Goal: Task Accomplishment & Management: Manage account settings

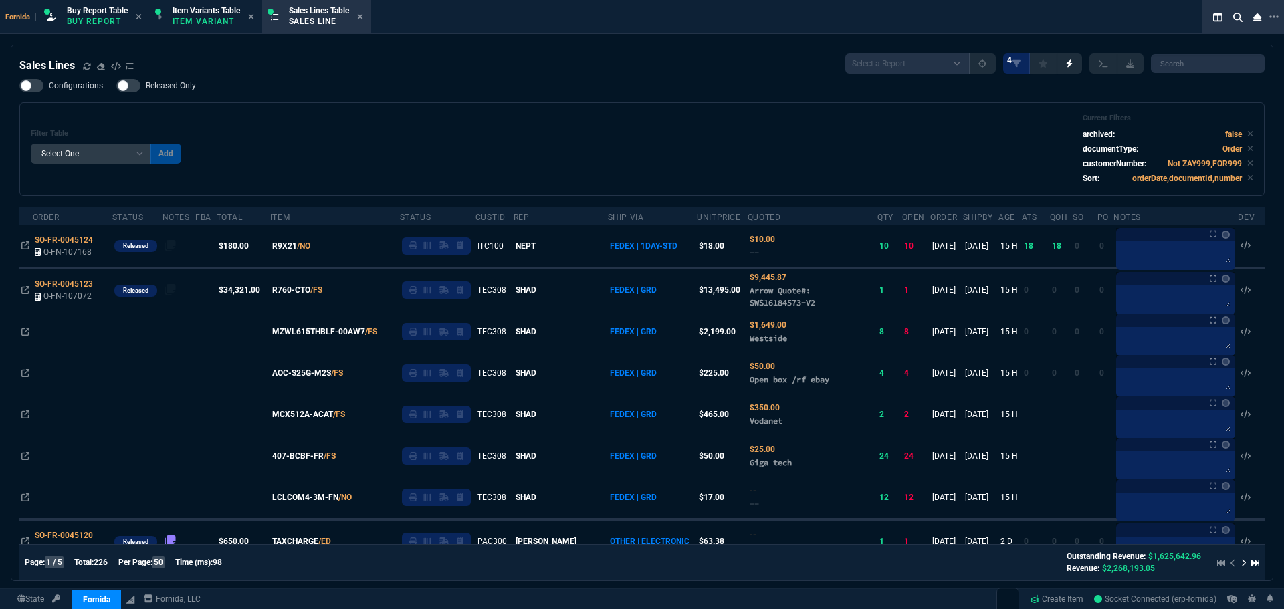
select select "1: BROV"
select select
drag, startPoint x: 64, startPoint y: 286, endPoint x: 173, endPoint y: 329, distance: 116.8
click at [64, 286] on span "SO-FR-0045123" at bounding box center [64, 284] width 58 height 9
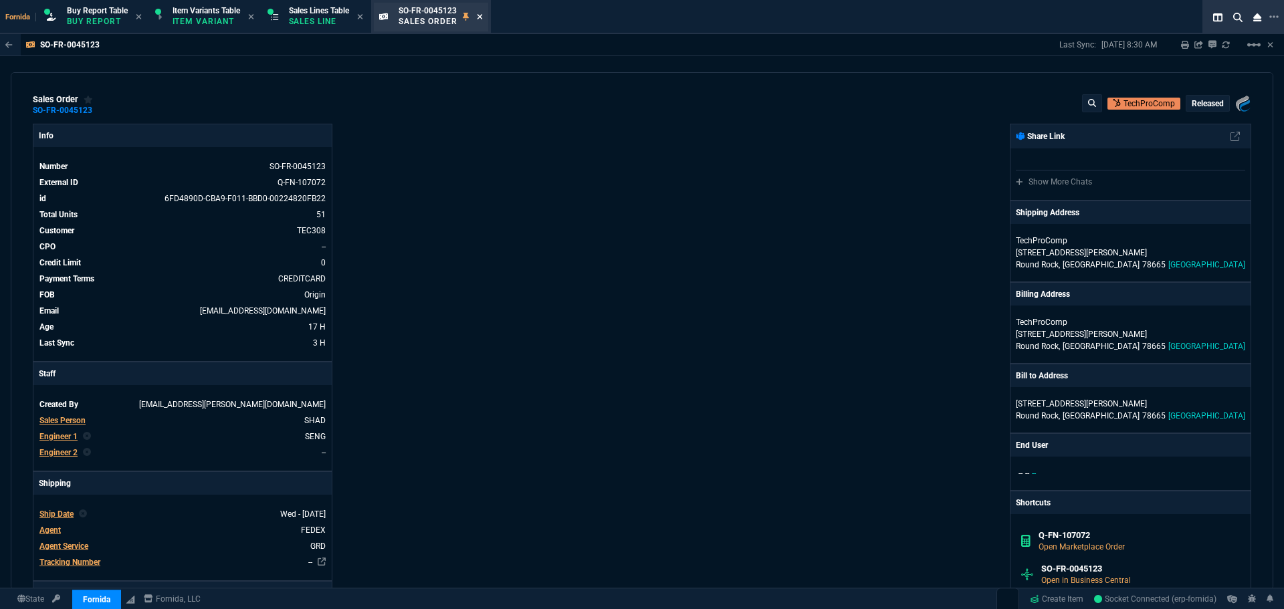
drag, startPoint x: 316, startPoint y: 21, endPoint x: 485, endPoint y: 21, distance: 168.6
click at [316, 21] on p "Sales Line" at bounding box center [319, 21] width 60 height 11
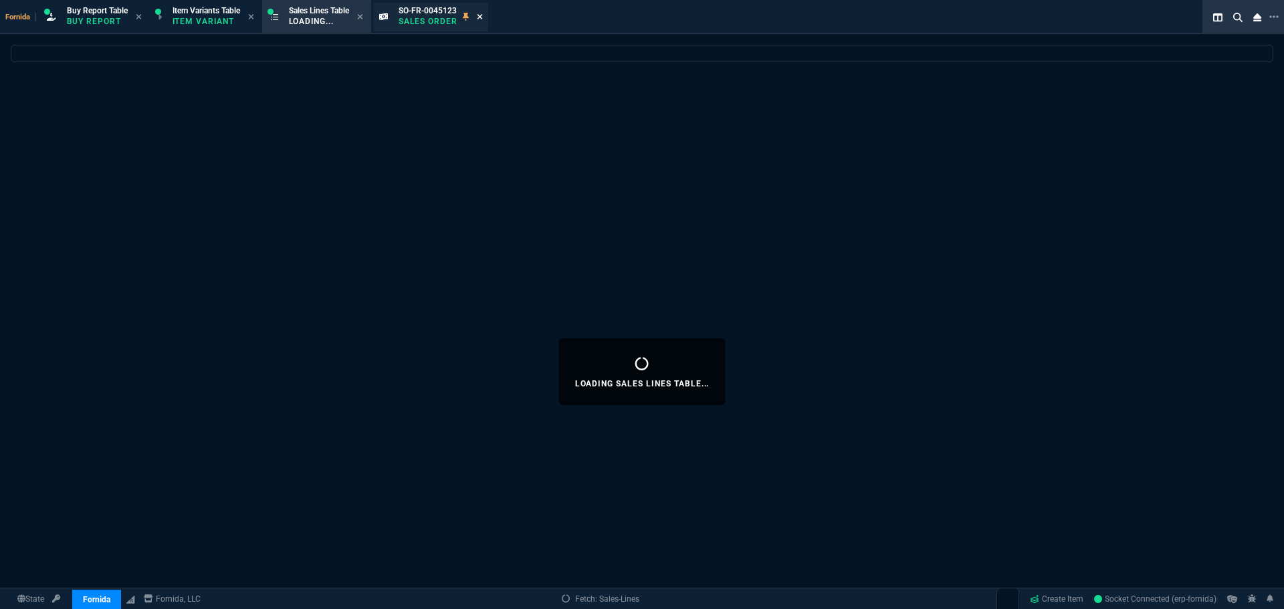
click at [483, 17] on icon at bounding box center [480, 17] width 6 height 8
select select
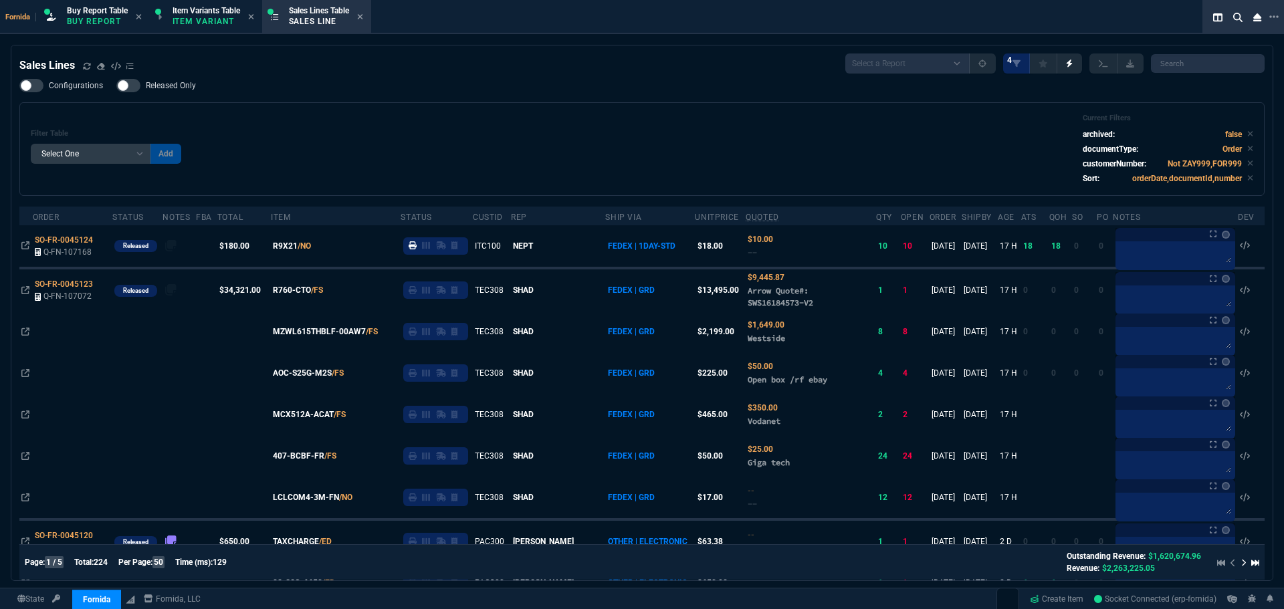
click at [323, 147] on div "Filter Table Select One Add Filter () Age () ATS () Cond (itemVariantCode) Cust…" at bounding box center [642, 149] width 1223 height 71
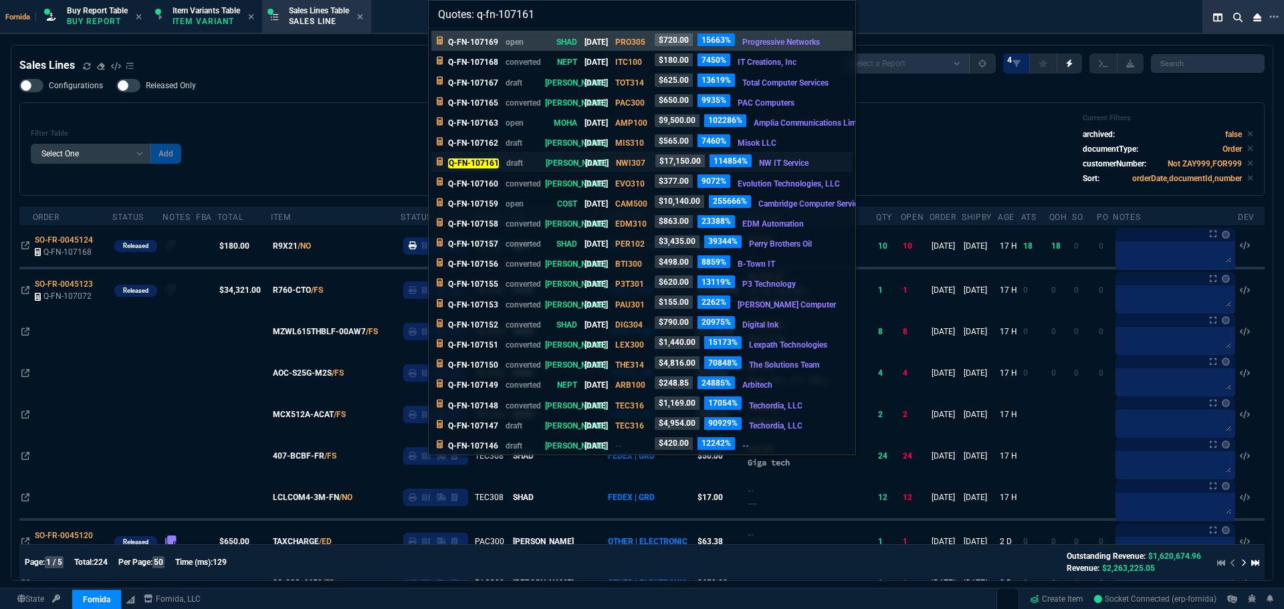
type input "Quotes: q-fn-107161"
click at [516, 163] on p "draft" at bounding box center [522, 163] width 32 height 12
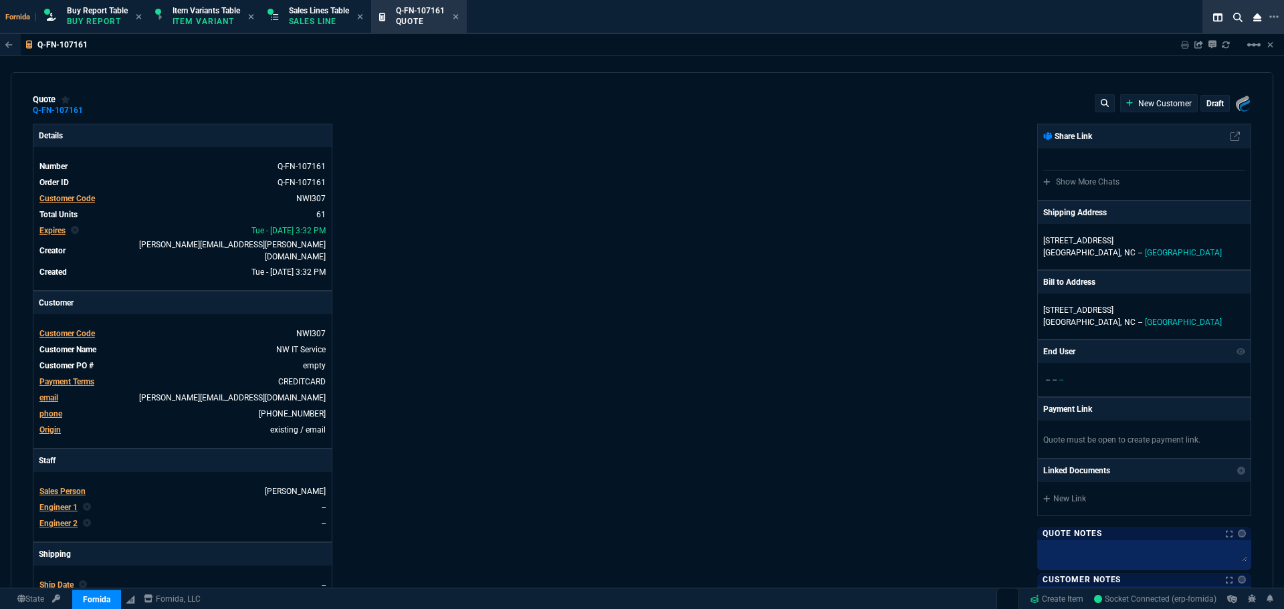
type input "10"
type input "77"
type input "17"
type input "8"
type input "10"
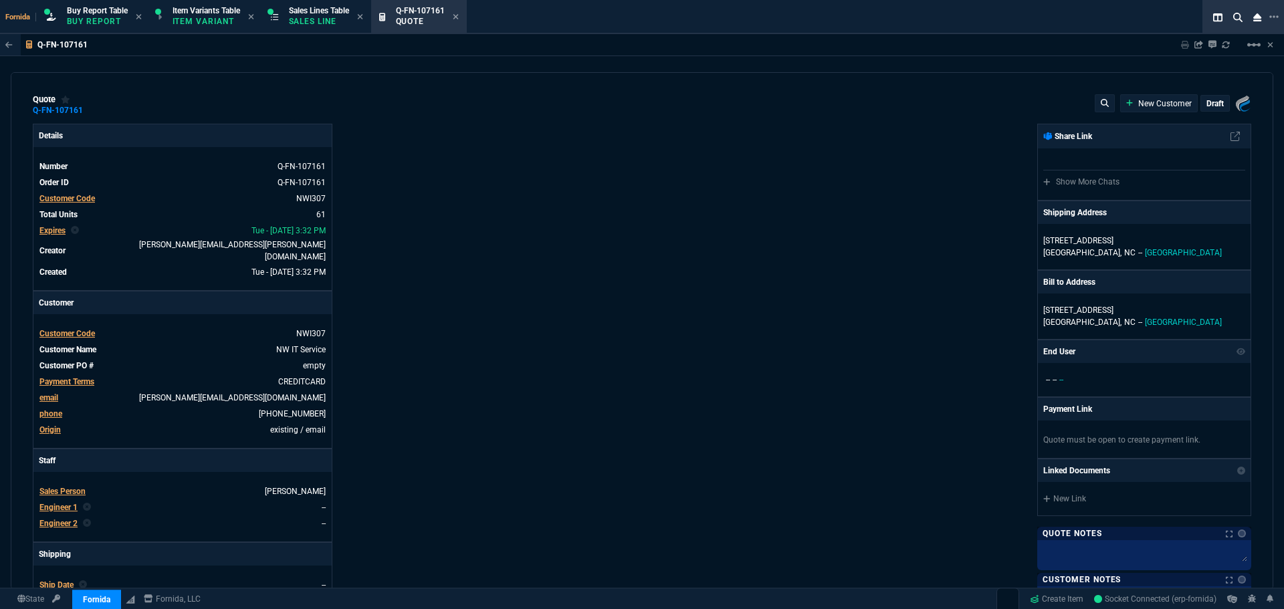
type input "26"
type input "11"
type input "20"
type input "249.99"
type input "12"
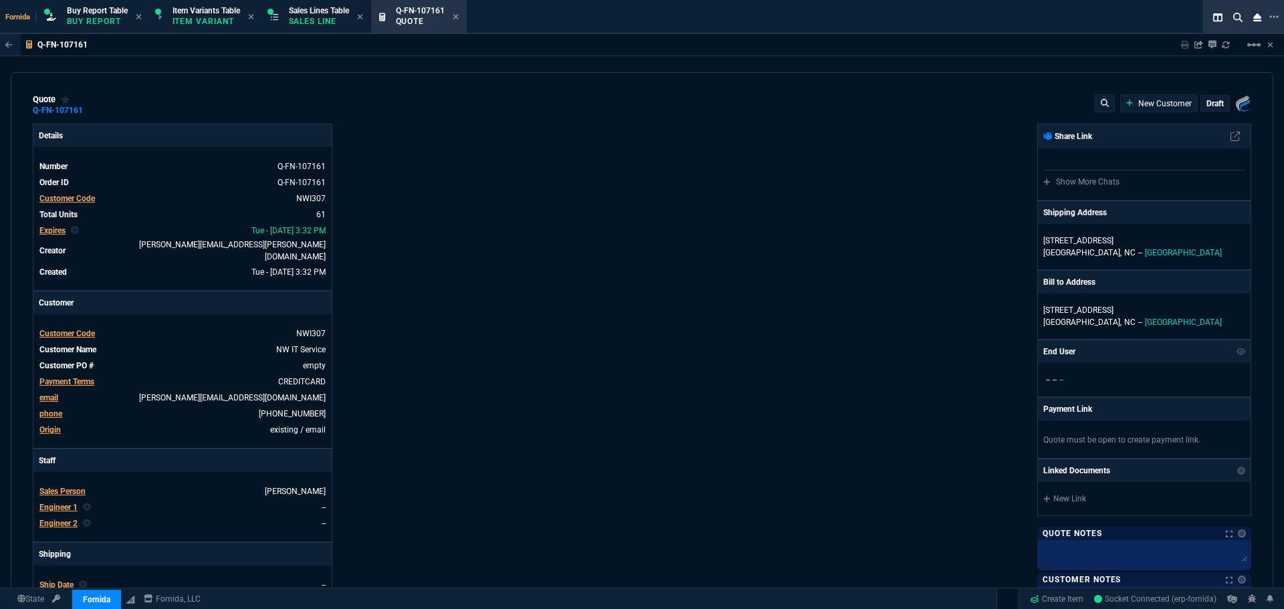
type input "15"
type input "14"
type input "4"
type input "27.98"
type input "18"
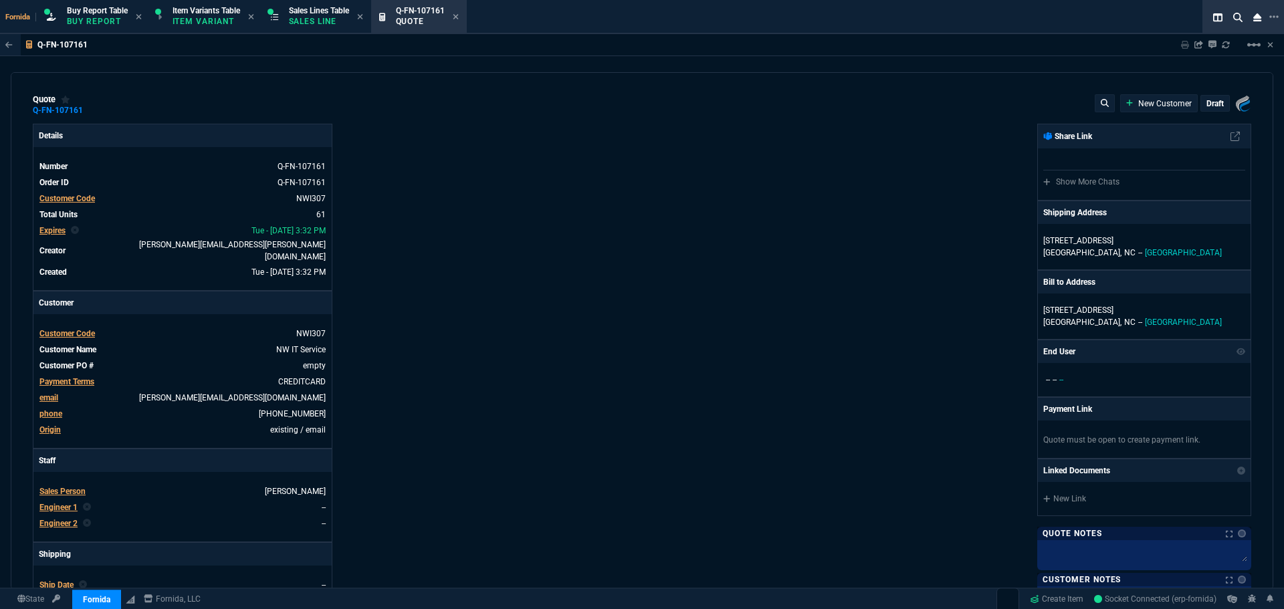
type input "100"
type input "11"
type input "46"
type input "10"
type input "53"
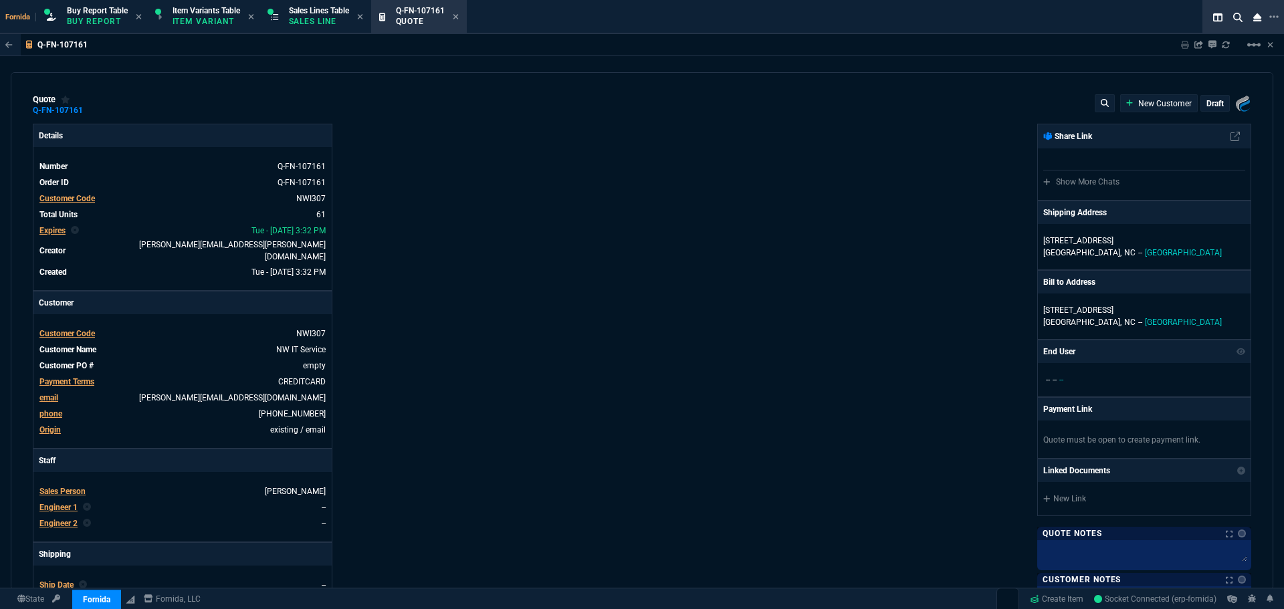
type input "12"
type input "27"
type input "31"
type input "210"
type input "30"
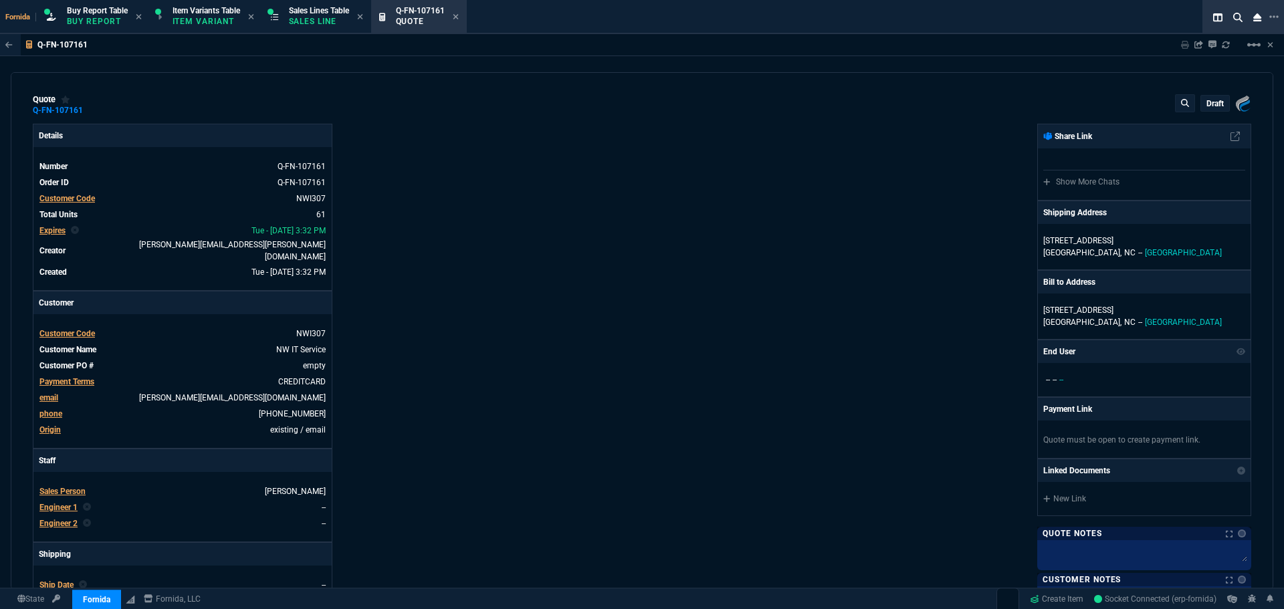
type input "-7"
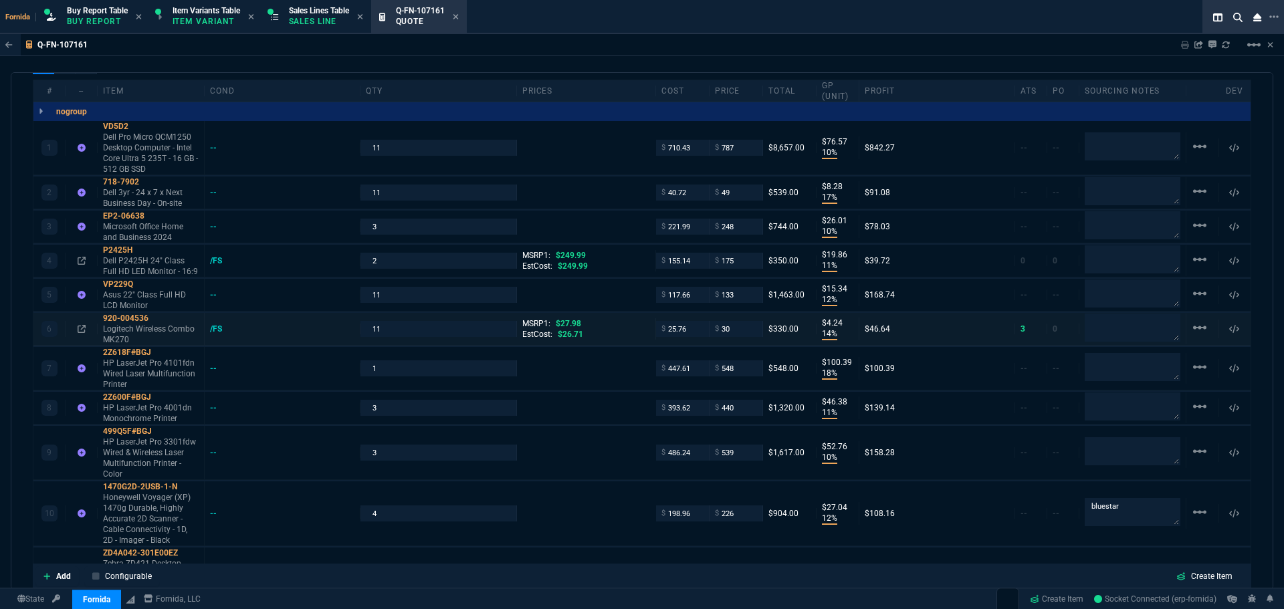
scroll to position [736, 0]
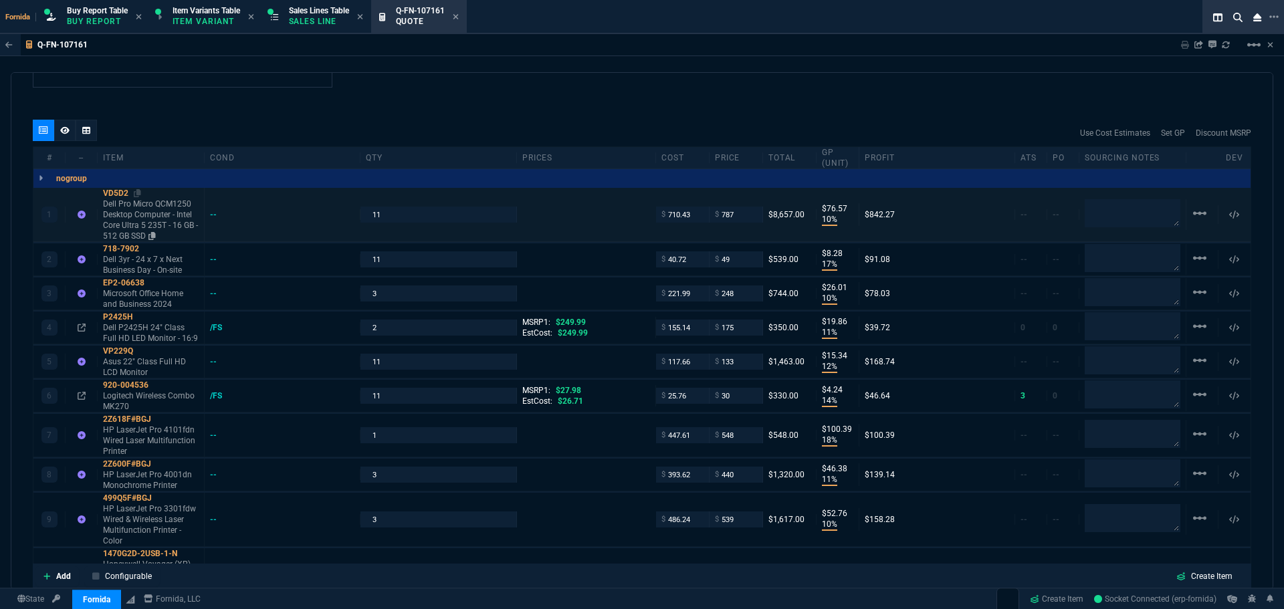
click at [142, 213] on p "Dell Pro Micro QCM1250 Desktop Computer - Intel Core Ultra 5 235T - 16 GB - 512…" at bounding box center [151, 220] width 96 height 43
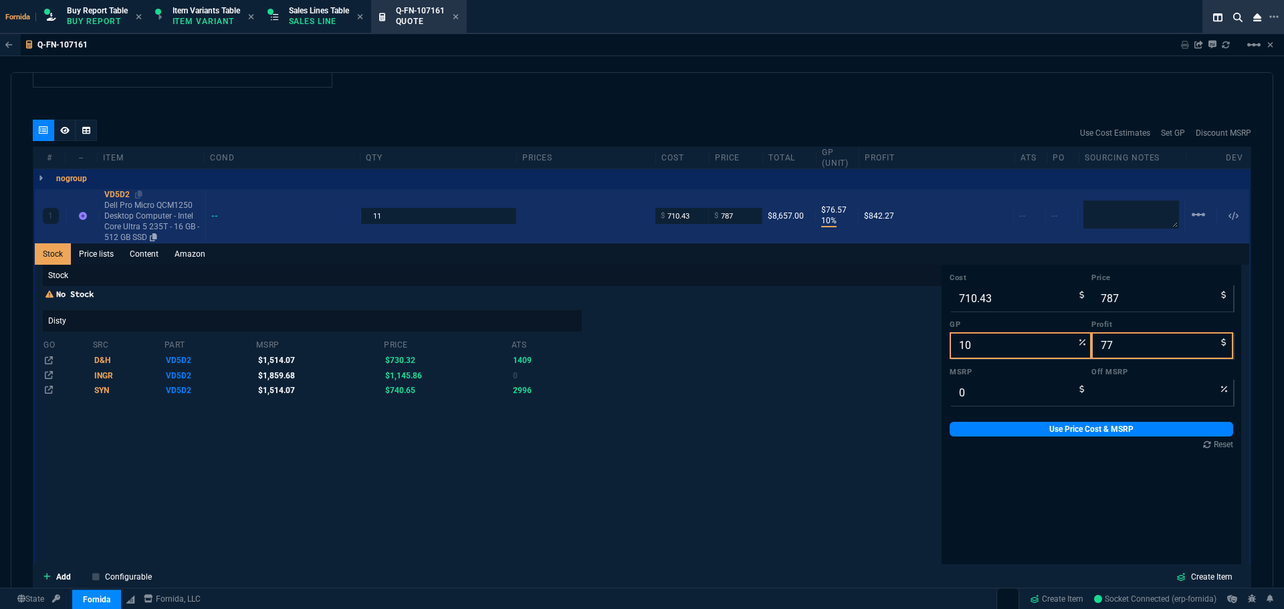
click at [148, 218] on p "Dell Pro Micro QCM1250 Desktop Computer - Intel Core Ultra 5 235T - 16 GB - 512…" at bounding box center [152, 221] width 96 height 43
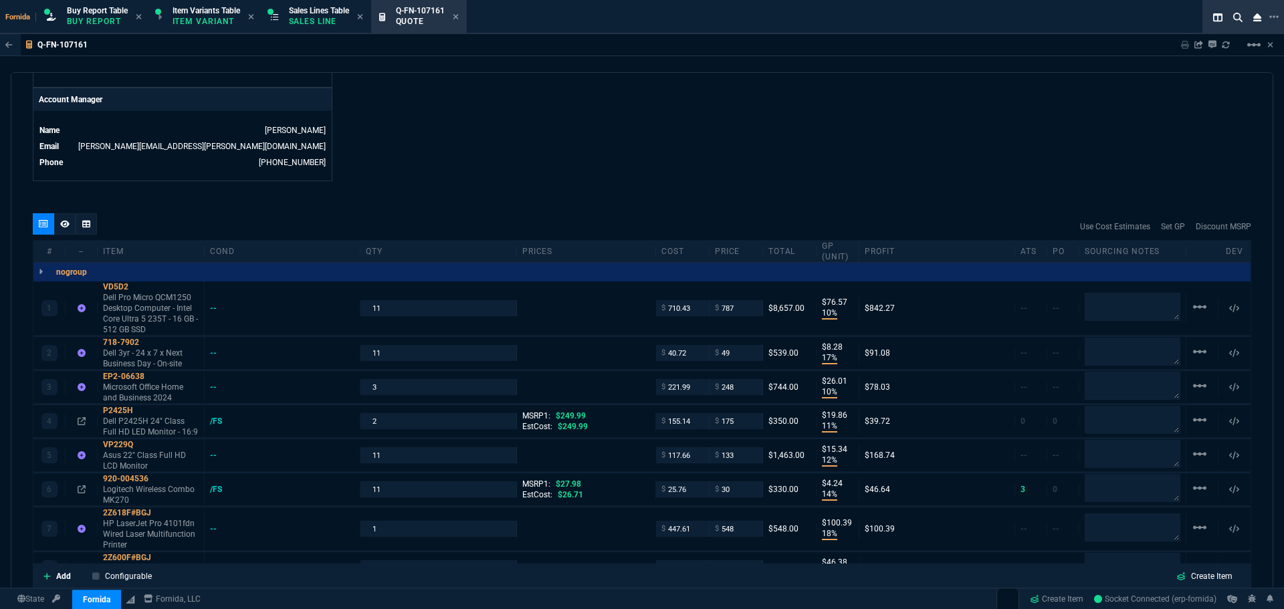
scroll to position [535, 0]
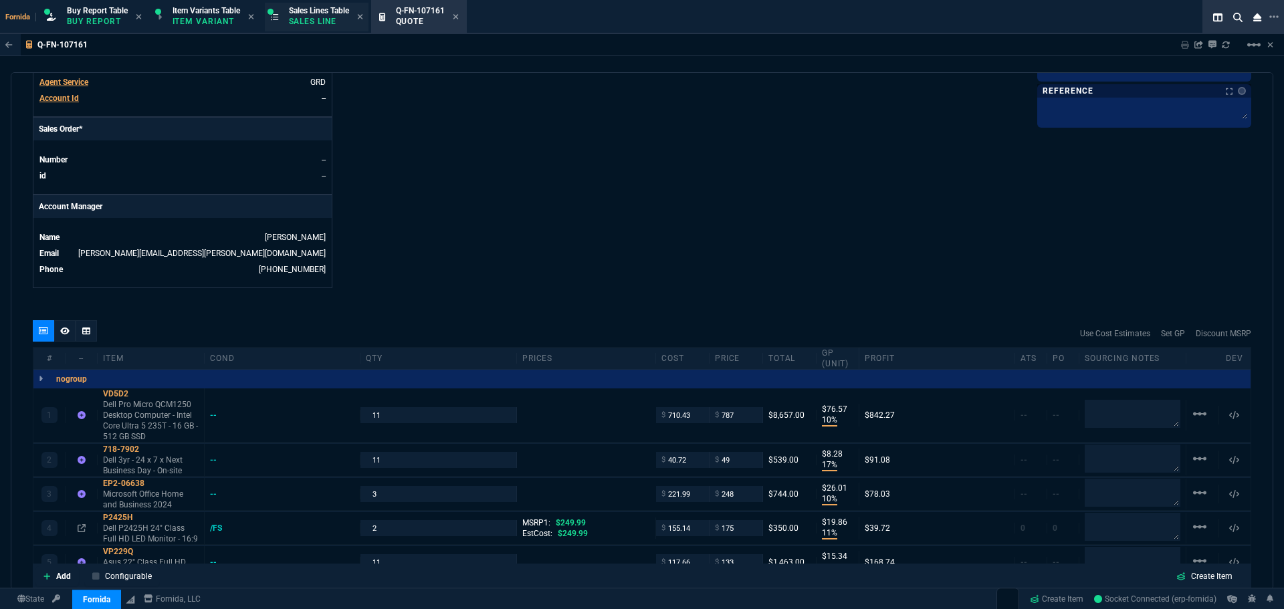
click at [327, 25] on p "Sales Line" at bounding box center [319, 21] width 60 height 11
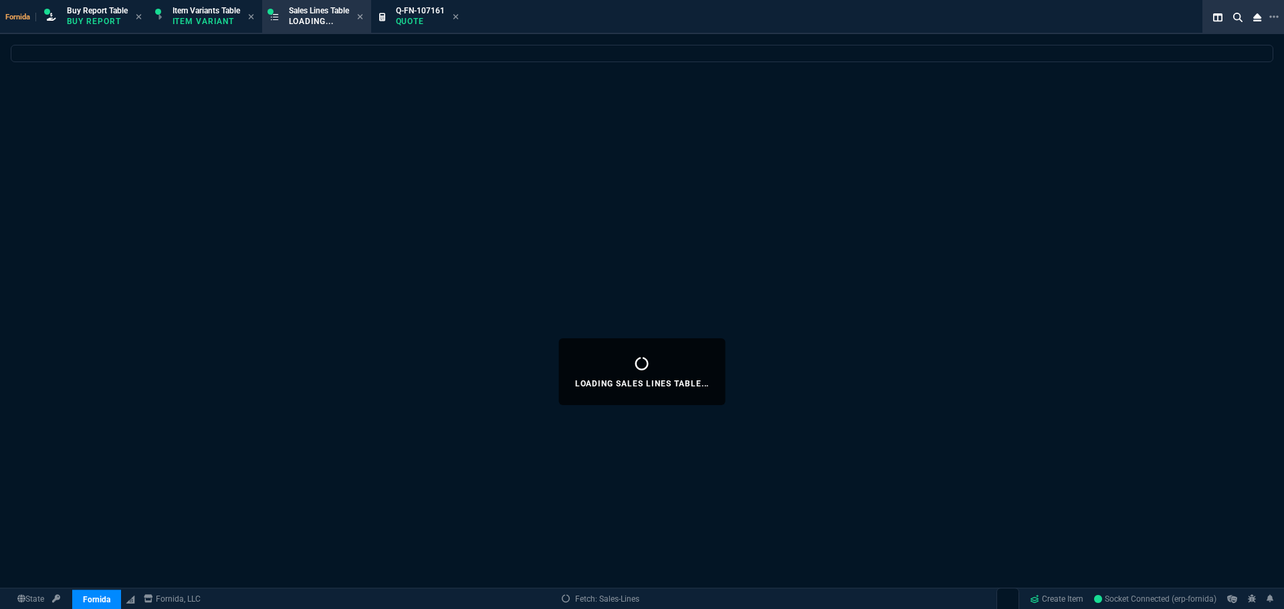
click at [458, 16] on icon at bounding box center [455, 16] width 5 height 5
click at [557, 128] on div "Loading Sales Lines Table..." at bounding box center [642, 372] width 1284 height 654
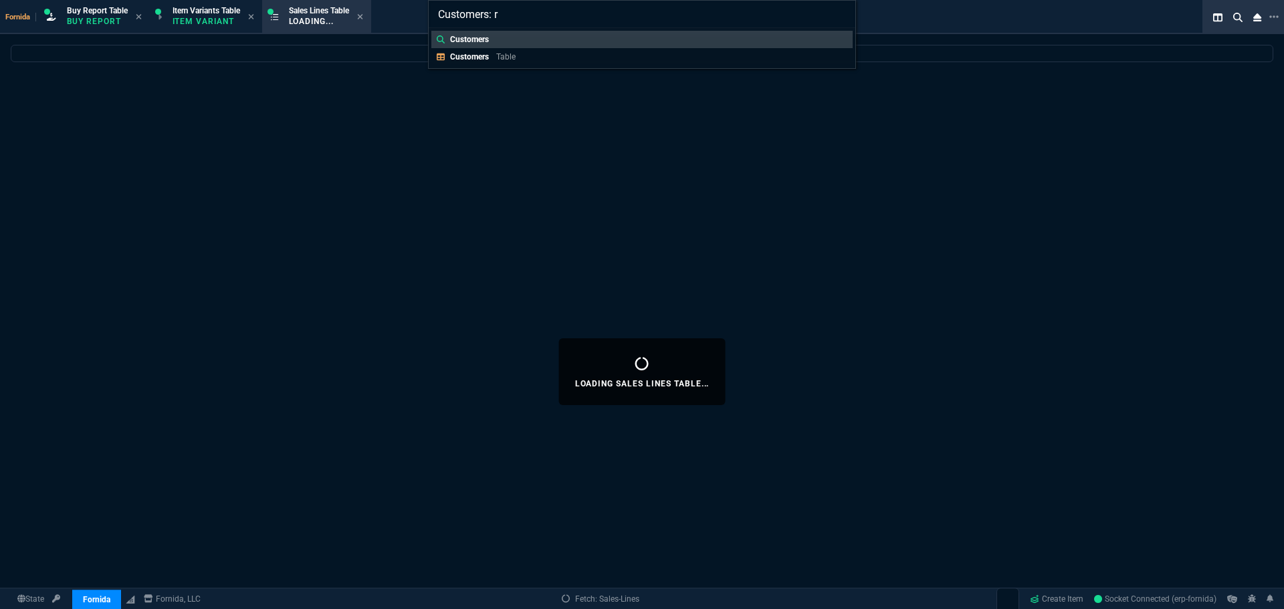
type input "Customers: ra"
select select
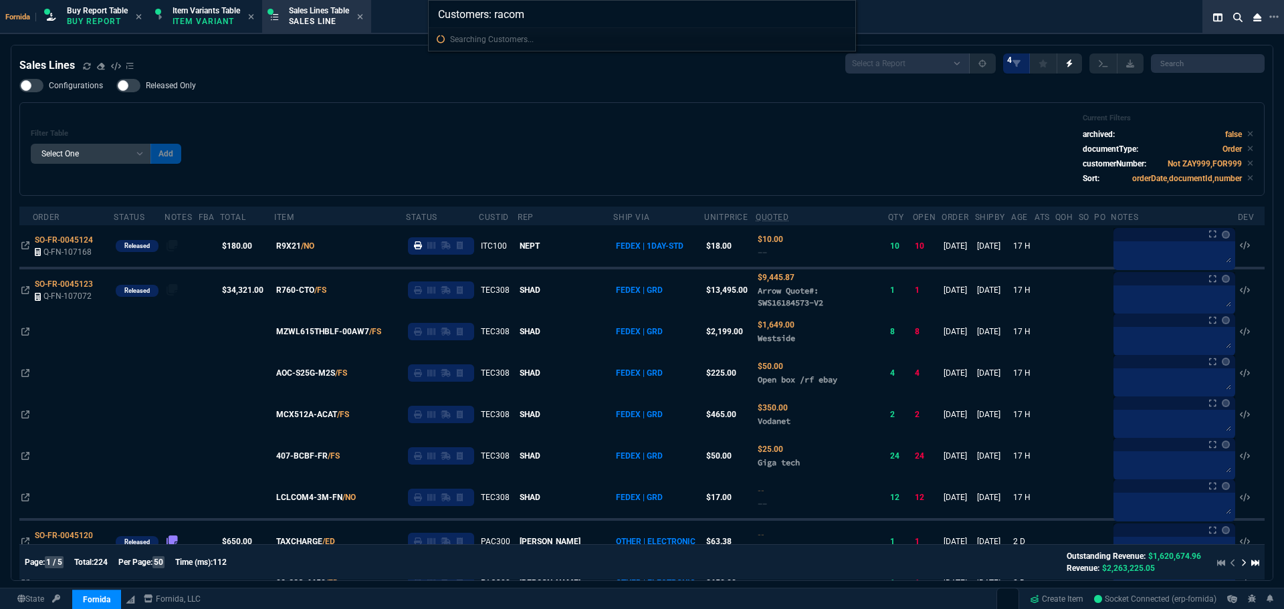
type input "Customers: racom"
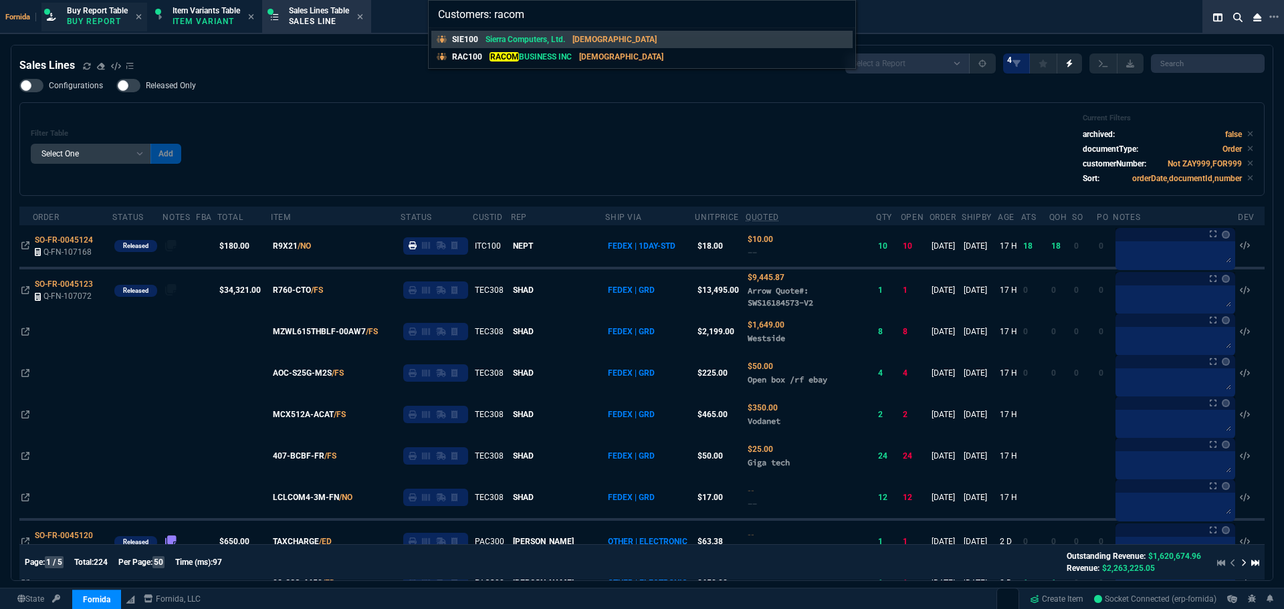
drag, startPoint x: 536, startPoint y: 60, endPoint x: 114, endPoint y: 9, distance: 425.1
click at [536, 60] on p "RACOM BUSINESS INC" at bounding box center [531, 57] width 82 height 12
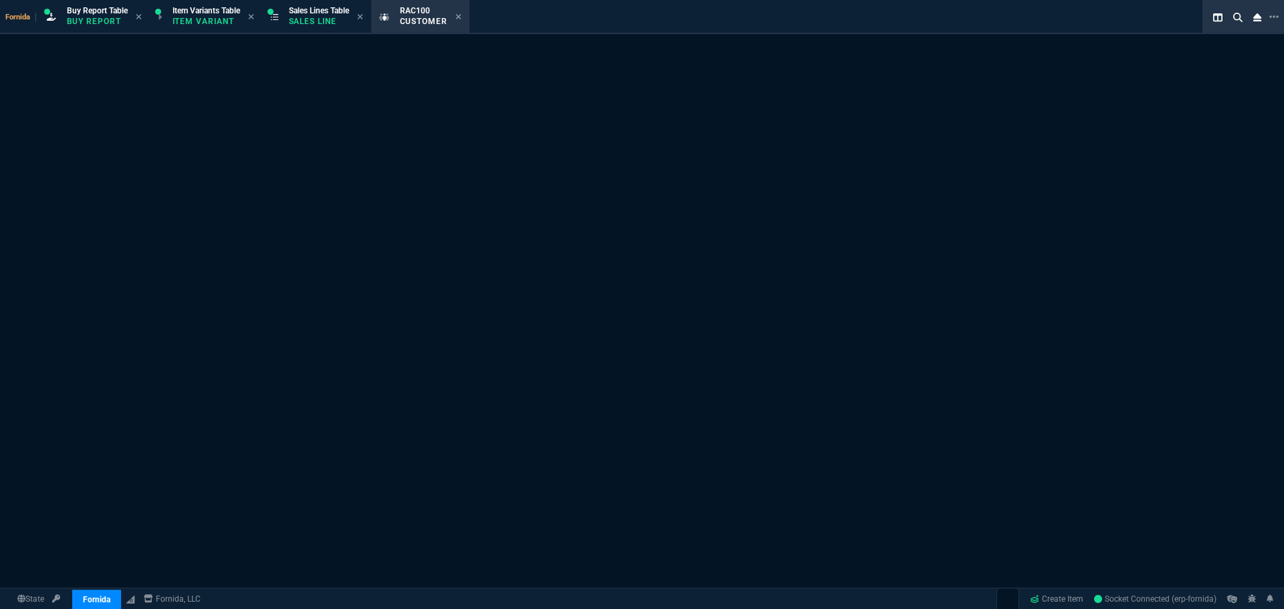
select select "1: quotes"
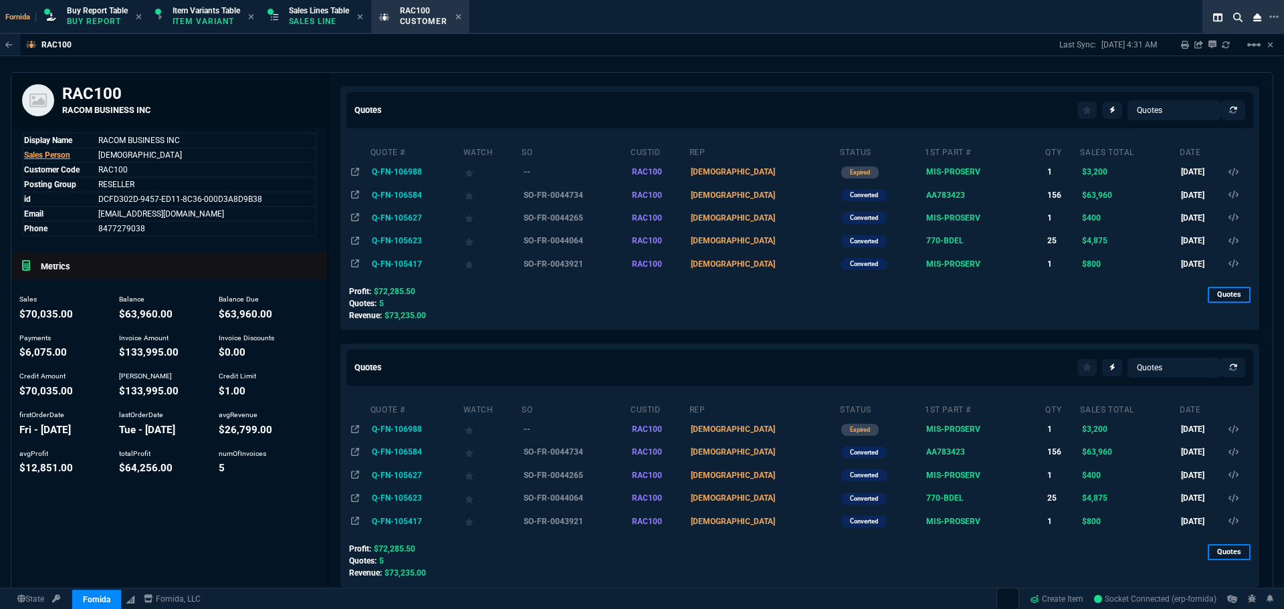
click at [512, 94] on div "Quotes Quotes Sales Orders Sales Lines Sales Invoices" at bounding box center [800, 110] width 918 height 47
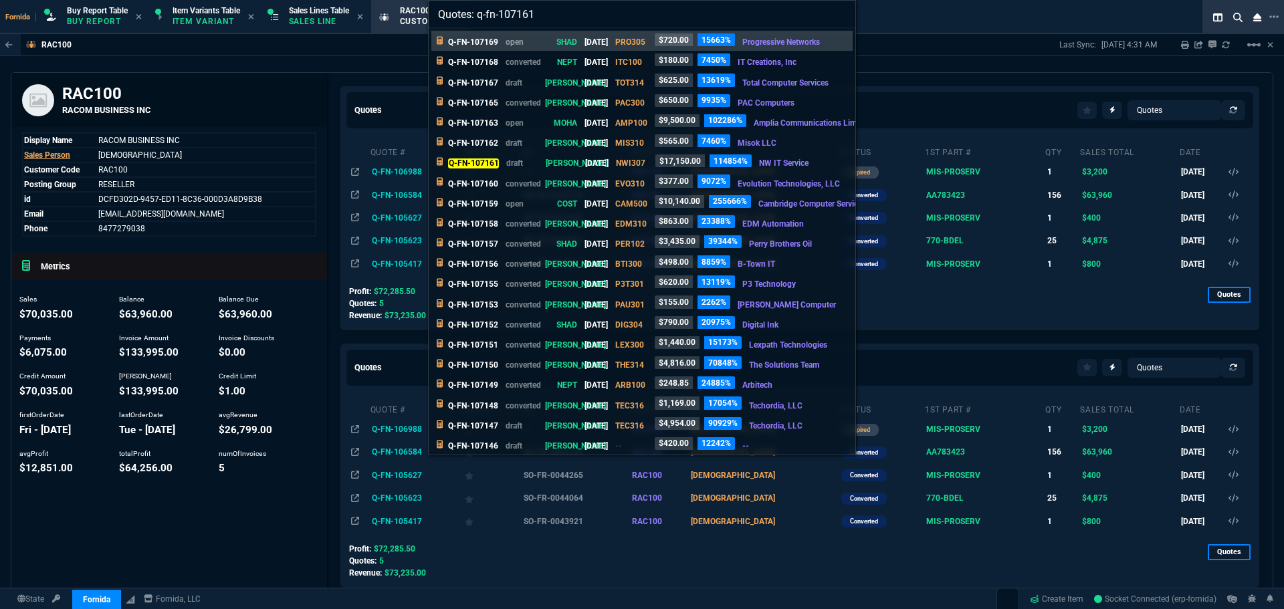
type input "Quotes: q-fn-107161"
click at [516, 163] on p "draft" at bounding box center [522, 163] width 32 height 12
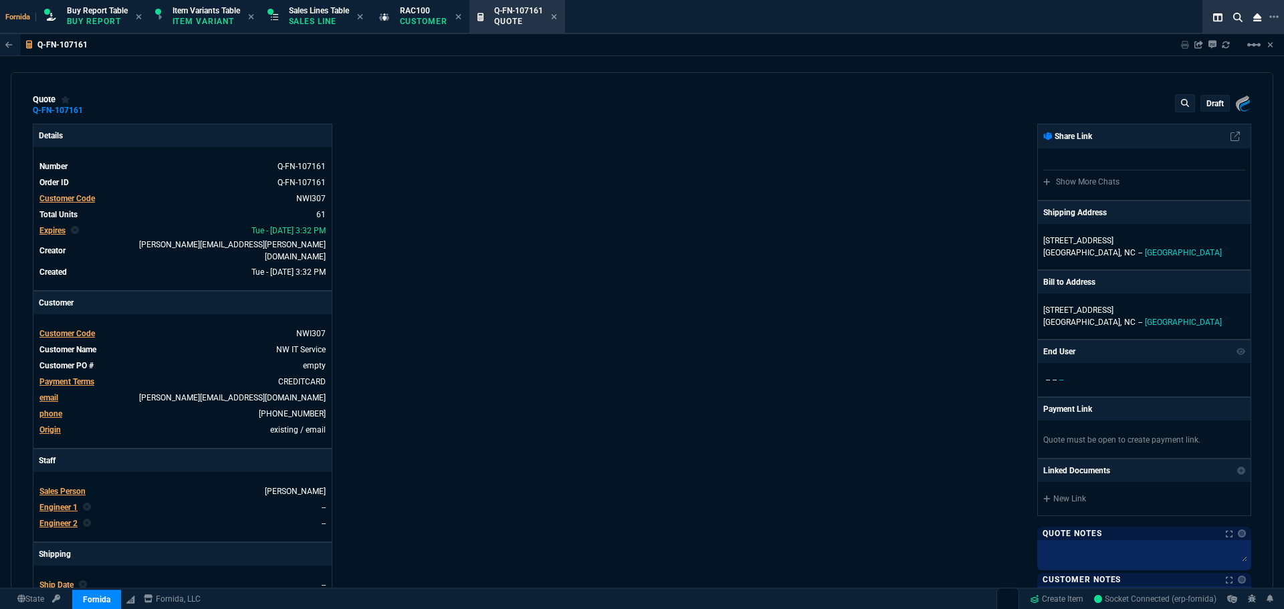
type input "10"
type input "77"
type input "17"
type input "8"
type input "10"
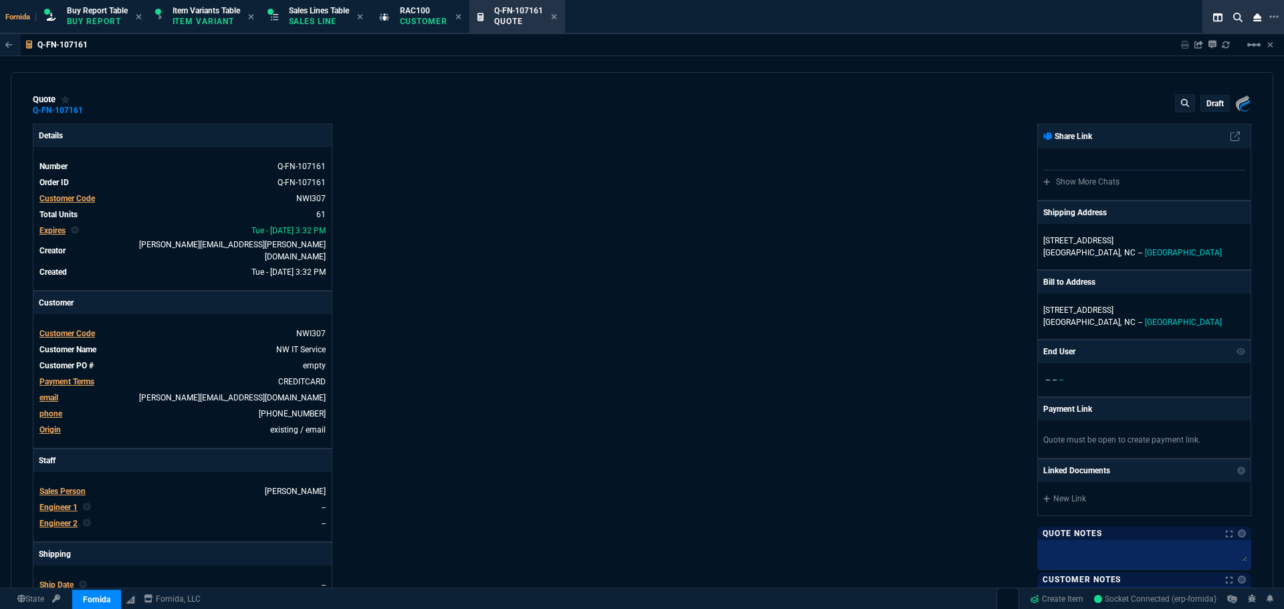
type input "26"
type input "11"
type input "20"
type input "249.99"
type input "12"
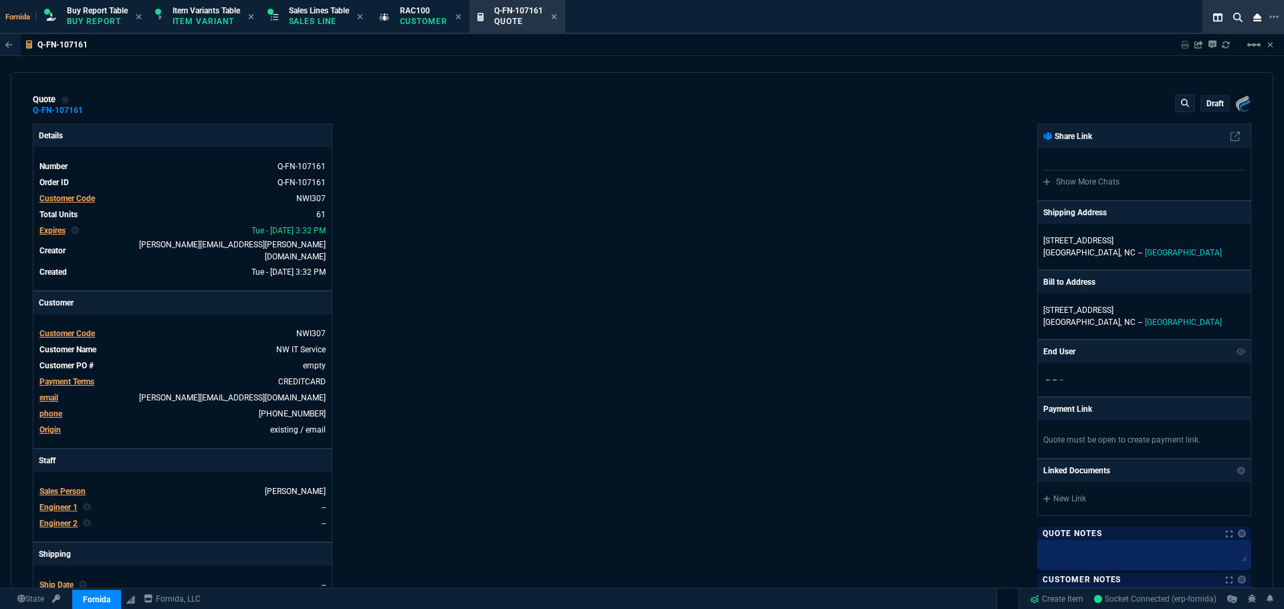
type input "15"
type input "14"
type input "4"
type input "27.98"
type input "18"
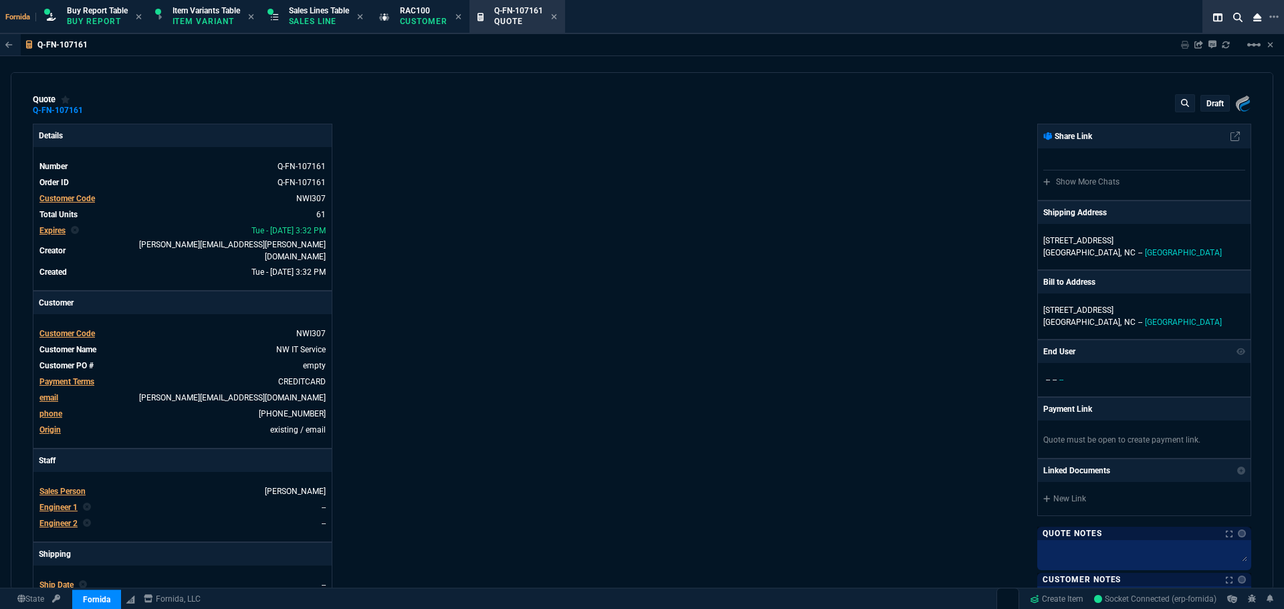
type input "100"
type input "11"
type input "46"
type input "10"
type input "53"
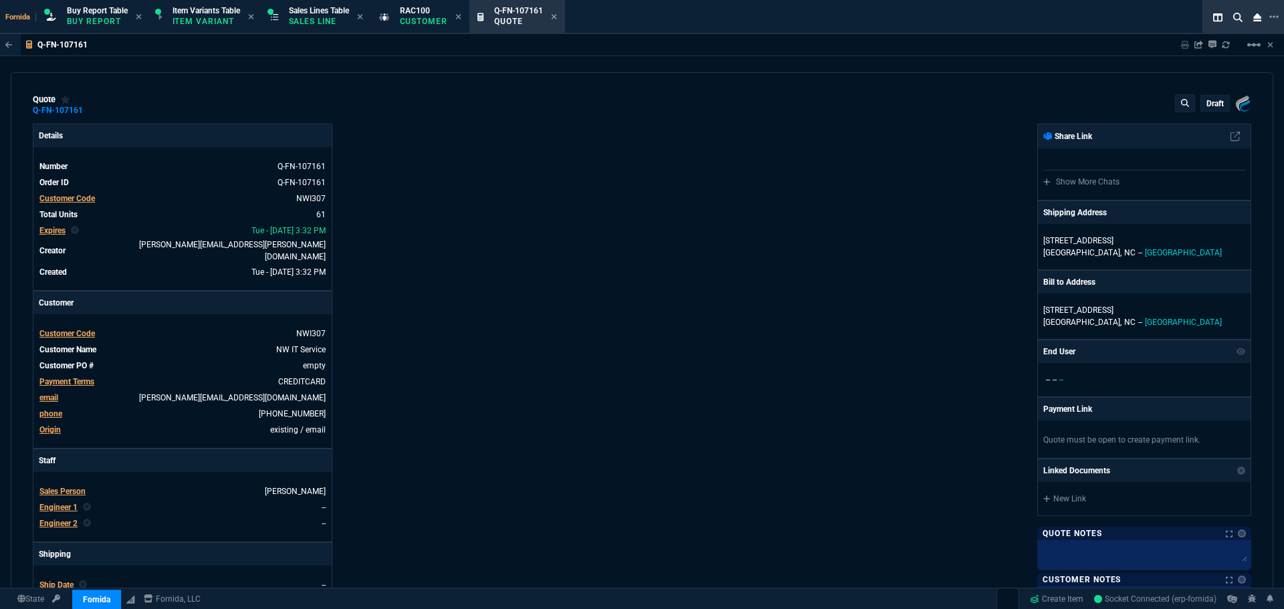
type input "12"
type input "27"
type input "31"
type input "210"
type input "30"
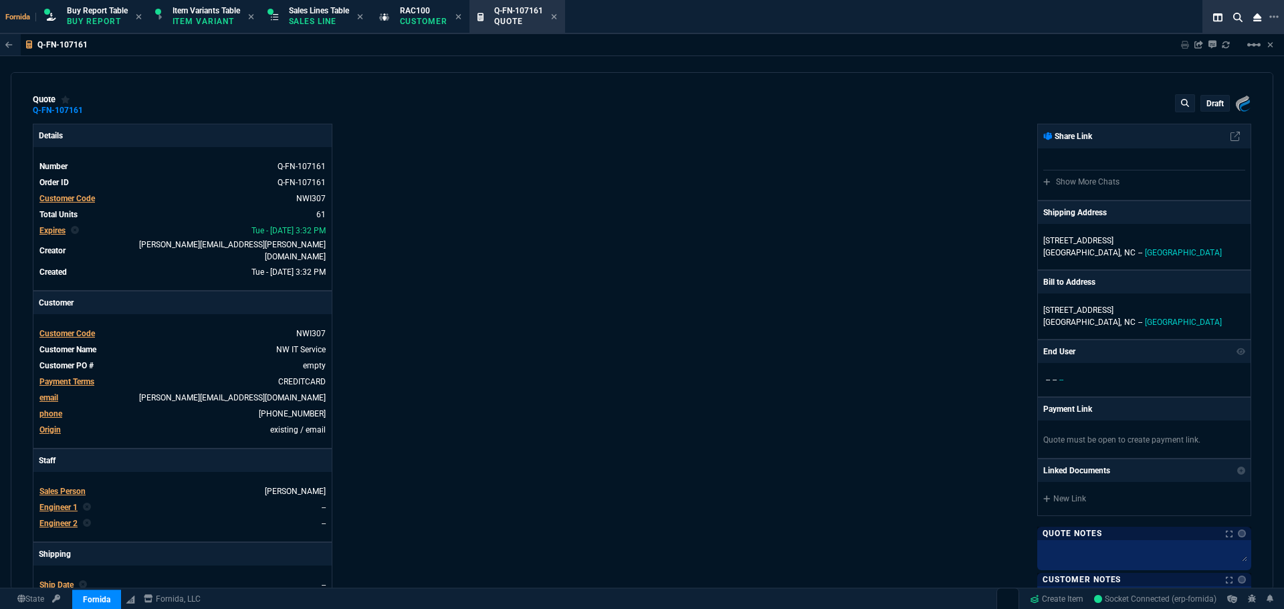
type input "-7"
drag, startPoint x: 748, startPoint y: 149, endPoint x: 975, endPoint y: 119, distance: 229.3
click at [748, 149] on div "Fornida, LLC 2609 Technology Dr Suite 300 Plano, TX 75074 Share Link Show More …" at bounding box center [946, 474] width 609 height 700
click at [1256, 47] on mat-icon "linear_scale" at bounding box center [1254, 45] width 16 height 16
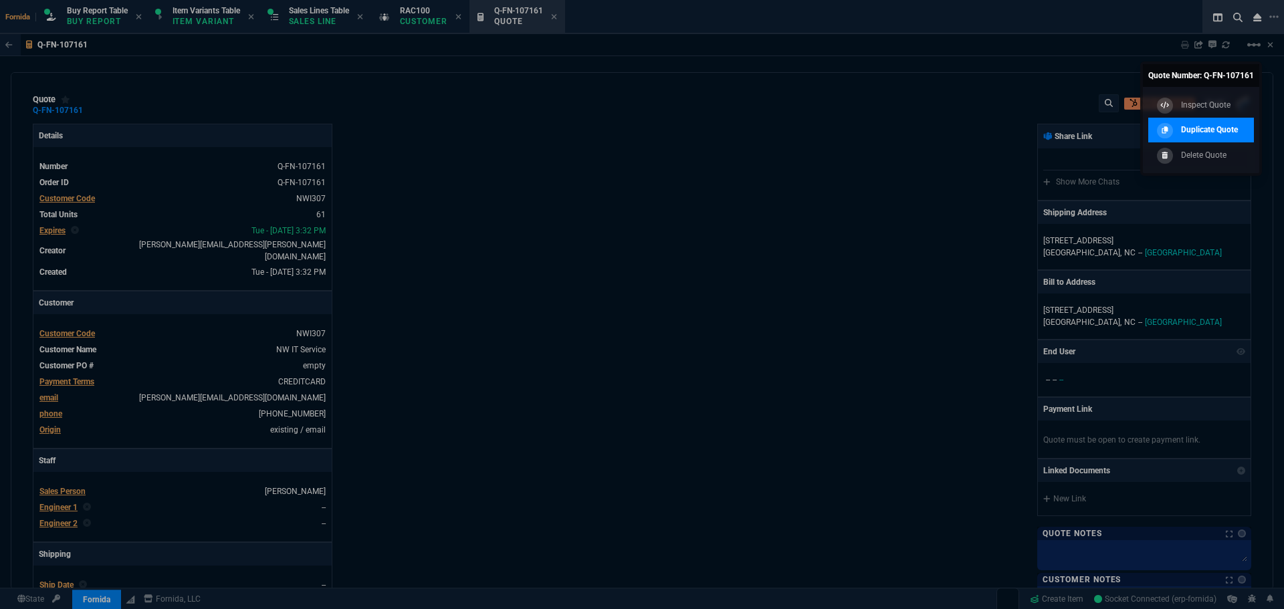
click at [1230, 129] on p "Duplicate Quote" at bounding box center [1209, 130] width 57 height 12
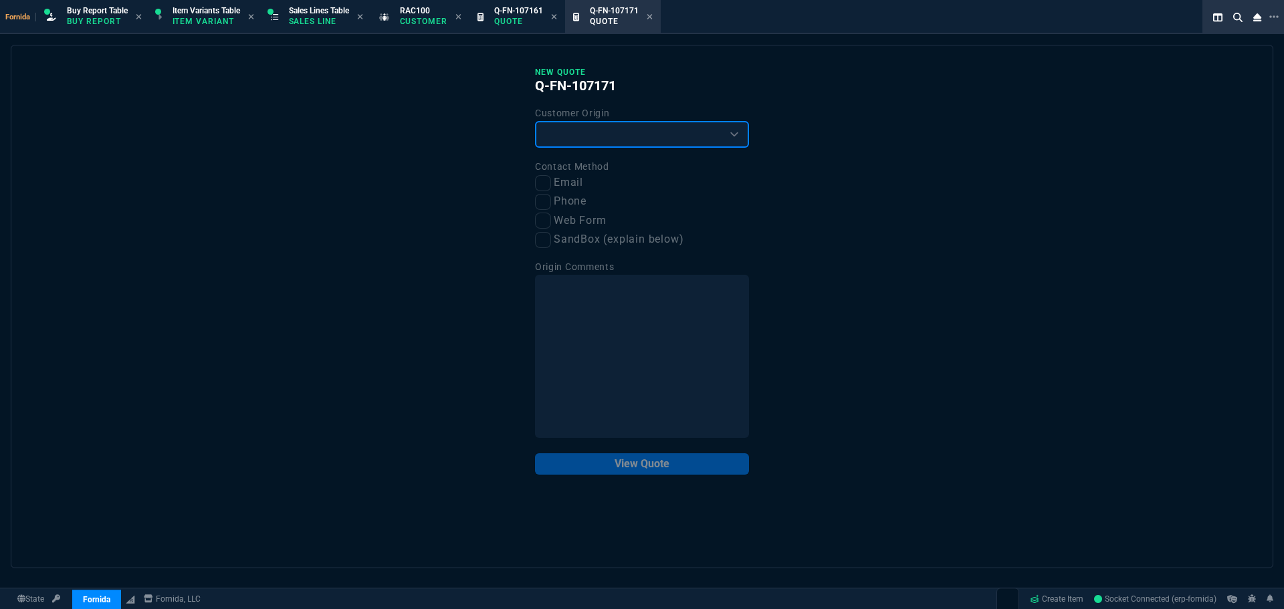
drag, startPoint x: 627, startPoint y: 138, endPoint x: 617, endPoint y: 145, distance: 12.4
click at [627, 137] on select "Existing Customer Amazon Lead (first order) Website Lead (first order) Called (…" at bounding box center [642, 134] width 214 height 27
select select "existing"
click at [535, 122] on select "Existing Customer Amazon Lead (first order) Website Lead (first order) Called (…" at bounding box center [642, 134] width 214 height 27
click at [559, 185] on label "Email" at bounding box center [642, 183] width 214 height 17
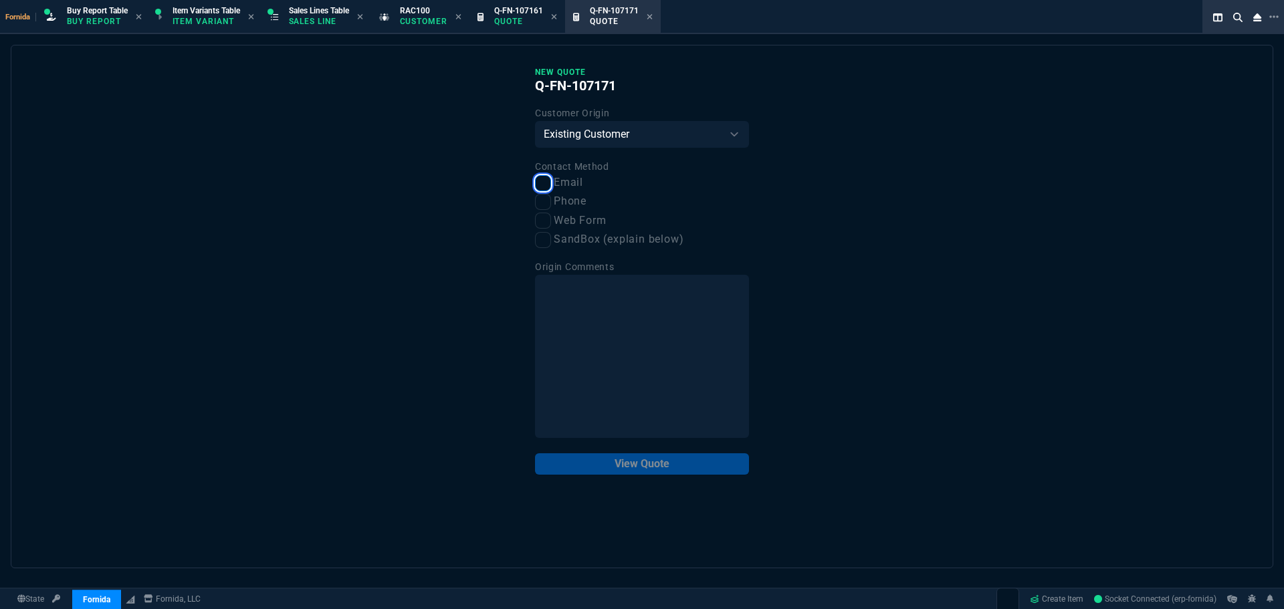
click at [551, 185] on input "Email" at bounding box center [543, 183] width 16 height 16
checkbox input "true"
click at [683, 460] on button "View Quote" at bounding box center [642, 464] width 214 height 21
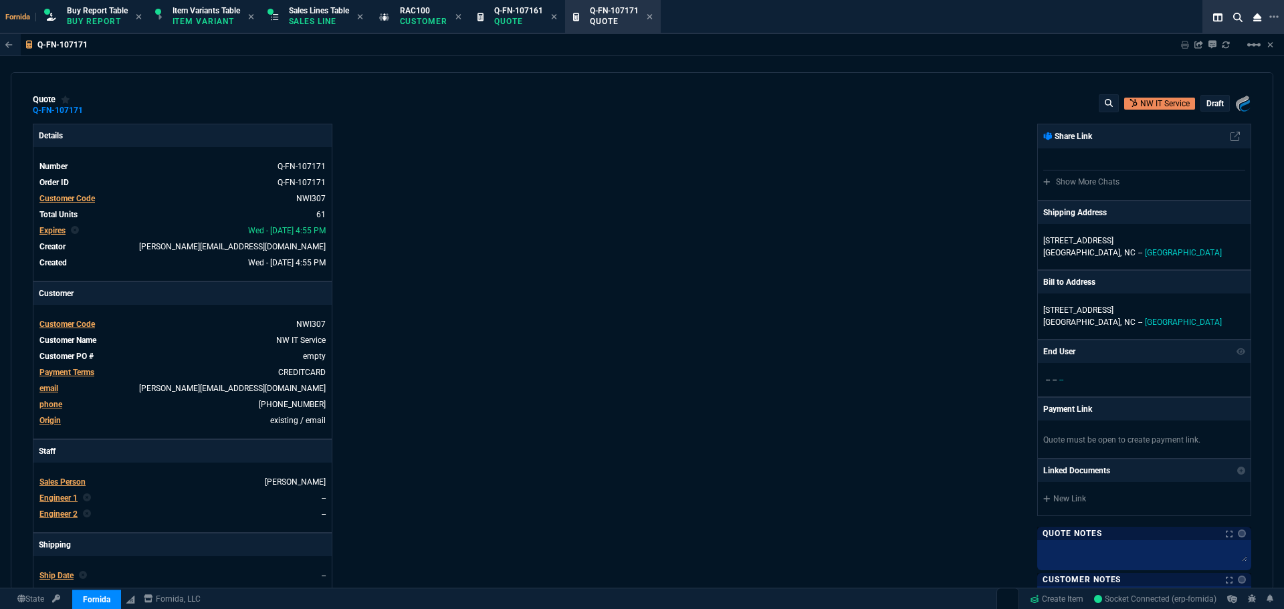
type input "10"
type input "77"
type input "17"
type input "8"
type input "10"
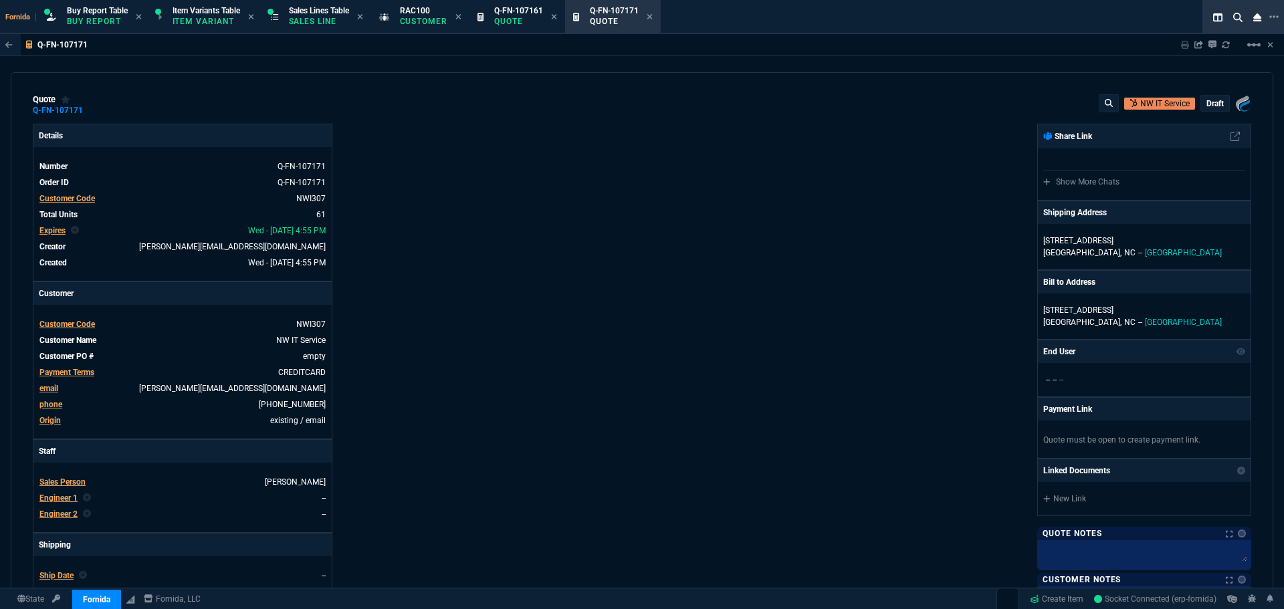
type input "26"
type input "11"
type input "20"
type input "12"
type input "15"
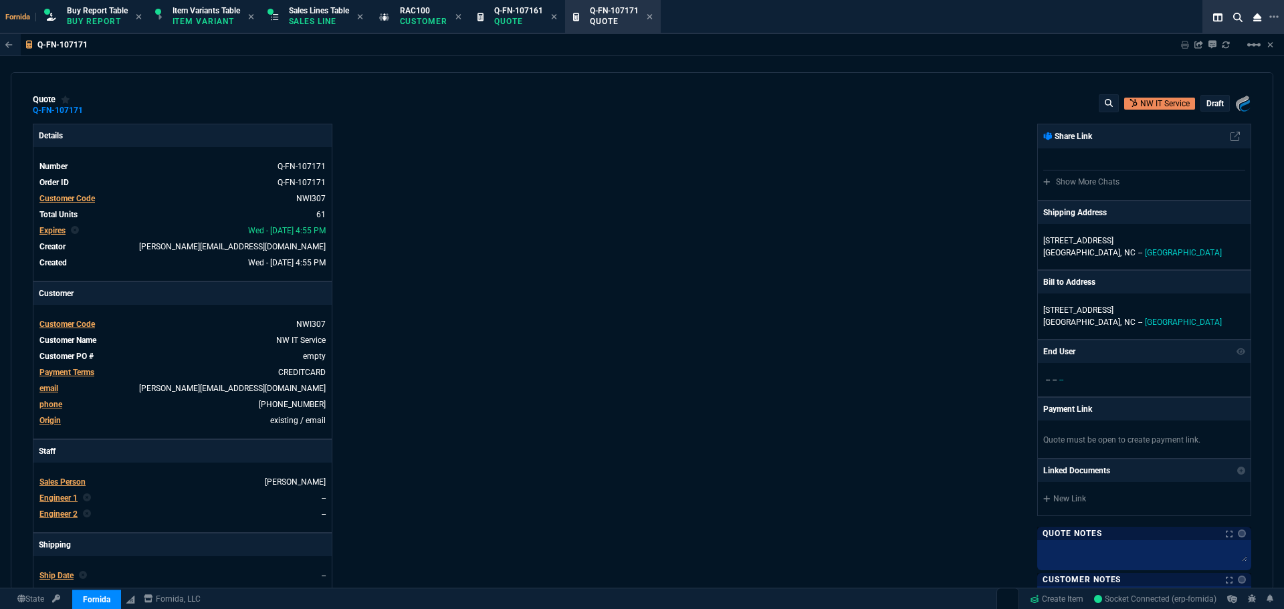
type input "14"
type input "4"
type input "18"
type input "100"
type input "11"
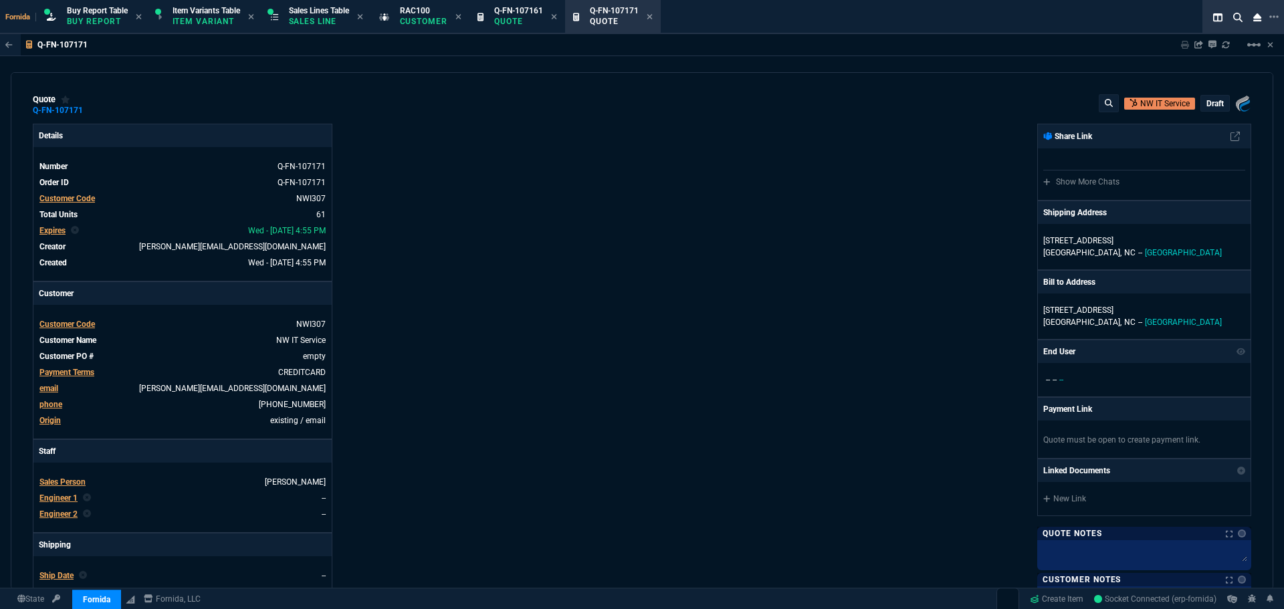
type input "46"
type input "10"
type input "53"
type input "12"
type input "27"
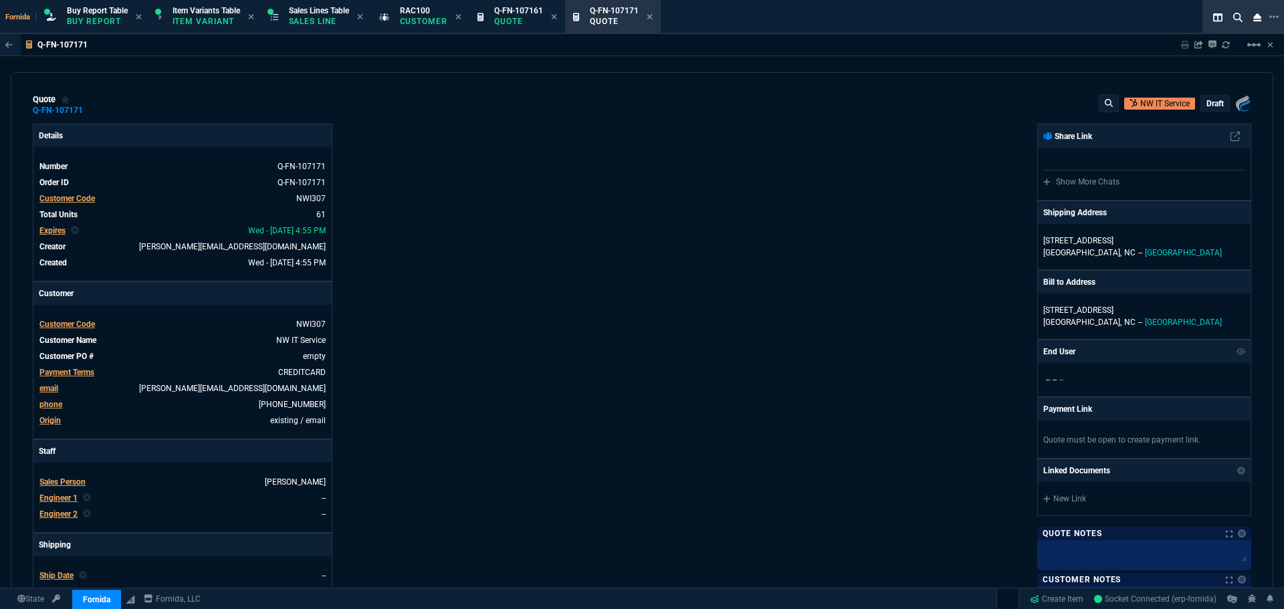
type input "31"
type input "210"
type input "30"
type input "-7"
click at [557, 19] on icon at bounding box center [554, 17] width 6 height 8
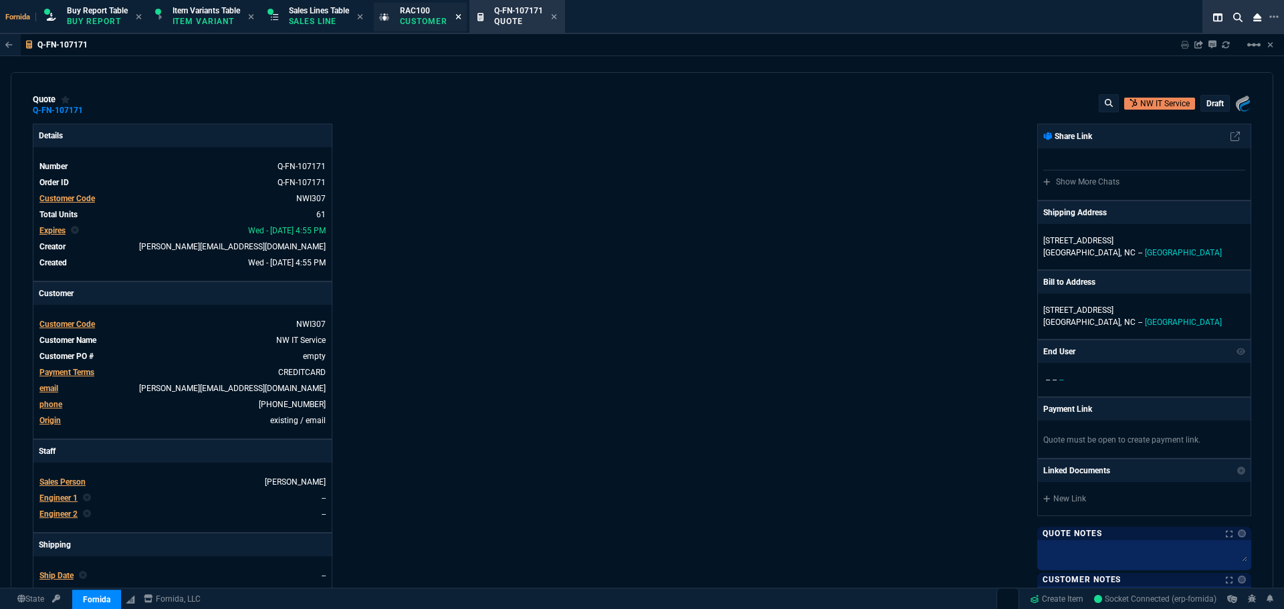
click at [462, 17] on icon at bounding box center [458, 16] width 5 height 5
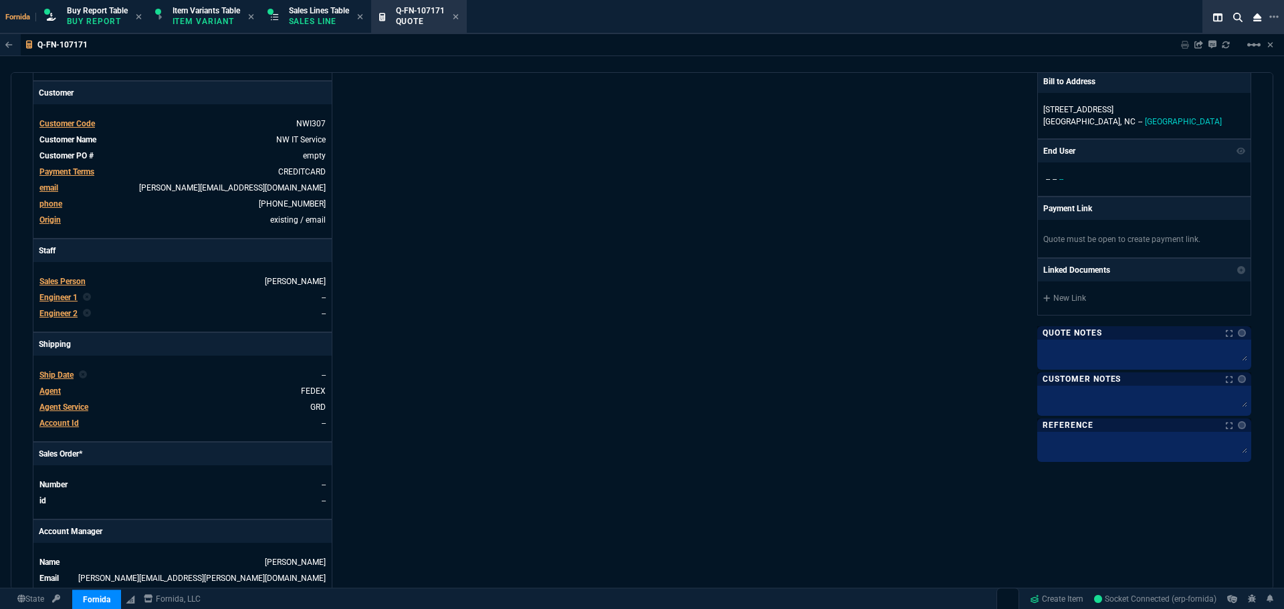
click at [74, 291] on td "Engineer 1" at bounding box center [68, 297] width 58 height 13
click at [66, 300] on span "Engineer 1" at bounding box center [58, 297] width 38 height 9
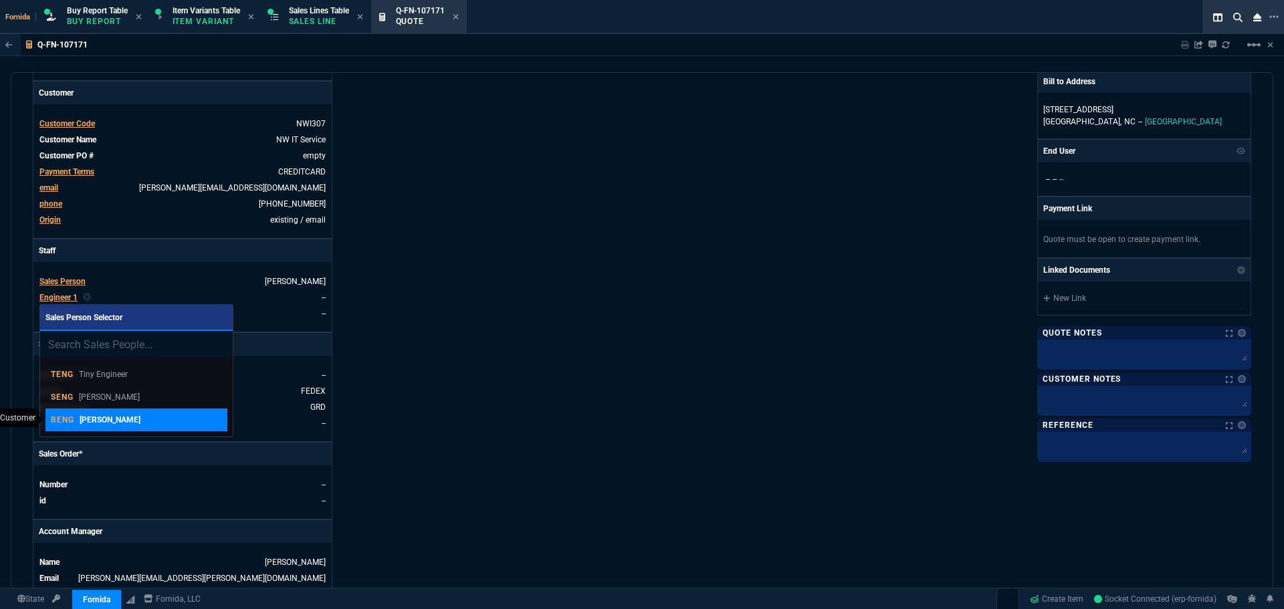
click at [132, 423] on p "Brian Engineer" at bounding box center [110, 420] width 61 height 12
click at [555, 409] on div "Details Number Q-FN-107171 Order ID Q-FN-107171 Customer Code NWI307 Total Unit…" at bounding box center [337, 268] width 609 height 690
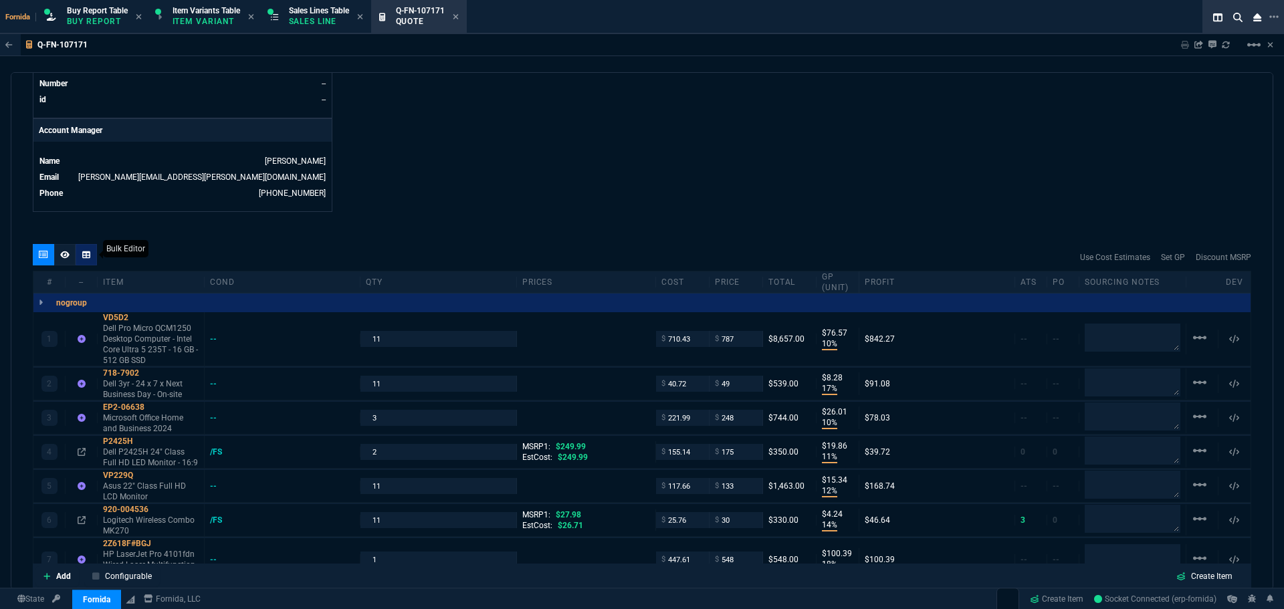
click at [76, 254] on div at bounding box center [86, 254] width 21 height 21
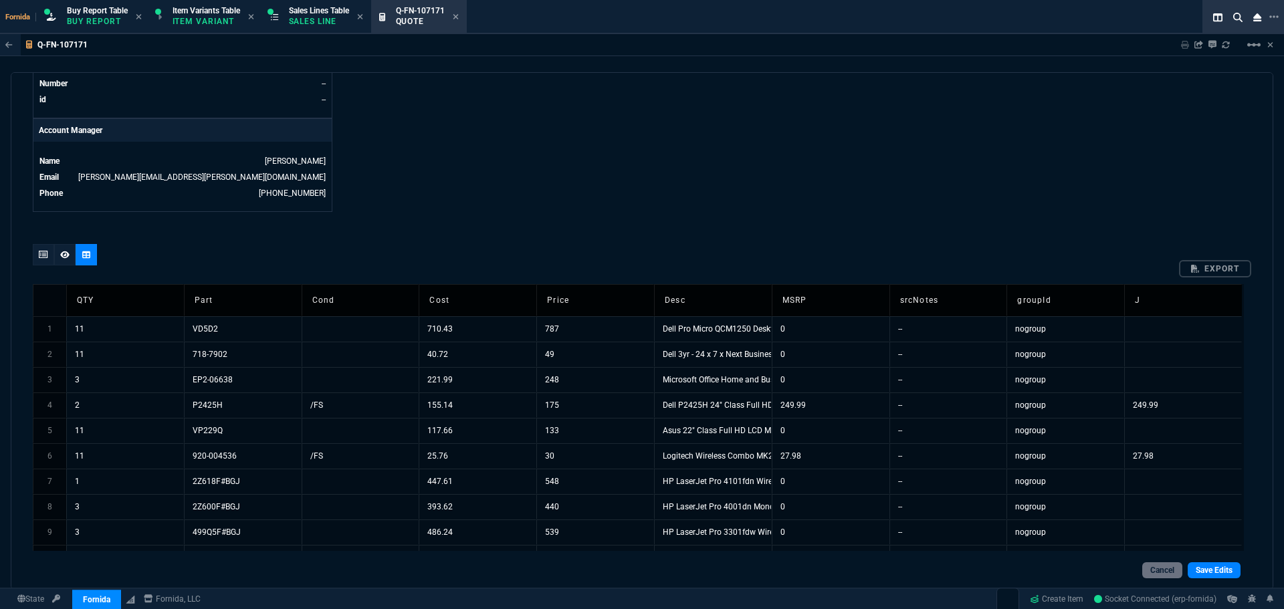
scroll to position [602, 0]
click at [250, 325] on td "VD5D2" at bounding box center [243, 328] width 118 height 25
click at [212, 375] on td "EP2-06638" at bounding box center [243, 379] width 118 height 25
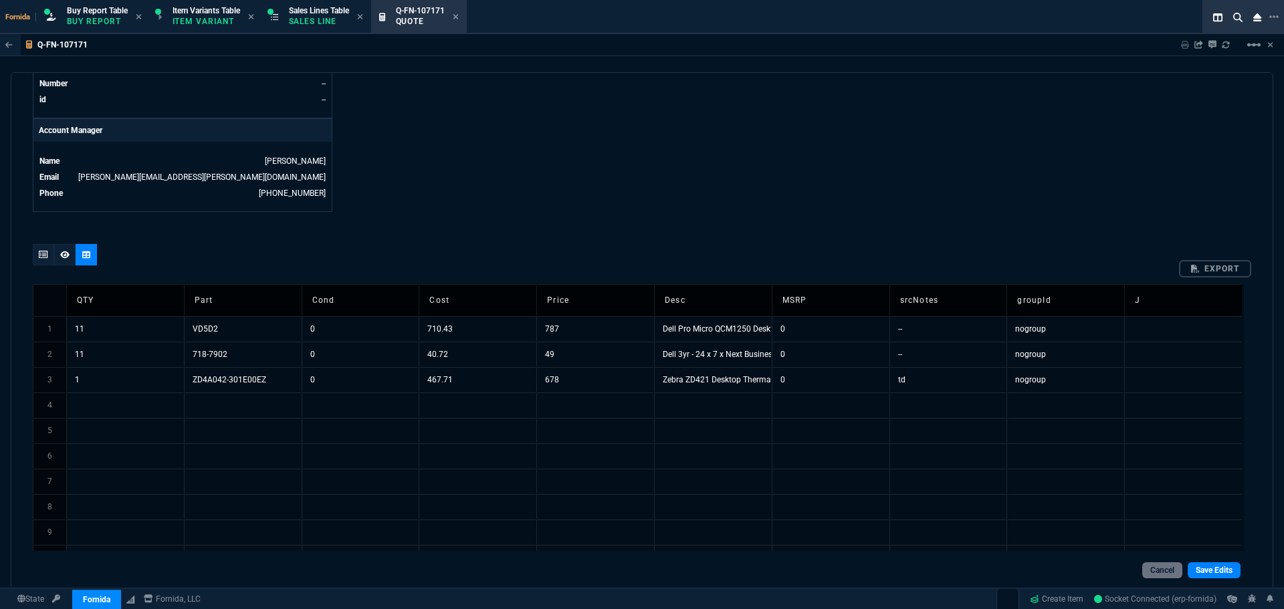
click at [233, 341] on td "VD5D2" at bounding box center [243, 328] width 118 height 25
click at [230, 335] on td "718-7902" at bounding box center [243, 328] width 118 height 25
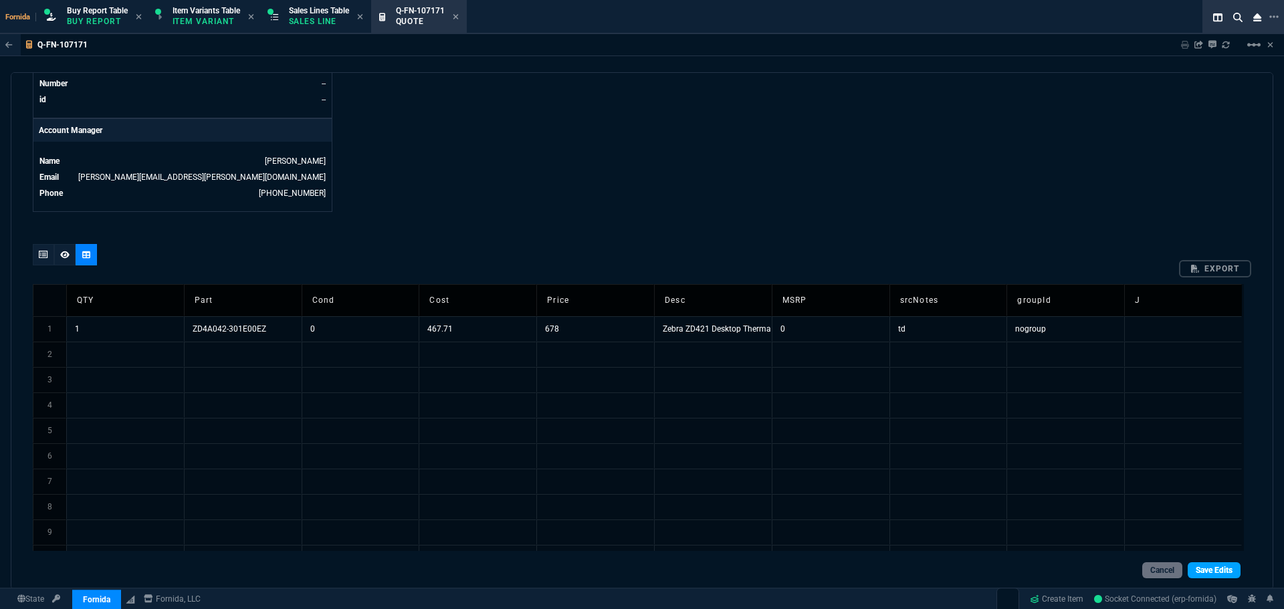
click at [1193, 567] on link "Save Edits" at bounding box center [1214, 571] width 53 height 16
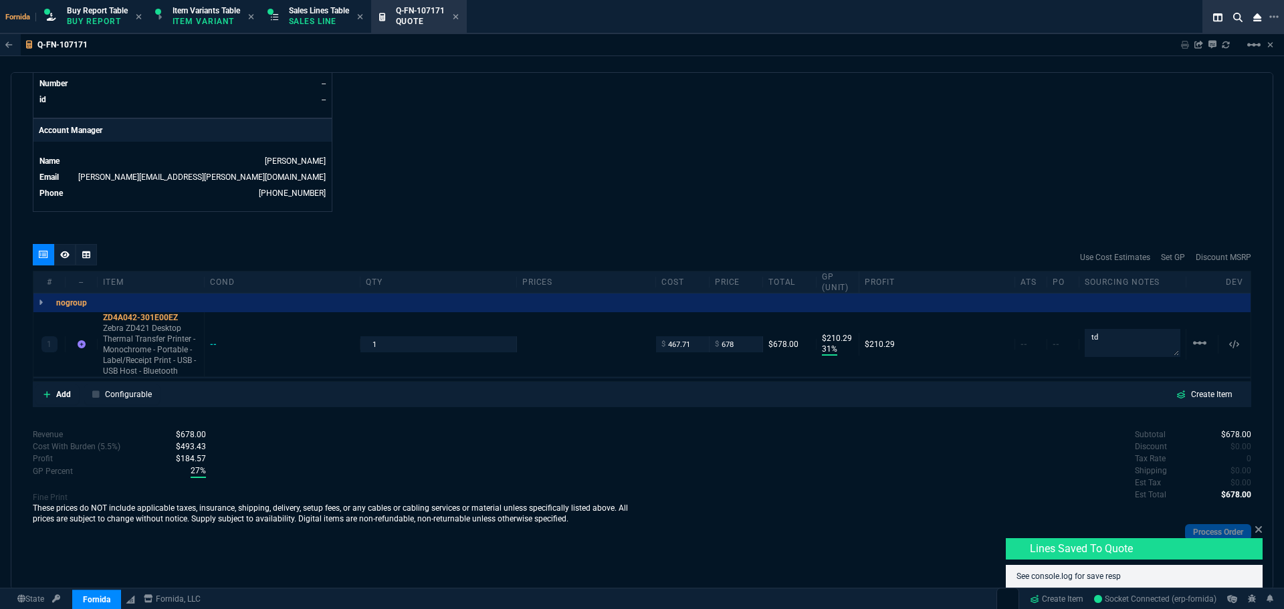
type input "31"
type input "210"
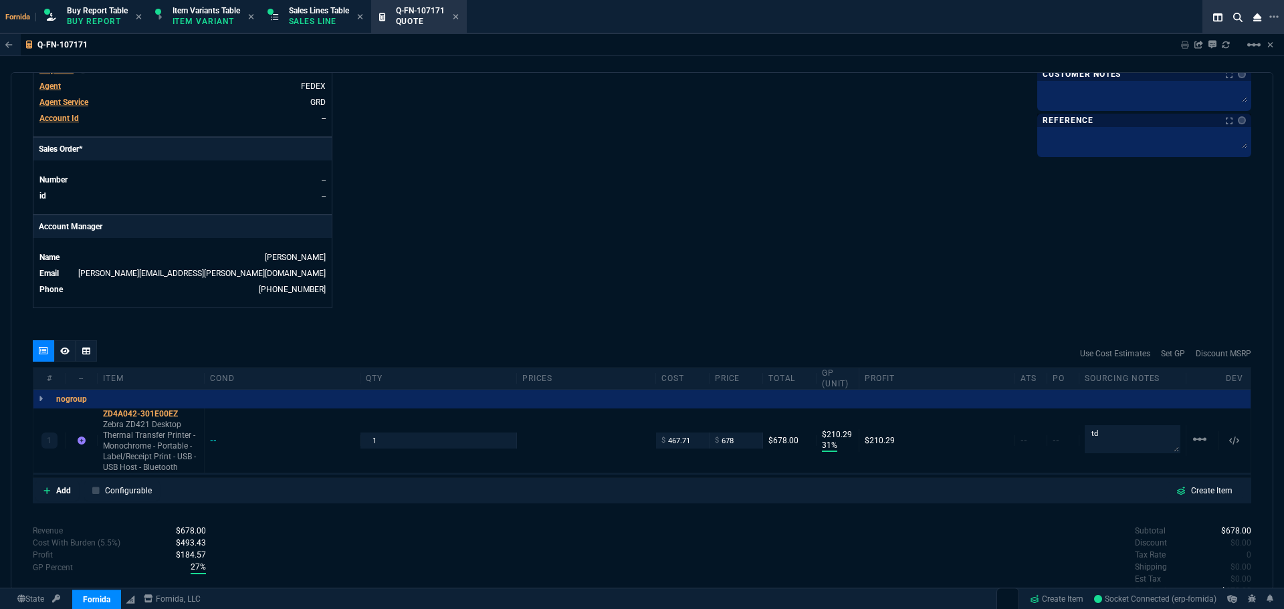
scroll to position [595, 0]
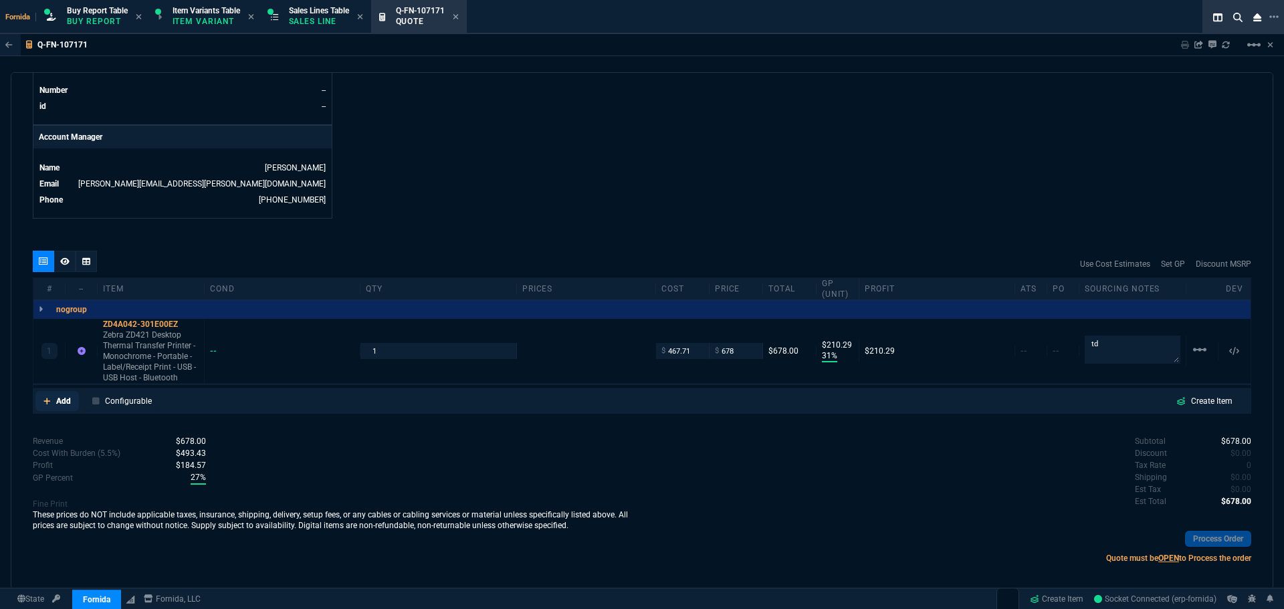
click at [49, 397] on nx-icon at bounding box center [46, 401] width 7 height 12
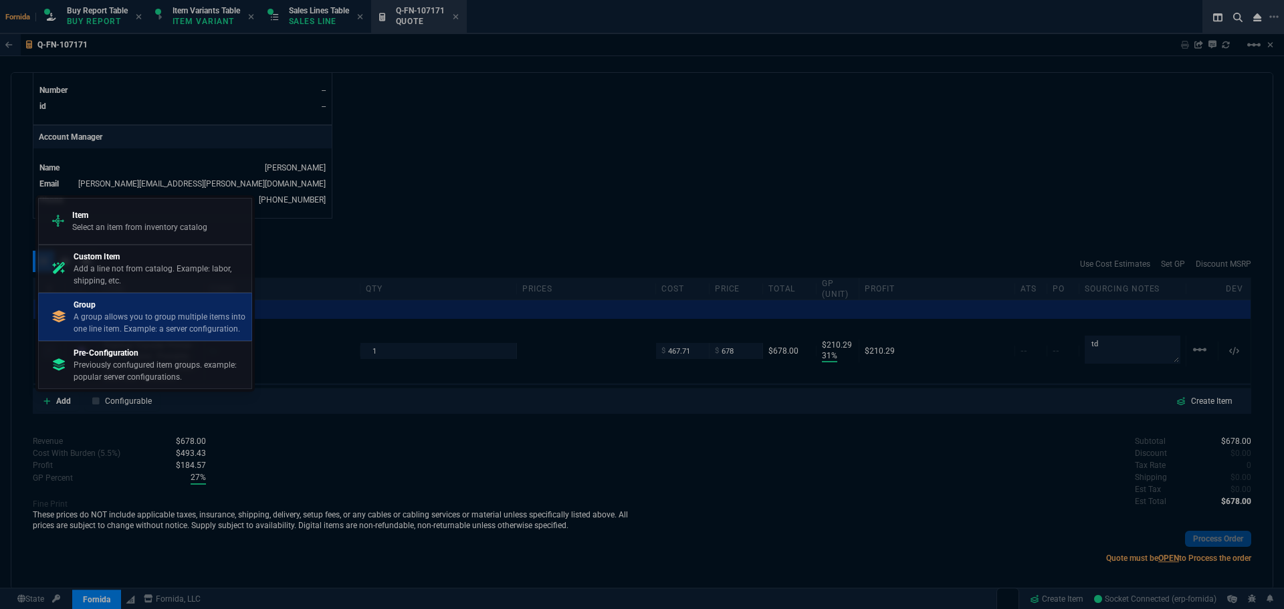
click at [122, 327] on p "A group allows you to group multiple items into one line item. Example: a serve…" at bounding box center [160, 323] width 173 height 24
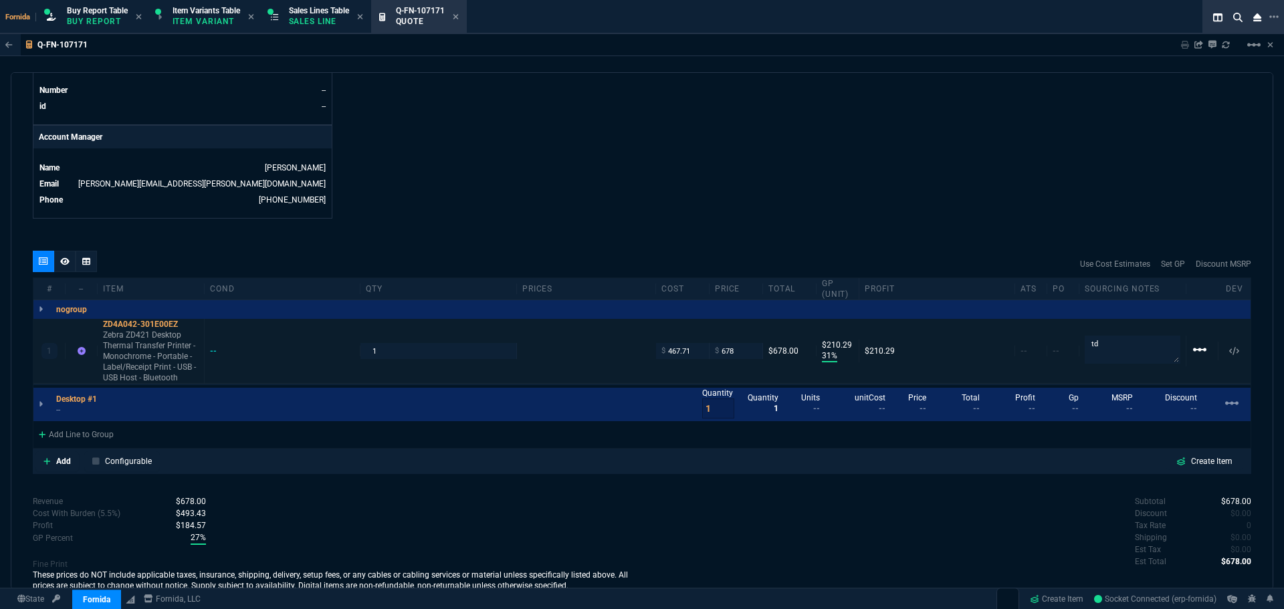
click at [1192, 345] on mat-icon "linear_scale" at bounding box center [1200, 350] width 16 height 16
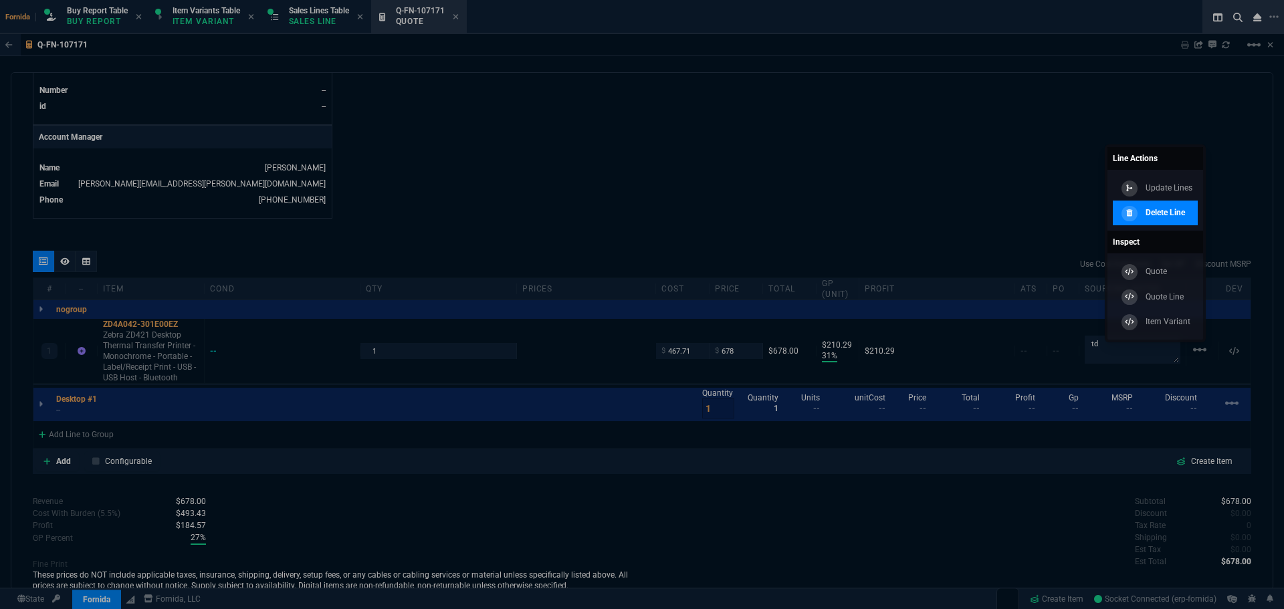
click at [1151, 216] on p "Delete Line" at bounding box center [1165, 213] width 39 height 12
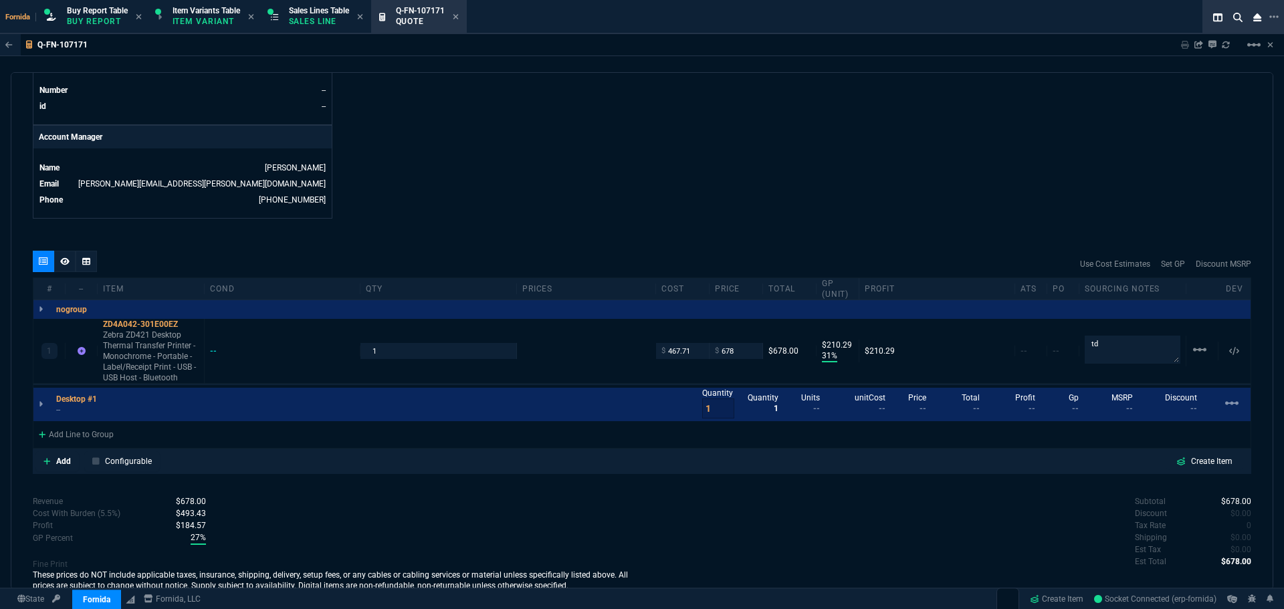
click at [650, 130] on nx-fornida-erp-document "Q-FN-107171 Sharing Q-FN-107171 Link Dev Link Share on Teams linear_scale quote…" at bounding box center [642, 344] width 1284 height 620
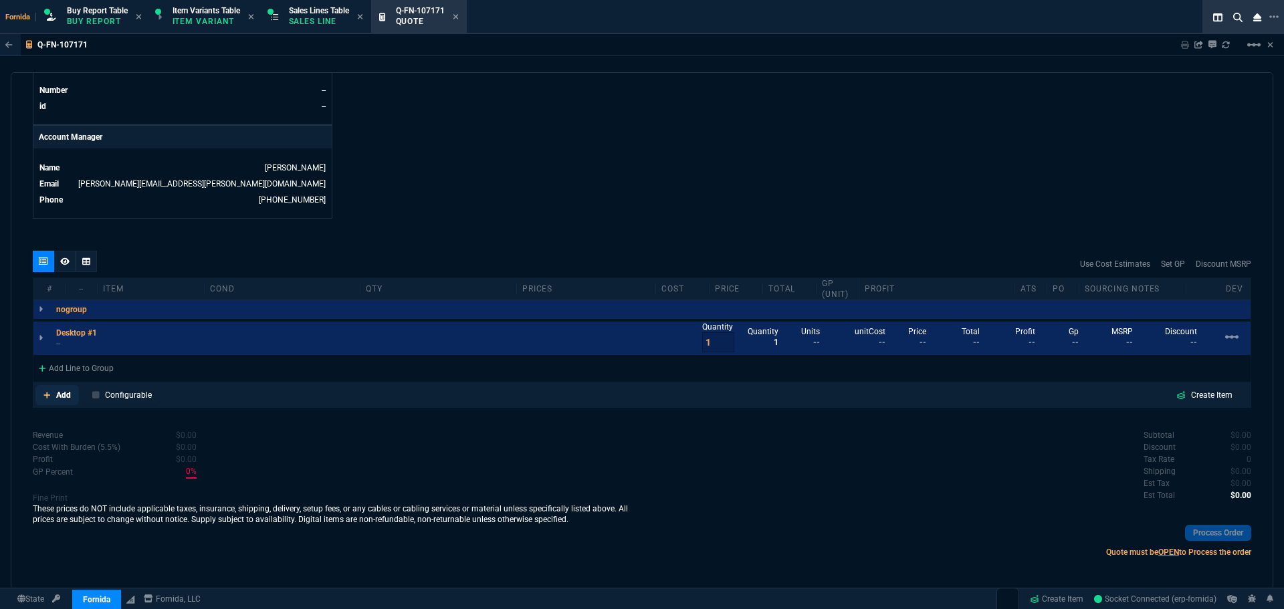
click at [64, 398] on p "Add" at bounding box center [63, 395] width 15 height 12
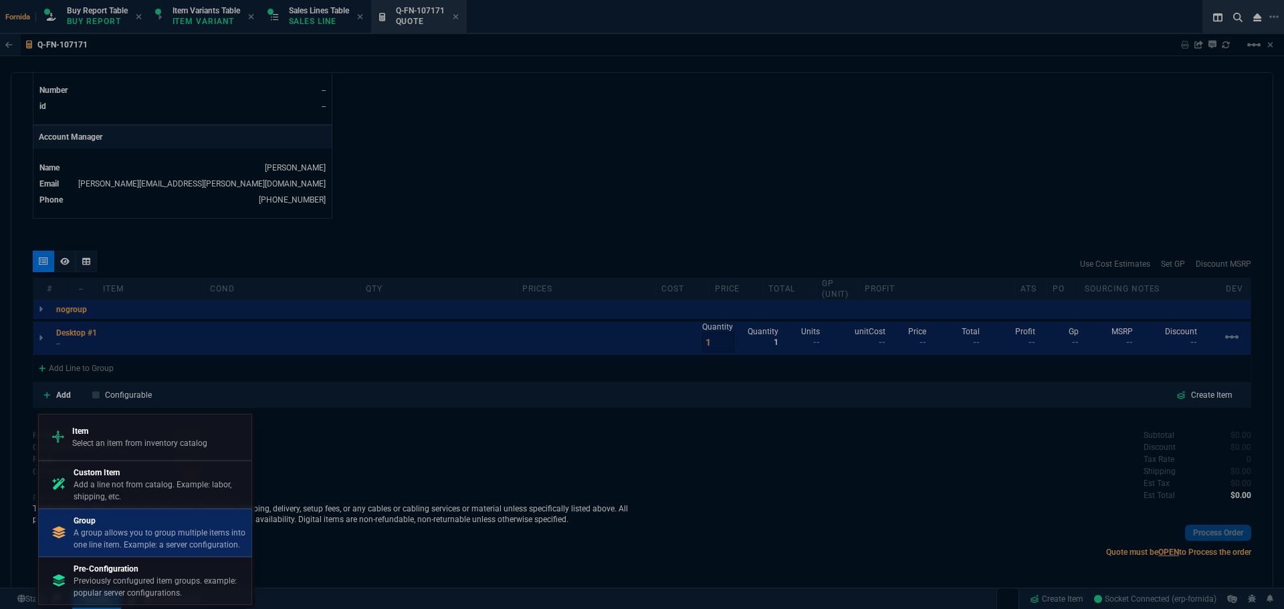
click at [109, 524] on p "Group" at bounding box center [160, 521] width 173 height 12
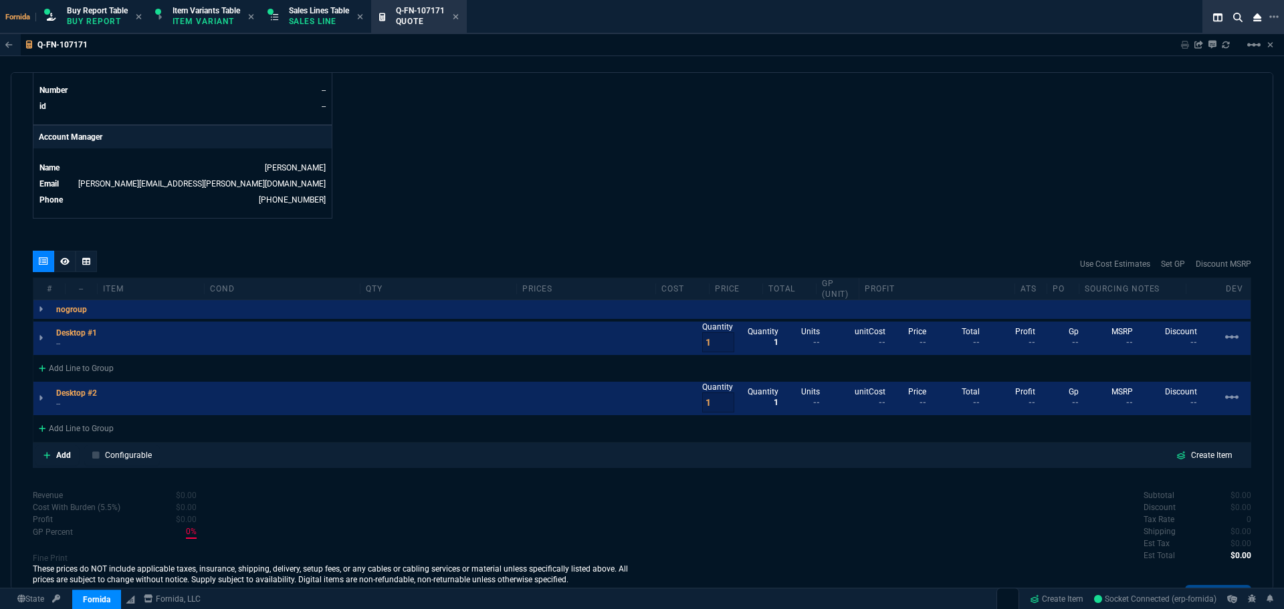
scroll to position [660, 0]
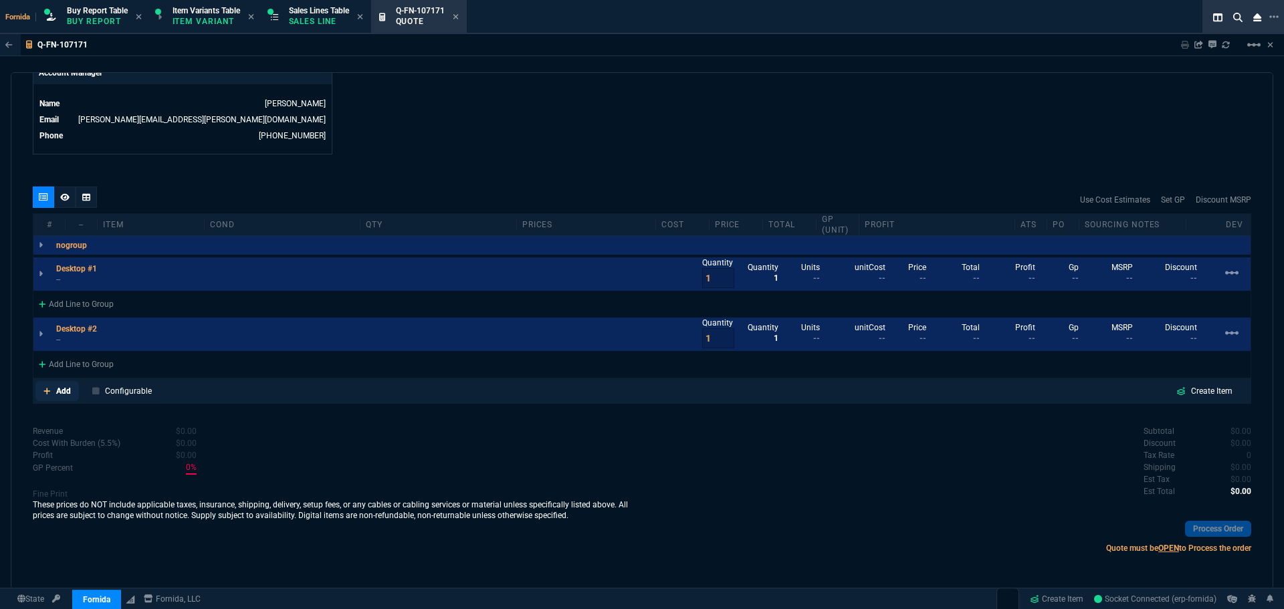
click at [57, 391] on p "Add" at bounding box center [63, 391] width 15 height 12
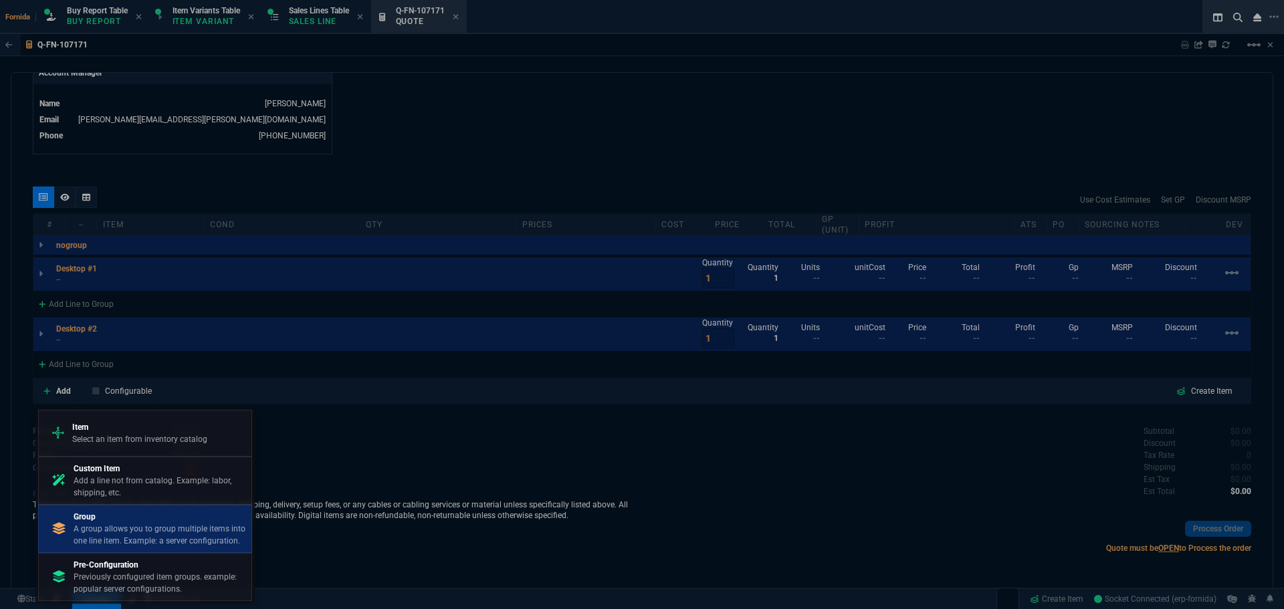
click at [158, 542] on p "A group allows you to group multiple items into one line item. Example: a serve…" at bounding box center [160, 535] width 173 height 24
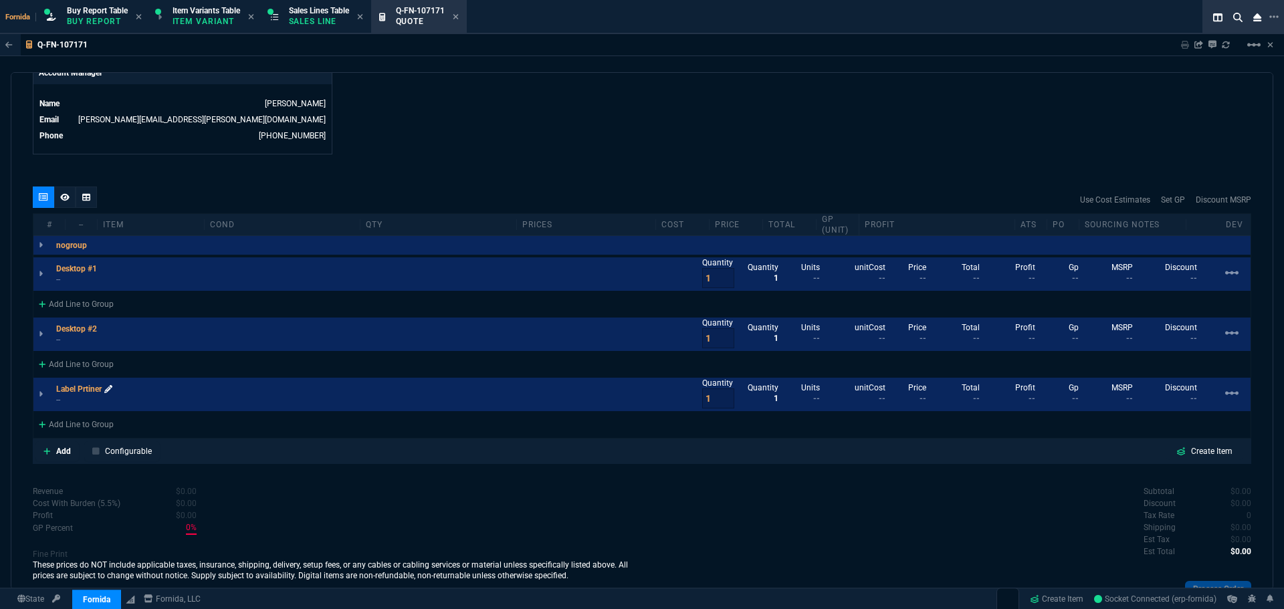
click at [110, 391] on icon at bounding box center [108, 389] width 8 height 8
click at [57, 450] on p "Add" at bounding box center [63, 452] width 15 height 12
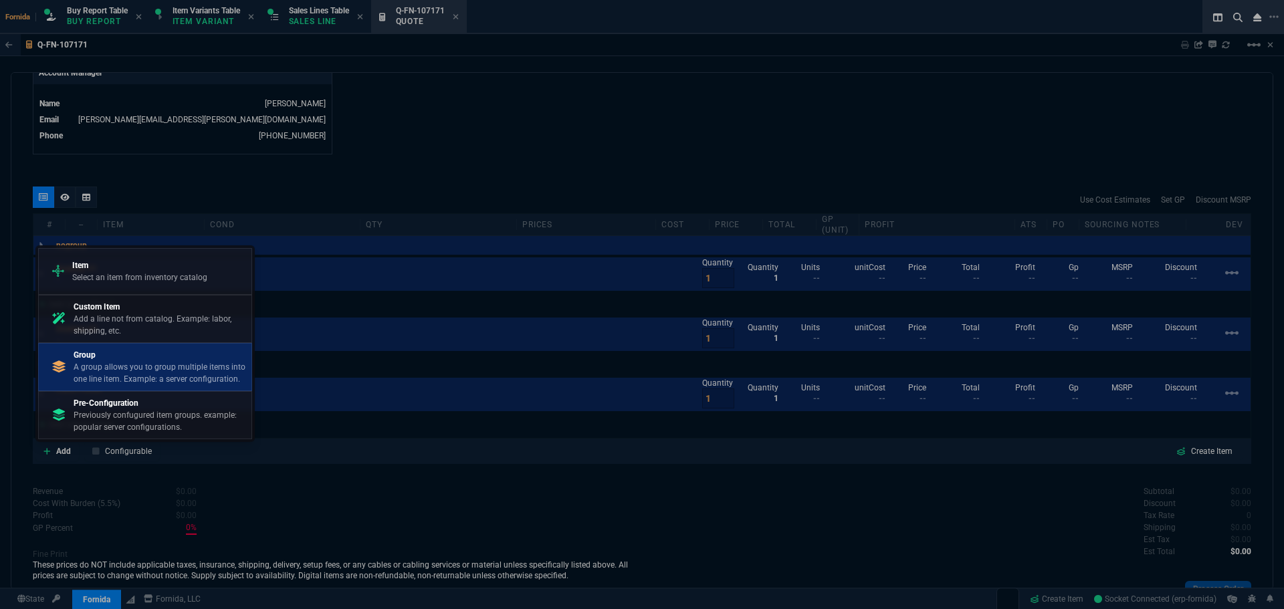
click at [112, 361] on p "A group allows you to group multiple items into one line item. Example: a serve…" at bounding box center [160, 373] width 173 height 24
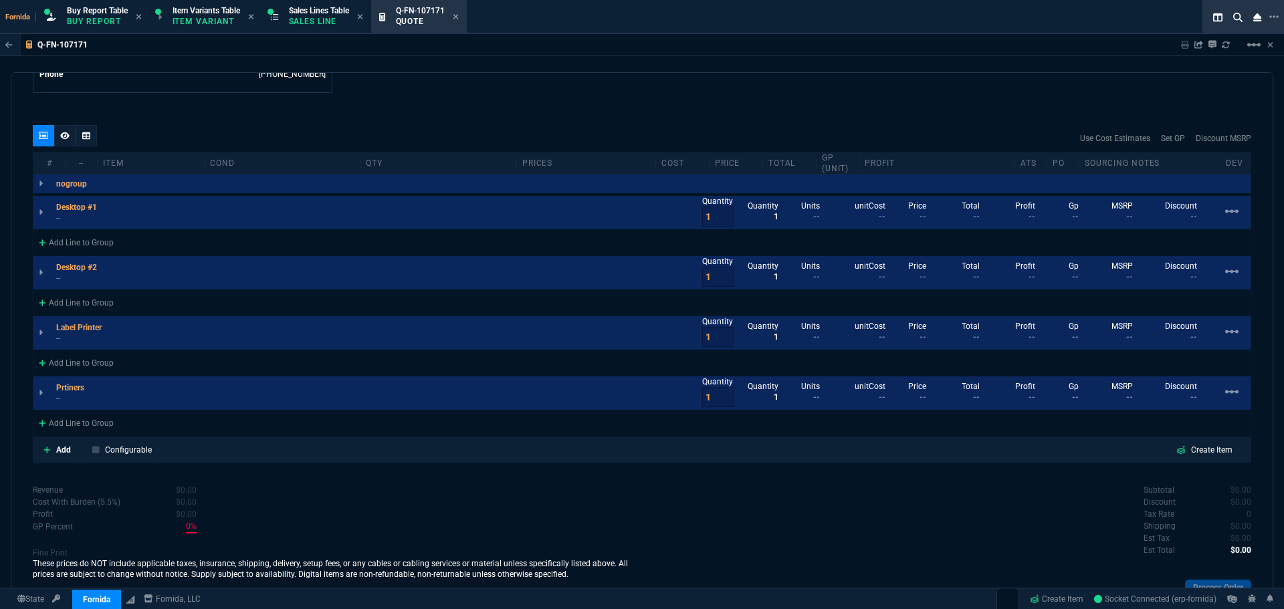
scroll to position [780, 0]
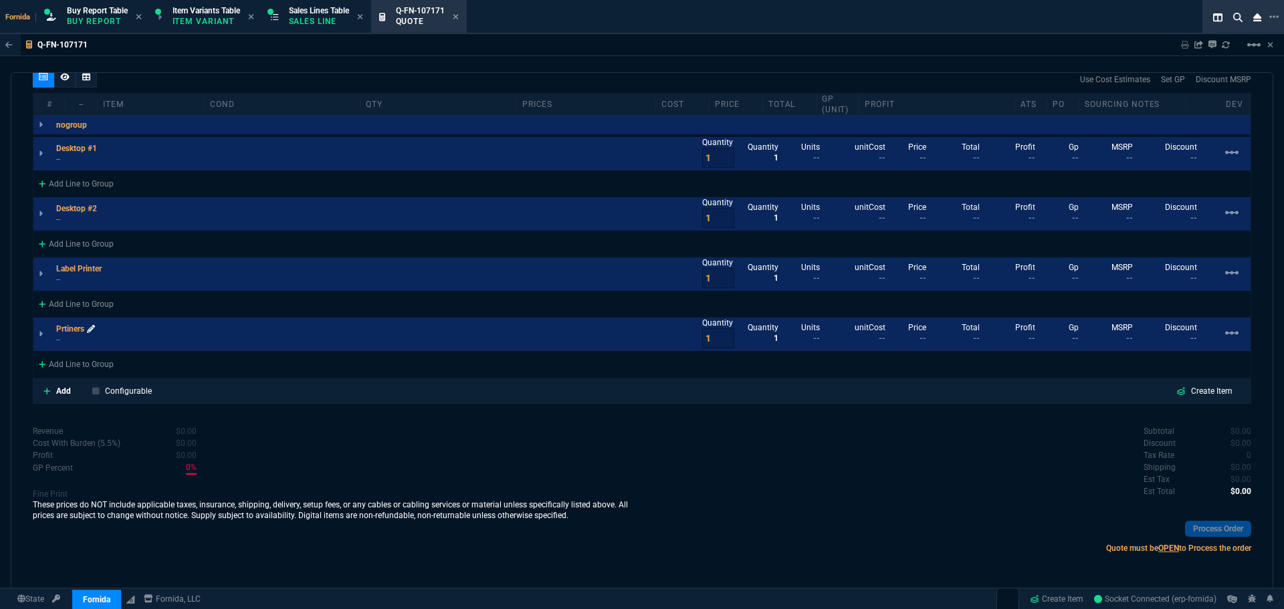
click at [90, 328] on icon at bounding box center [91, 329] width 8 height 8
click at [49, 395] on icon at bounding box center [46, 391] width 7 height 8
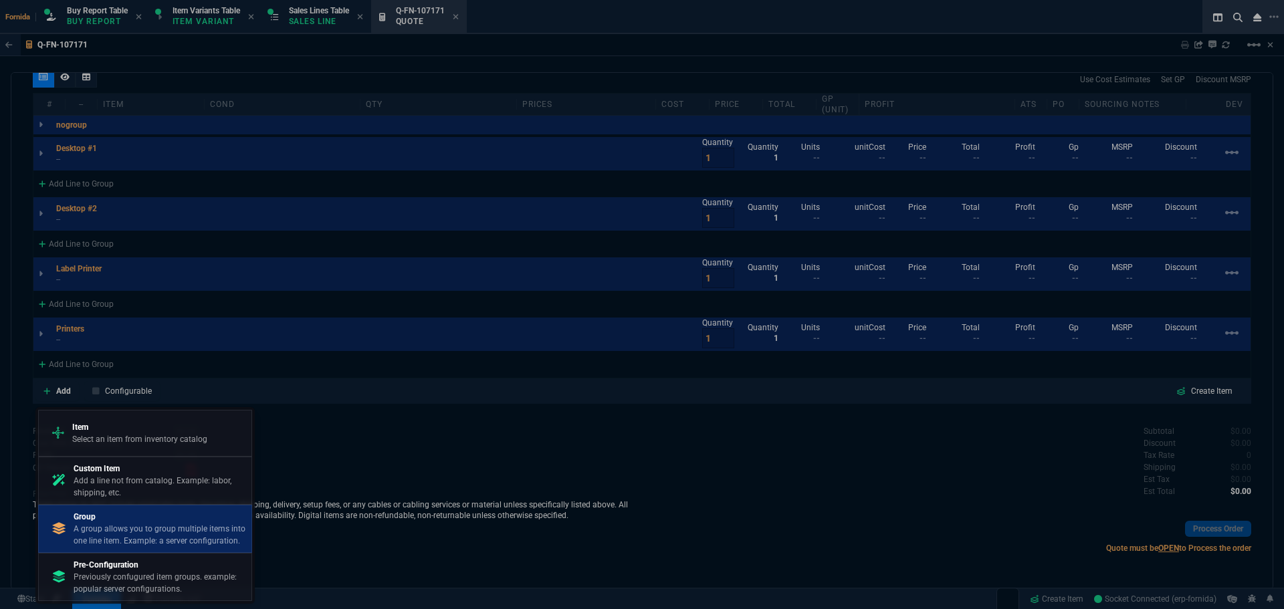
click at [116, 526] on p "A group allows you to group multiple items into one line item. Example: a serve…" at bounding box center [160, 535] width 173 height 24
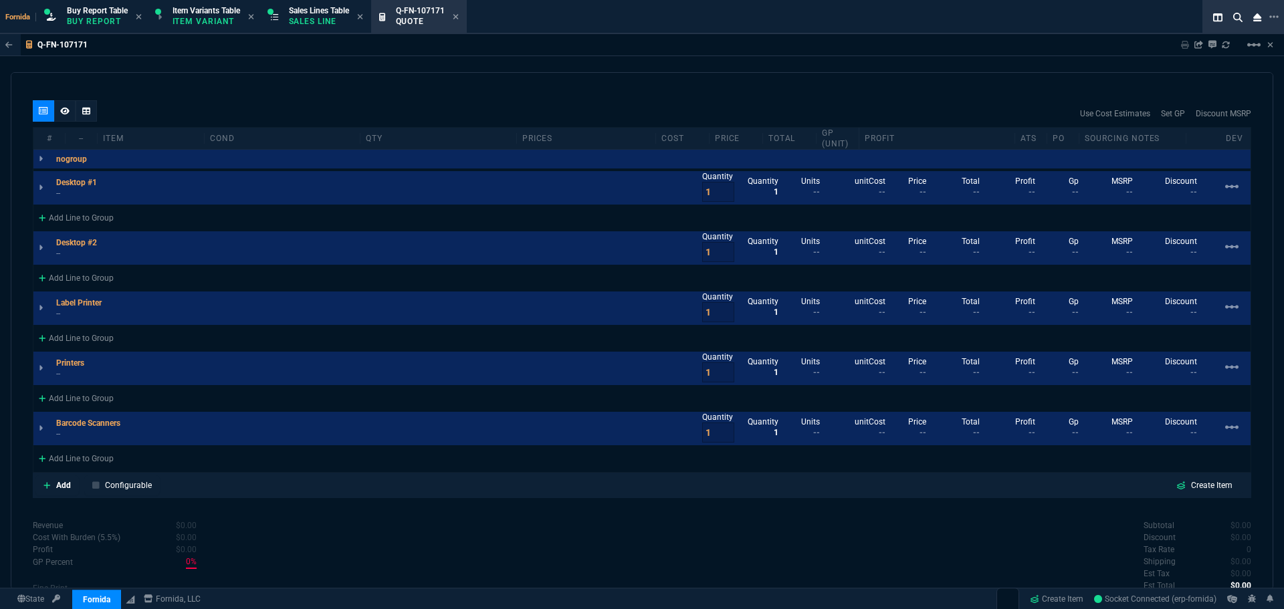
scroll to position [713, 0]
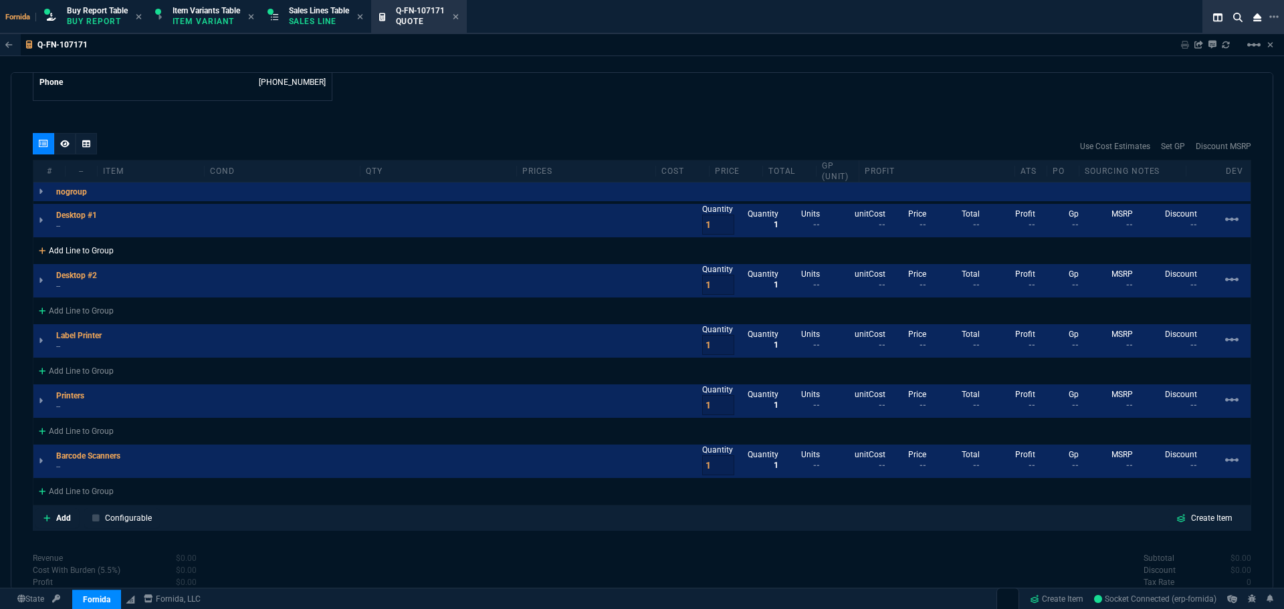
click at [81, 257] on div "Add Line to Group" at bounding box center [76, 249] width 86 height 24
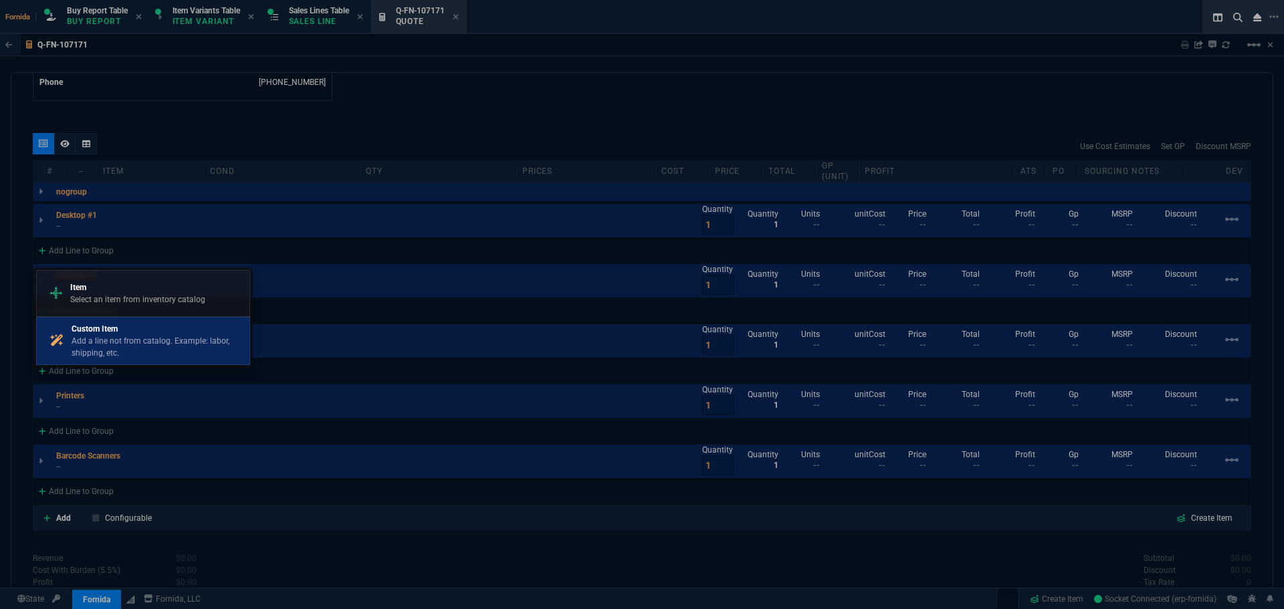
click at [126, 326] on p "Custom Item" at bounding box center [158, 329] width 173 height 12
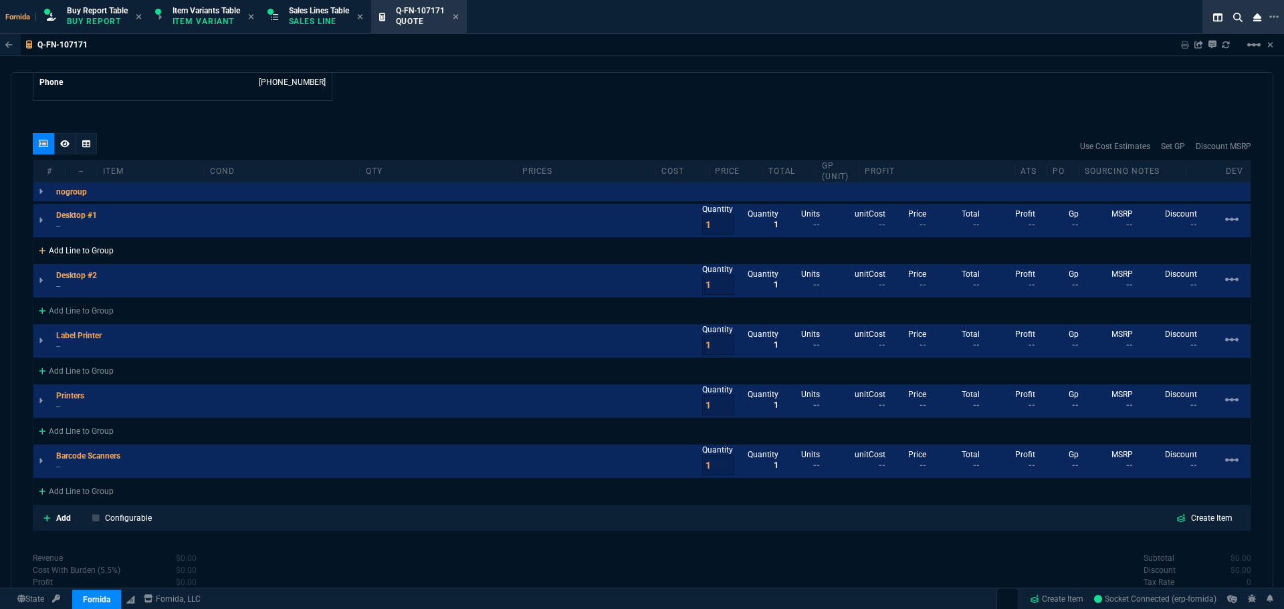
click at [69, 250] on div "Add Line to Group" at bounding box center [76, 249] width 86 height 24
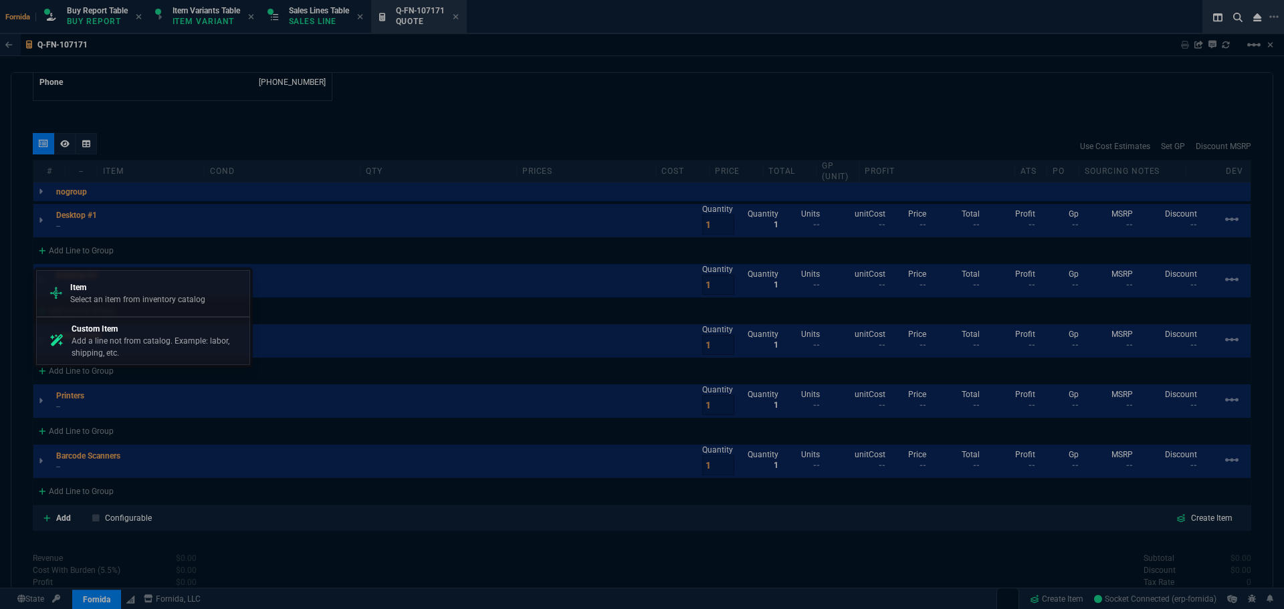
click at [98, 320] on link "Custom Item Add a line not from catalog. Example: labor, shipping, etc." at bounding box center [143, 341] width 214 height 48
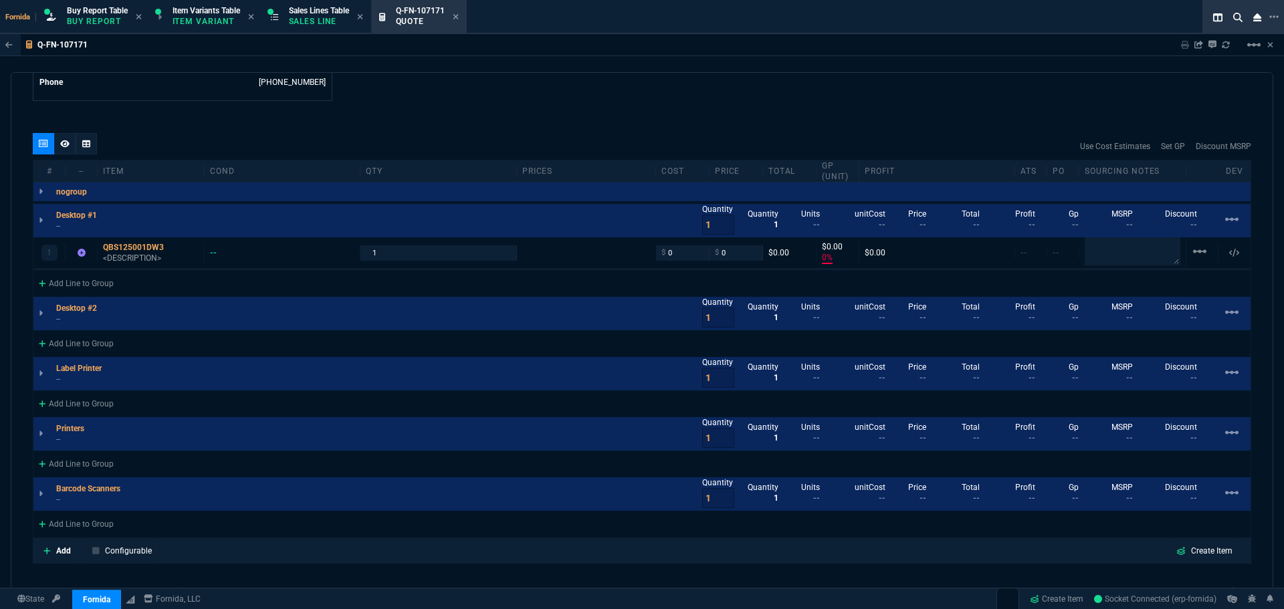
type input "0"
click at [94, 348] on div "Add Line to Group" at bounding box center [76, 342] width 86 height 24
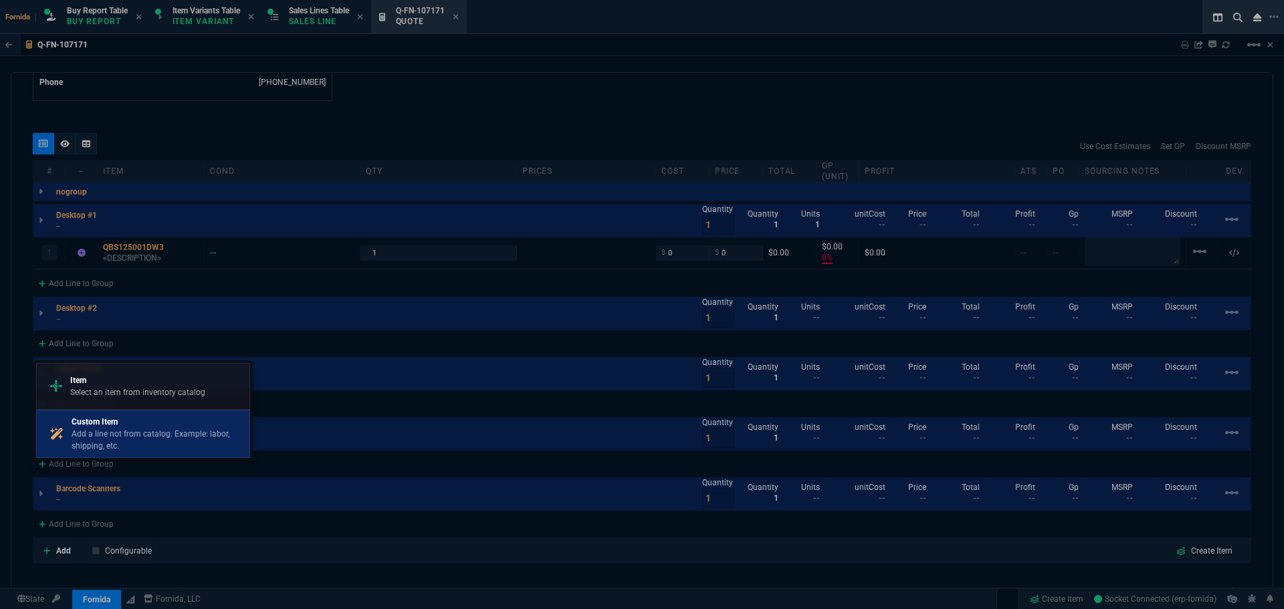
drag, startPoint x: 132, startPoint y: 421, endPoint x: 705, endPoint y: 79, distance: 667.3
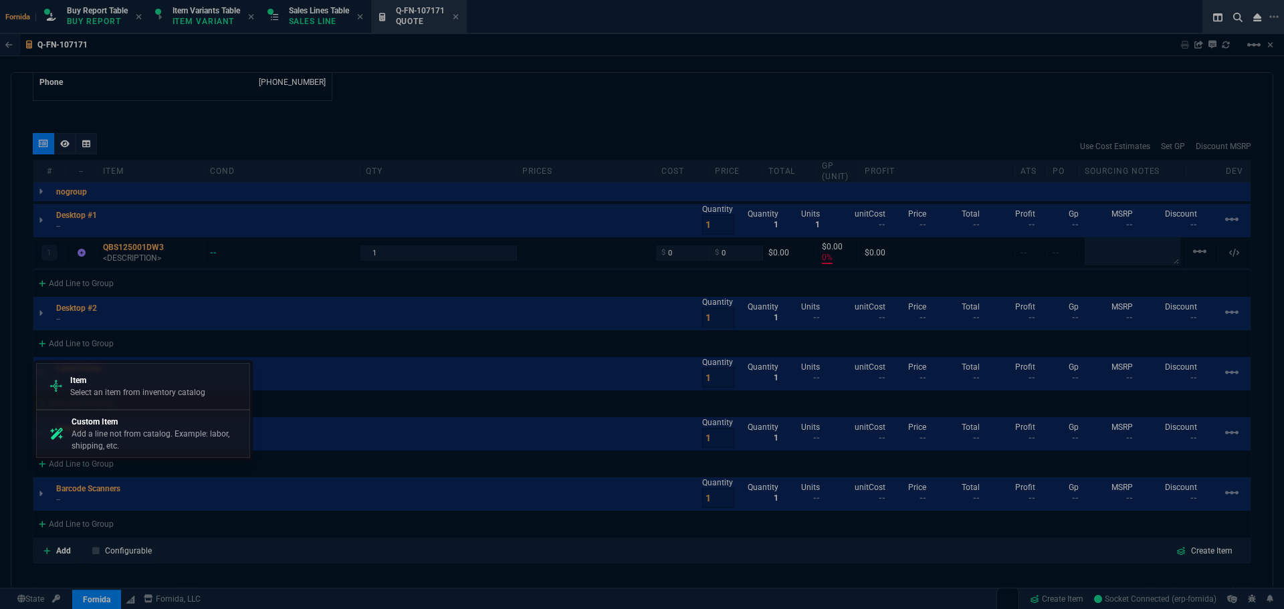
click at [132, 422] on p "Custom Item" at bounding box center [158, 422] width 173 height 12
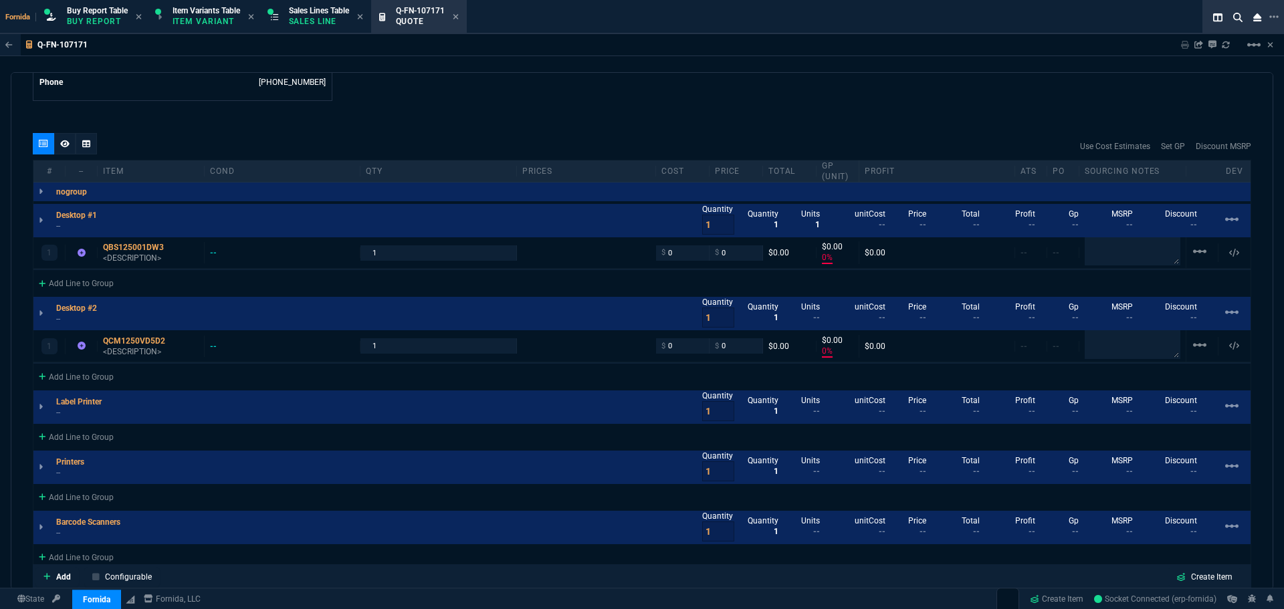
type input "0"
click at [107, 289] on div "Add Line to Group" at bounding box center [76, 282] width 86 height 24
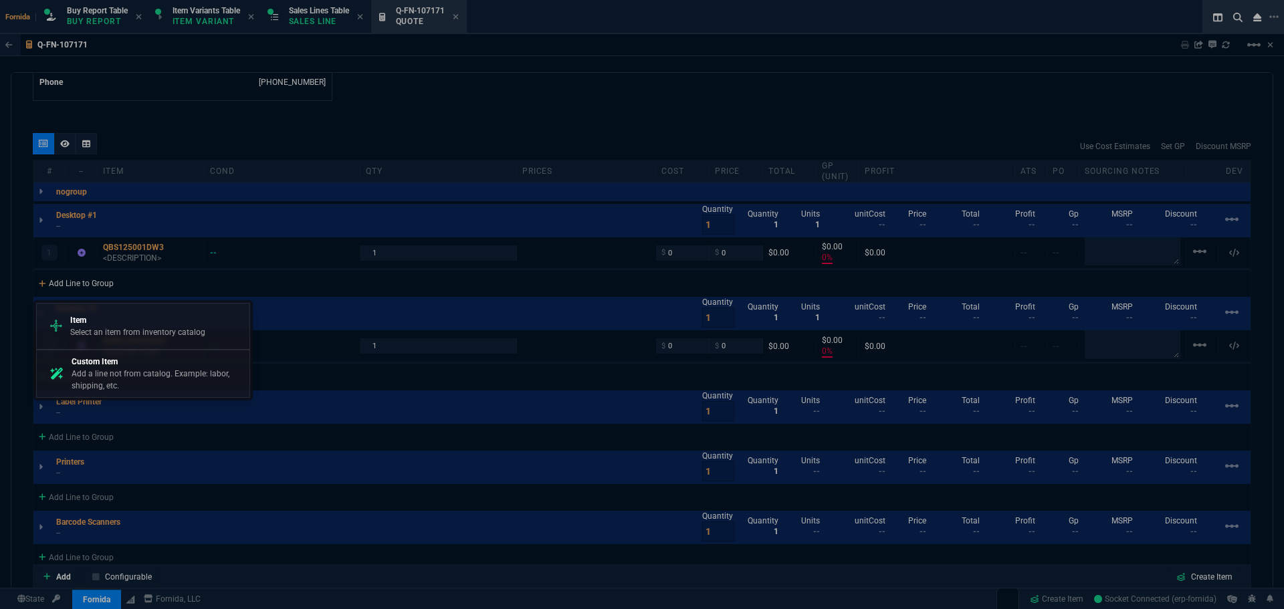
click at [158, 376] on p "Add a line not from catalog. Example: labor, shipping, etc." at bounding box center [158, 380] width 173 height 24
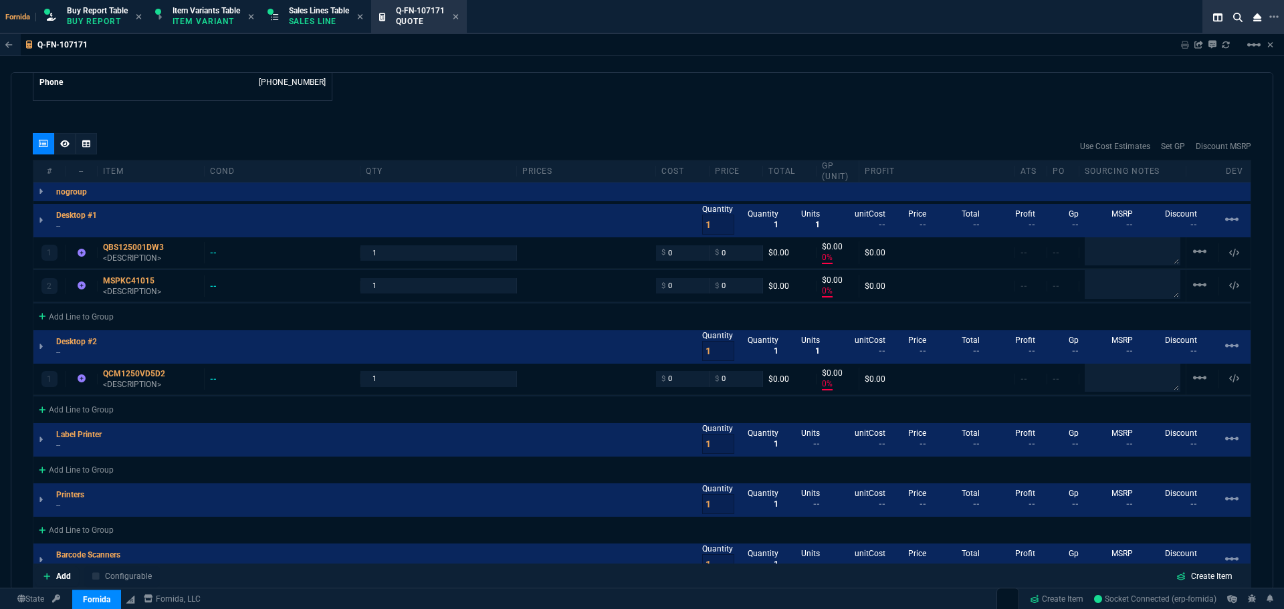
type input "0"
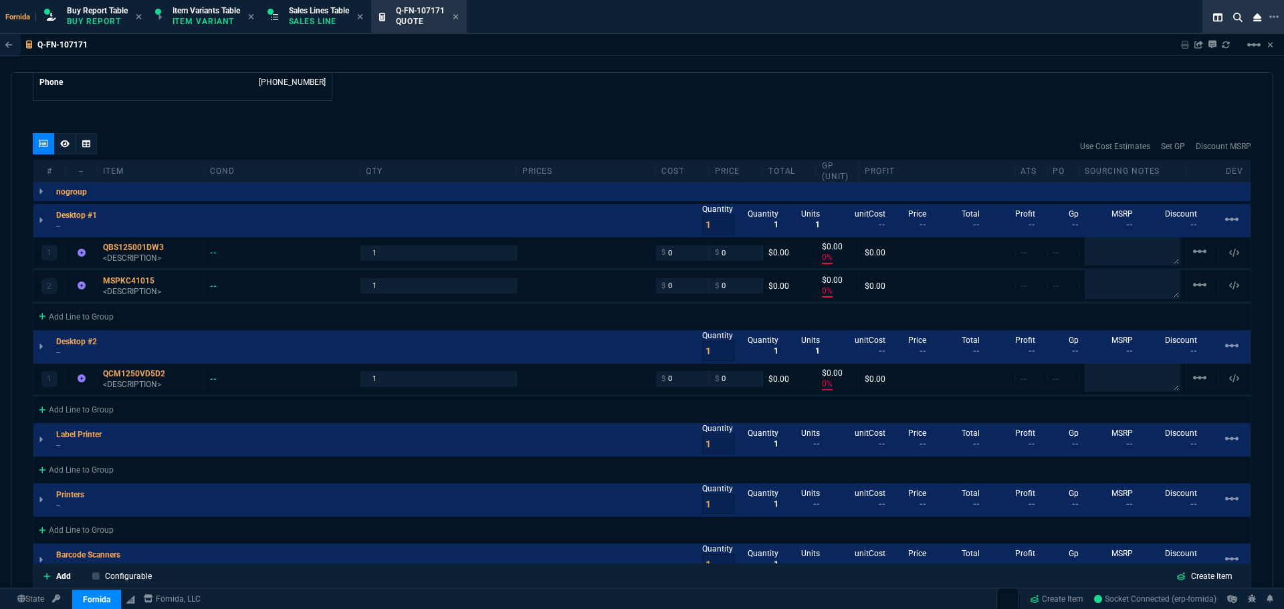
type input "0"
click at [105, 216] on icon at bounding box center [104, 215] width 8 height 8
click at [446, 254] on input "1" at bounding box center [438, 253] width 144 height 15
type input "3"
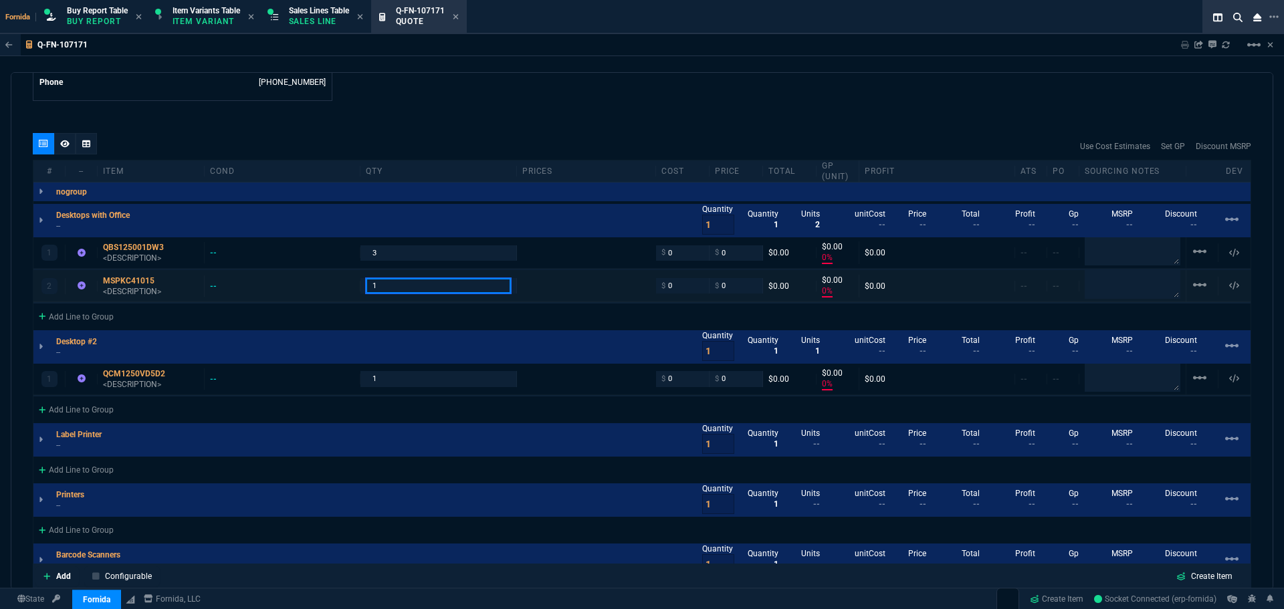
click at [403, 292] on input "1" at bounding box center [438, 285] width 144 height 15
type input "3"
click at [525, 116] on div "quote Q-FN-107171 NW IT Service draft Fornida, LLC 2609 Technology Dr Suite 300…" at bounding box center [642, 331] width 1263 height 518
click at [110, 313] on div "Add Line to Group" at bounding box center [76, 316] width 86 height 24
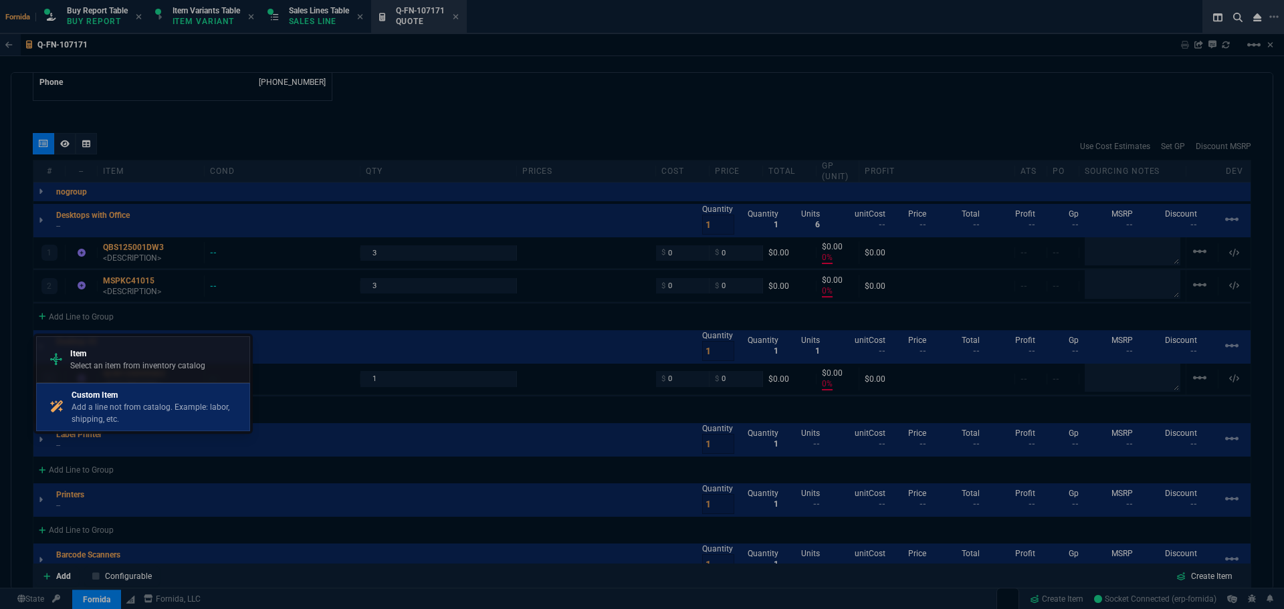
click at [151, 405] on p "Add a line not from catalog. Example: labor, shipping, etc." at bounding box center [158, 413] width 173 height 24
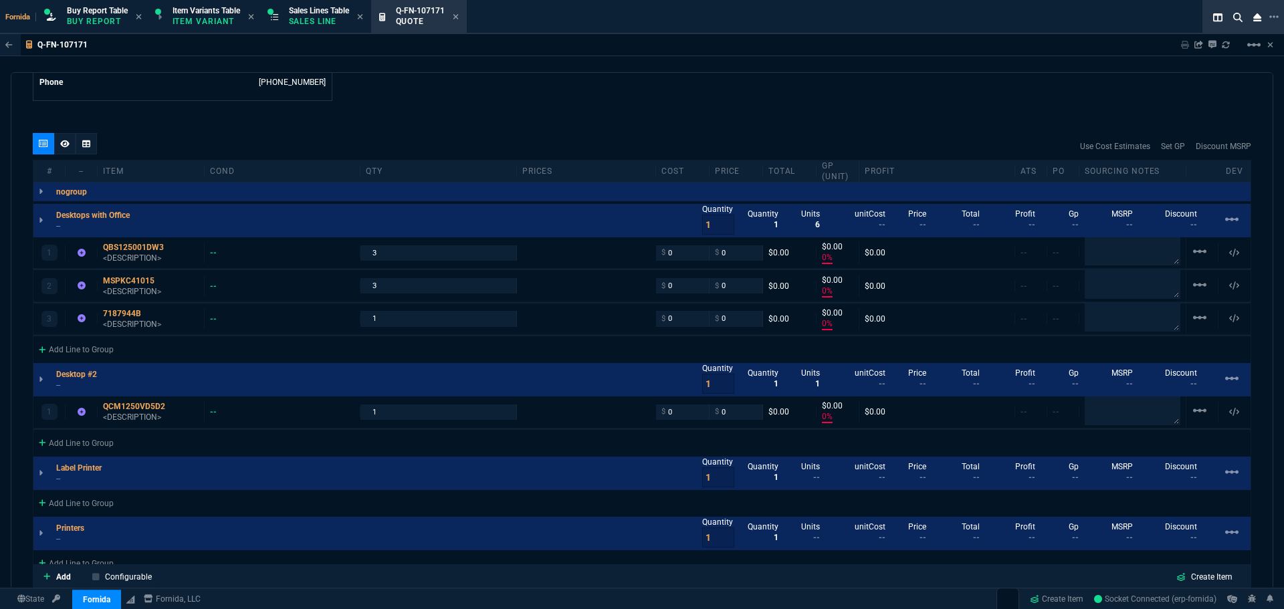
type input "0"
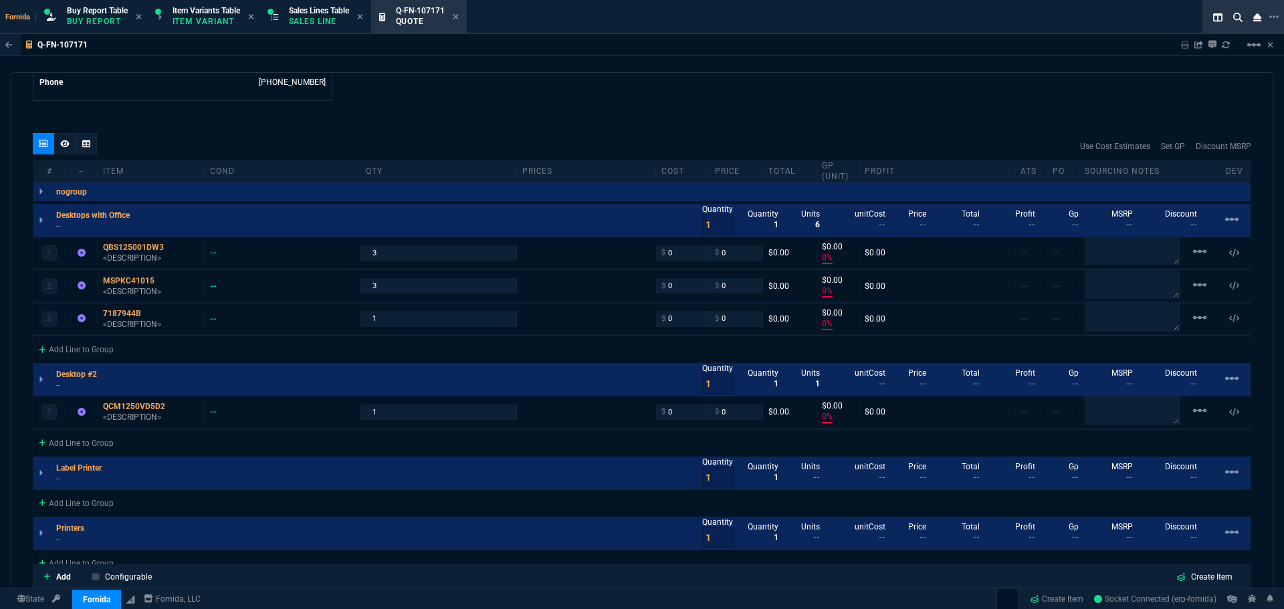
type input "0"
click at [58, 140] on div at bounding box center [64, 143] width 21 height 21
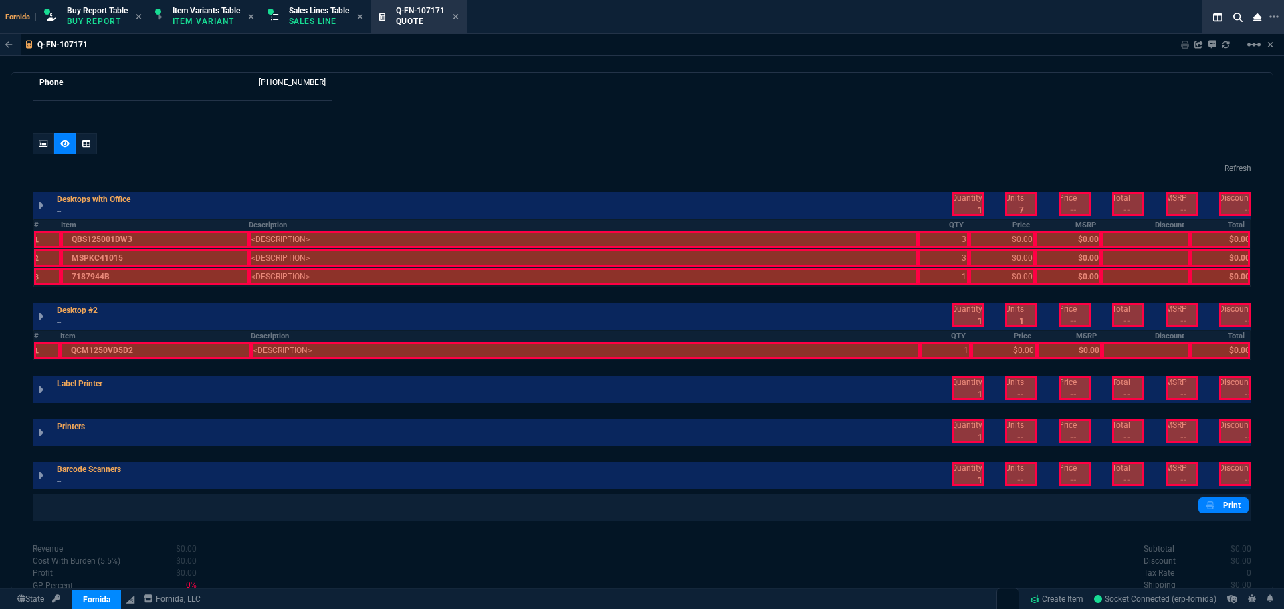
click at [31, 138] on div "quote Q-FN-107171 NW IT Service draft Fornida, LLC 2609 Technology Dr Suite 300…" at bounding box center [642, 331] width 1263 height 518
click at [40, 142] on icon at bounding box center [43, 144] width 9 height 8
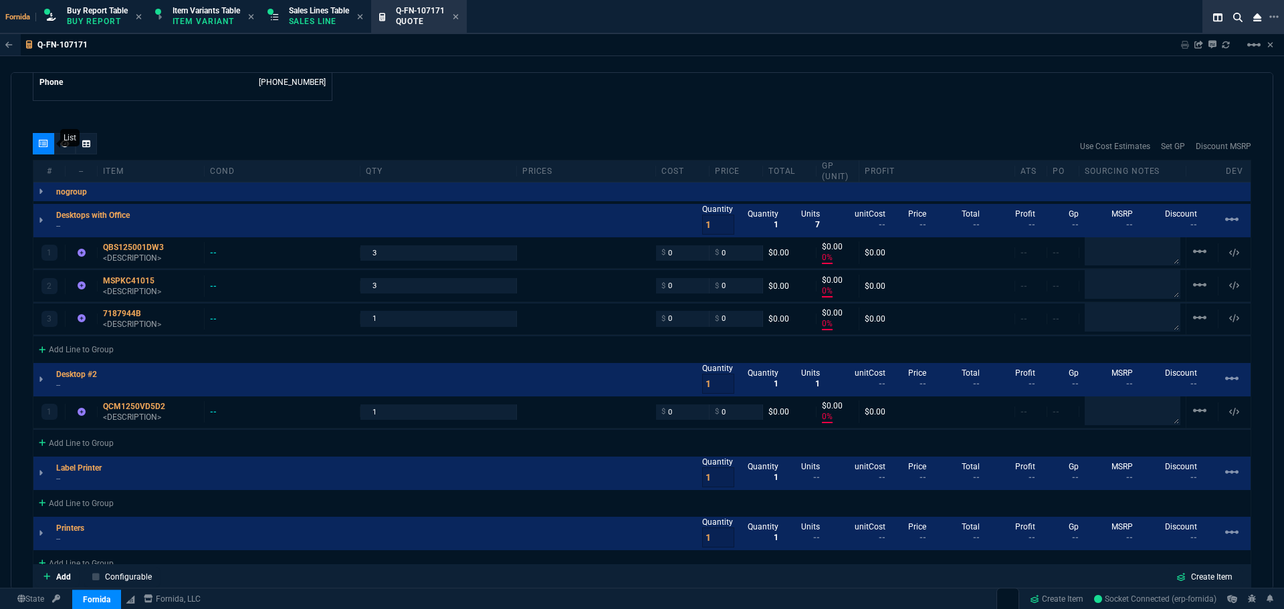
type input "0"
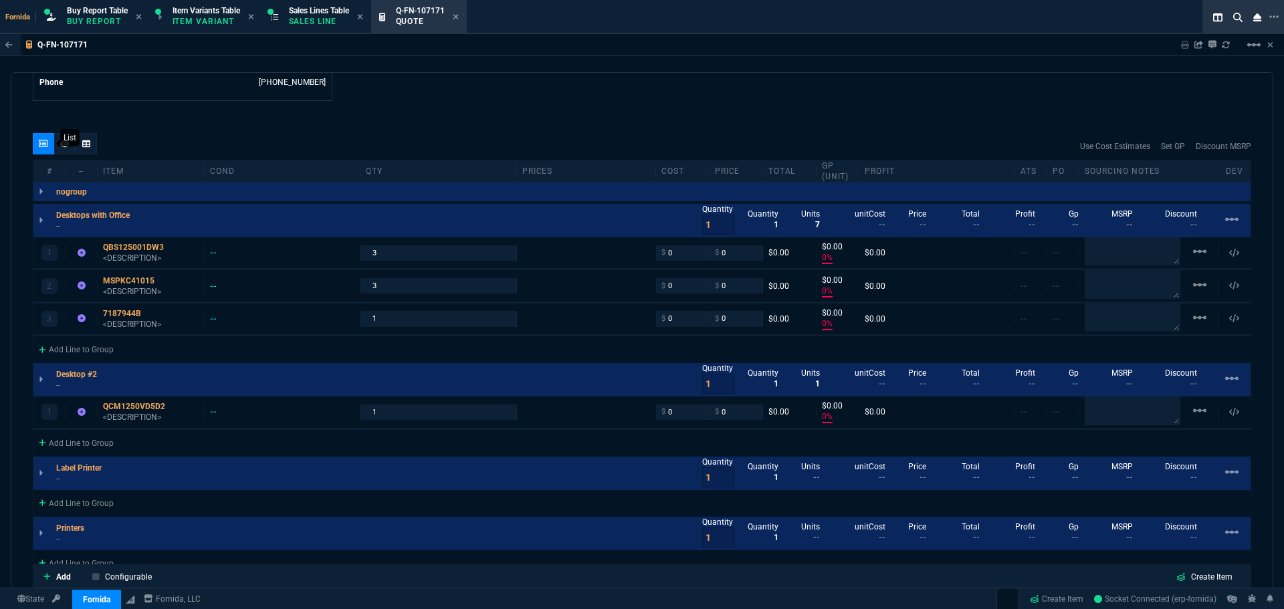
type input "0"
click at [1197, 262] on nx-icon "linear_scale" at bounding box center [1200, 256] width 16 height 9
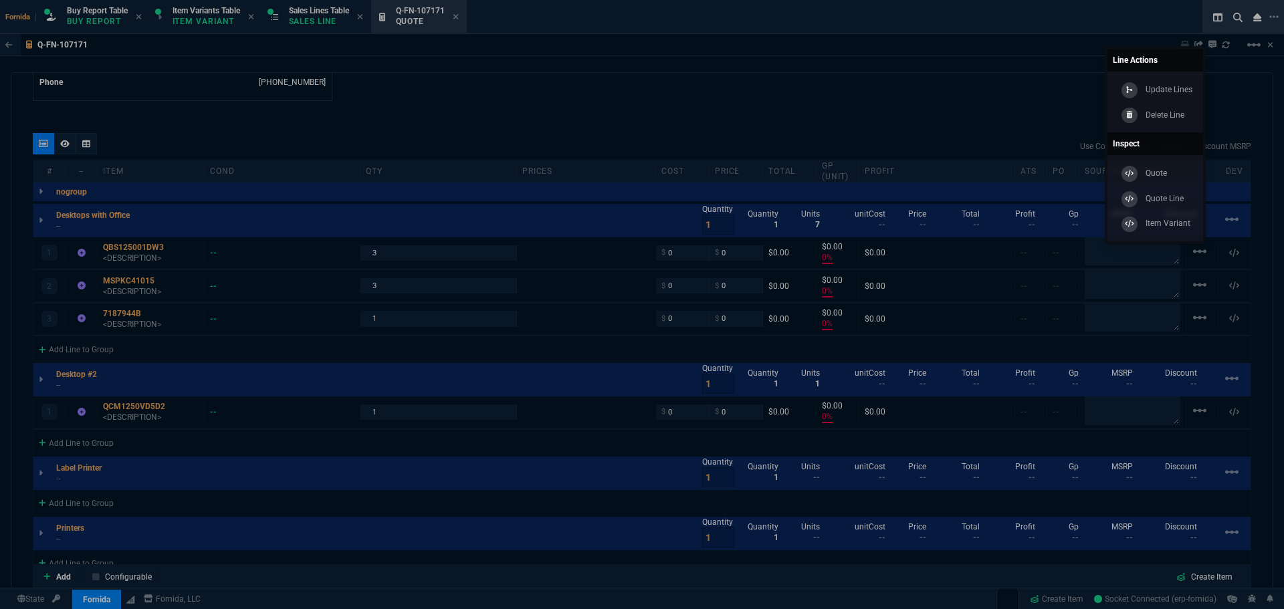
click at [1163, 118] on p "Delete Line" at bounding box center [1165, 115] width 39 height 12
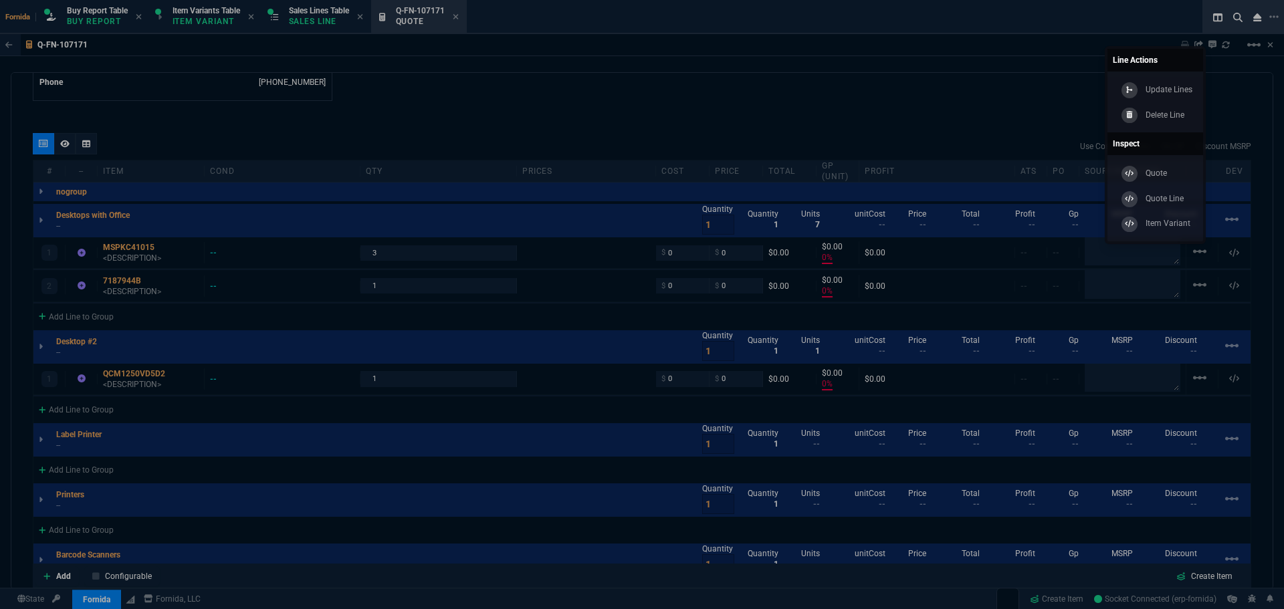
type input "0"
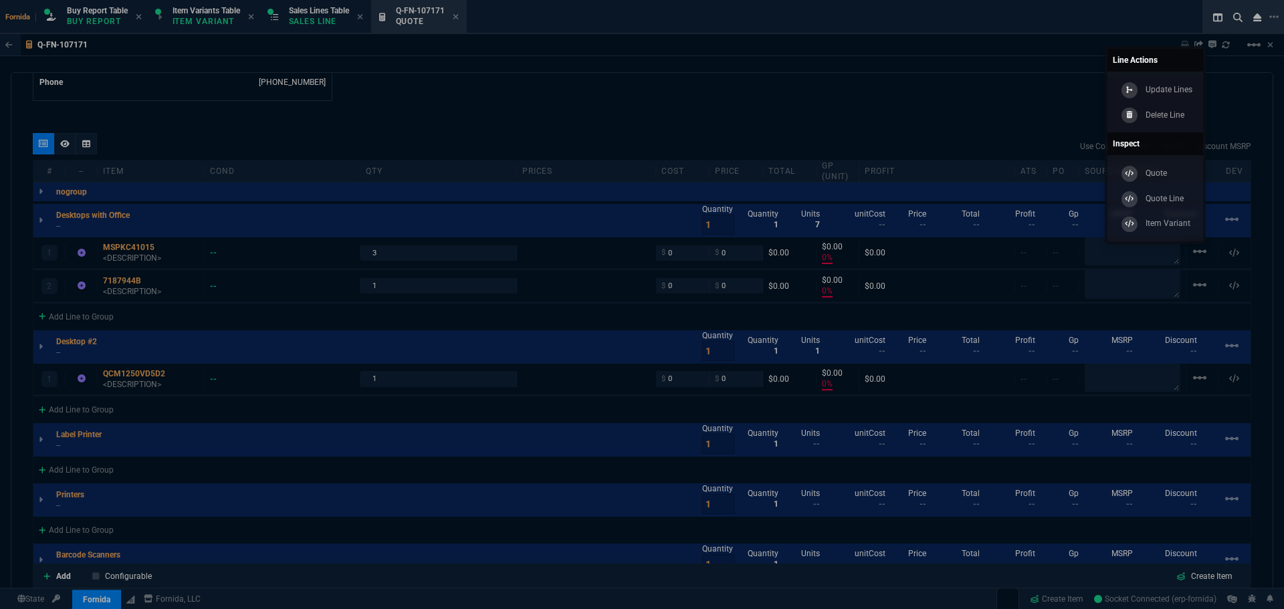
type input "0"
click at [1159, 119] on p "Delete Line" at bounding box center [1165, 115] width 39 height 12
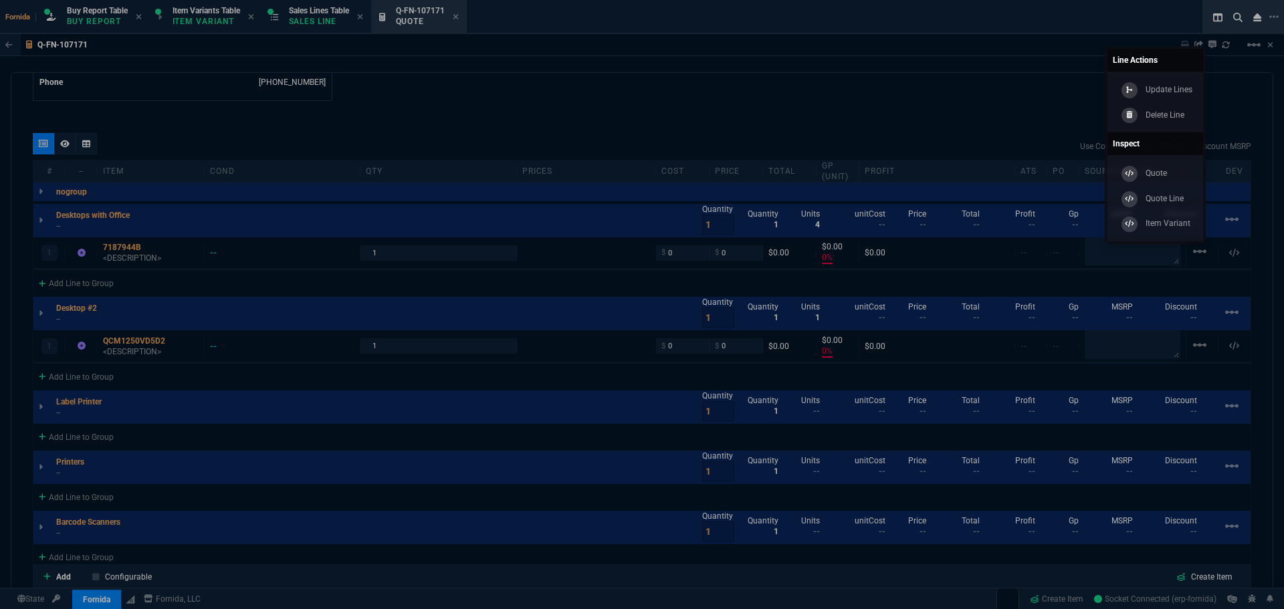
type input "0"
click at [1138, 96] on div "Update Lines" at bounding box center [1156, 89] width 74 height 15
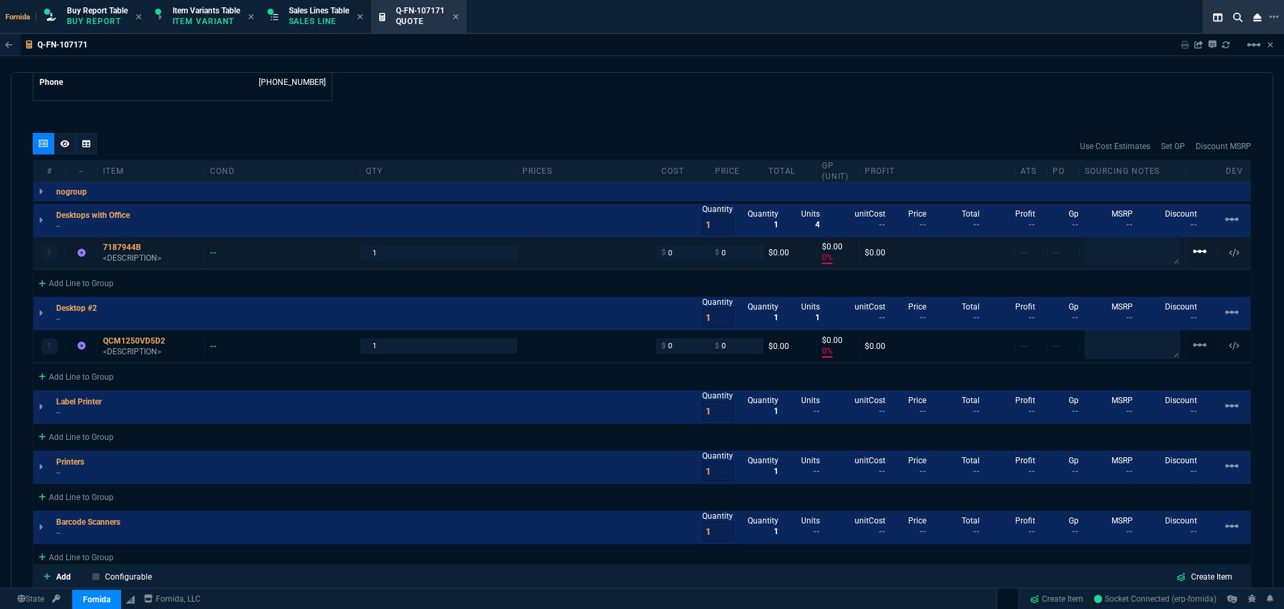
click at [1195, 250] on mat-icon "linear_scale" at bounding box center [1200, 252] width 16 height 16
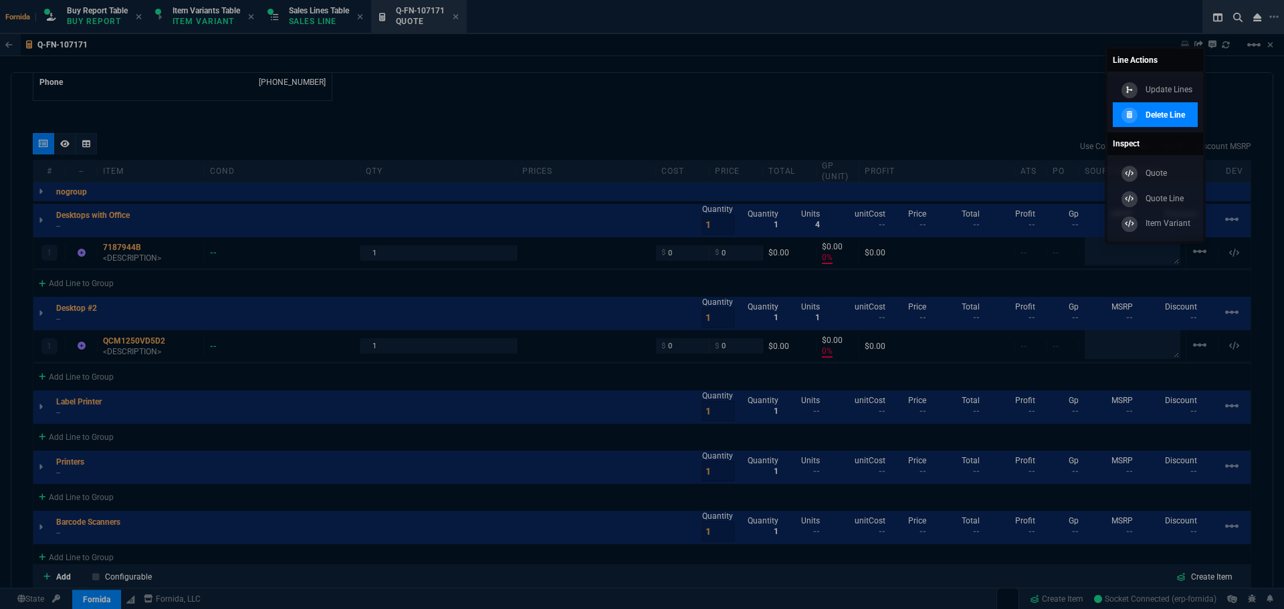
click at [1147, 122] on link "Delete Line" at bounding box center [1155, 114] width 85 height 25
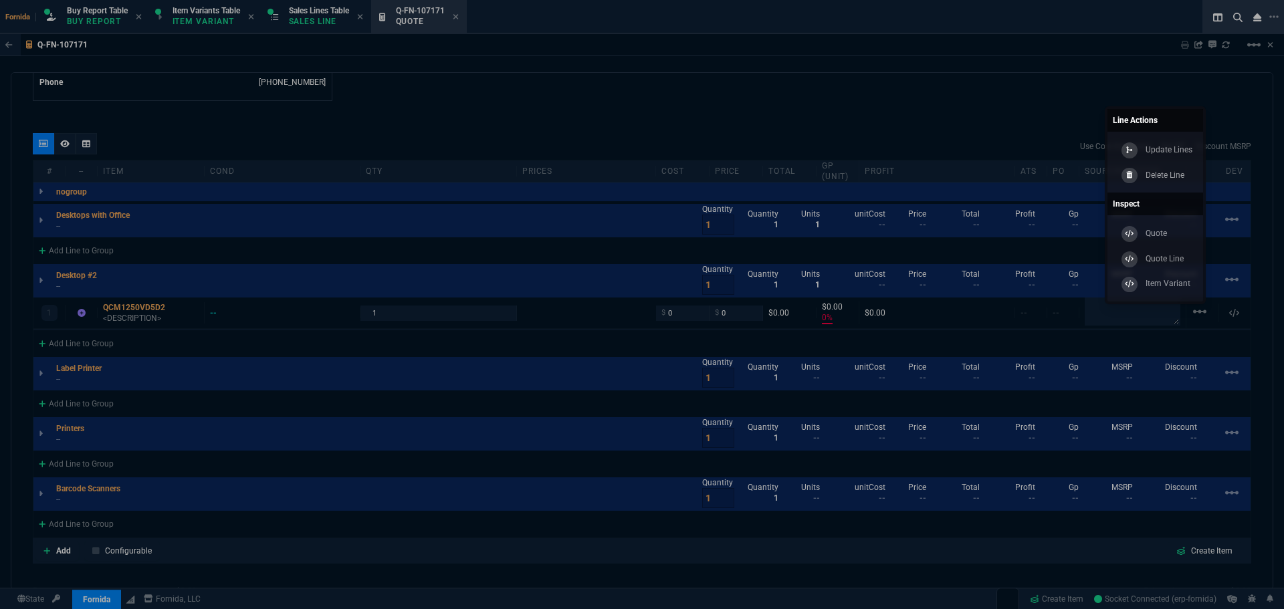
type input "0"
click at [1153, 178] on p "Delete Line" at bounding box center [1165, 175] width 39 height 12
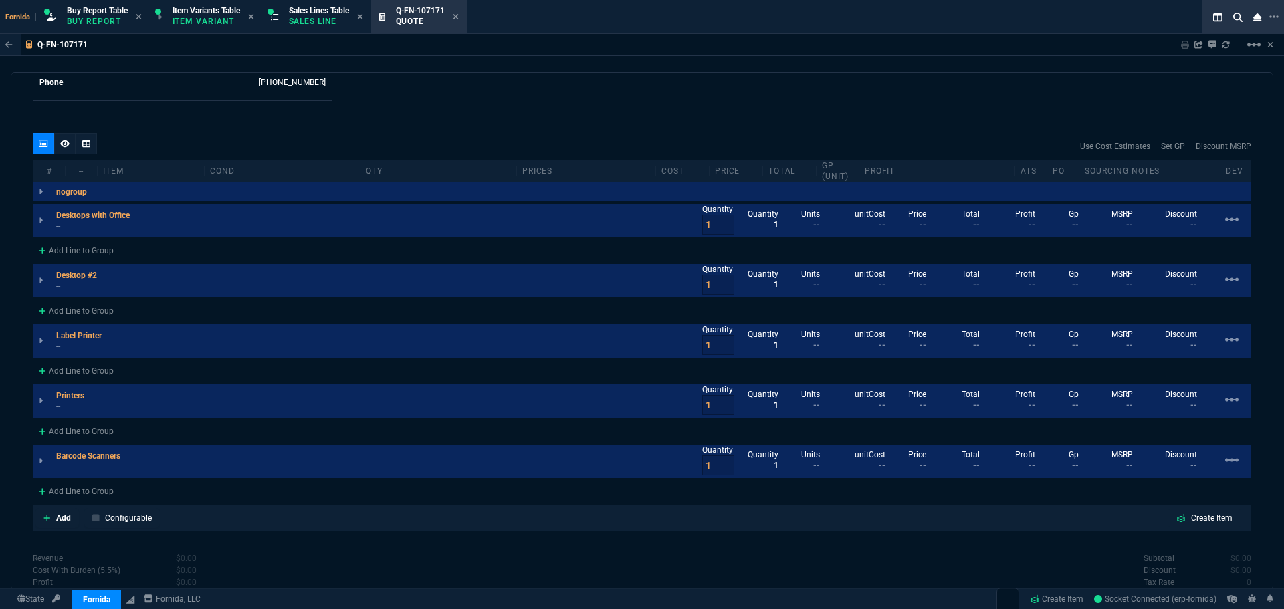
click at [1237, 223] on div "linear_scale" at bounding box center [1235, 219] width 32 height 16
click at [1226, 220] on mat-icon "linear_scale" at bounding box center [1232, 219] width 16 height 16
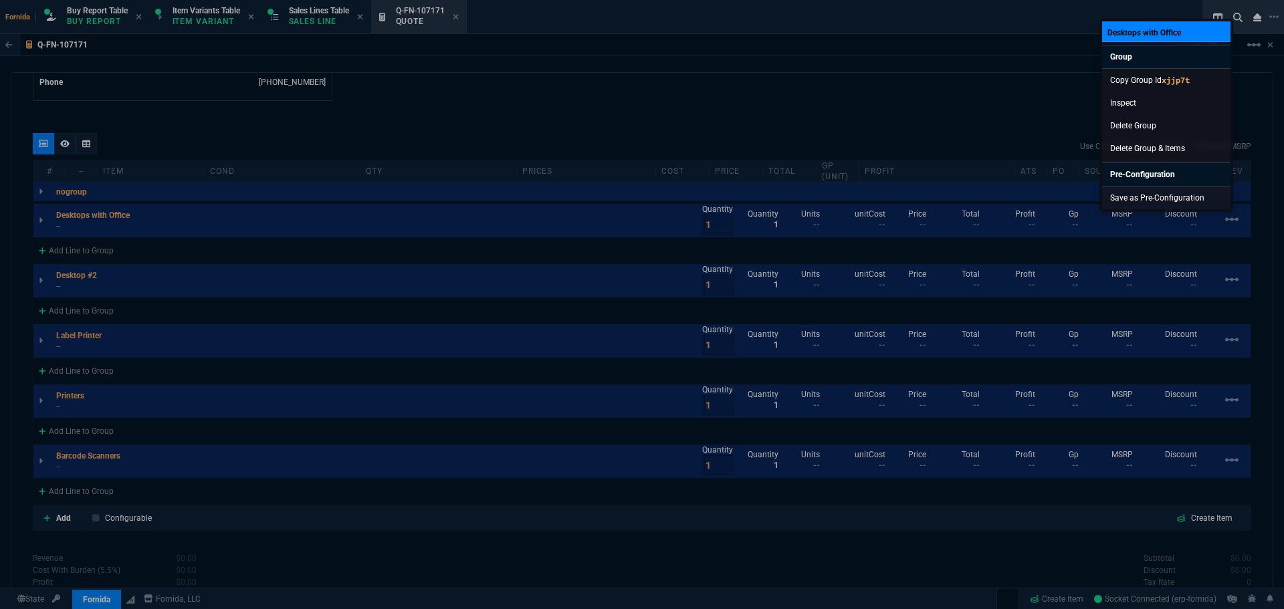
drag, startPoint x: 1141, startPoint y: 81, endPoint x: 227, endPoint y: 154, distance: 917.4
click at [1141, 80] on link "Copy Group Id xjjp7t" at bounding box center [1166, 80] width 128 height 23
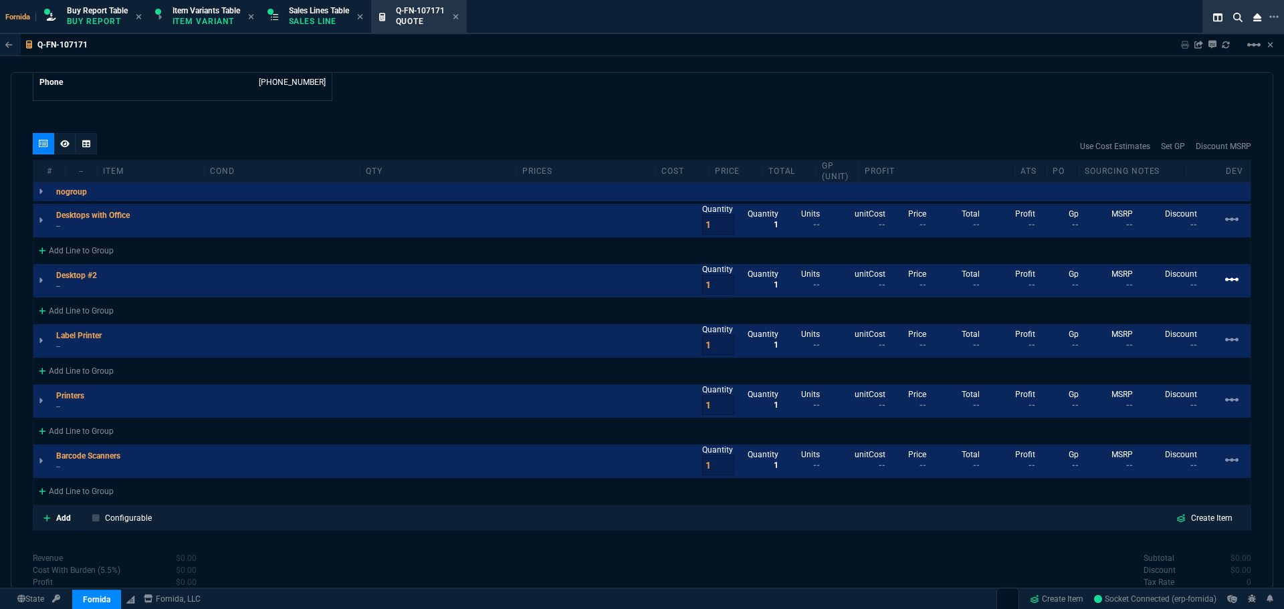
click at [1224, 278] on mat-icon "linear_scale" at bounding box center [1232, 280] width 16 height 16
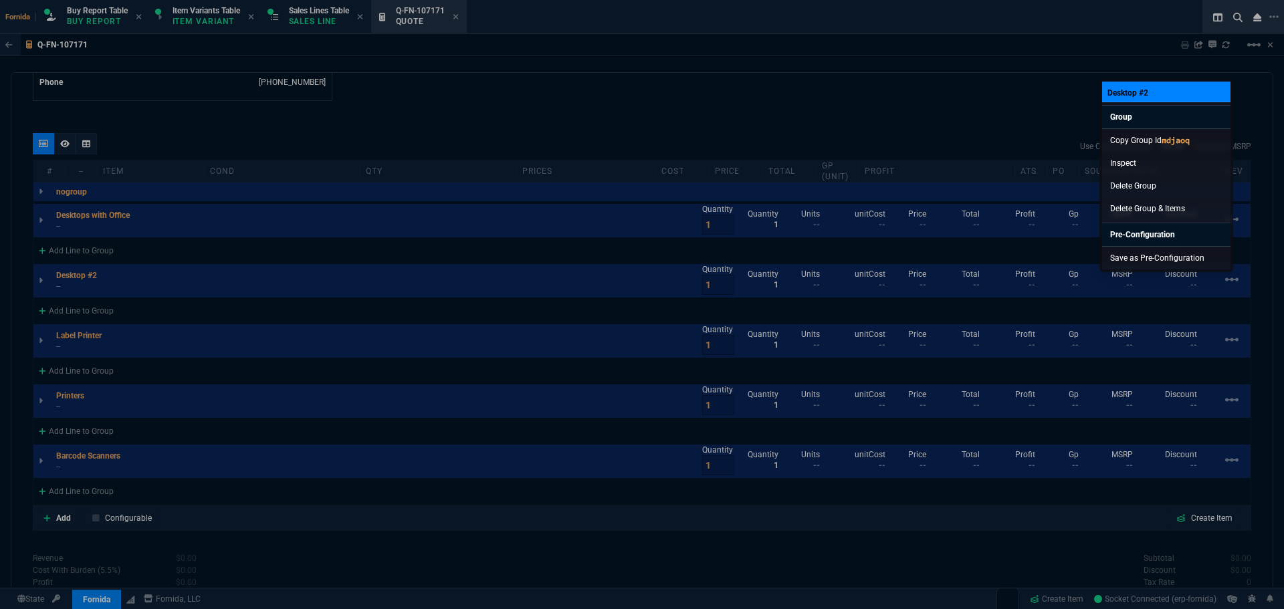
click at [1175, 141] on code "mdjaoq" at bounding box center [1176, 140] width 28 height 10
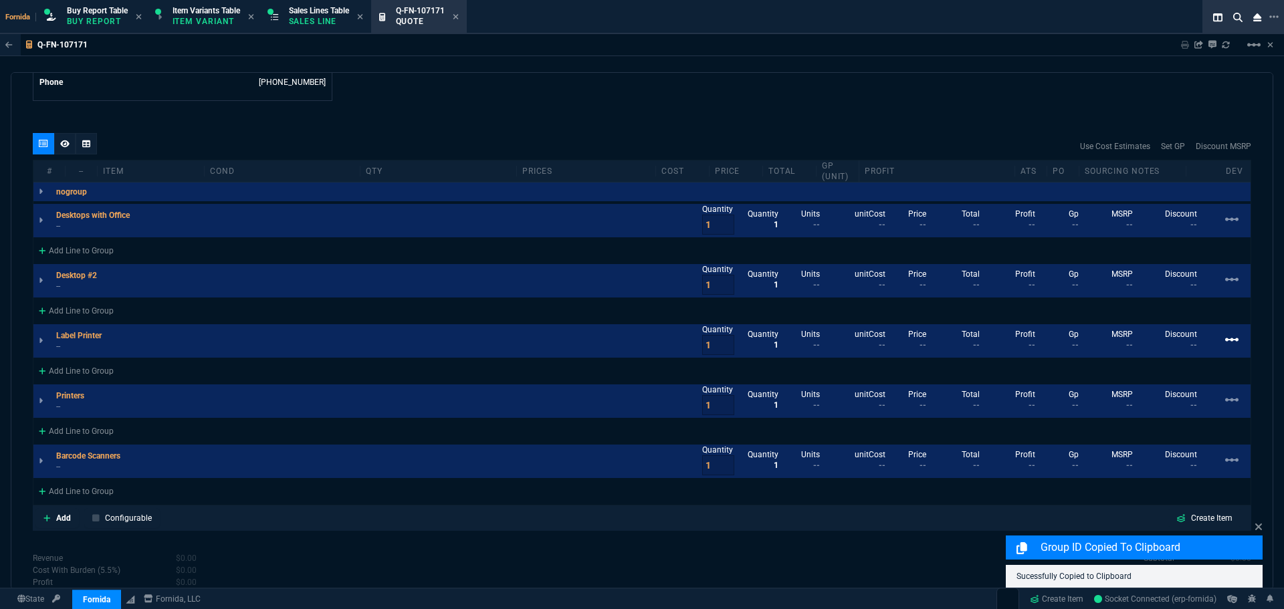
click at [1224, 343] on mat-icon "linear_scale" at bounding box center [1232, 340] width 16 height 16
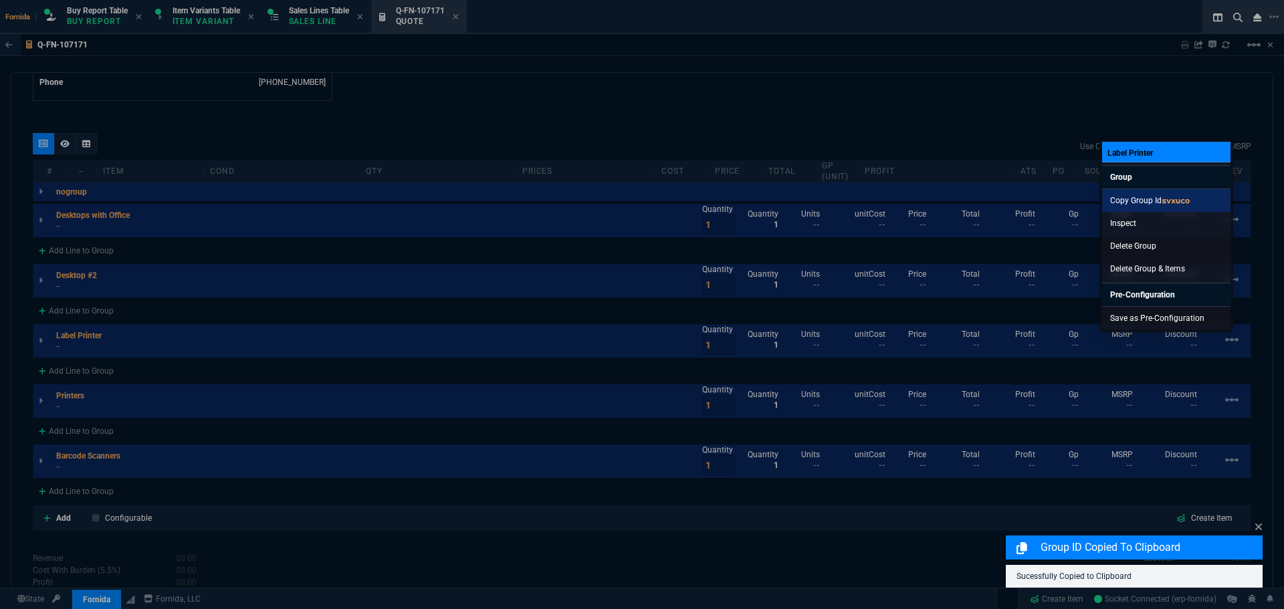
click at [1161, 206] on link "Copy Group Id svxuco" at bounding box center [1166, 200] width 128 height 23
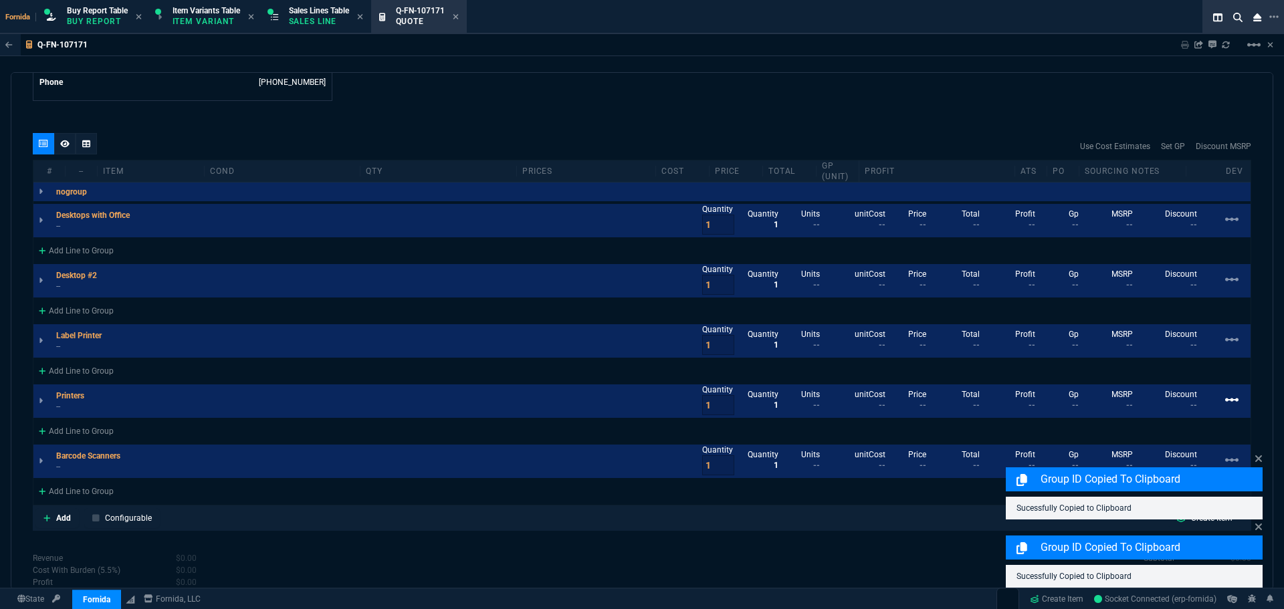
click at [1224, 400] on mat-icon "linear_scale" at bounding box center [1232, 400] width 16 height 16
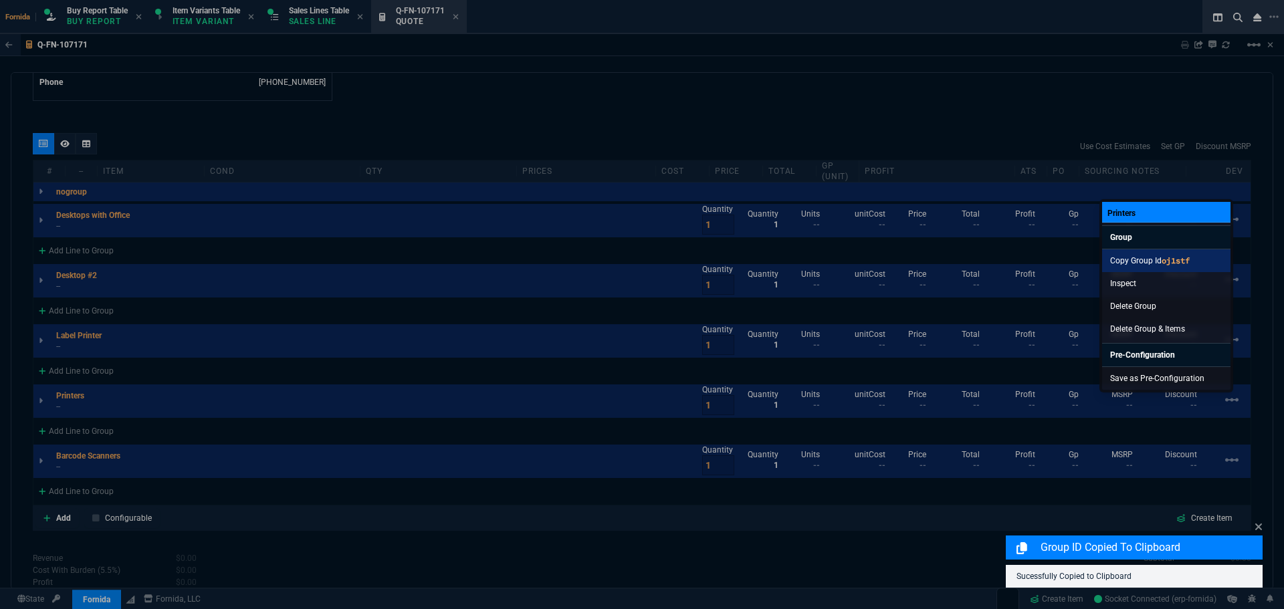
click at [1184, 262] on code "oj1stf" at bounding box center [1176, 261] width 28 height 10
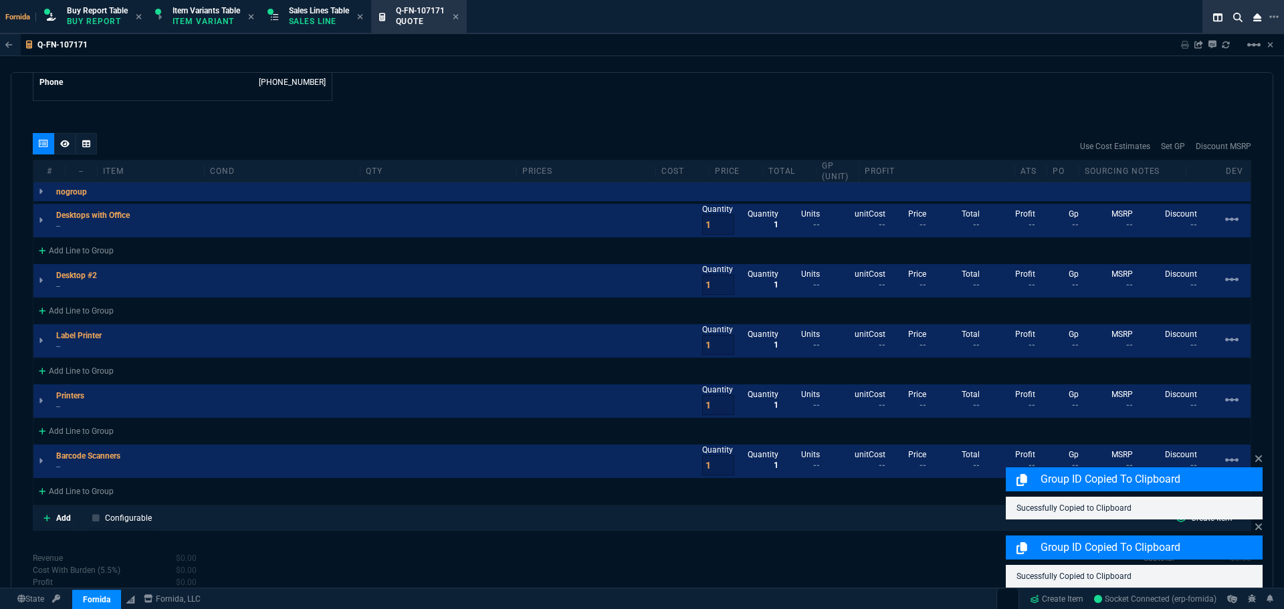
click at [1264, 457] on div "quote Q-FN-107171 NW IT Service draft Fornida, LLC 2609 Technology Dr Suite 300…" at bounding box center [642, 331] width 1263 height 518
click at [1261, 457] on icon at bounding box center [1259, 459] width 7 height 7
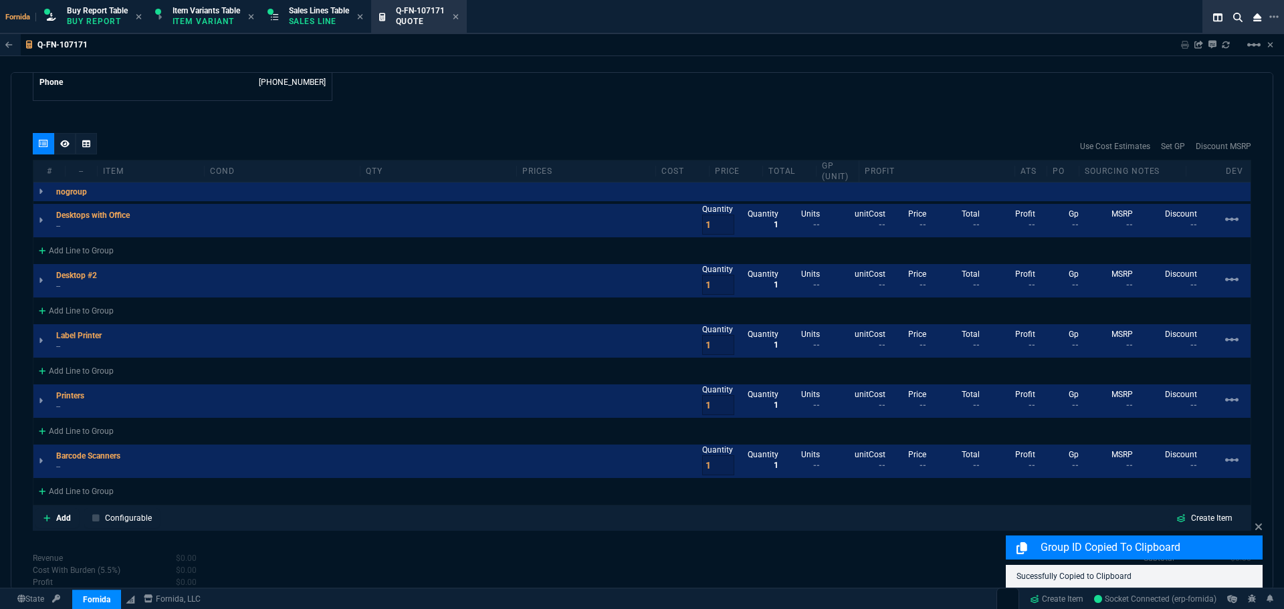
click at [1219, 455] on link "linear_scale" at bounding box center [1229, 462] width 21 height 21
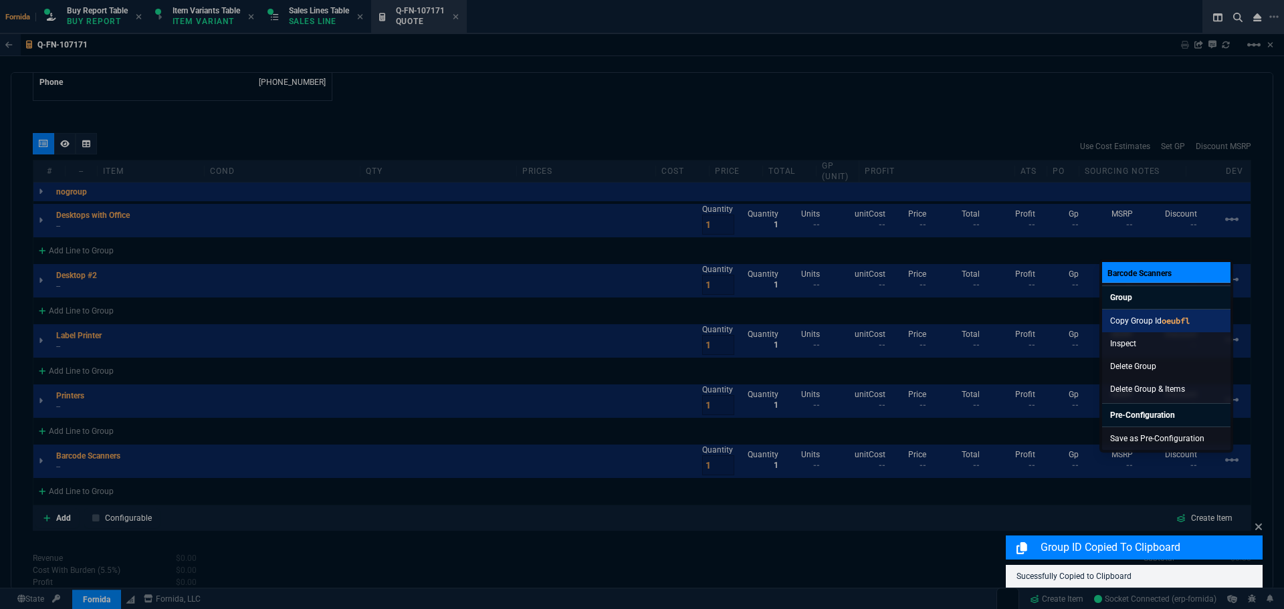
click at [1164, 312] on link "Copy Group Id oeubfl" at bounding box center [1166, 321] width 128 height 23
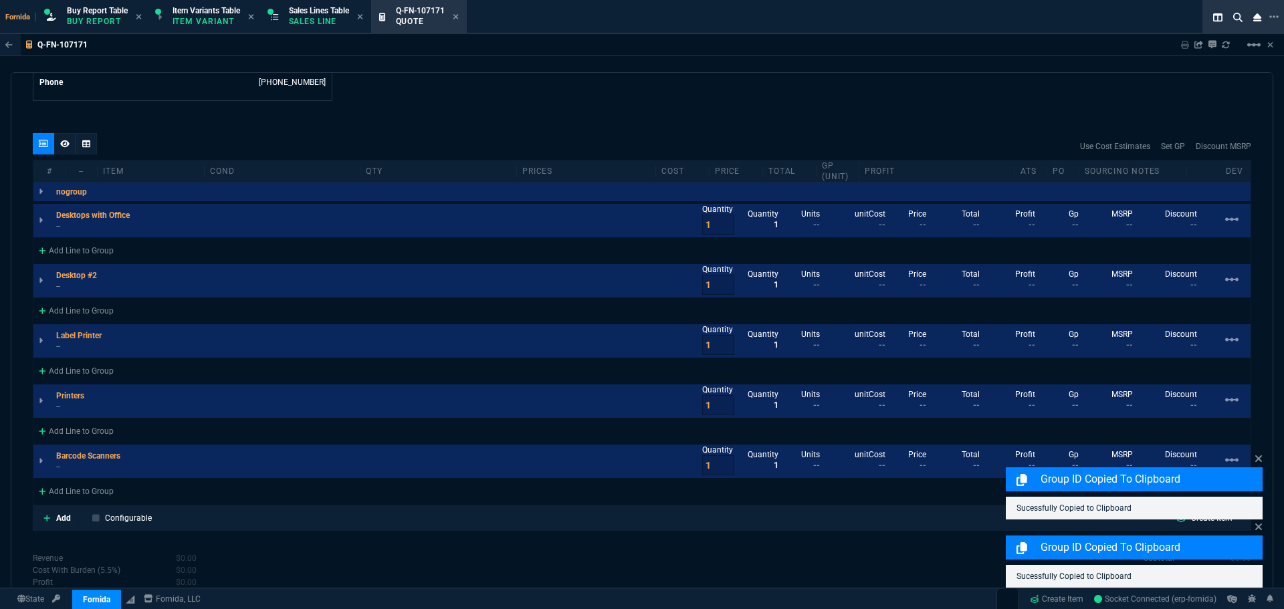
click at [81, 143] on div at bounding box center [86, 143] width 21 height 21
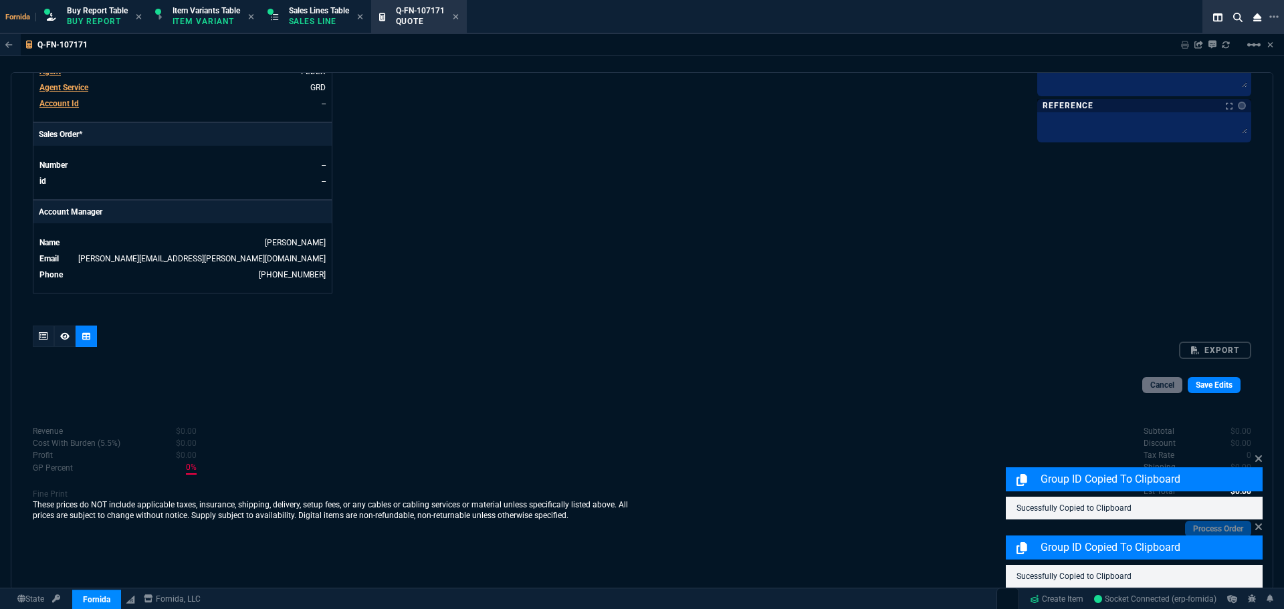
scroll to position [657, 0]
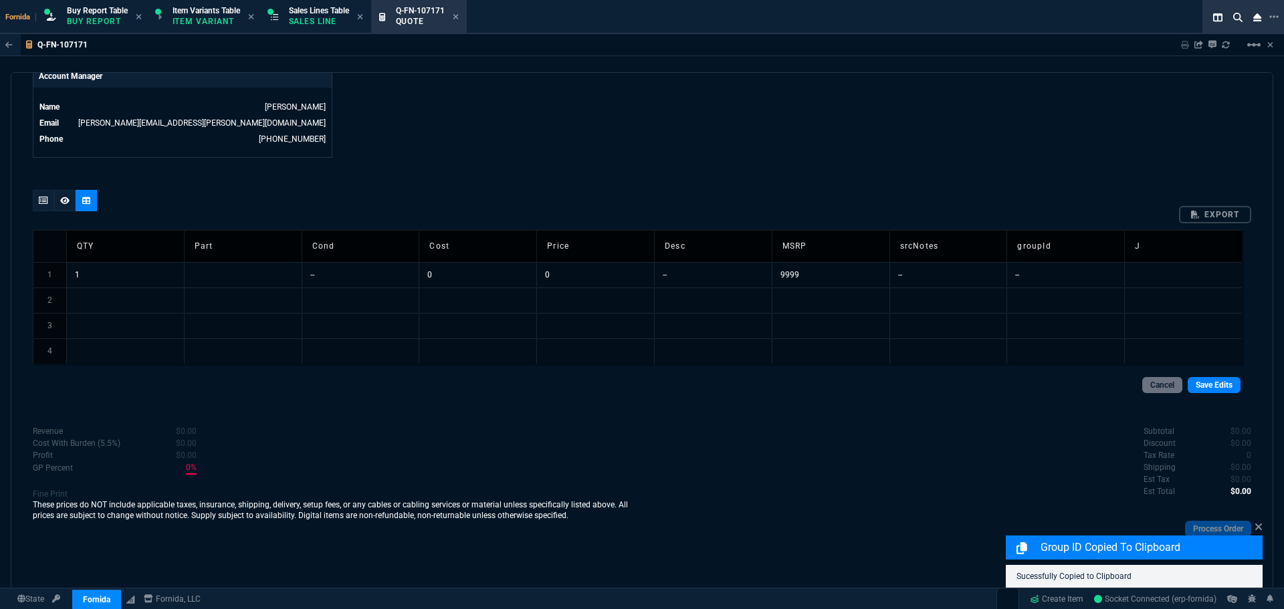
click at [223, 274] on td at bounding box center [243, 274] width 118 height 25
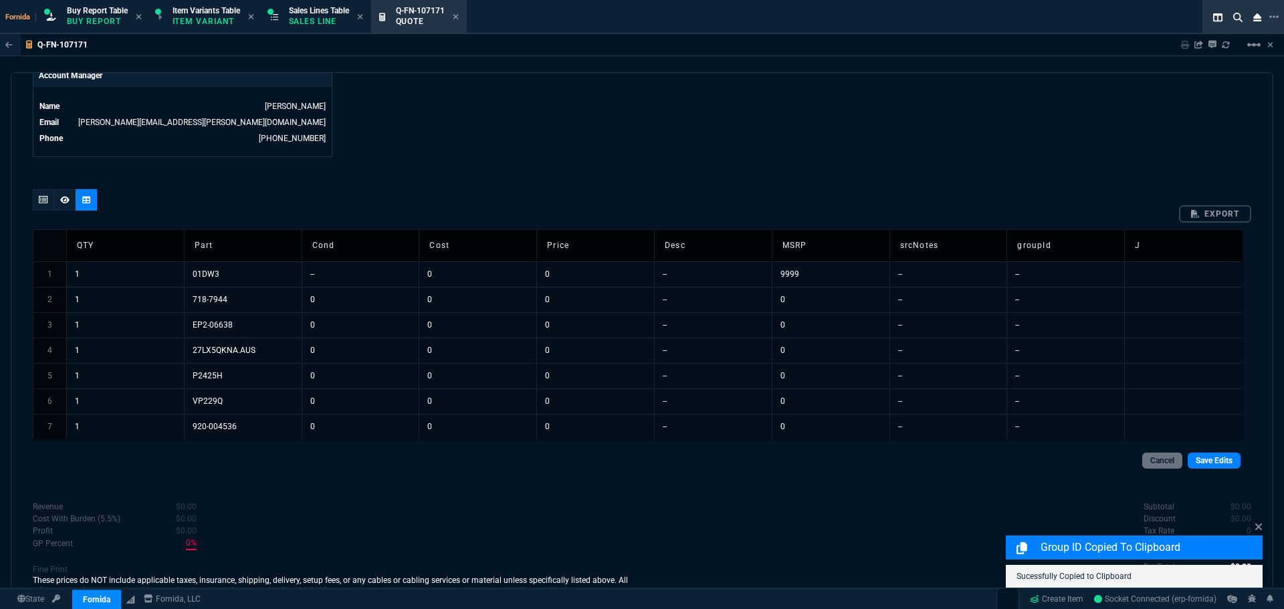
click at [131, 274] on td "1" at bounding box center [125, 274] width 118 height 25
click at [289, 347] on td "27LX5QKNA.AUS" at bounding box center [243, 350] width 118 height 25
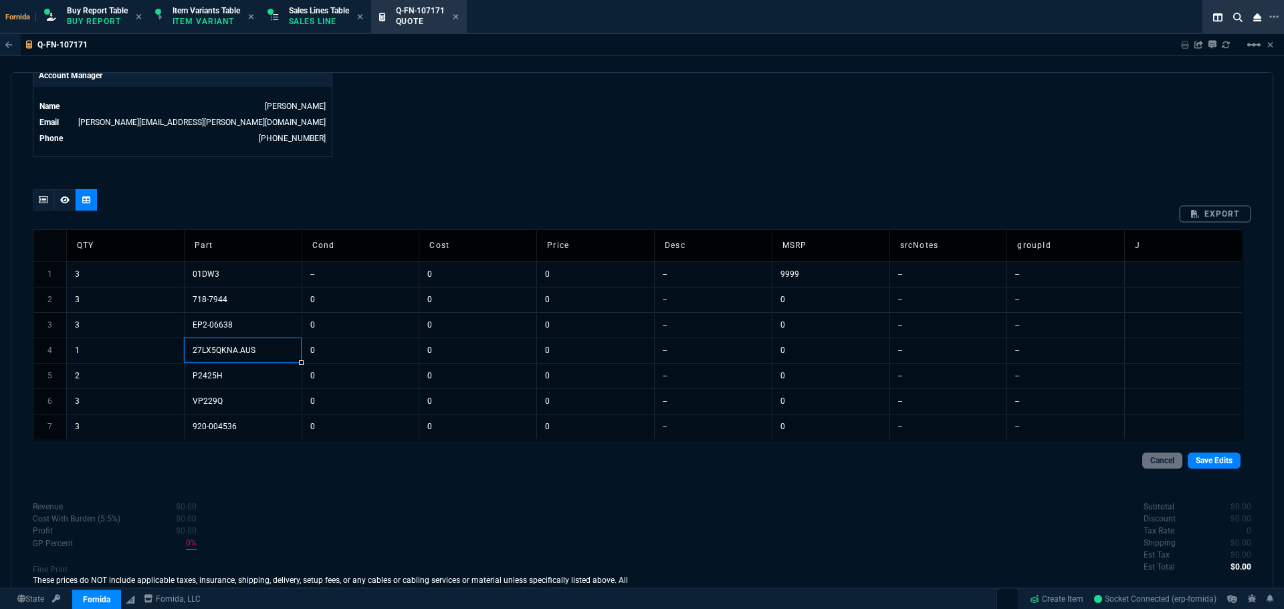
drag, startPoint x: 724, startPoint y: 276, endPoint x: 700, endPoint y: 302, distance: 36.0
click at [726, 276] on td "--" at bounding box center [713, 274] width 118 height 25
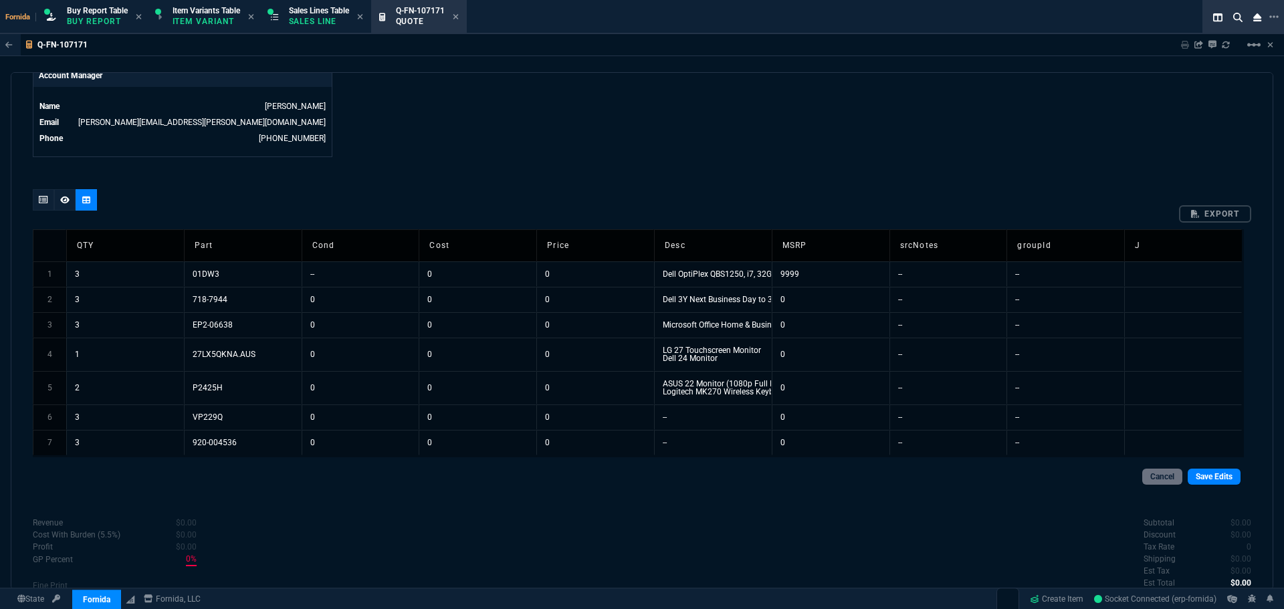
drag, startPoint x: 735, startPoint y: 272, endPoint x: 753, endPoint y: 248, distance: 30.1
click at [734, 272] on td "Dell OptiPlex QBS1250, i7, 32GB, 512GB SSD" at bounding box center [713, 274] width 118 height 25
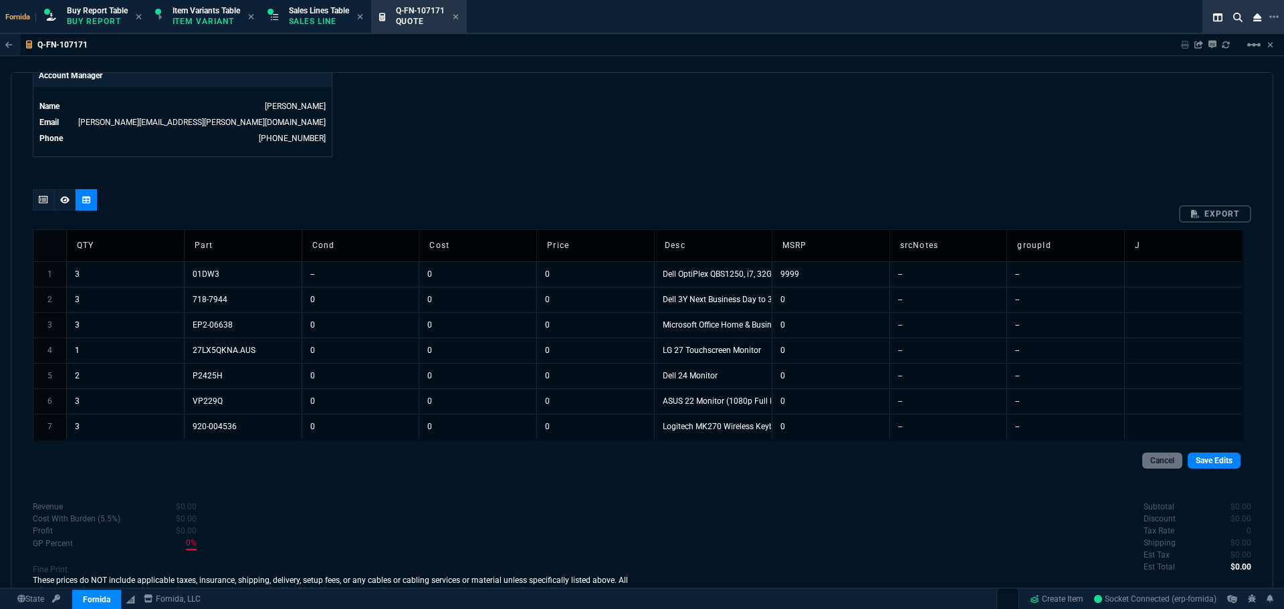
click at [809, 276] on td "9999" at bounding box center [831, 274] width 118 height 25
click at [487, 278] on td "0" at bounding box center [478, 274] width 118 height 25
click at [330, 275] on td "--" at bounding box center [361, 274] width 118 height 25
type input "FS"
click at [341, 282] on td "FS" at bounding box center [361, 274] width 118 height 25
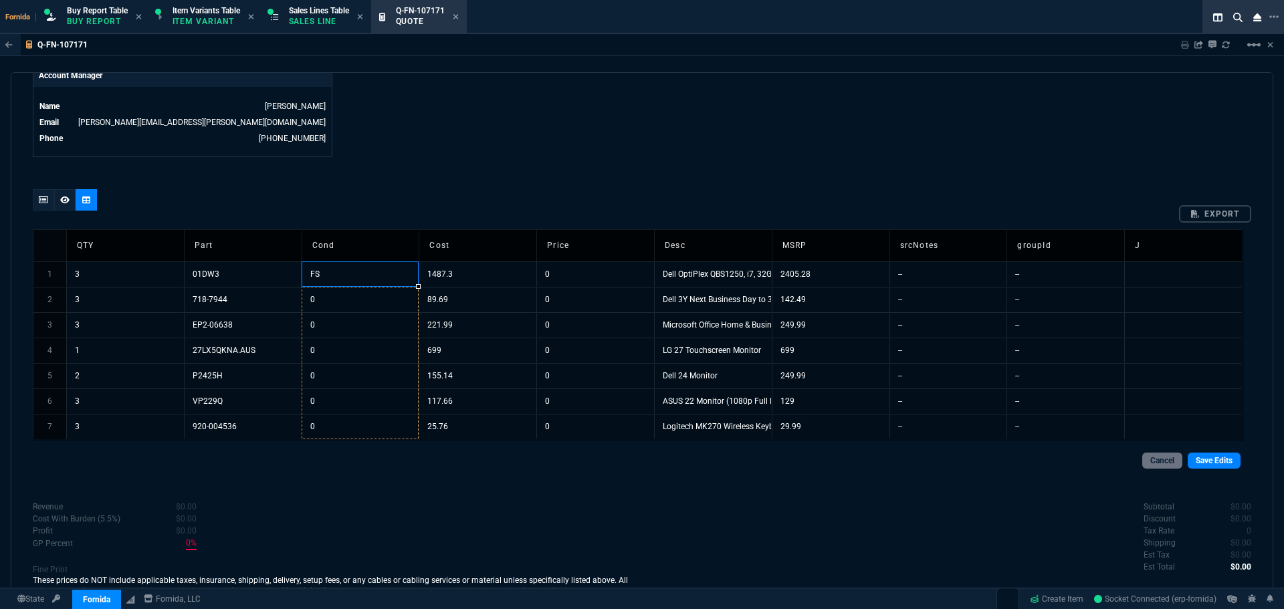
drag, startPoint x: 419, startPoint y: 288, endPoint x: 395, endPoint y: 423, distance: 136.5
click at [1038, 280] on td "--" at bounding box center [1066, 274] width 118 height 25
drag, startPoint x: 911, startPoint y: 272, endPoint x: 919, endPoint y: 267, distance: 9.3
click at [911, 272] on td "--" at bounding box center [949, 274] width 118 height 25
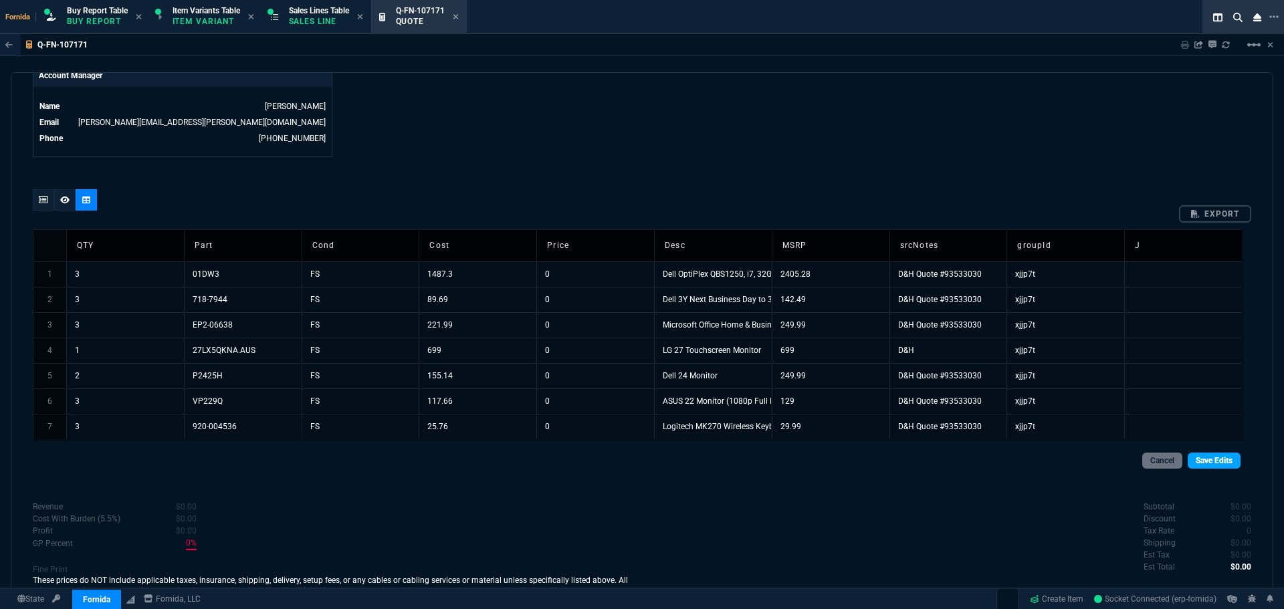
click at [1225, 462] on link "Save Edits" at bounding box center [1214, 461] width 53 height 16
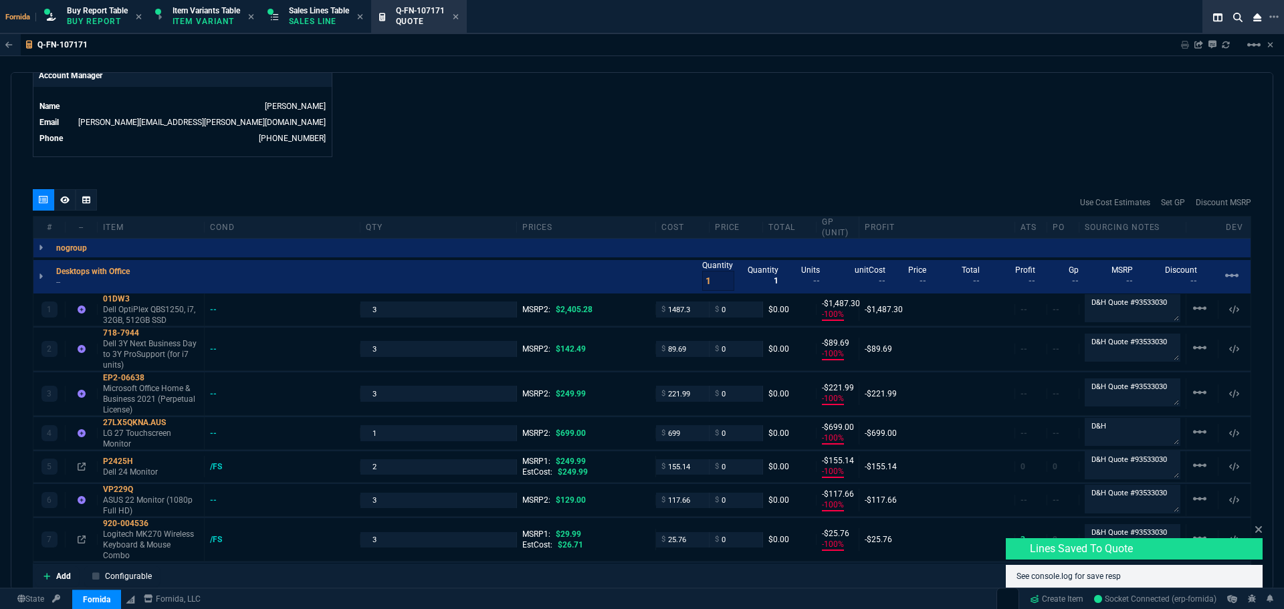
type input "-100"
type input "-1487"
type input "-100"
type input "-90"
type input "-100"
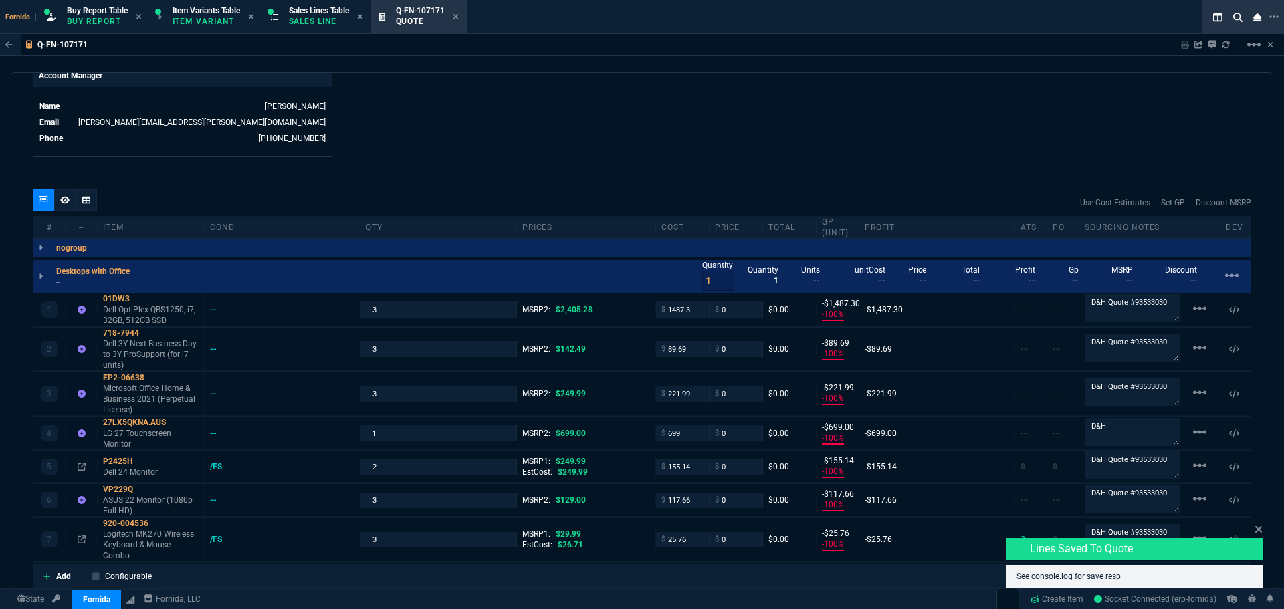
type input "-222"
type input "-100"
type input "-699"
type input "-100"
type input "-155"
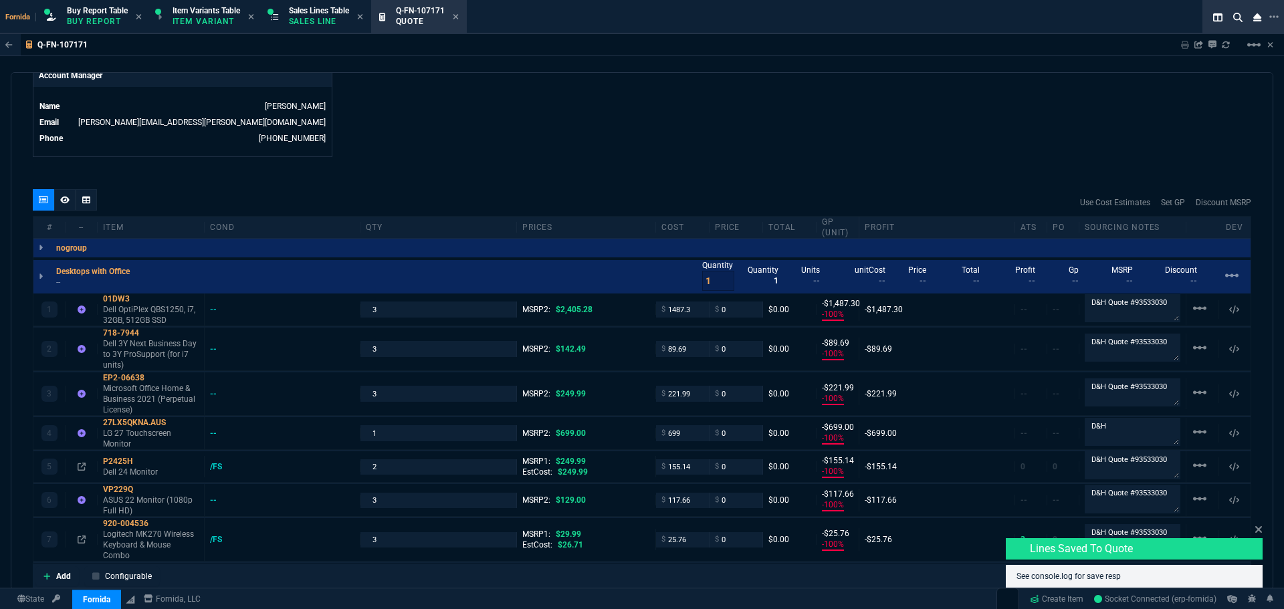
type input "-100"
type input "-118"
type input "-100"
type input "-26"
type input "100"
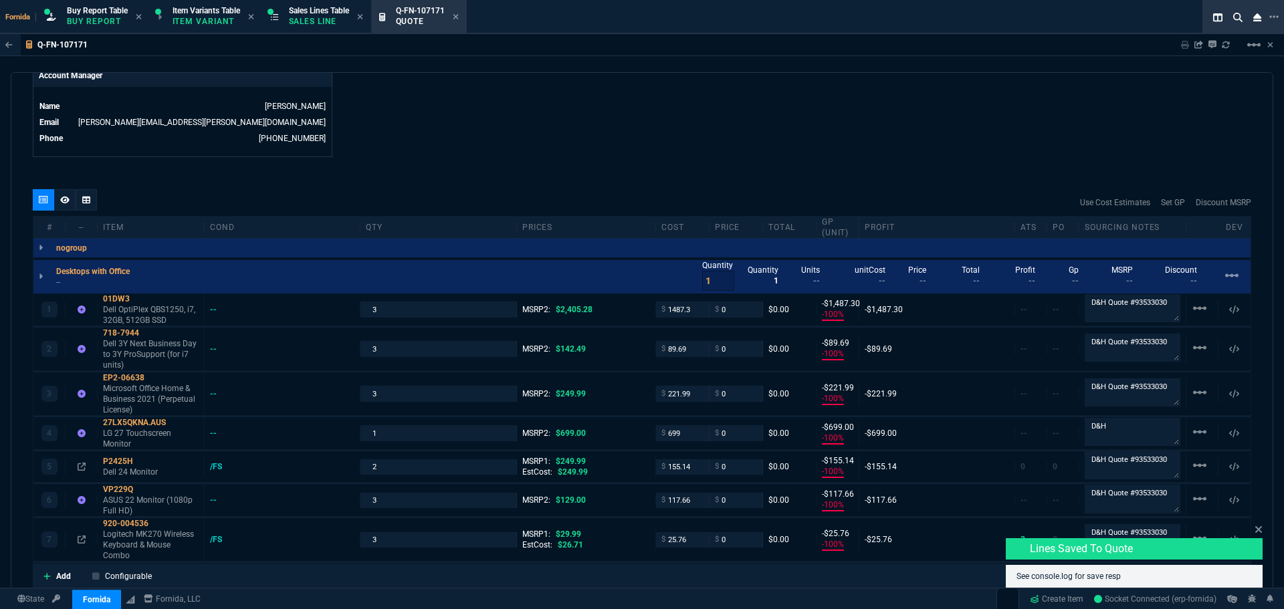
type input "100"
drag, startPoint x: 89, startPoint y: 204, endPoint x: 8, endPoint y: 224, distance: 83.4
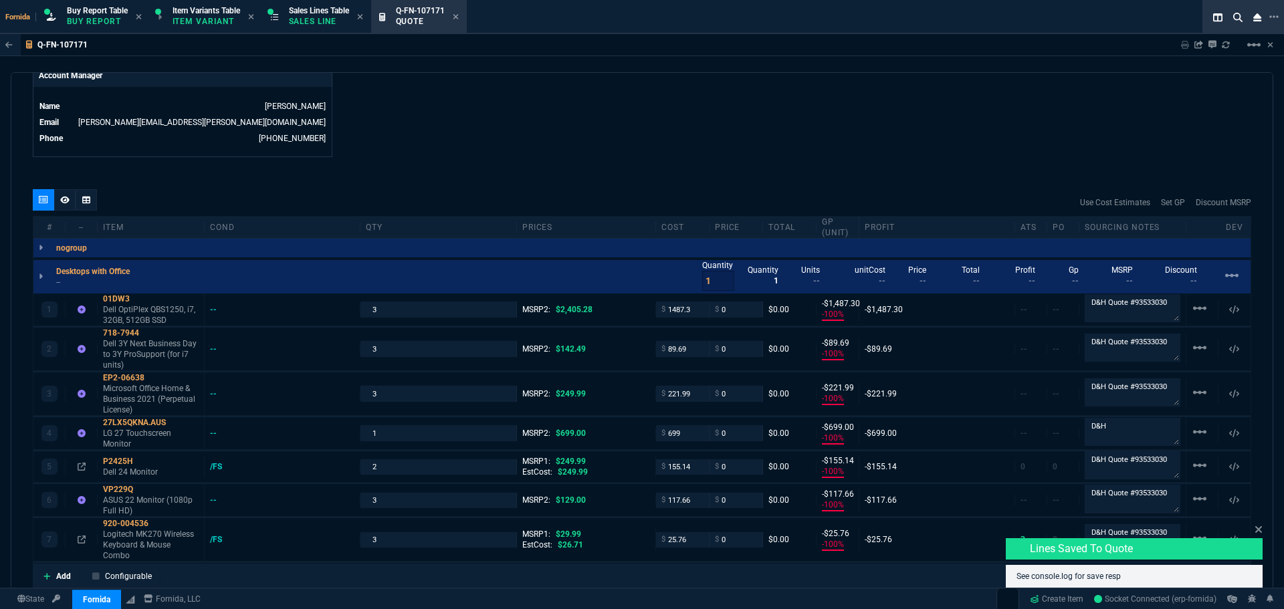
click at [89, 204] on icon at bounding box center [86, 200] width 8 height 8
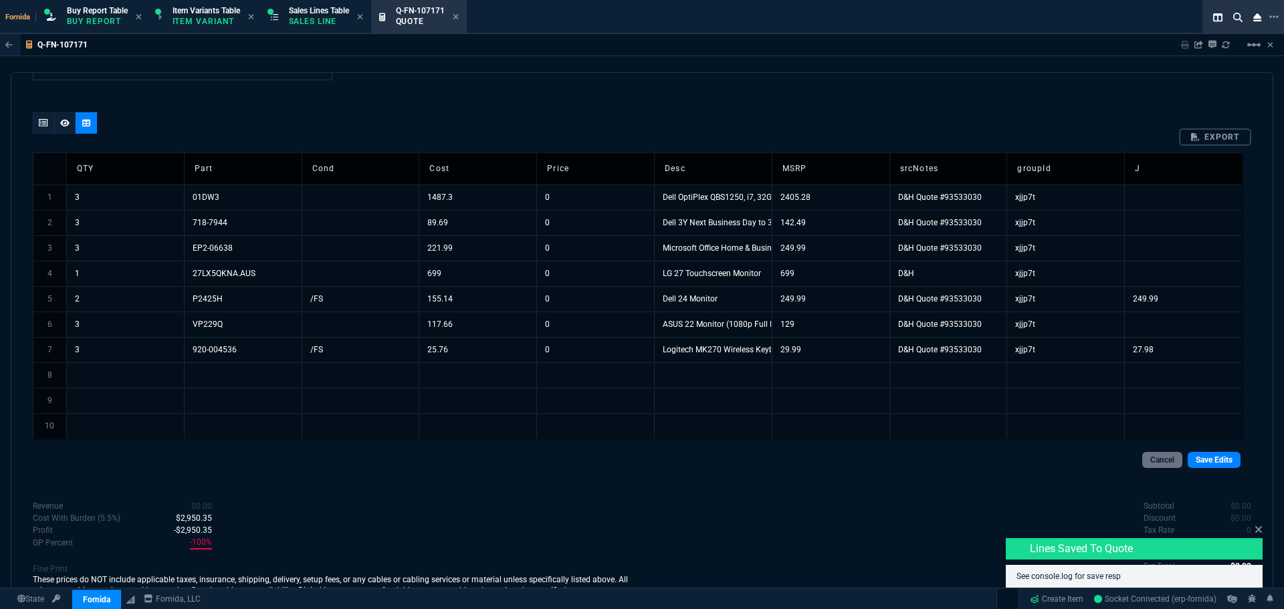
scroll to position [791, 0]
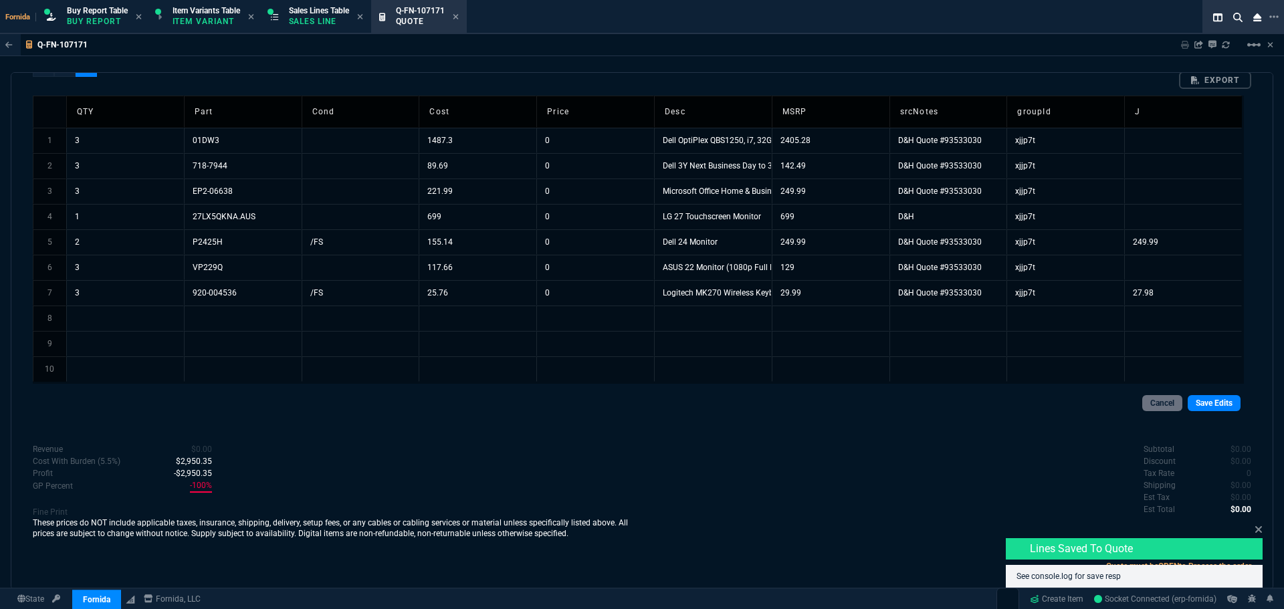
drag, startPoint x: 126, startPoint y: 313, endPoint x: 153, endPoint y: 319, distance: 27.4
click at [126, 313] on td at bounding box center [125, 318] width 118 height 25
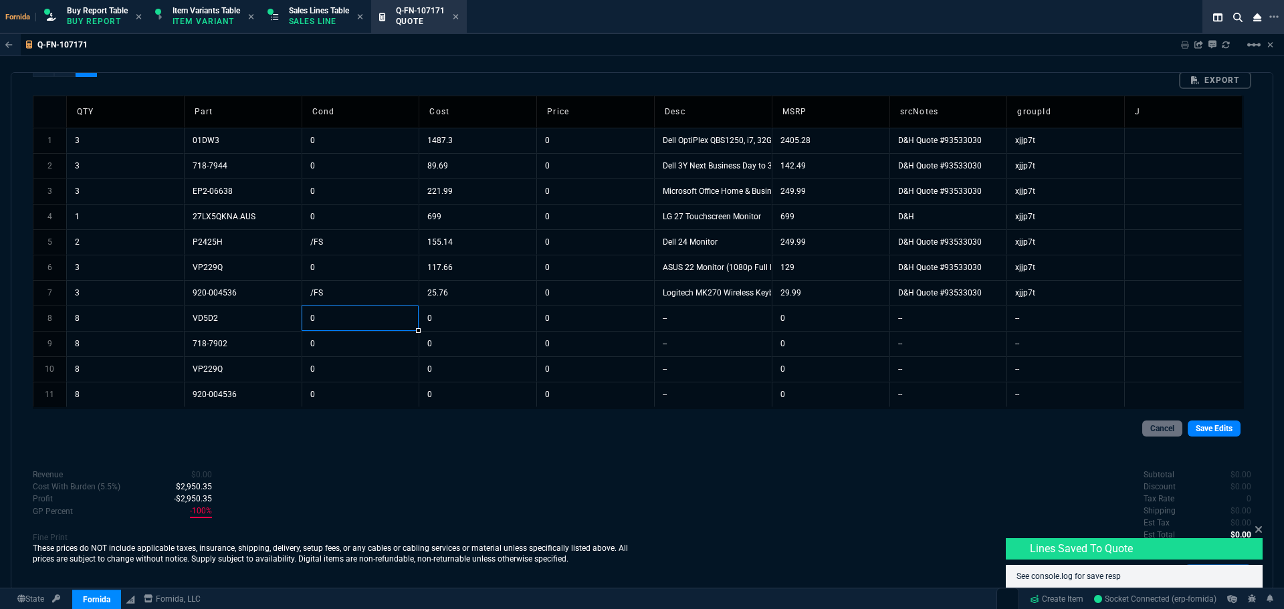
click at [341, 321] on td "0" at bounding box center [361, 318] width 118 height 25
click at [714, 313] on td "--" at bounding box center [713, 318] width 118 height 25
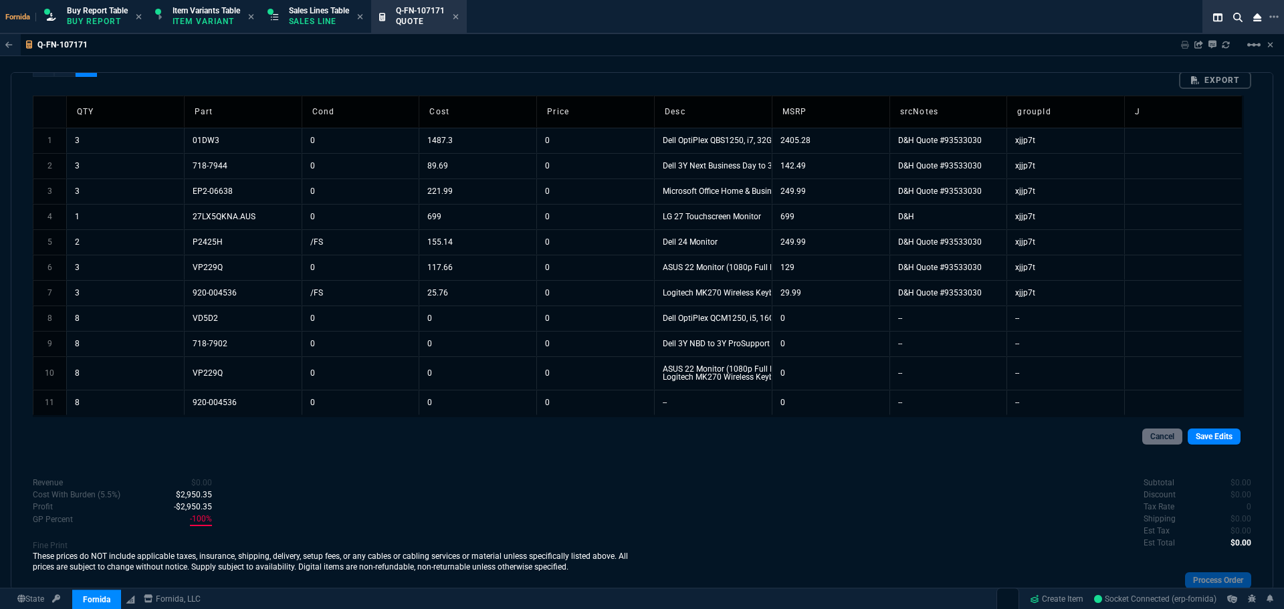
click at [743, 367] on td "ASUS 22 Monitor (1080p Full HD) Logitech MK270 Wireless Keyboard & Mouse Combo" at bounding box center [713, 373] width 118 height 33
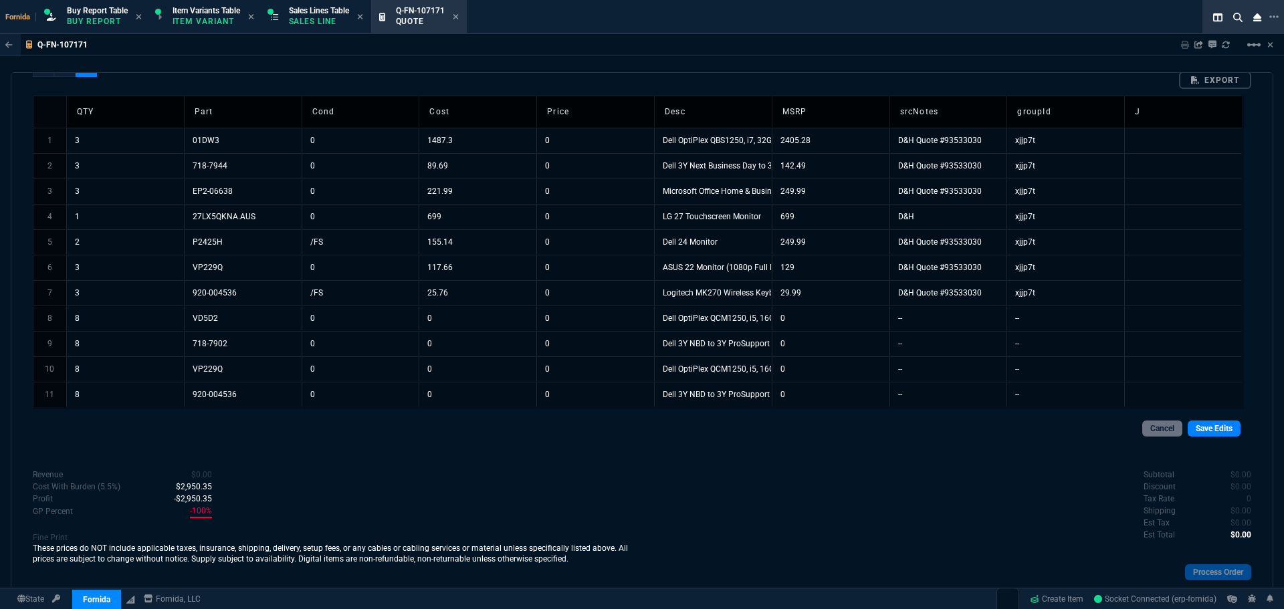
click at [724, 316] on td "Dell OptiPlex QCM1250, i5, 16GB, 512GB SSD" at bounding box center [713, 318] width 118 height 25
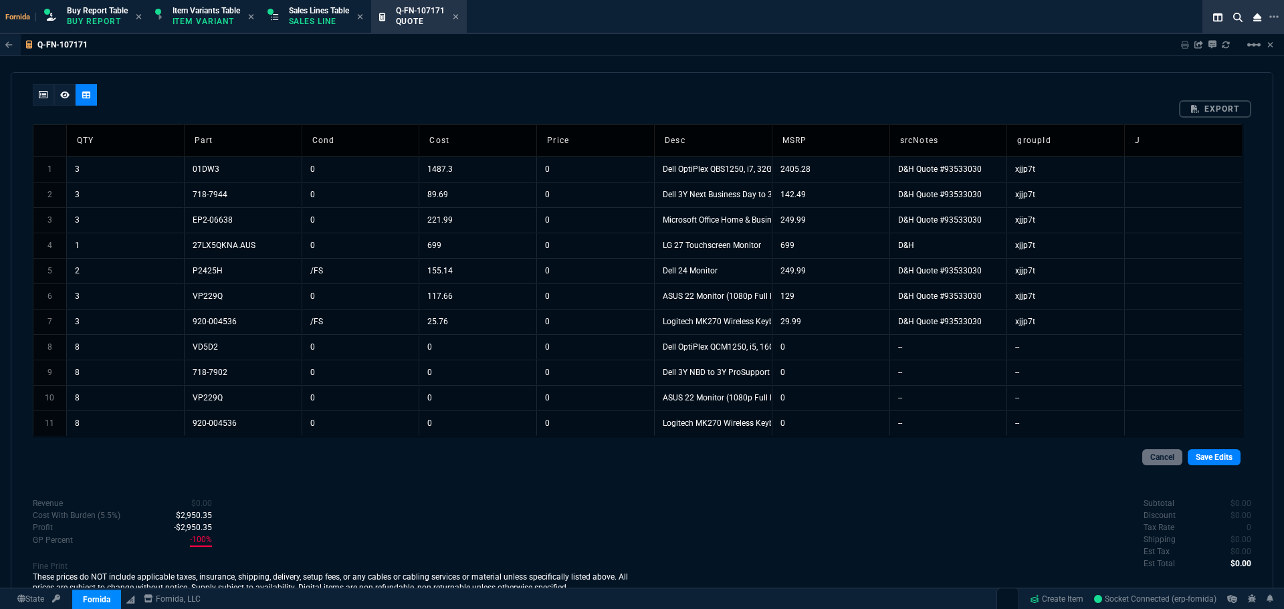
scroll to position [701, 0]
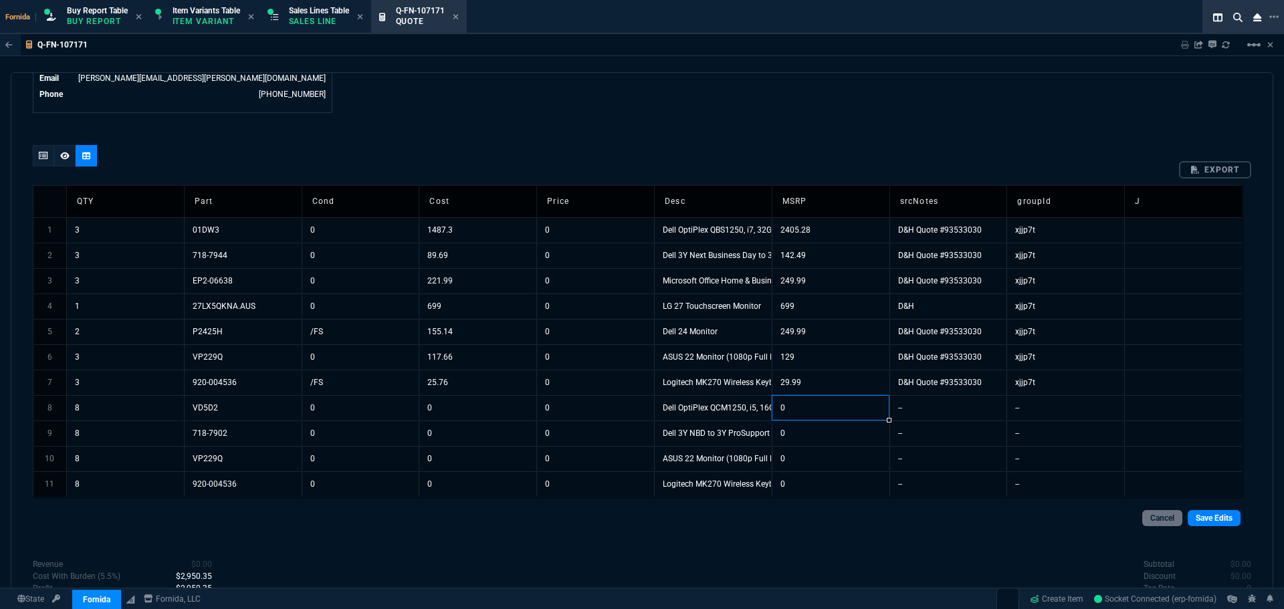
click at [836, 407] on td "0" at bounding box center [831, 407] width 118 height 25
click at [450, 411] on td "0" at bounding box center [478, 407] width 118 height 25
drag, startPoint x: 1034, startPoint y: 414, endPoint x: 890, endPoint y: 420, distance: 144.6
click at [1034, 414] on td "--" at bounding box center [1066, 407] width 118 height 25
click at [917, 413] on td "--" at bounding box center [949, 407] width 118 height 25
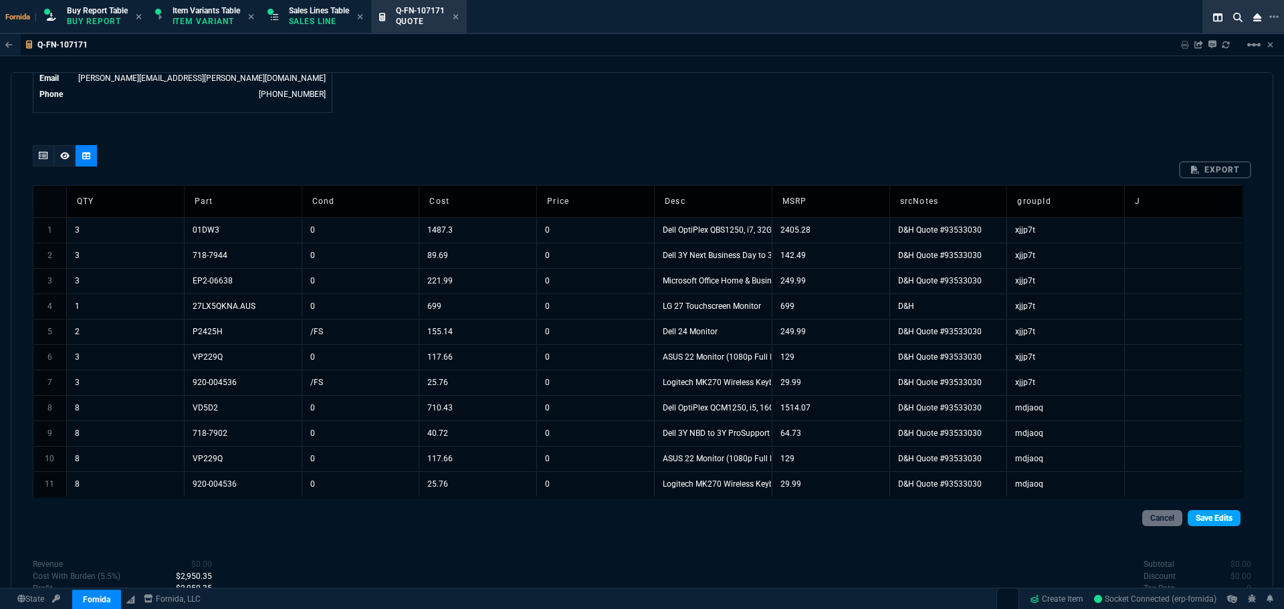
click at [1199, 513] on link "Save Edits" at bounding box center [1214, 518] width 53 height 16
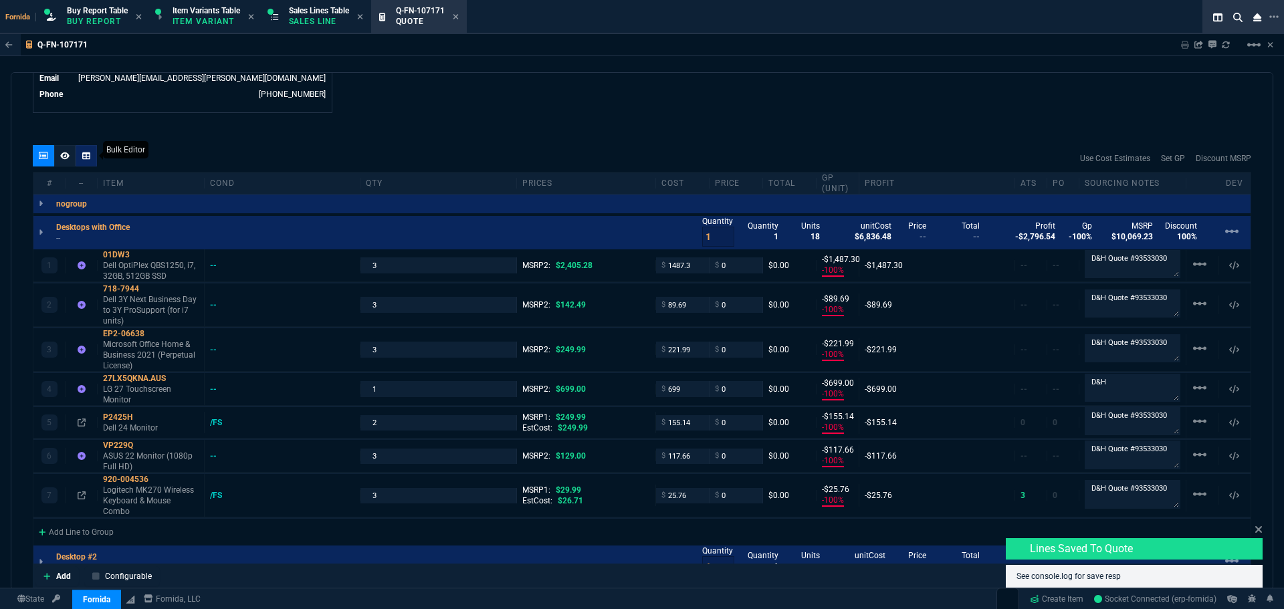
click at [88, 153] on icon at bounding box center [86, 156] width 8 height 8
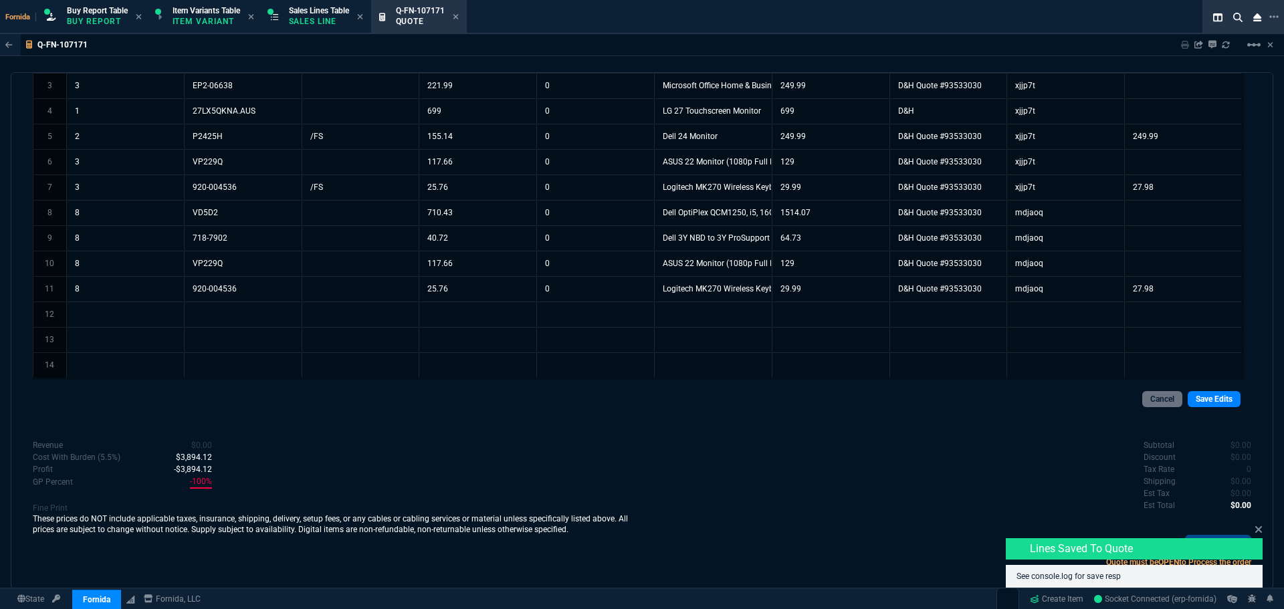
scroll to position [902, 0]
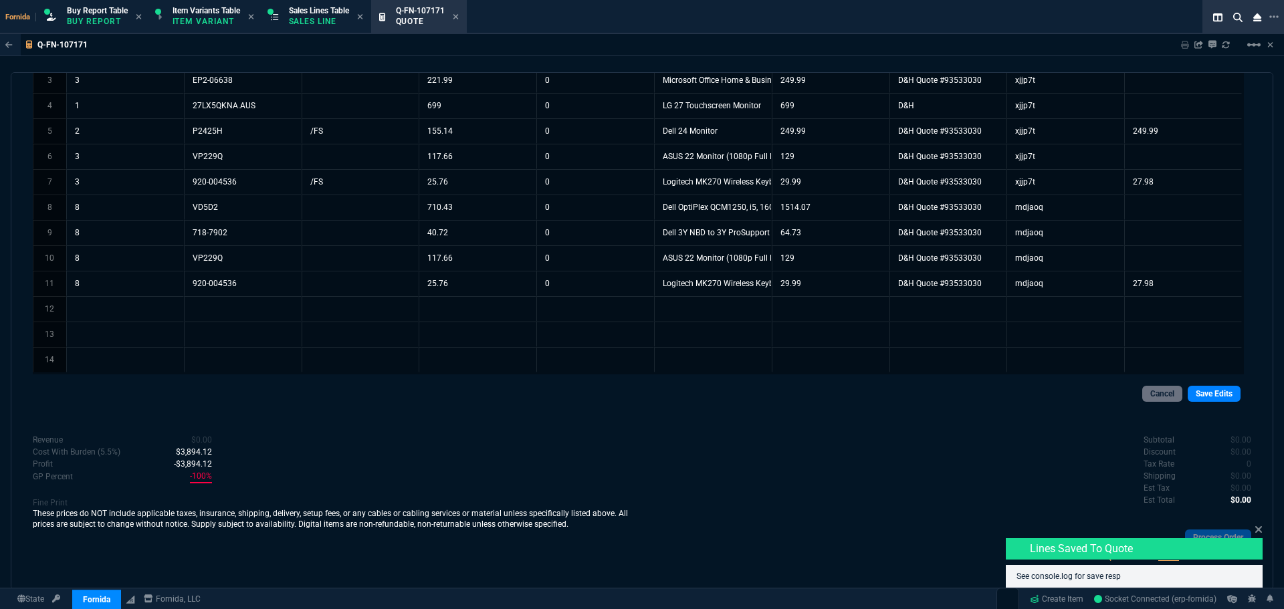
click at [144, 297] on td at bounding box center [125, 308] width 118 height 25
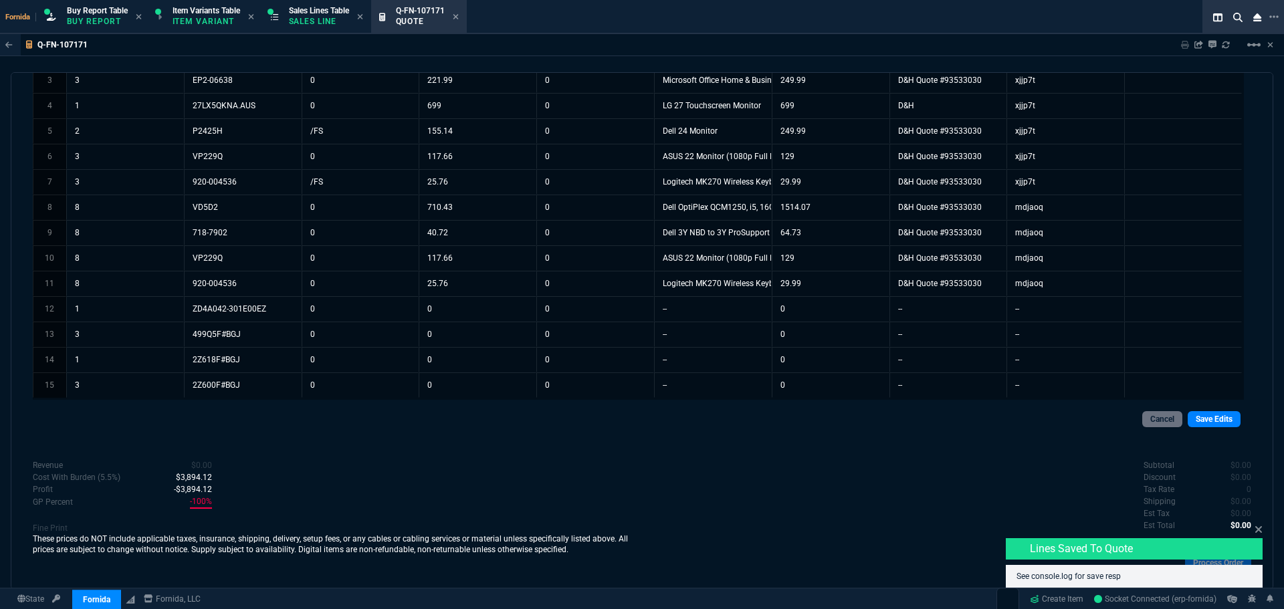
drag, startPoint x: 724, startPoint y: 305, endPoint x: 650, endPoint y: 327, distance: 77.5
click at [723, 306] on td "--" at bounding box center [713, 308] width 118 height 25
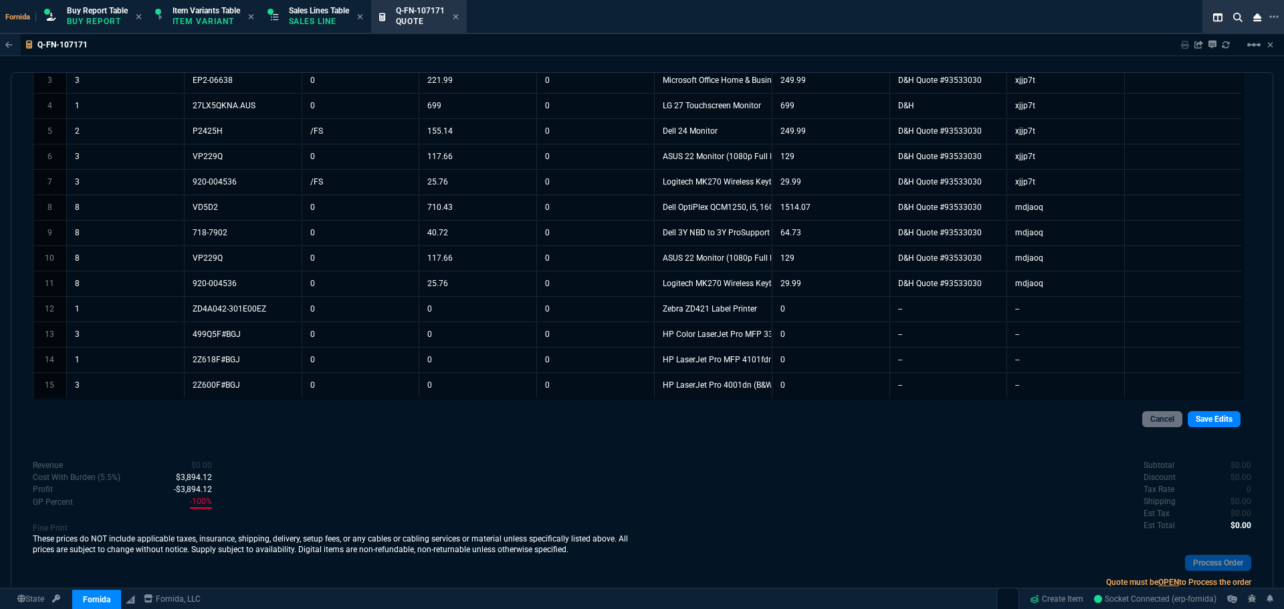
drag, startPoint x: 815, startPoint y: 303, endPoint x: 825, endPoint y: 308, distance: 11.1
click at [815, 303] on td "0" at bounding box center [831, 308] width 118 height 25
click at [810, 306] on td "0" at bounding box center [831, 308] width 118 height 25
click at [454, 312] on td "0" at bounding box center [478, 308] width 118 height 25
click at [933, 311] on td "--" at bounding box center [949, 308] width 118 height 25
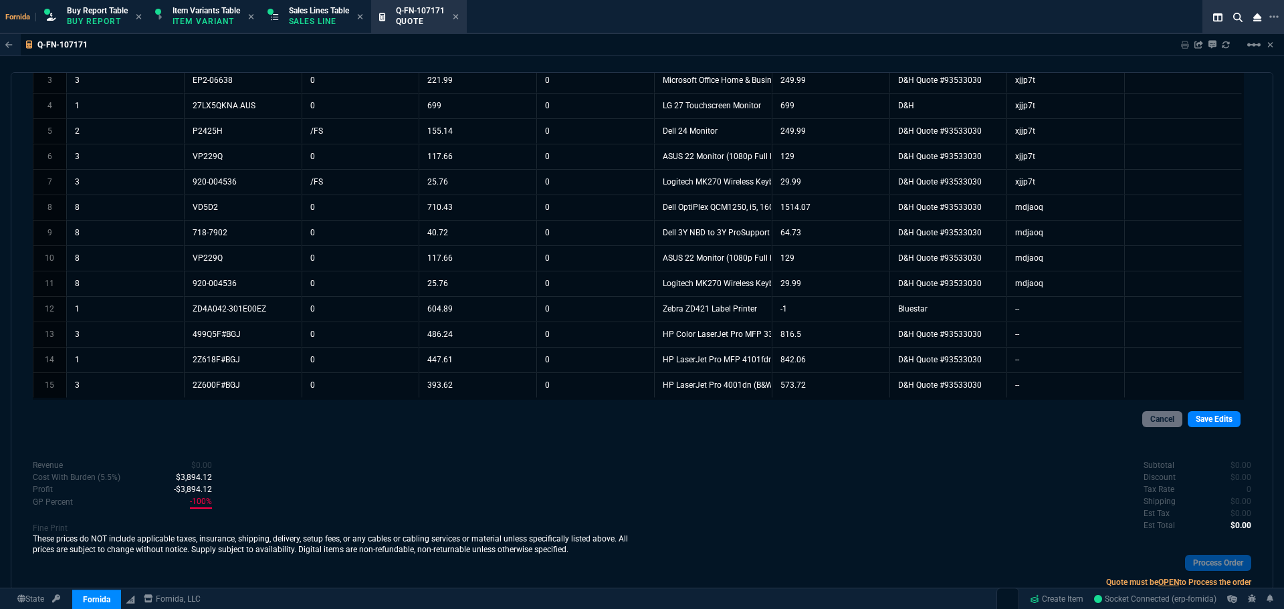
click at [1034, 312] on td "--" at bounding box center [1066, 308] width 118 height 25
click at [1201, 417] on link "Save Edits" at bounding box center [1214, 419] width 53 height 16
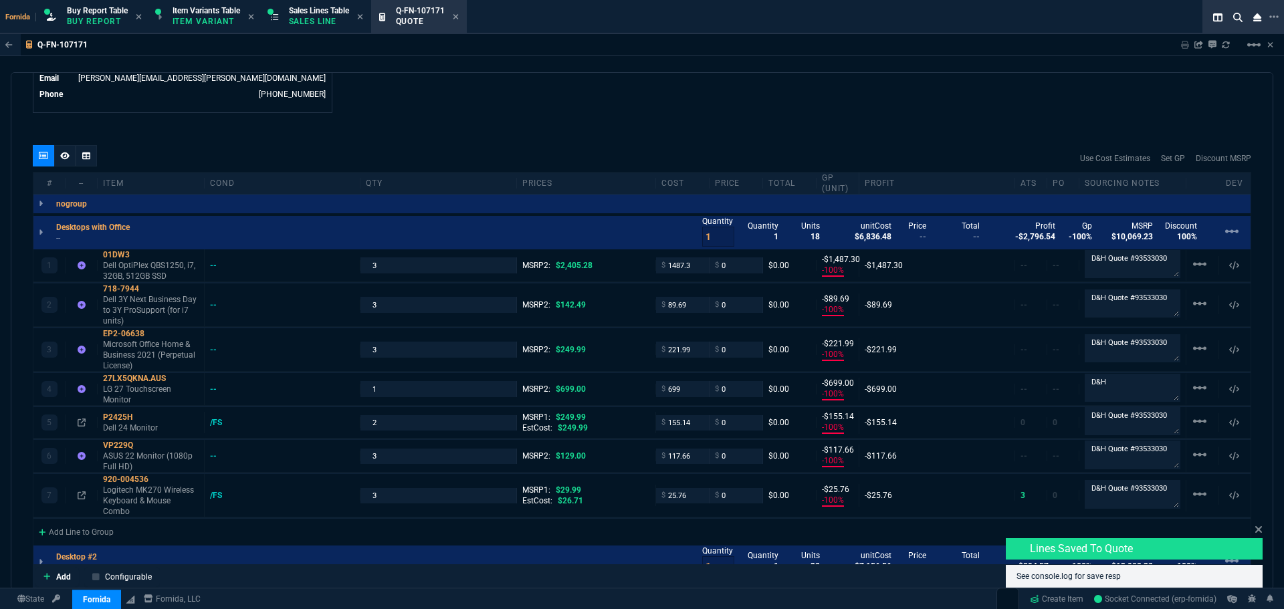
click at [92, 159] on div at bounding box center [86, 155] width 21 height 21
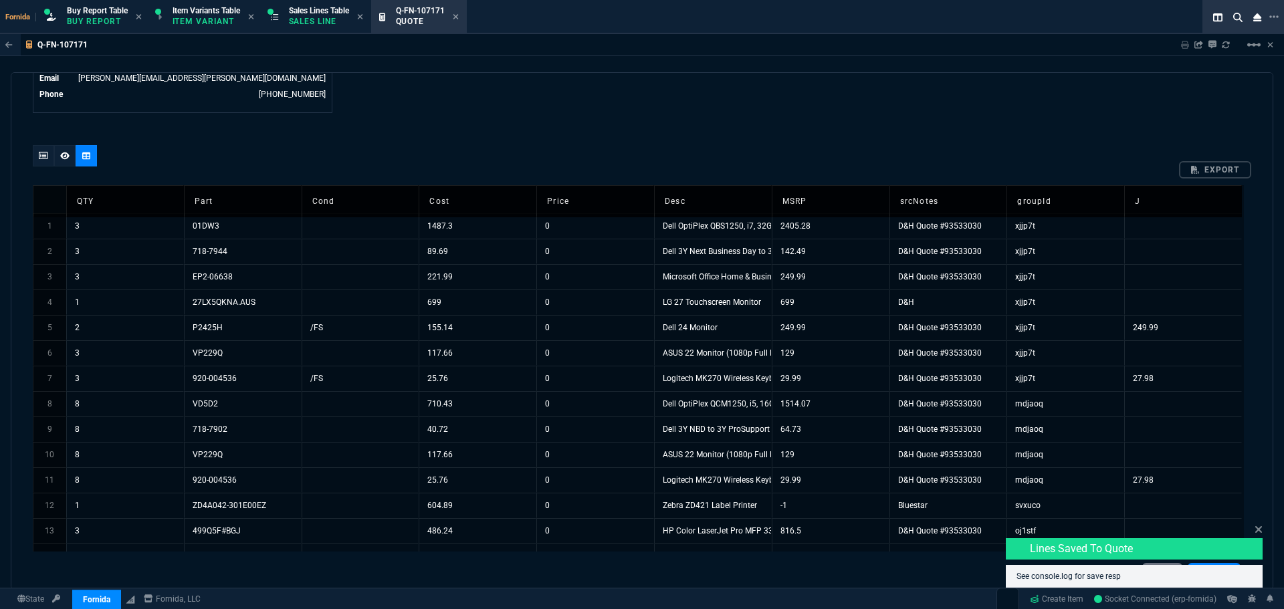
scroll to position [969, 0]
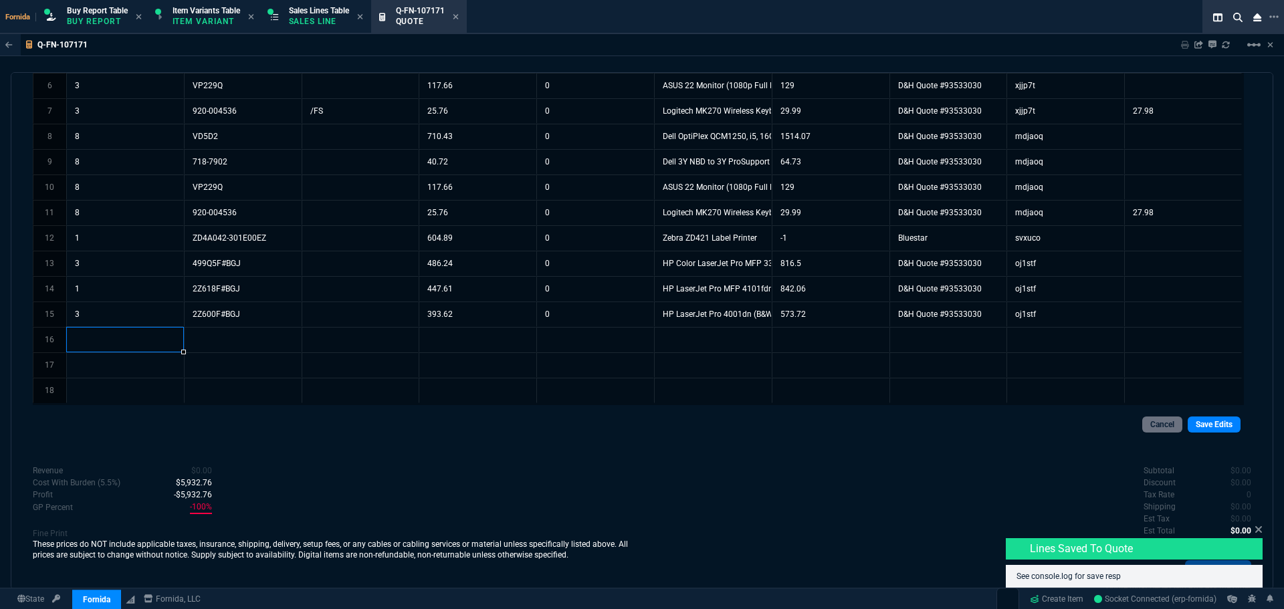
click at [126, 338] on td at bounding box center [125, 339] width 118 height 25
drag, startPoint x: 749, startPoint y: 334, endPoint x: 135, endPoint y: 421, distance: 620.3
click at [749, 334] on td "--" at bounding box center [713, 339] width 118 height 25
drag, startPoint x: 466, startPoint y: 340, endPoint x: 852, endPoint y: 390, distance: 389.9
click at [466, 340] on td "0" at bounding box center [478, 339] width 118 height 25
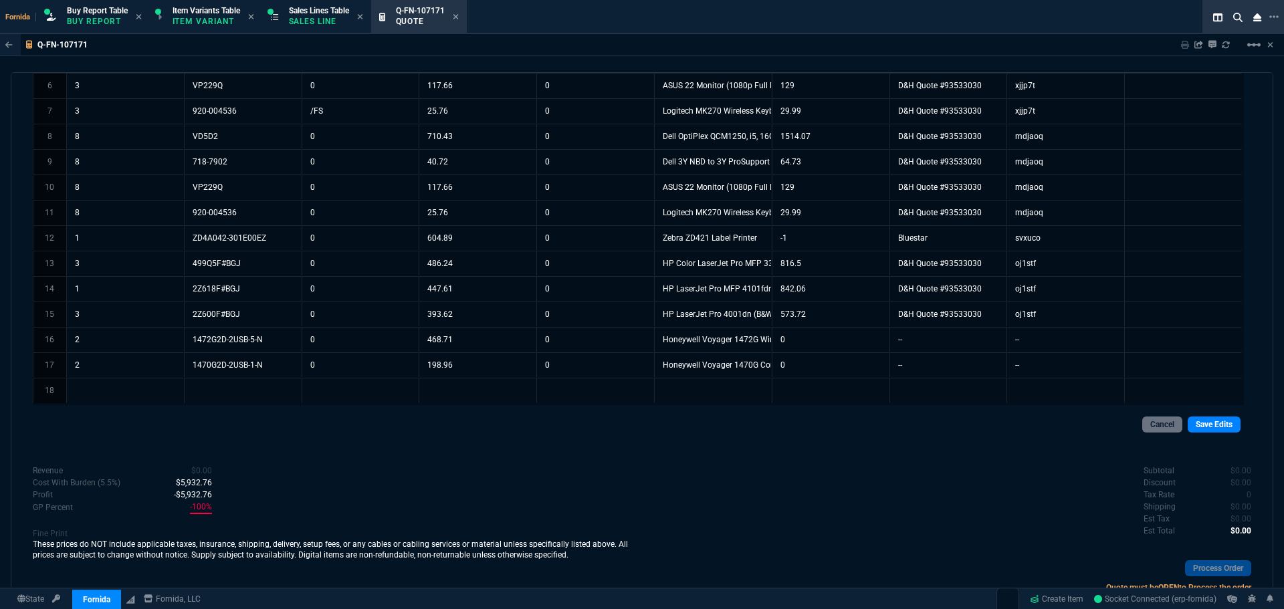
click at [828, 343] on td "0" at bounding box center [831, 339] width 118 height 25
click at [826, 343] on td "-1" at bounding box center [831, 339] width 118 height 25
drag, startPoint x: 889, startPoint y: 353, endPoint x: 889, endPoint y: 365, distance: 12.0
click at [958, 331] on td "--" at bounding box center [949, 339] width 118 height 25
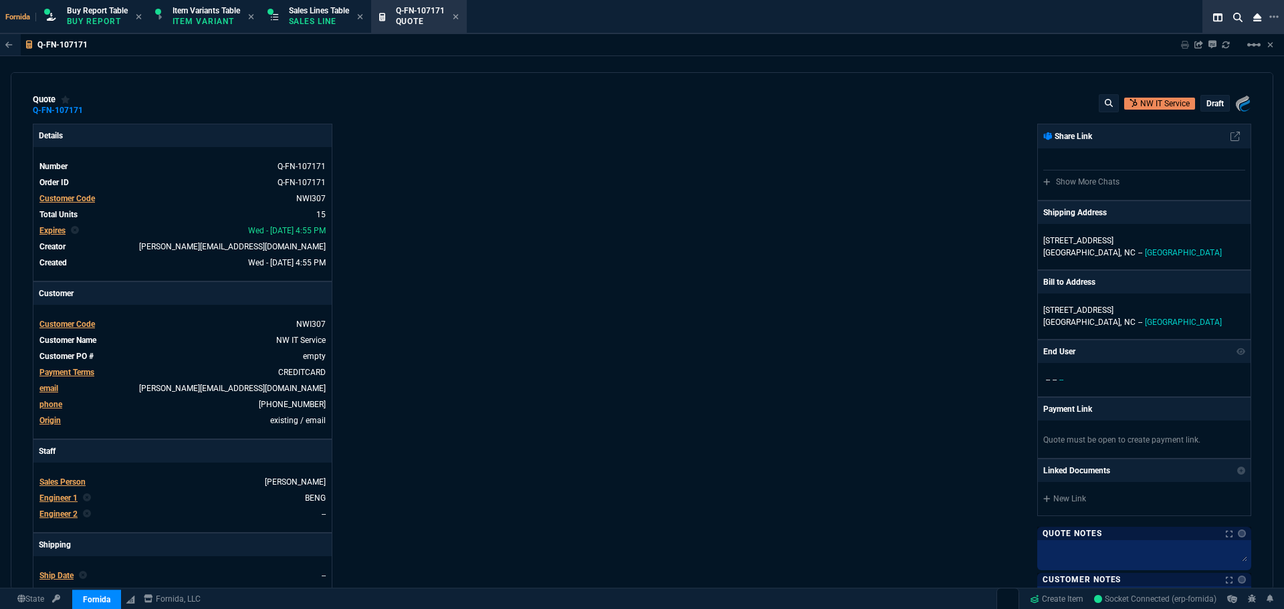
select select "1: BROV"
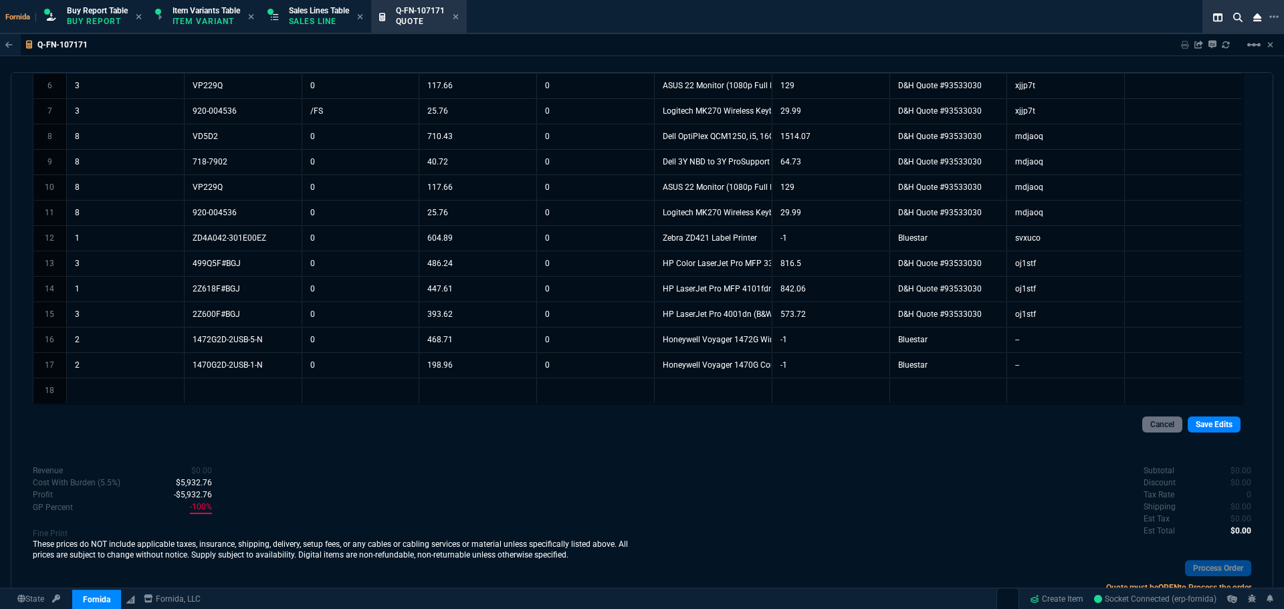
drag, startPoint x: 1037, startPoint y: 344, endPoint x: 1076, endPoint y: 362, distance: 43.4
click at [1037, 343] on td "--" at bounding box center [1066, 339] width 118 height 25
click at [1215, 418] on link "Save Edits" at bounding box center [1214, 425] width 53 height 16
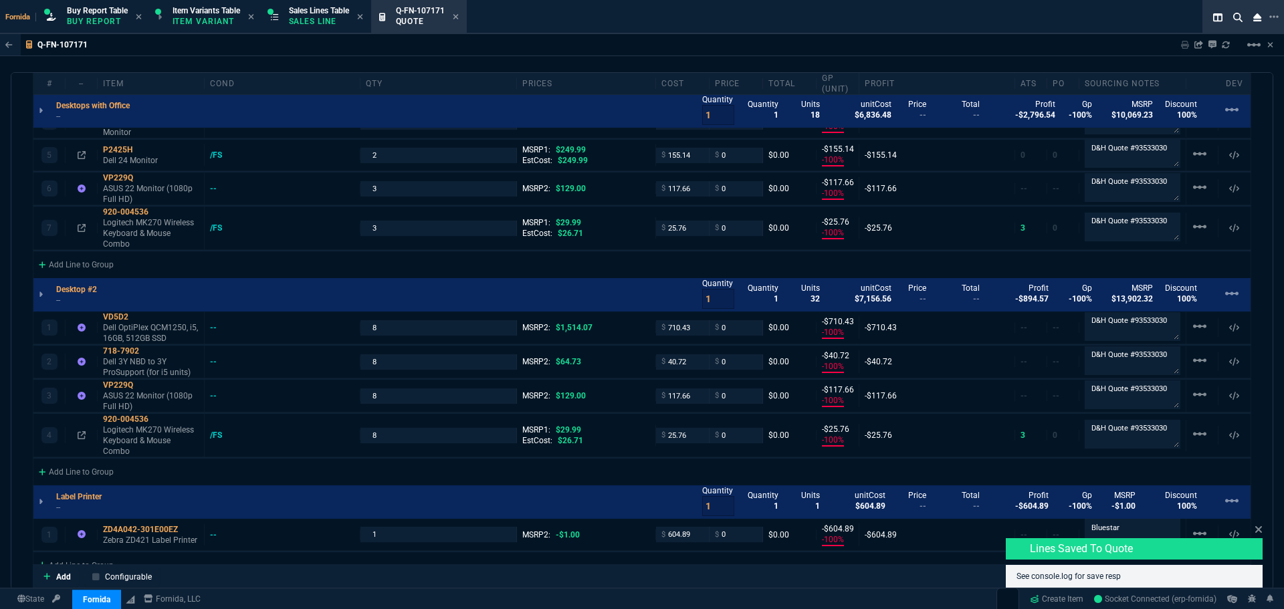
type input "-100"
type input "-1487"
type input "-100"
type input "-90"
type input "-100"
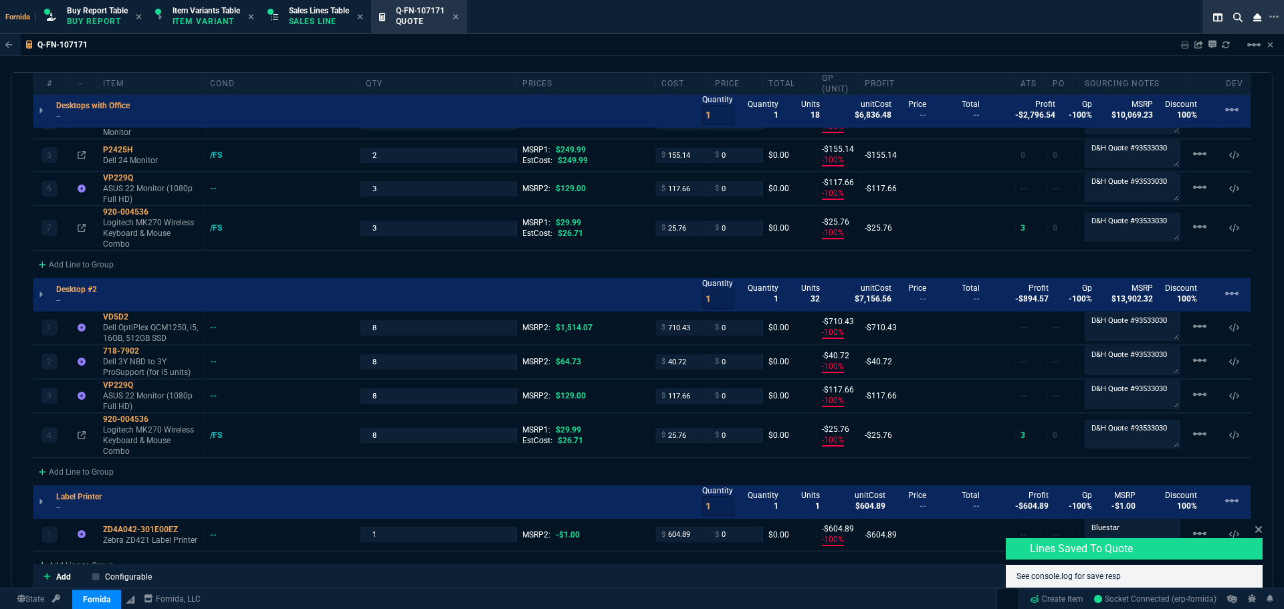
type input "-222"
type input "-100"
type input "-699"
type input "-100"
type input "-155"
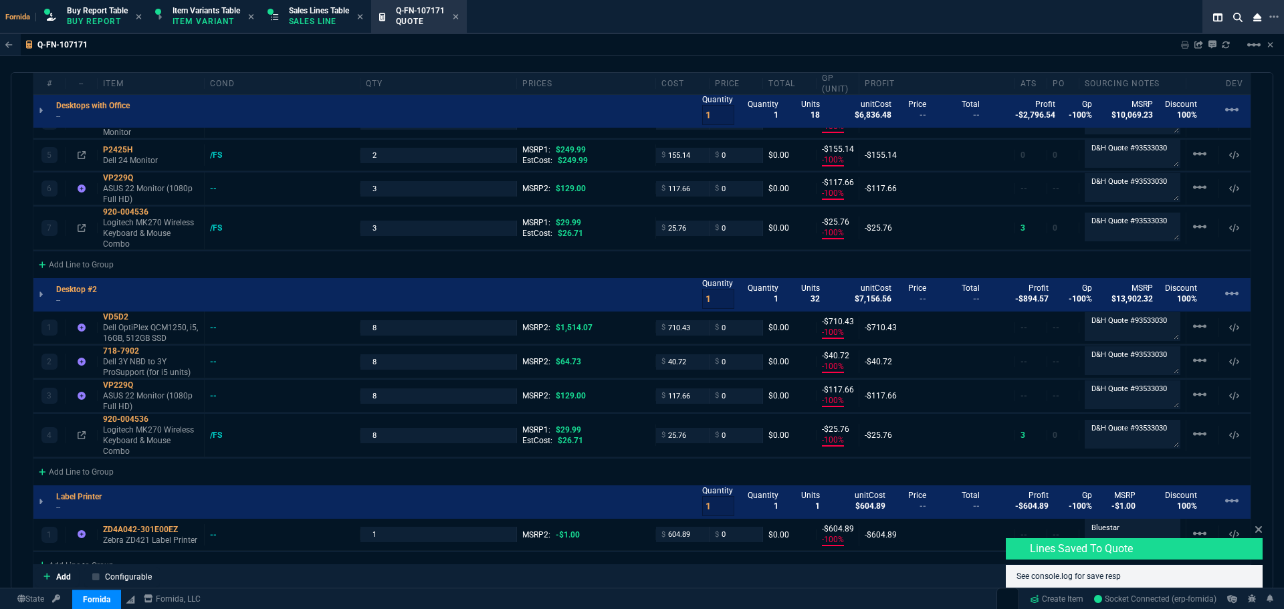
type input "-100"
type input "-118"
type input "-100"
type input "-26"
type input "-100"
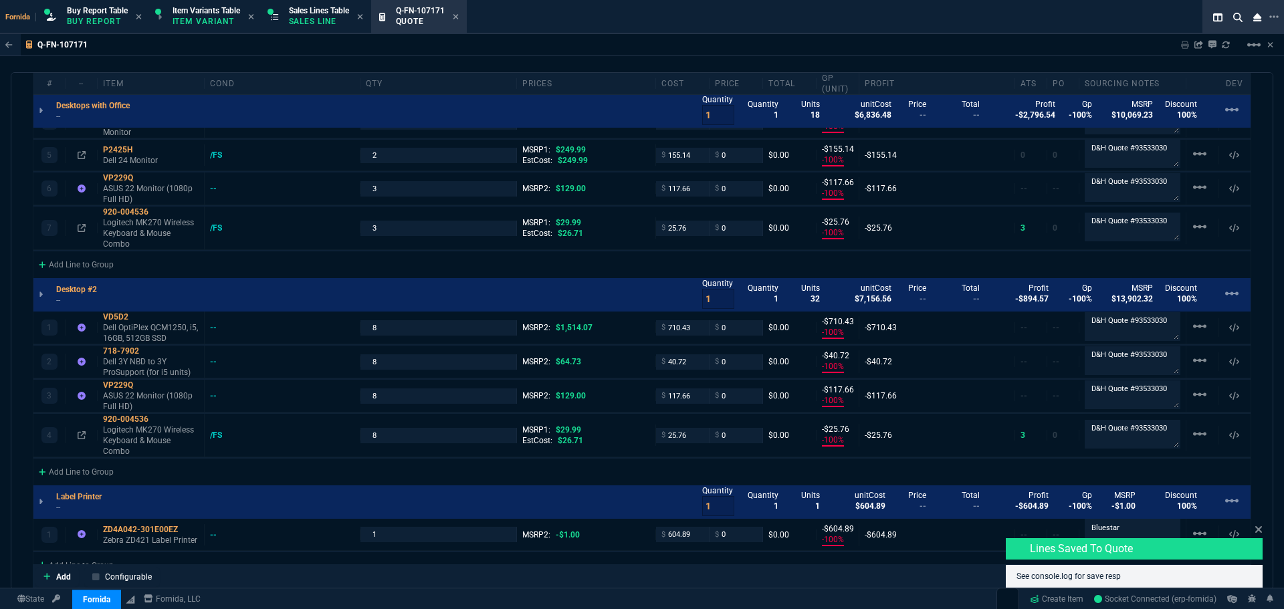
type input "-710"
type input "-100"
type input "-41"
type input "-100"
type input "-118"
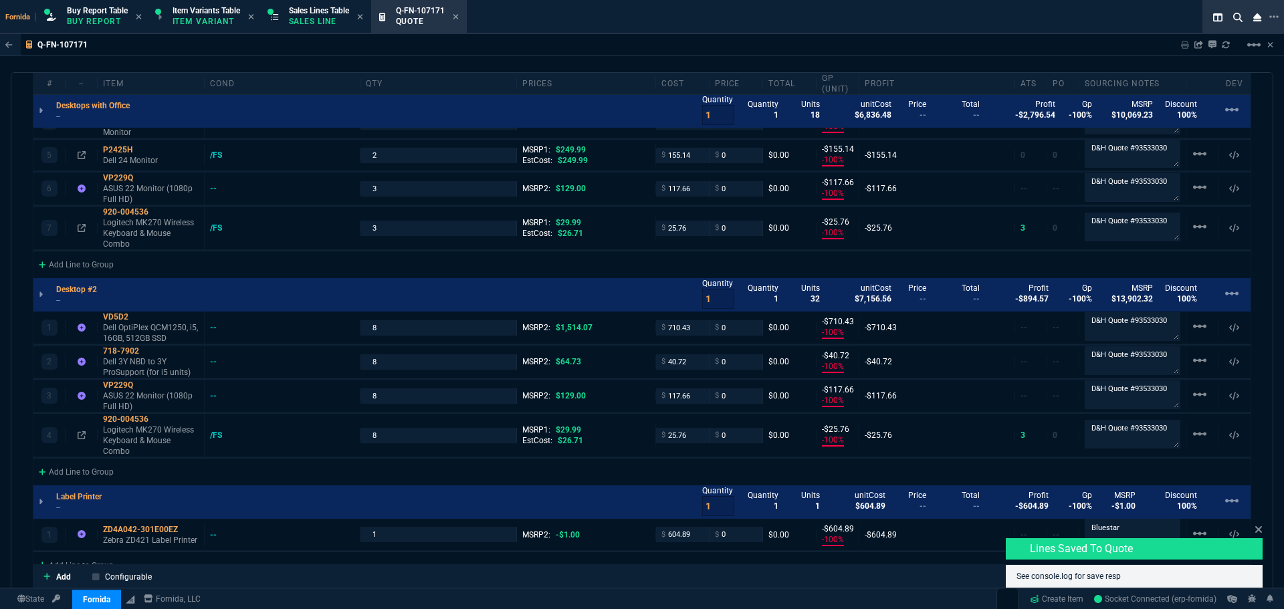
type input "-100"
type input "-26"
type input "-100"
type input "-605"
type input "-100"
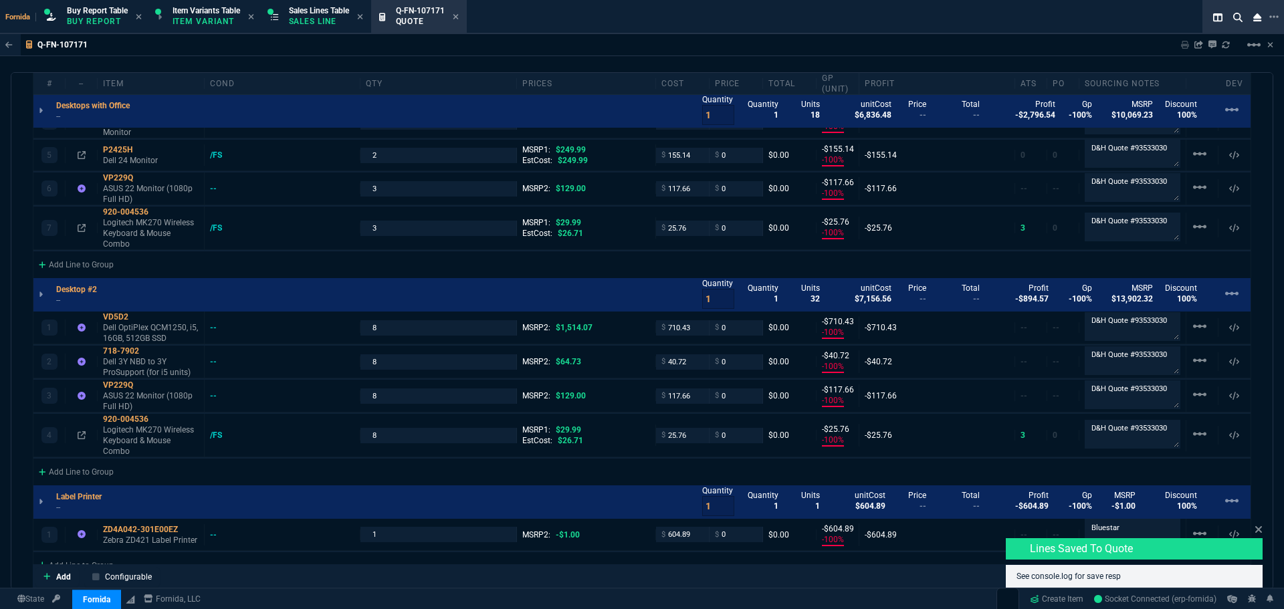
type input "-486"
type input "-100"
type input "-448"
type input "-100"
type input "-394"
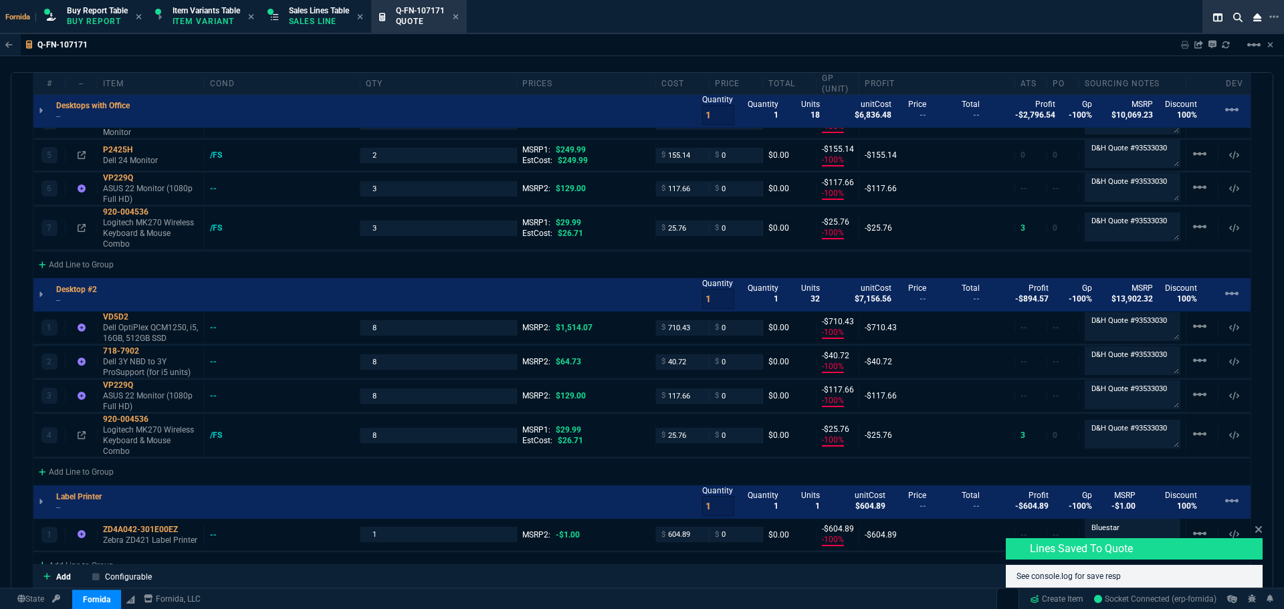
type input "-100"
type input "-469"
type input "-100"
type input "-199"
type input "100"
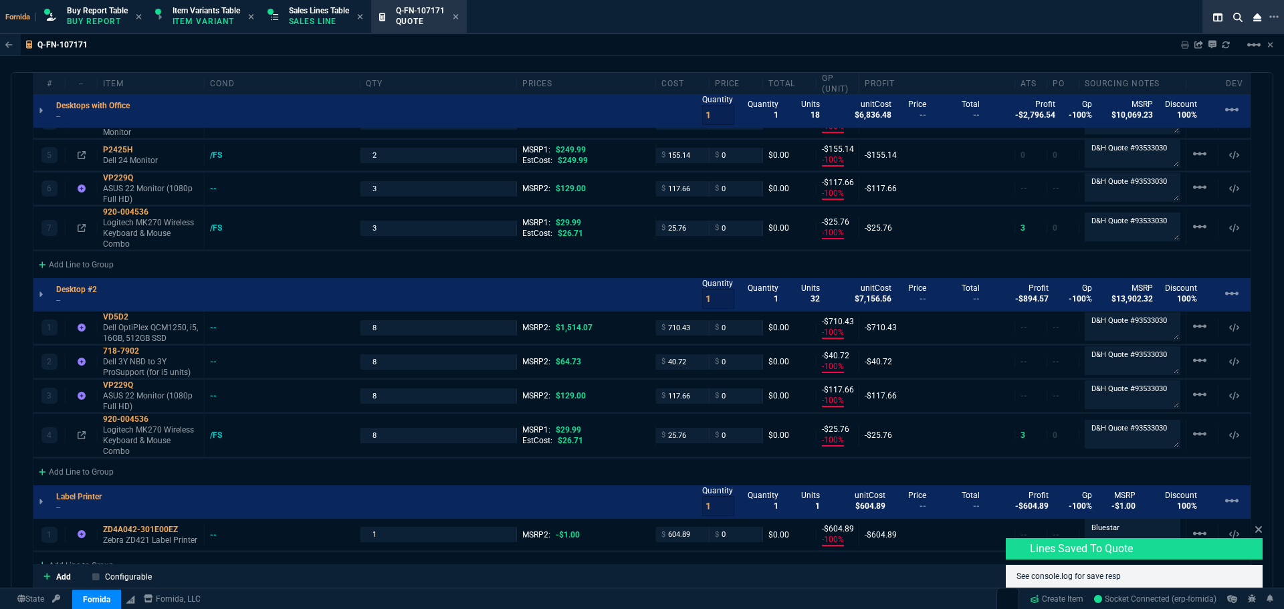
type input "100"
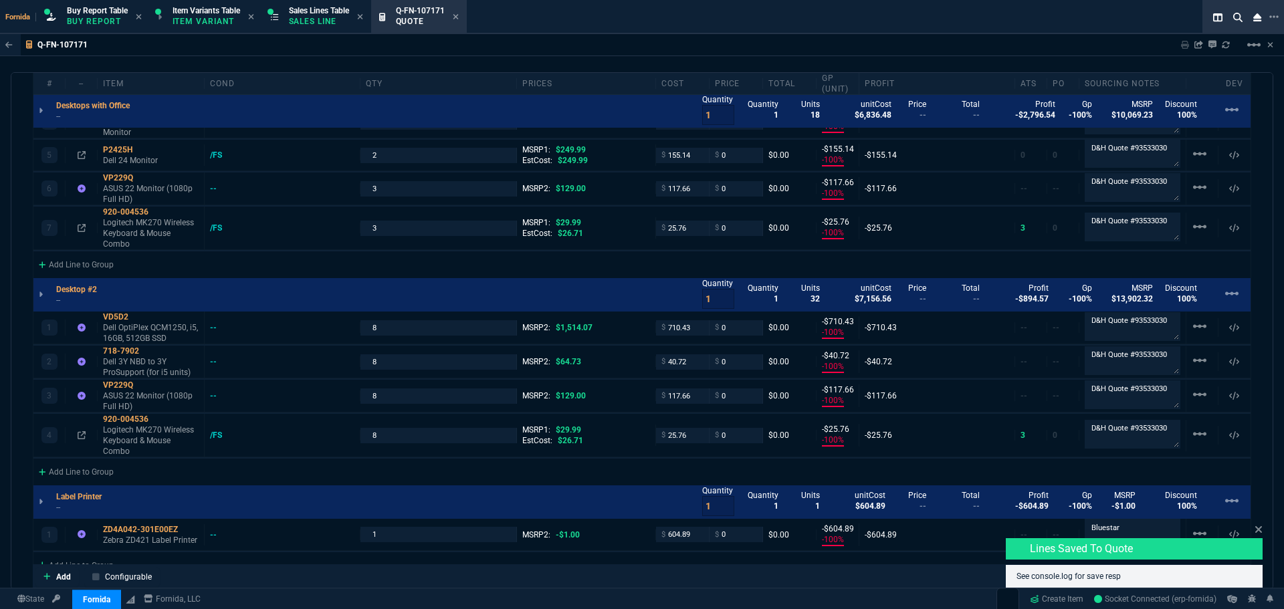
type input "100"
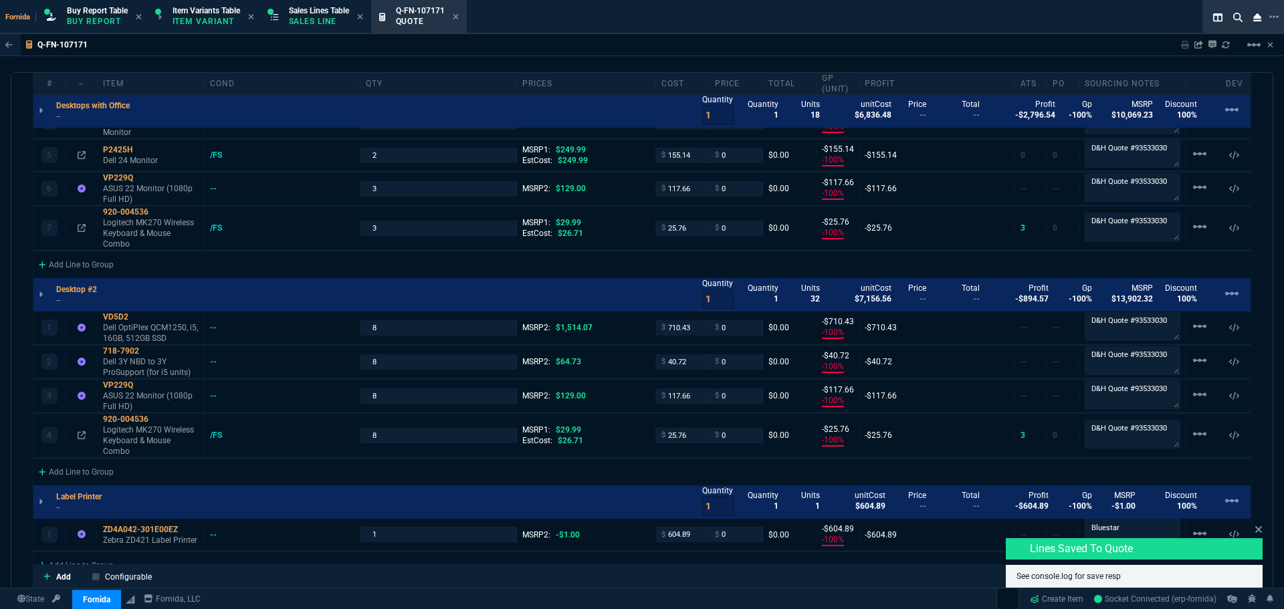
type input "100"
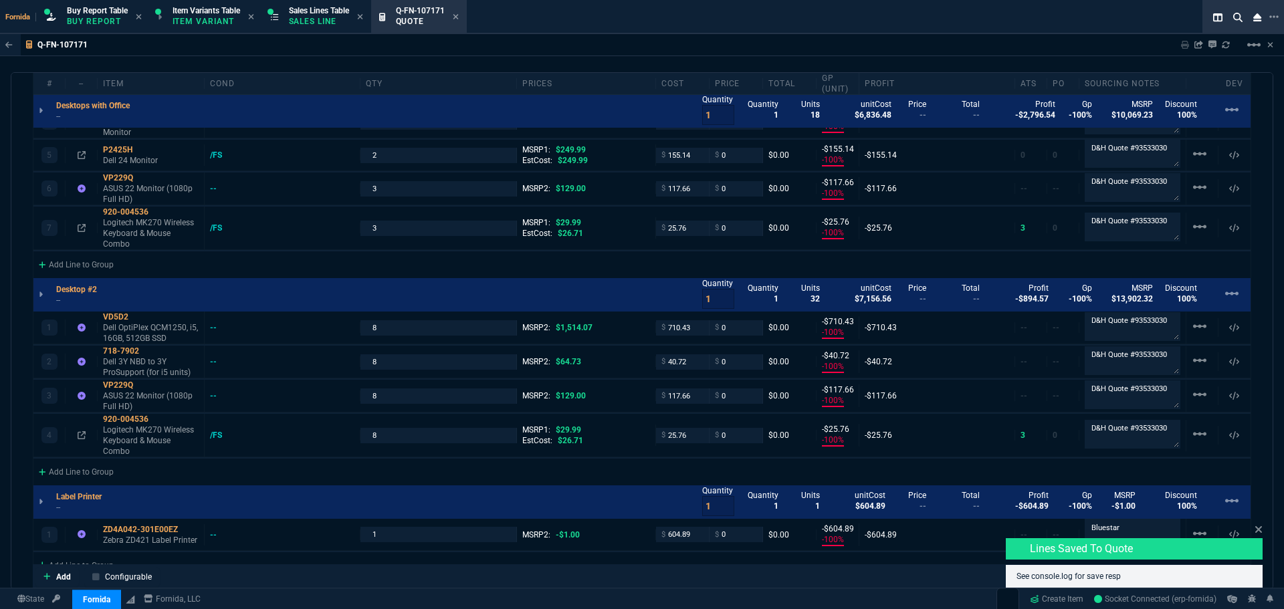
type input "100"
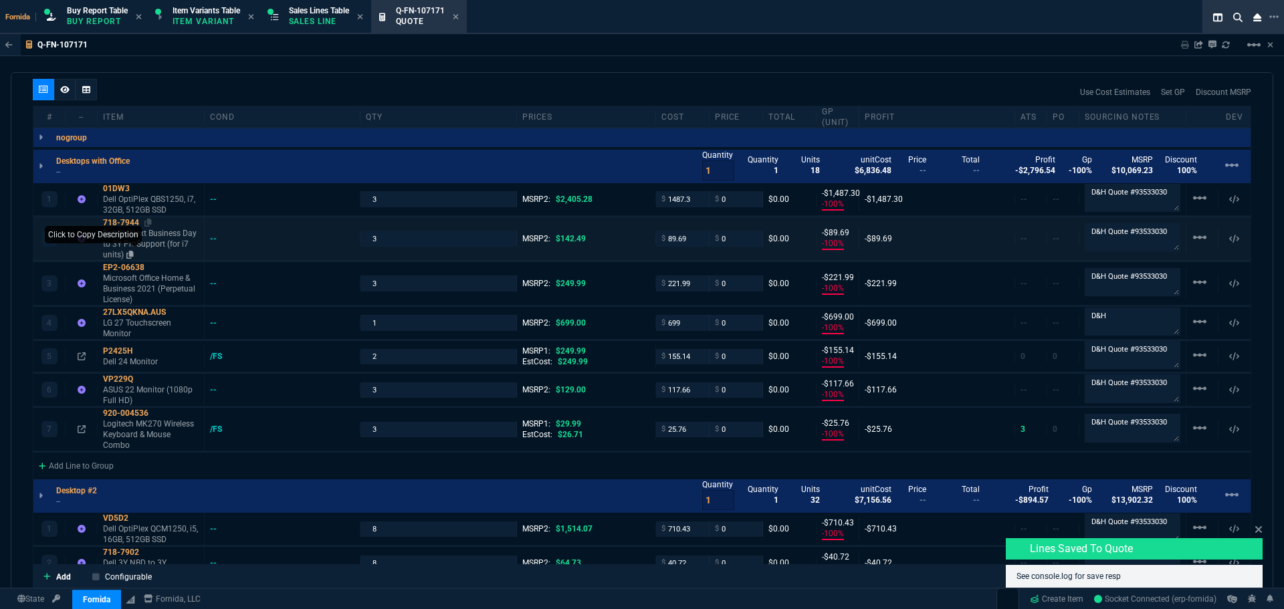
scroll to position [768, 0]
click at [136, 209] on p "Dell OptiPlex QBS1250, i7, 32GB, 512GB SSD" at bounding box center [151, 203] width 96 height 21
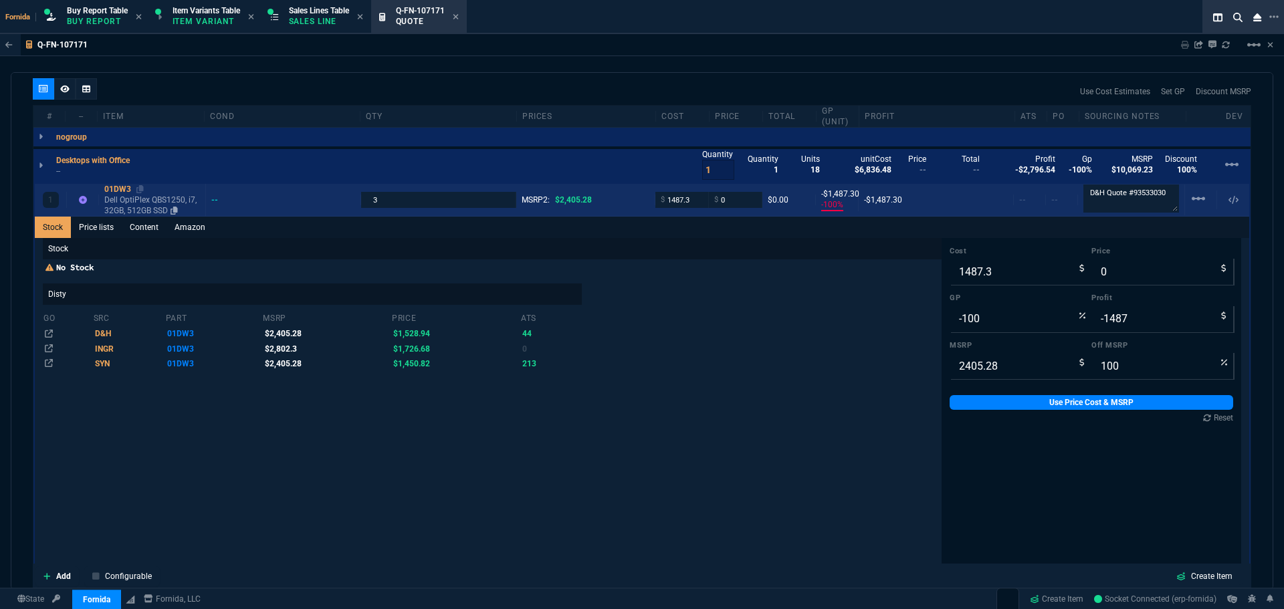
click at [136, 208] on p "Dell OptiPlex QBS1250, i7, 32GB, 512GB SSD" at bounding box center [152, 205] width 96 height 21
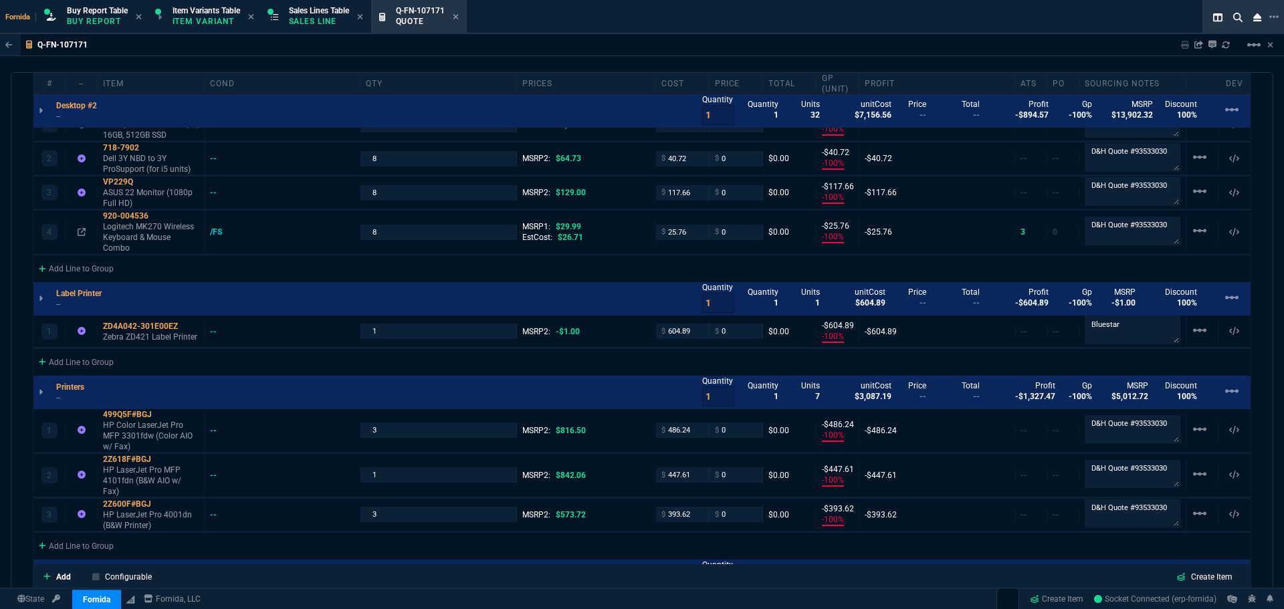
scroll to position [1236, 0]
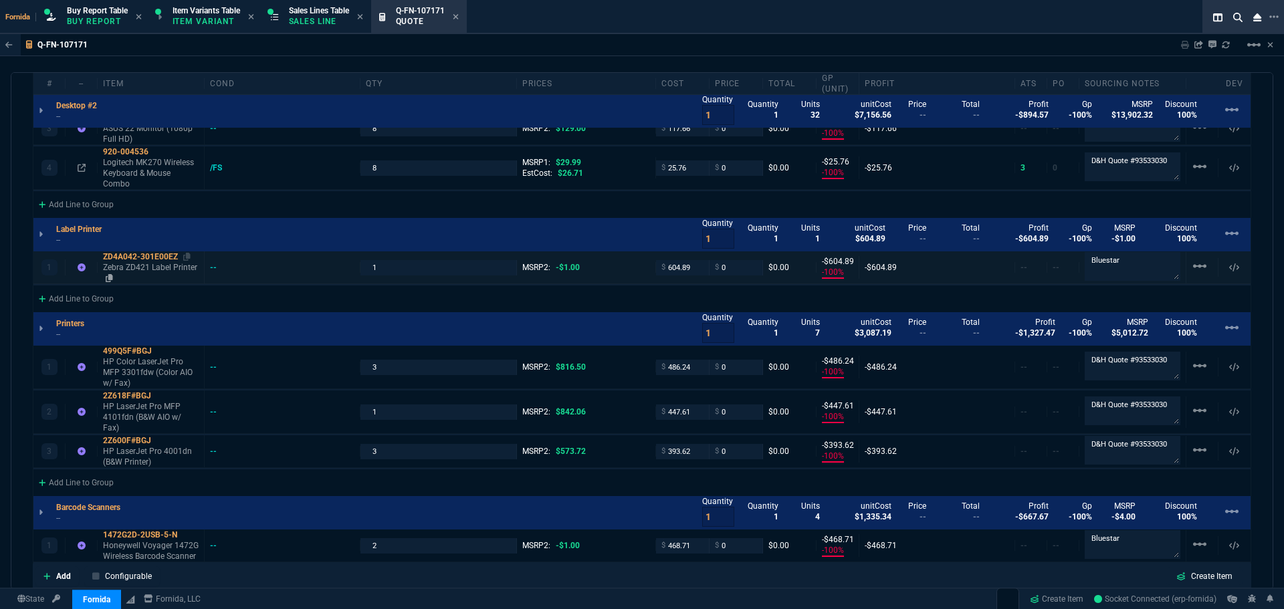
click at [140, 262] on p "Zebra ZD421 Label Printer" at bounding box center [151, 272] width 96 height 21
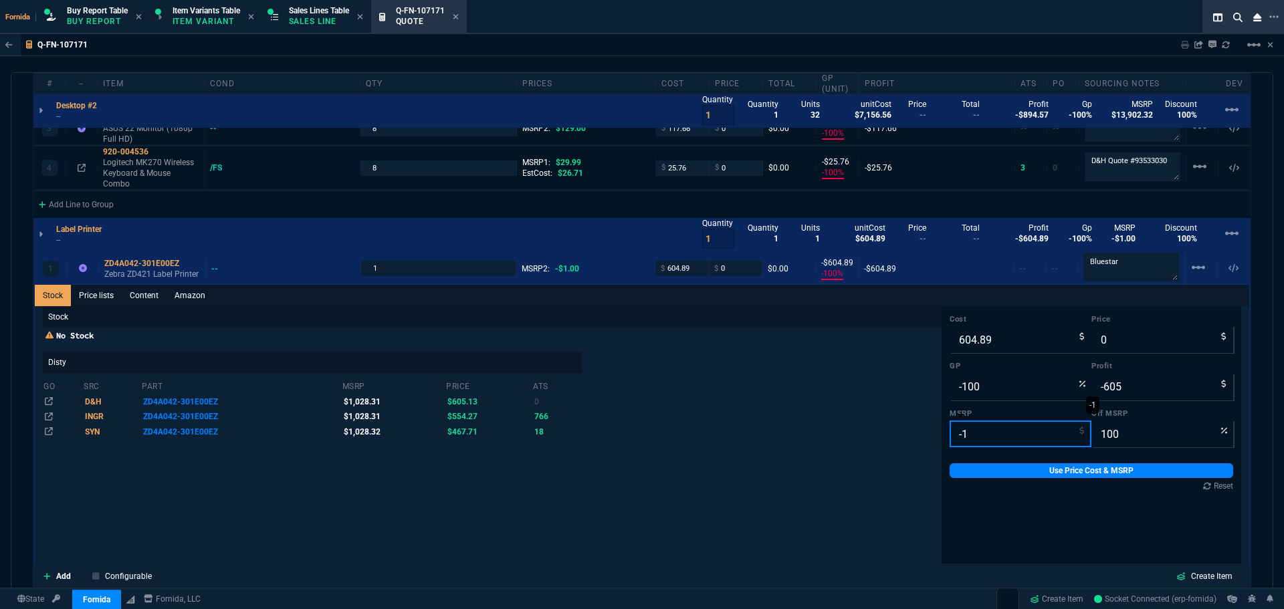
click at [973, 421] on input "-1" at bounding box center [1021, 434] width 142 height 27
type input "1028.32"
click at [973, 464] on link "Use Price Cost & MSRP" at bounding box center [1092, 471] width 284 height 15
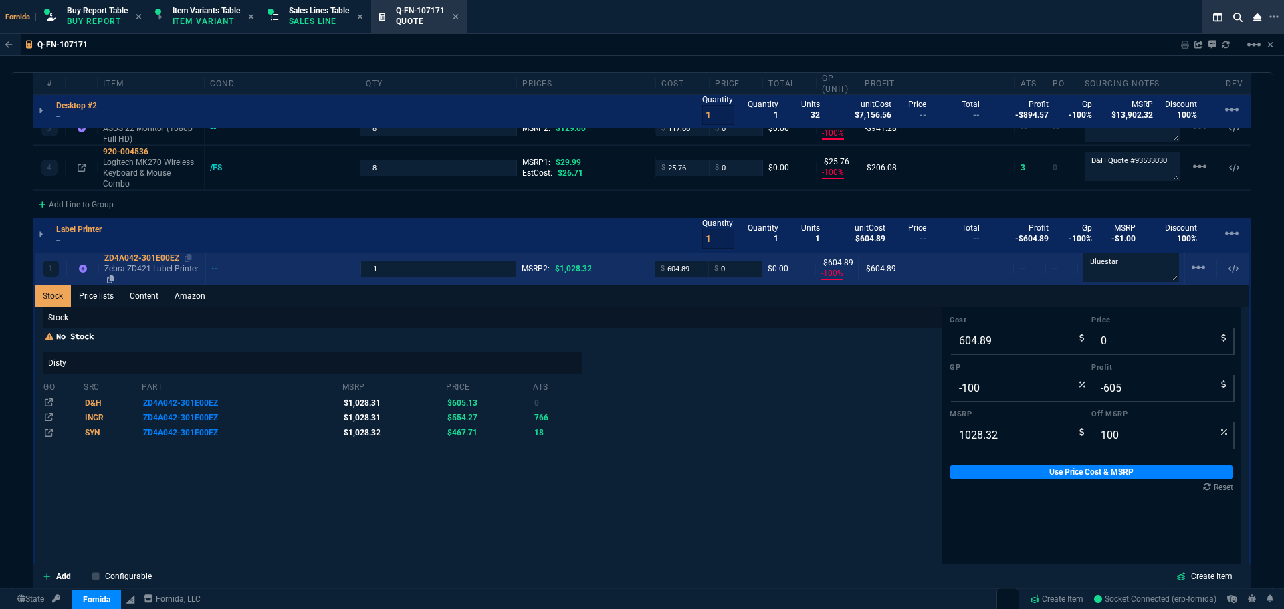
click at [167, 264] on p "Zebra ZD421 Label Printer" at bounding box center [152, 274] width 96 height 21
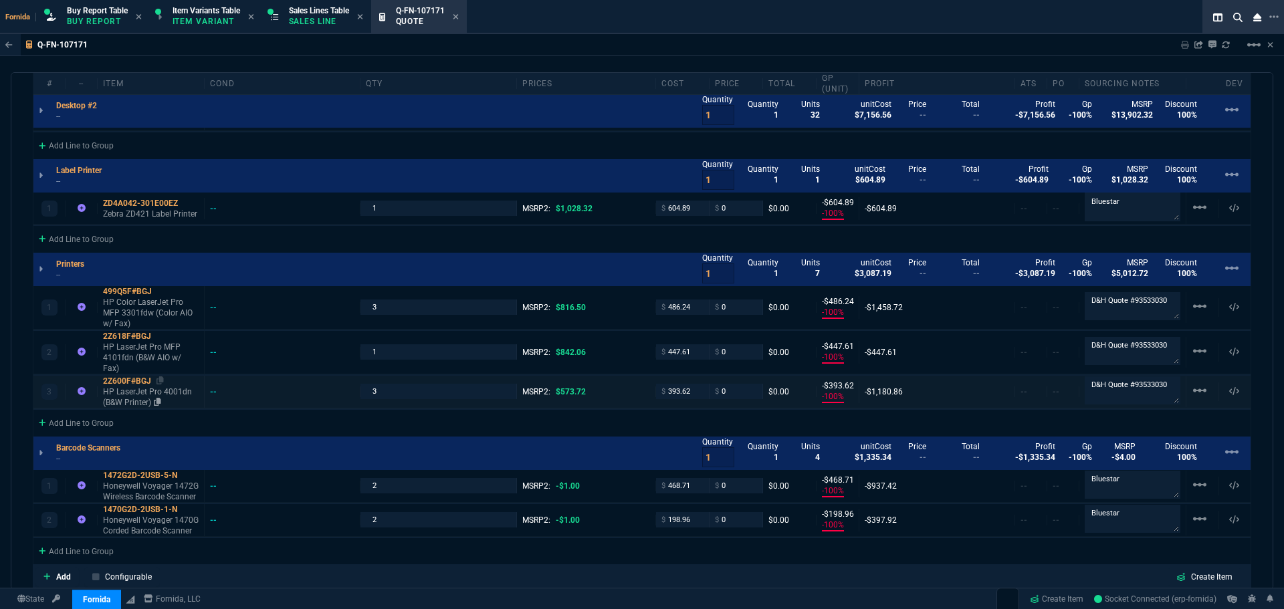
scroll to position [1370, 0]
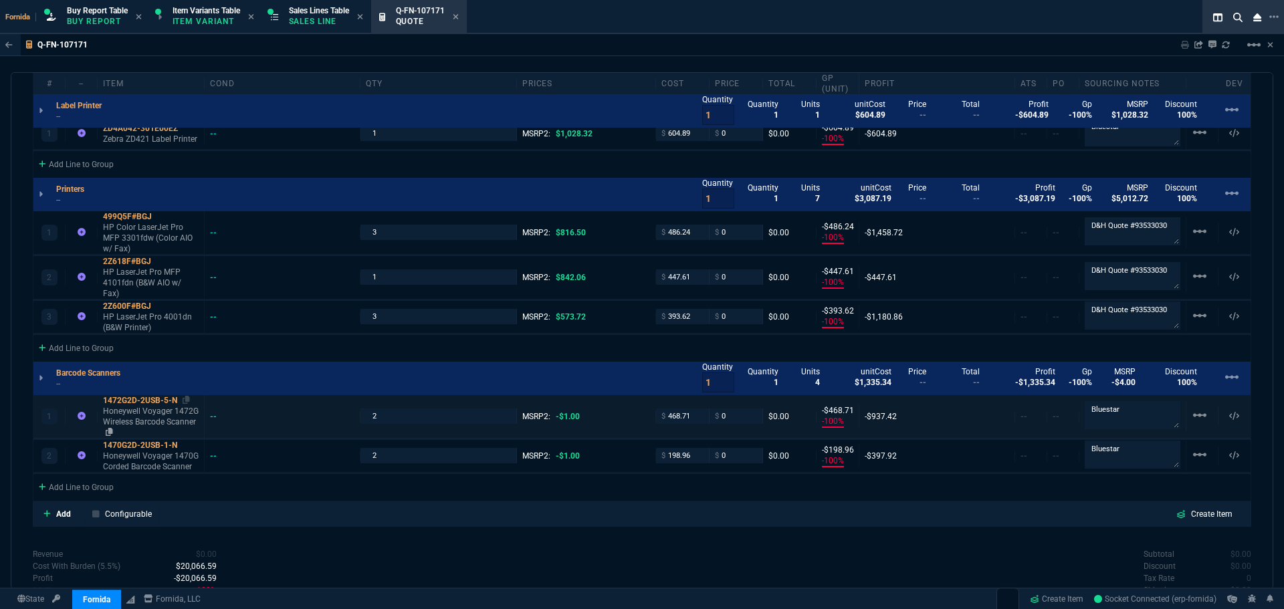
click at [144, 406] on p "Honeywell Voyager 1472G Wireless Barcode Scanner" at bounding box center [151, 422] width 96 height 32
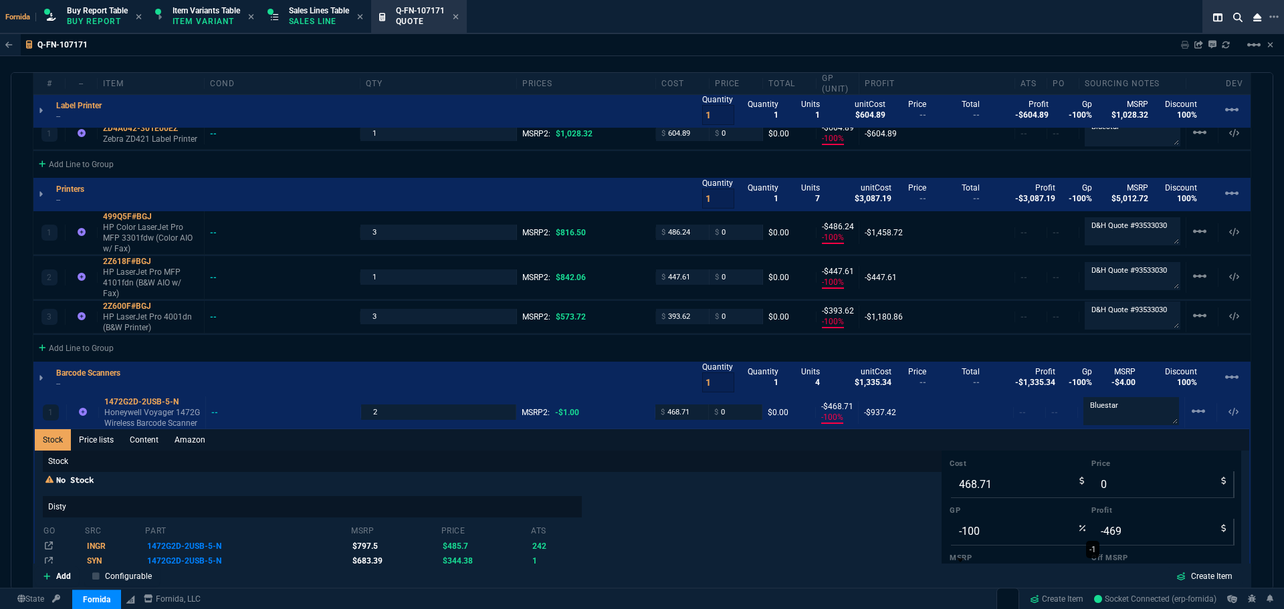
click at [956, 565] on input "-1" at bounding box center [1021, 578] width 142 height 27
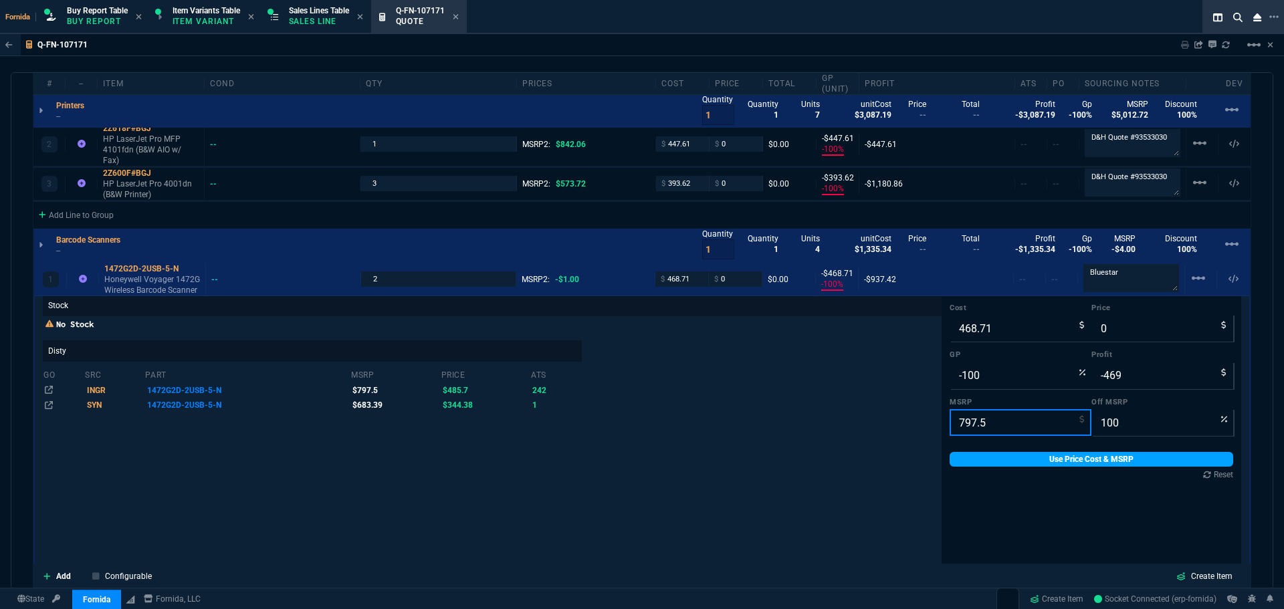
scroll to position [1504, 0]
type input "797.5"
click at [1016, 452] on link "Use Price Cost & MSRP" at bounding box center [1092, 459] width 284 height 15
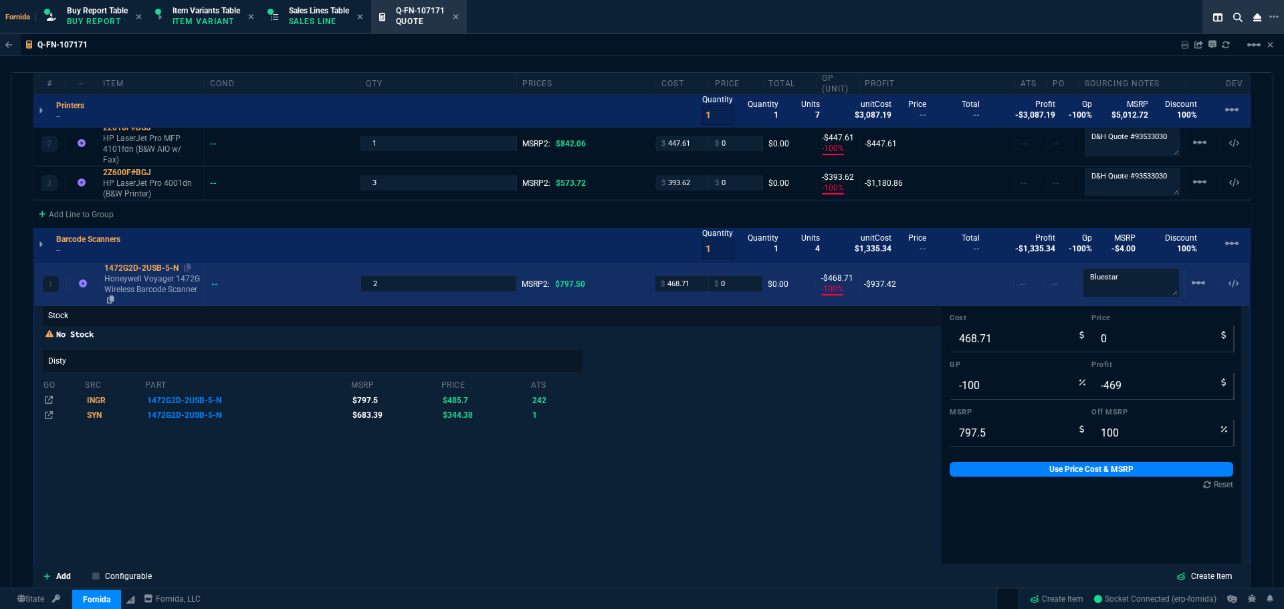
click at [140, 274] on p "Honeywell Voyager 1472G Wireless Barcode Scanner" at bounding box center [152, 290] width 96 height 32
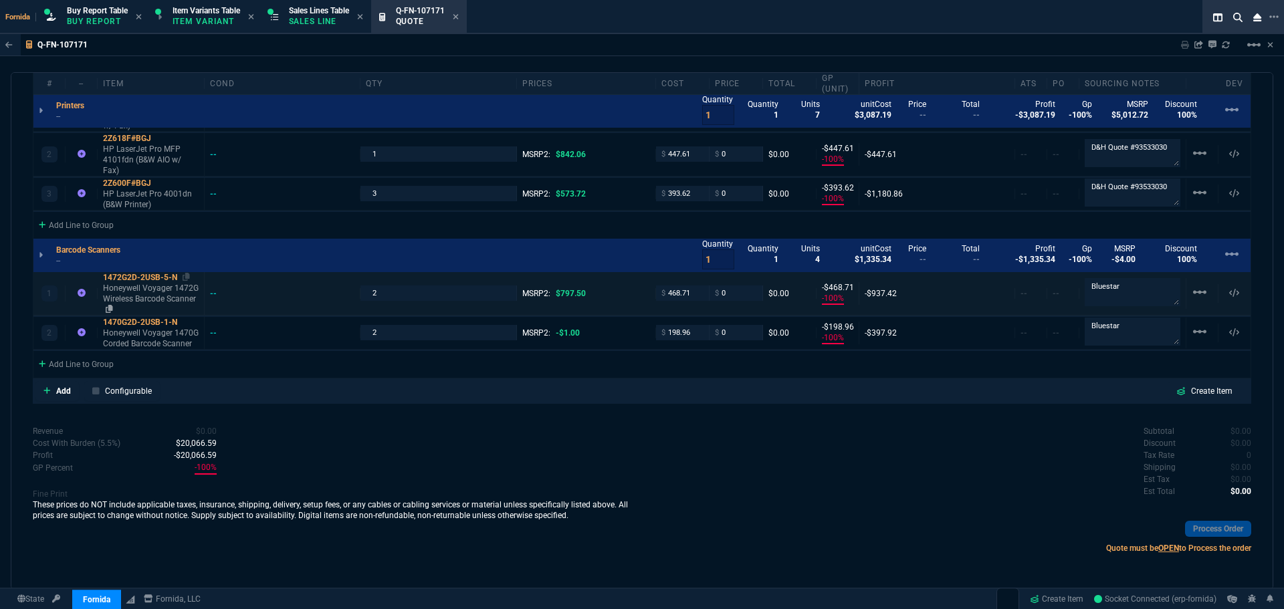
scroll to position [0, 0]
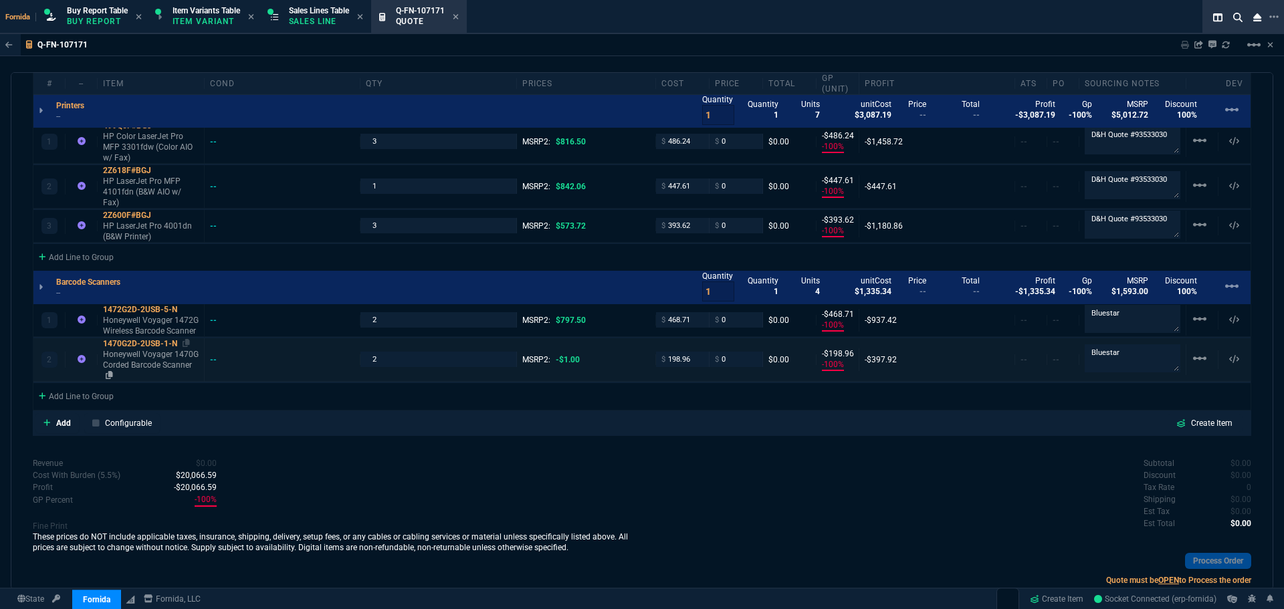
click at [151, 349] on p "Honeywell Voyager 1470G Corded Barcode Scanner" at bounding box center [151, 365] width 96 height 32
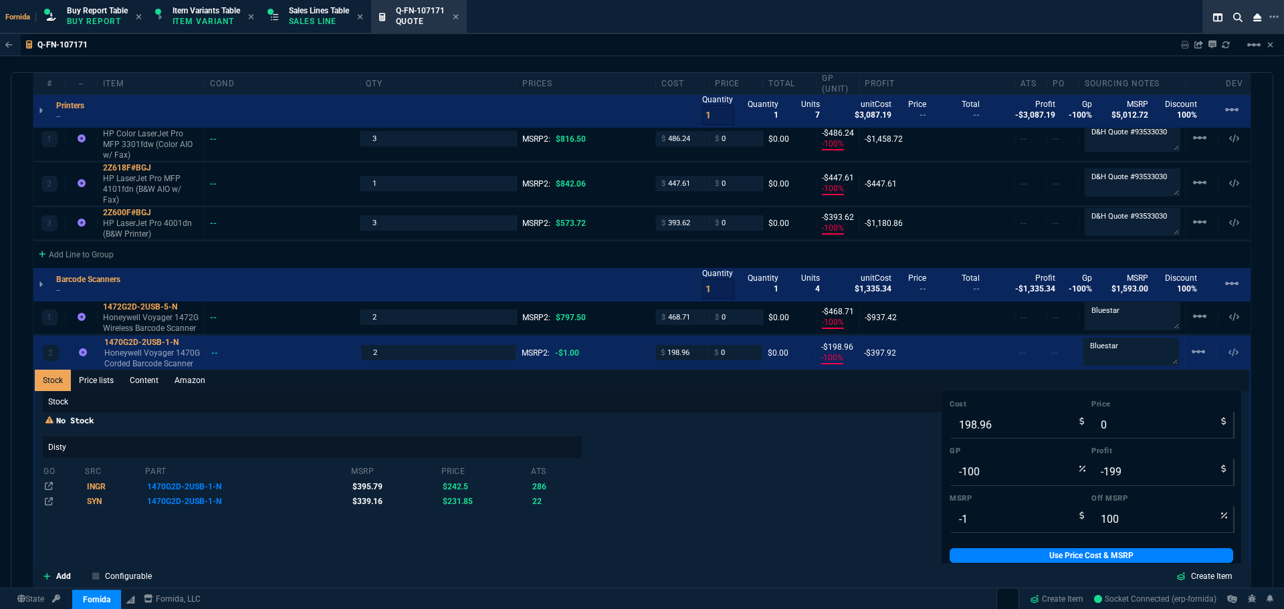
scroll to position [1504, 0]
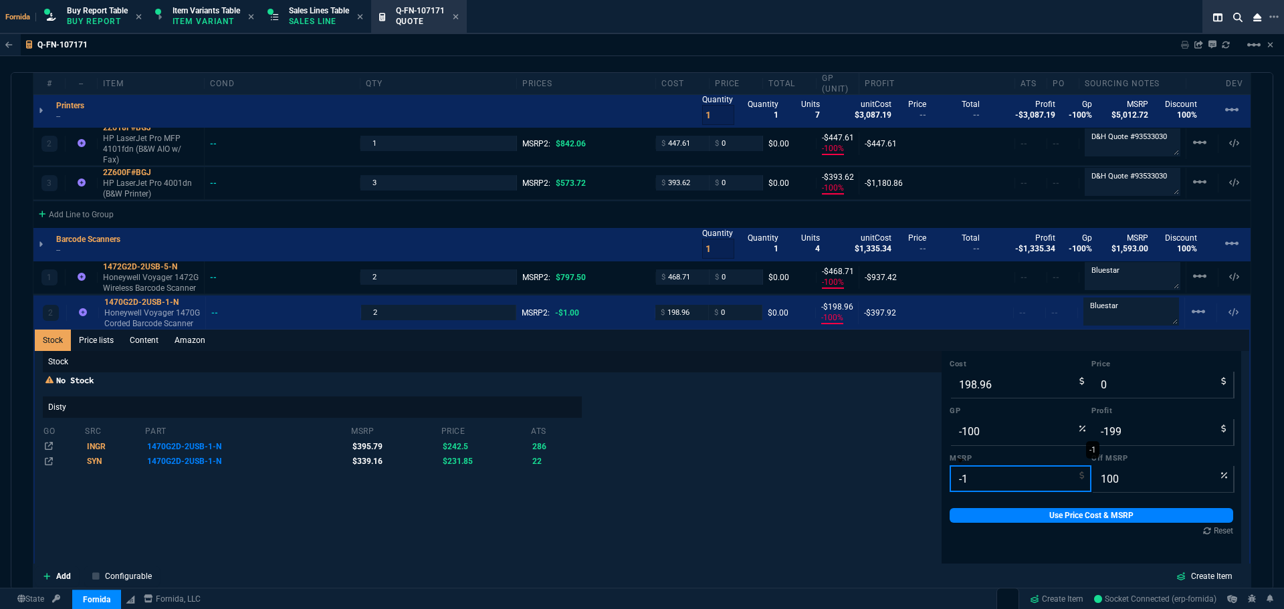
click at [958, 466] on input "-1" at bounding box center [1021, 479] width 142 height 27
type input "339.16"
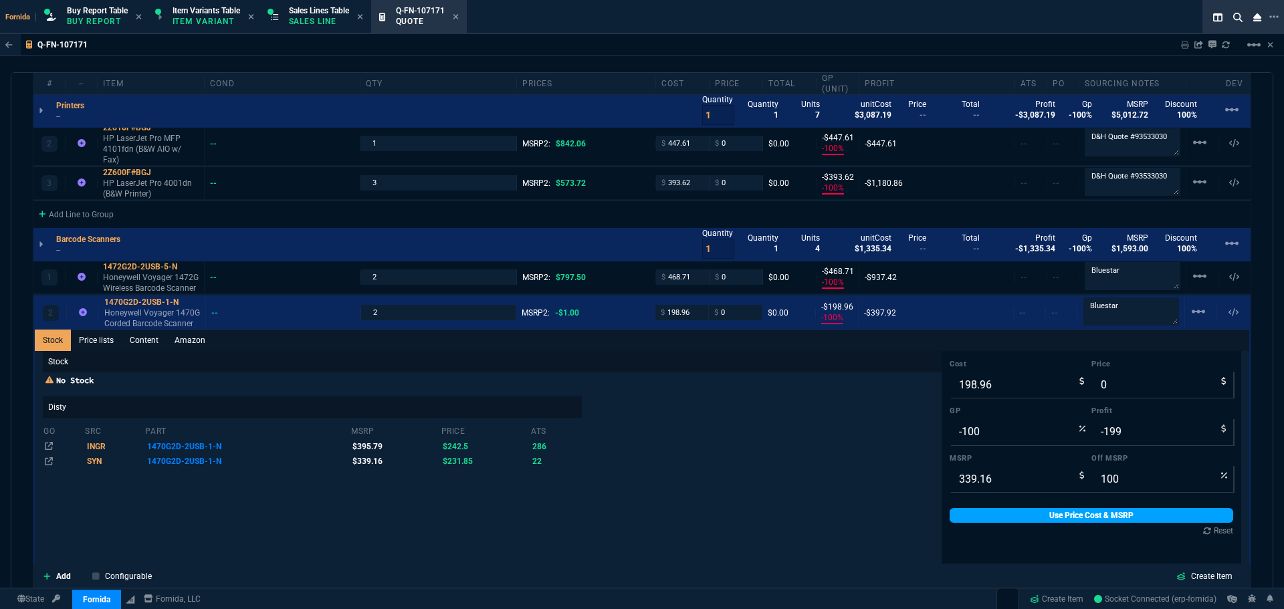
click at [977, 508] on link "Use Price Cost & MSRP" at bounding box center [1092, 515] width 284 height 15
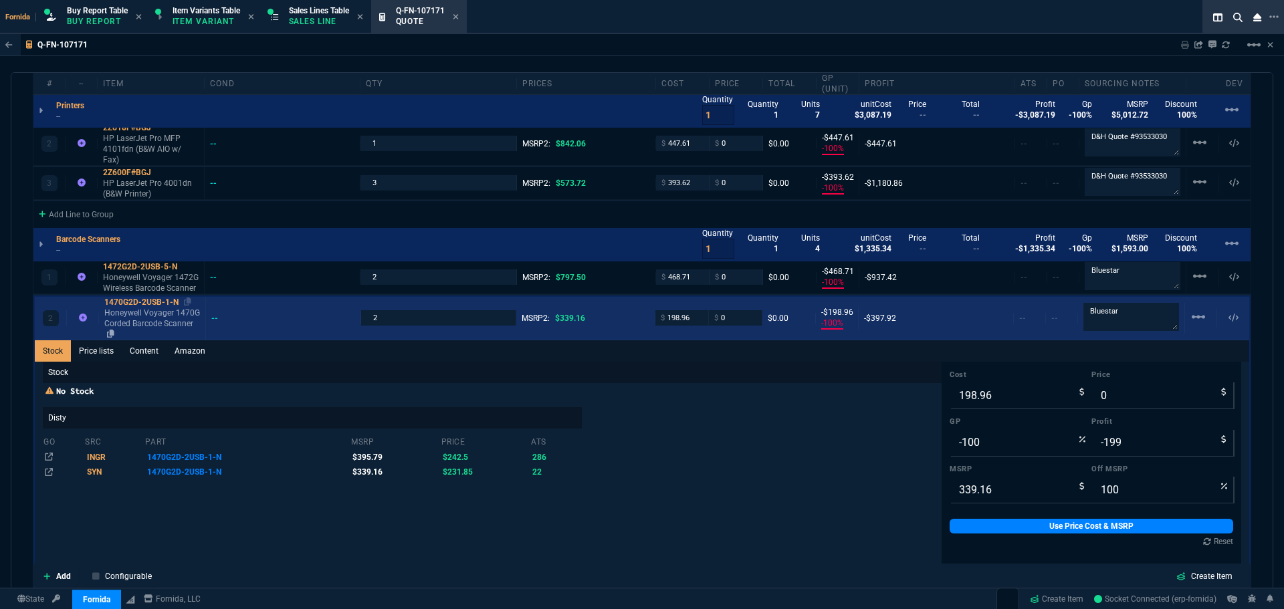
click at [149, 308] on p "Honeywell Voyager 1470G Corded Barcode Scanner" at bounding box center [152, 324] width 96 height 32
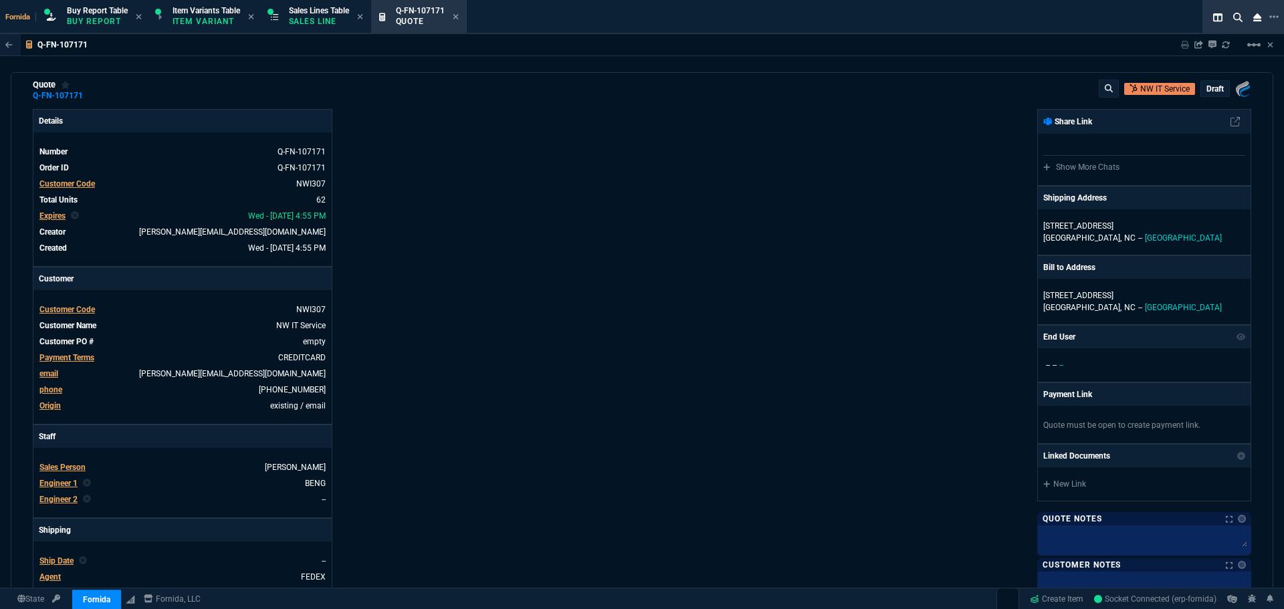
scroll to position [0, 0]
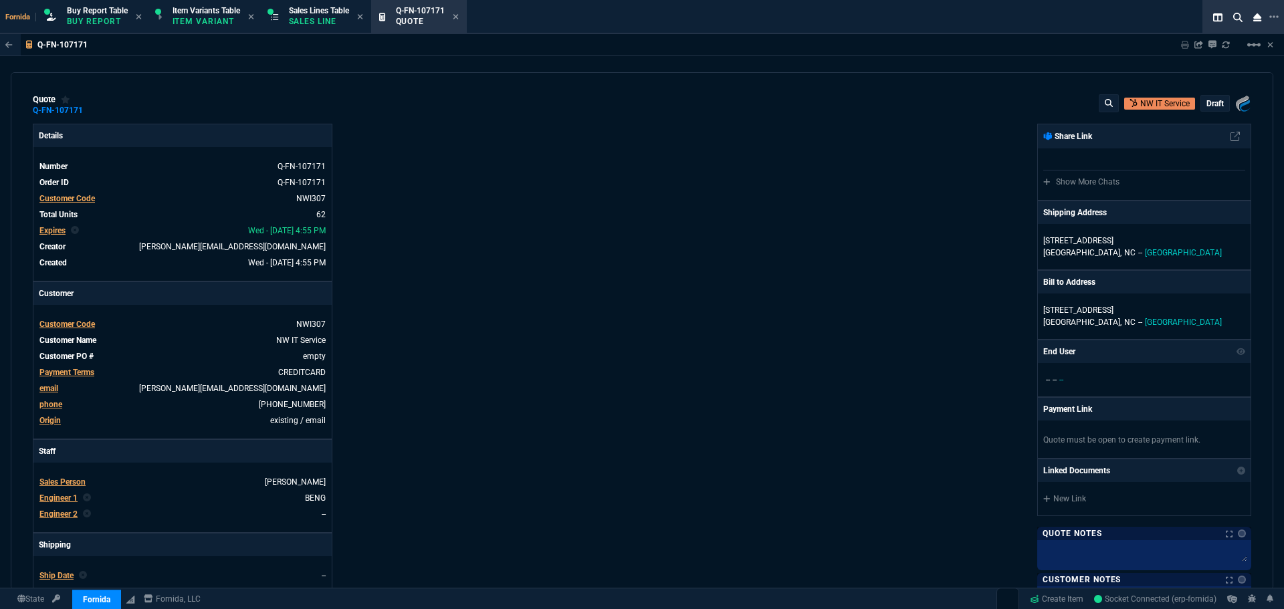
click at [1207, 102] on p "draft" at bounding box center [1215, 103] width 17 height 11
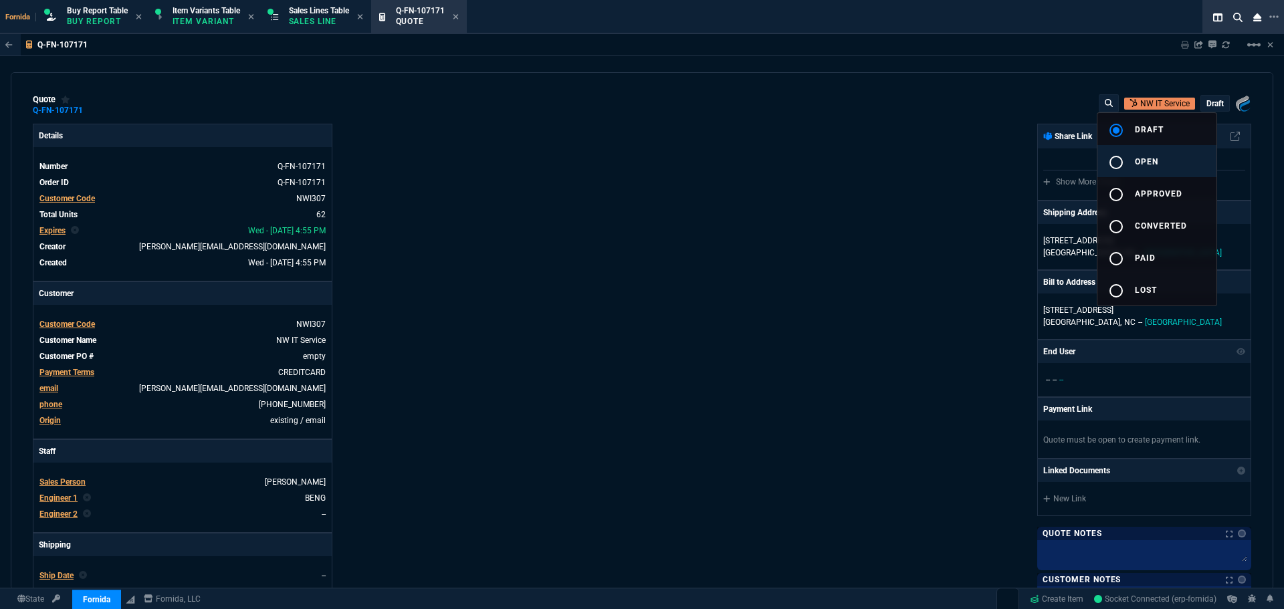
click at [1136, 157] on span "open" at bounding box center [1146, 161] width 23 height 9
click at [832, 159] on div at bounding box center [642, 304] width 1284 height 609
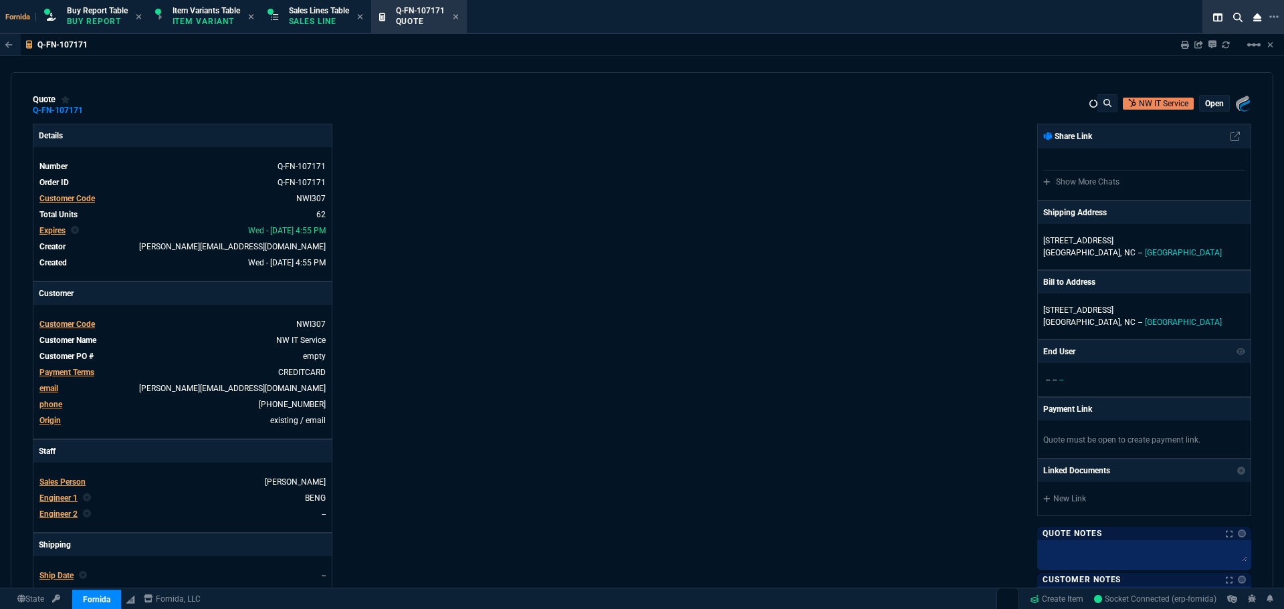
click at [1090, 52] on nx-fornida-erp-document "Q-FN-107171 Sharing Q-FN-107171 Link Dev Link Share on Teams linear_scale quote…" at bounding box center [642, 344] width 1284 height 620
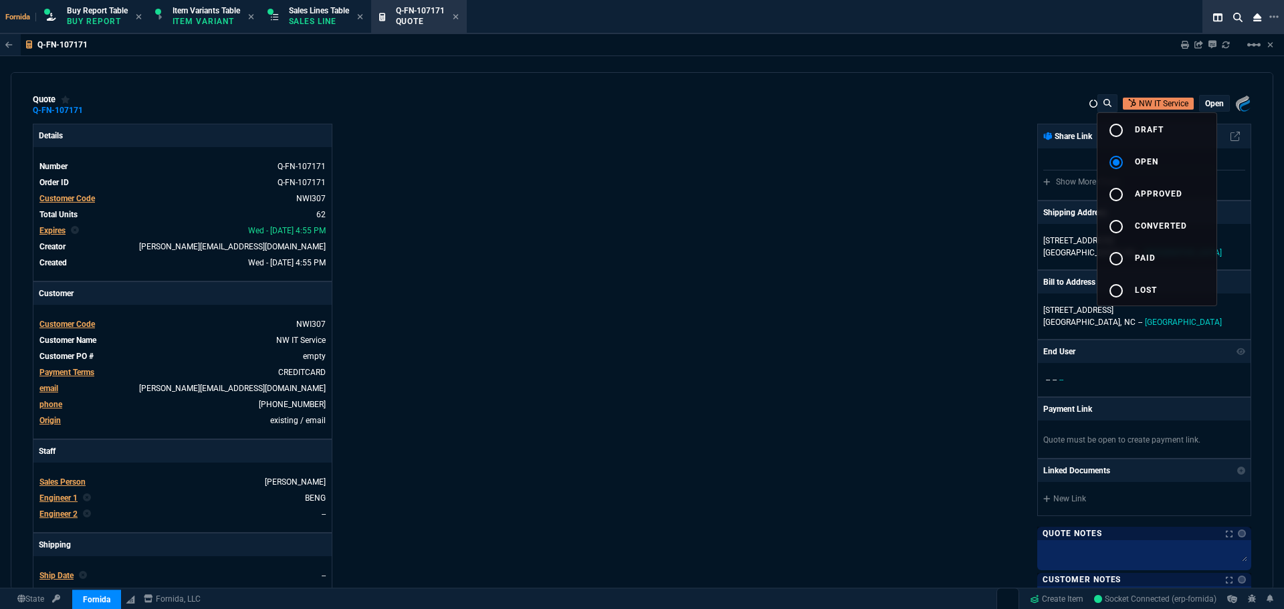
click at [1204, 110] on div "open" at bounding box center [1214, 103] width 29 height 15
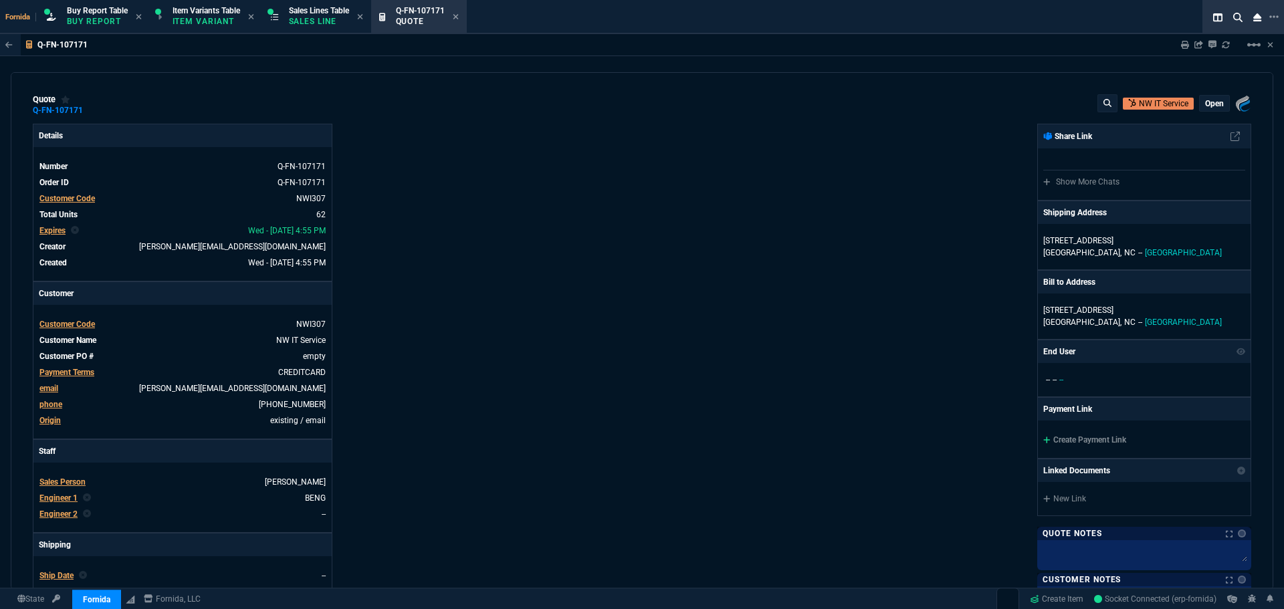
type input "-100"
type input "-1487"
type input "-100"
type input "-90"
type input "-100"
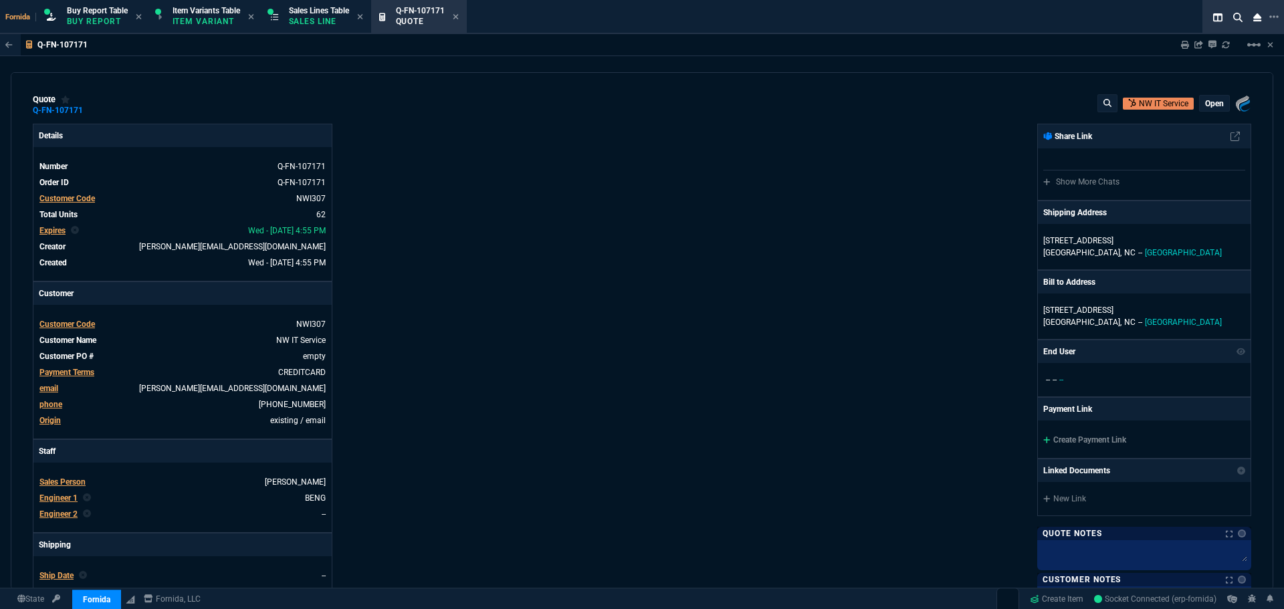
type input "-222"
type input "-100"
type input "-699"
type input "-100"
type input "-155"
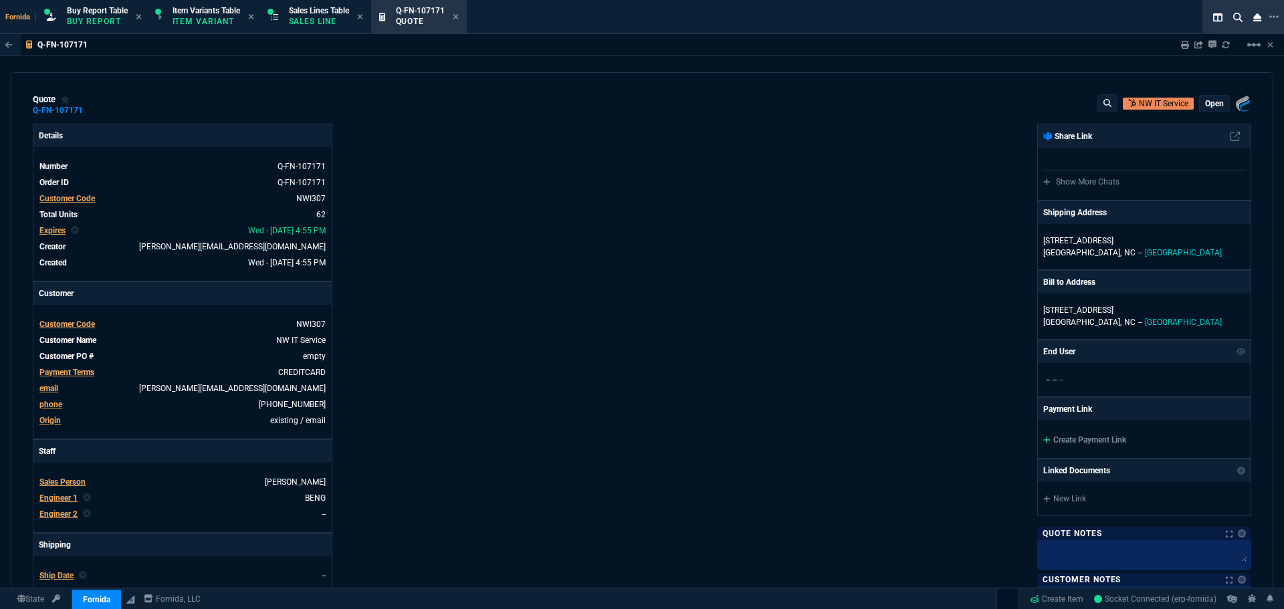
type input "-100"
type input "-118"
type input "-100"
type input "-26"
type input "-100"
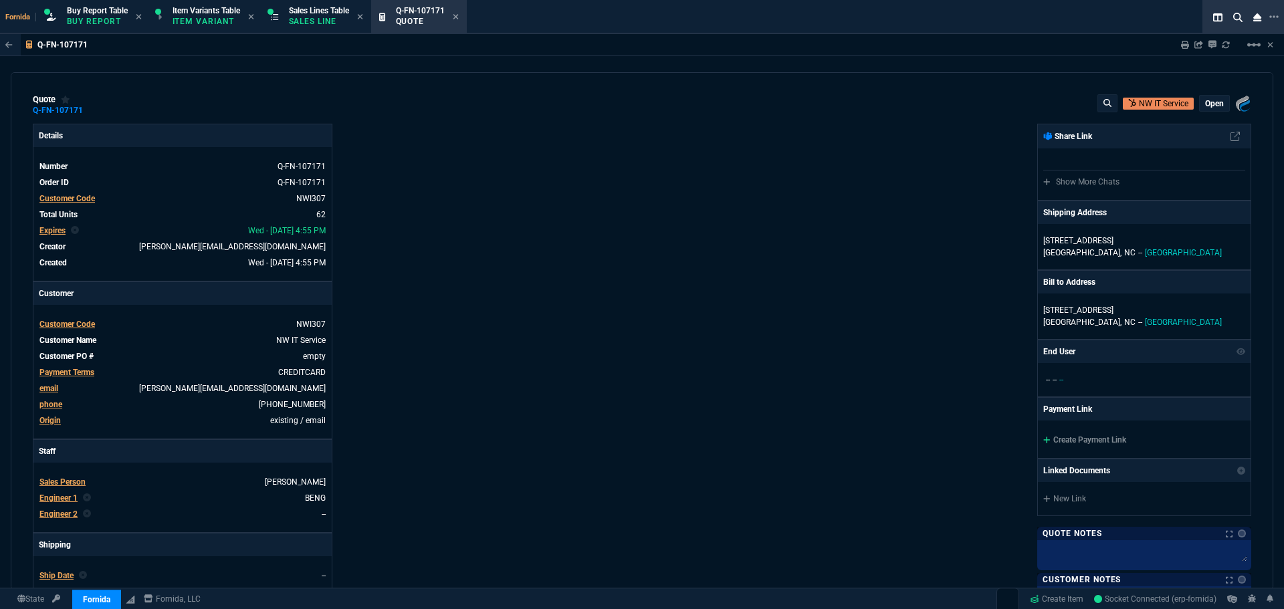
type input "-710"
type input "-100"
type input "-41"
type input "-100"
type input "-118"
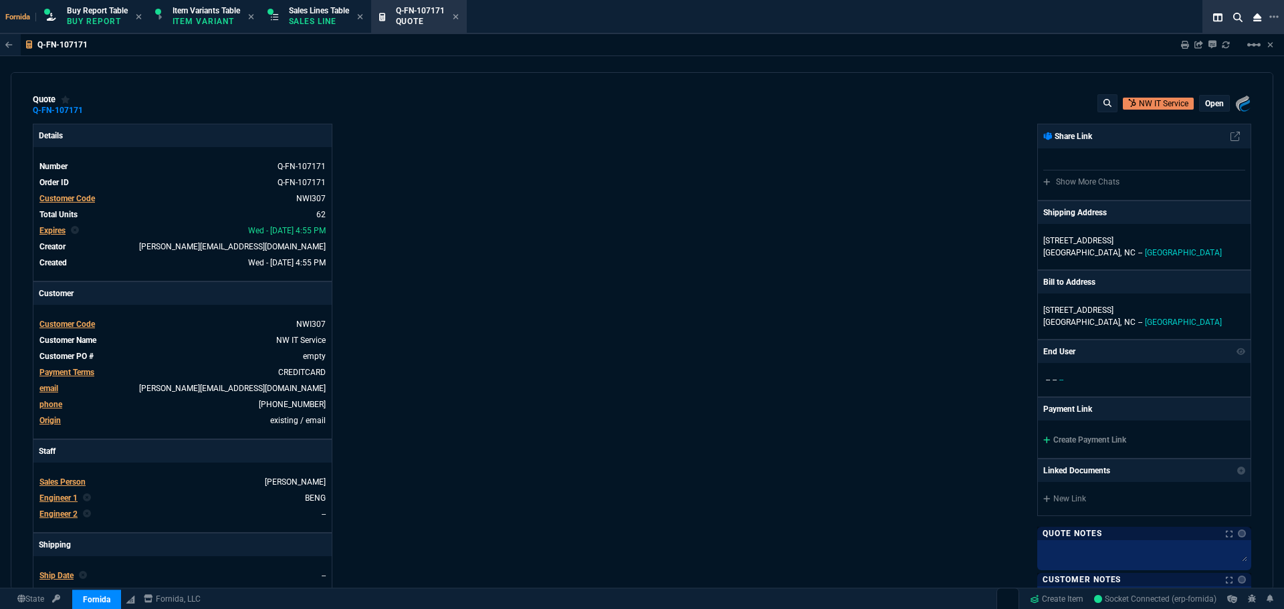
type input "-100"
type input "-26"
type input "-100"
type input "-605"
type input "-100"
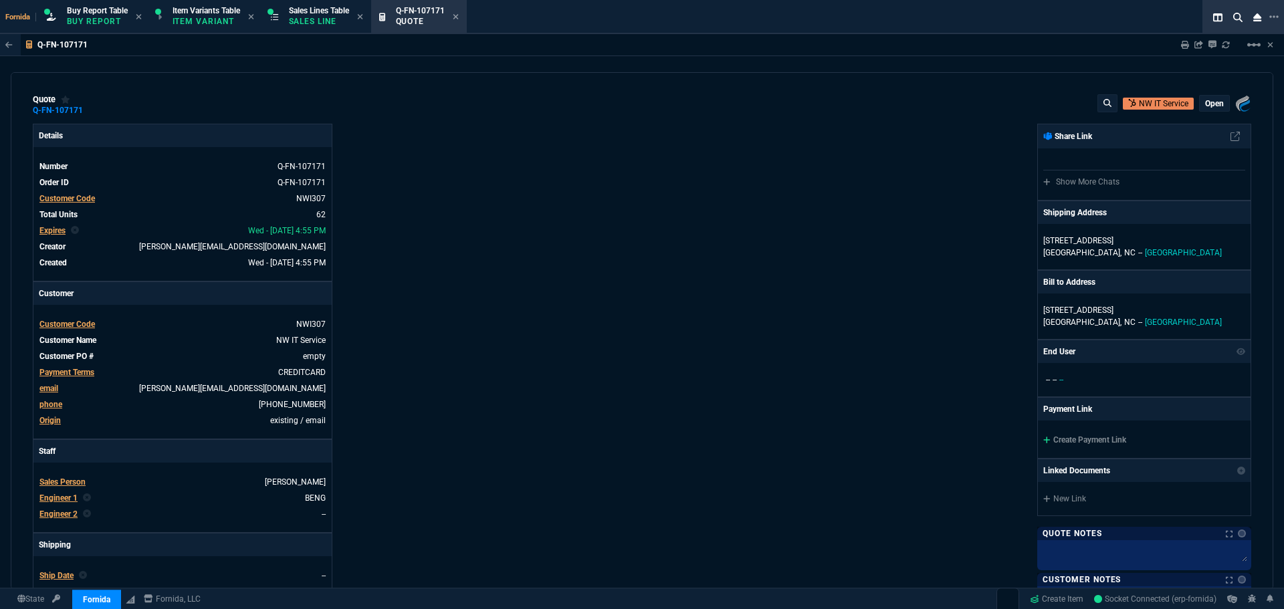
type input "-486"
type input "-100"
type input "-448"
type input "-100"
type input "-394"
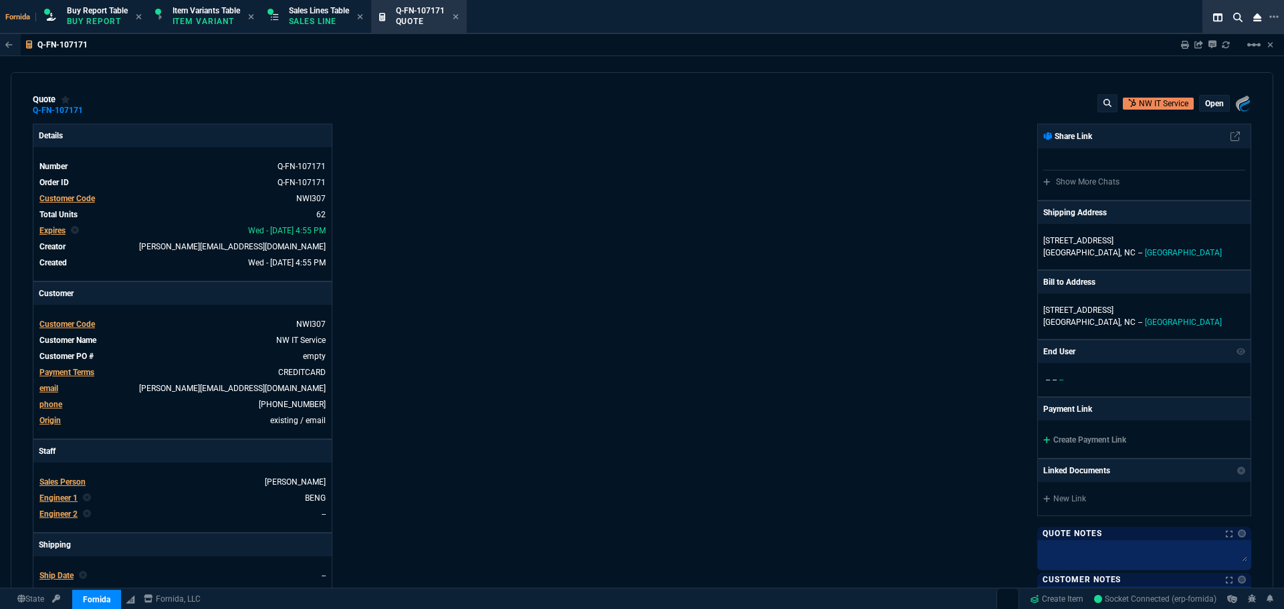
type input "-100"
type input "-469"
type input "-100"
type input "-199"
type input "100"
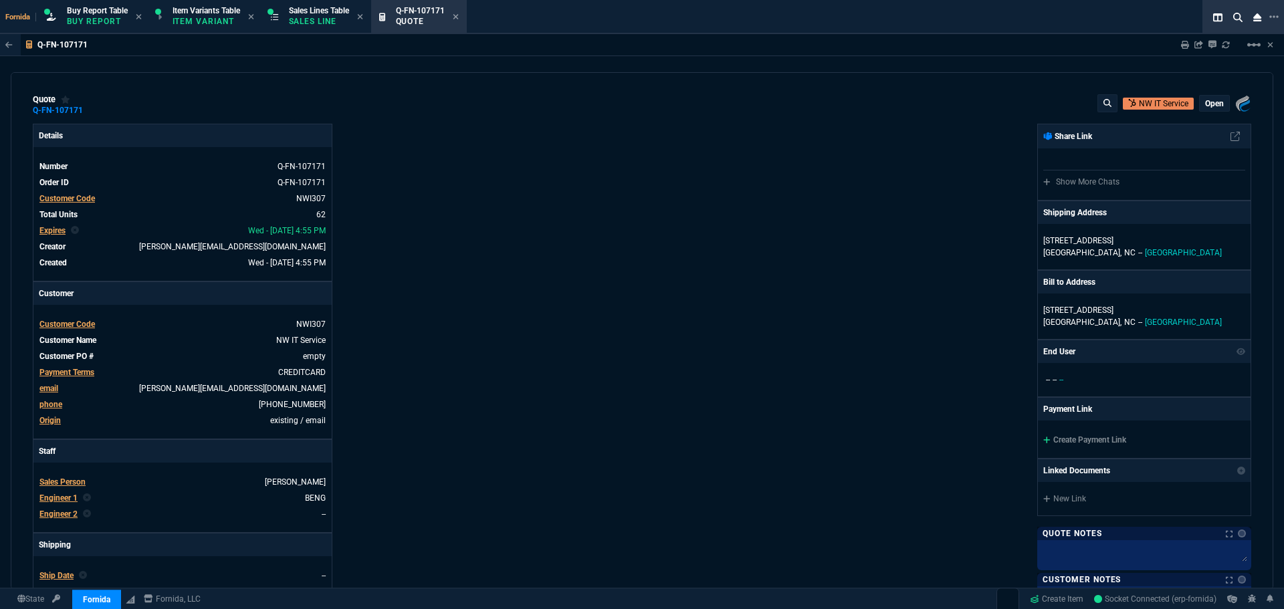
type input "100"
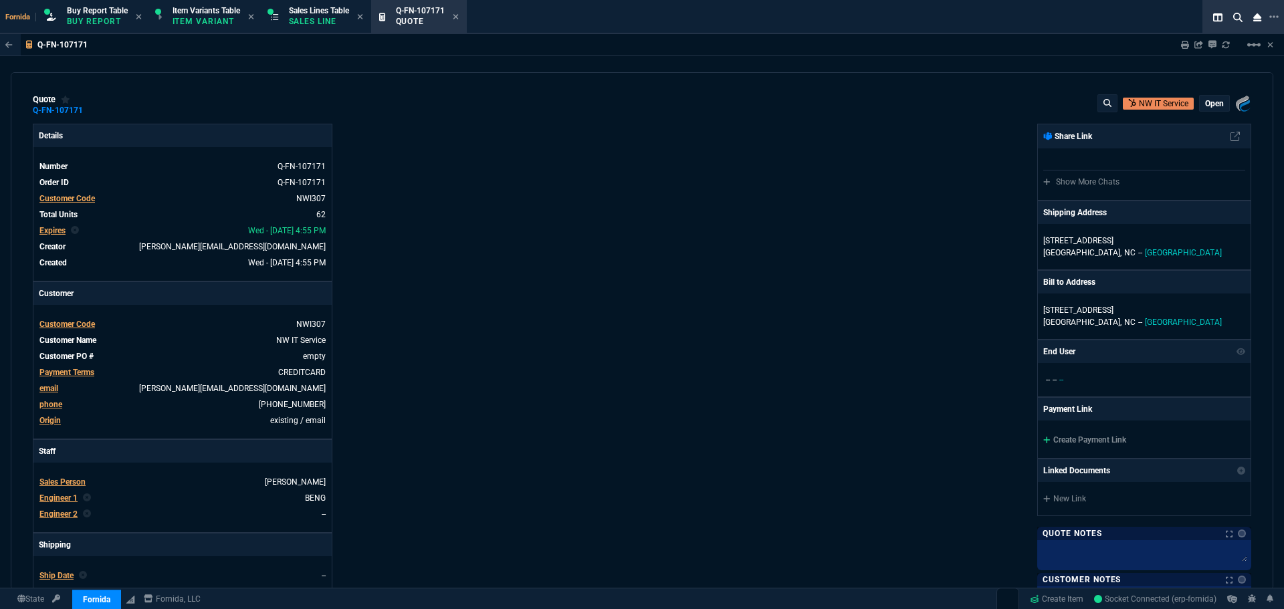
type input "100"
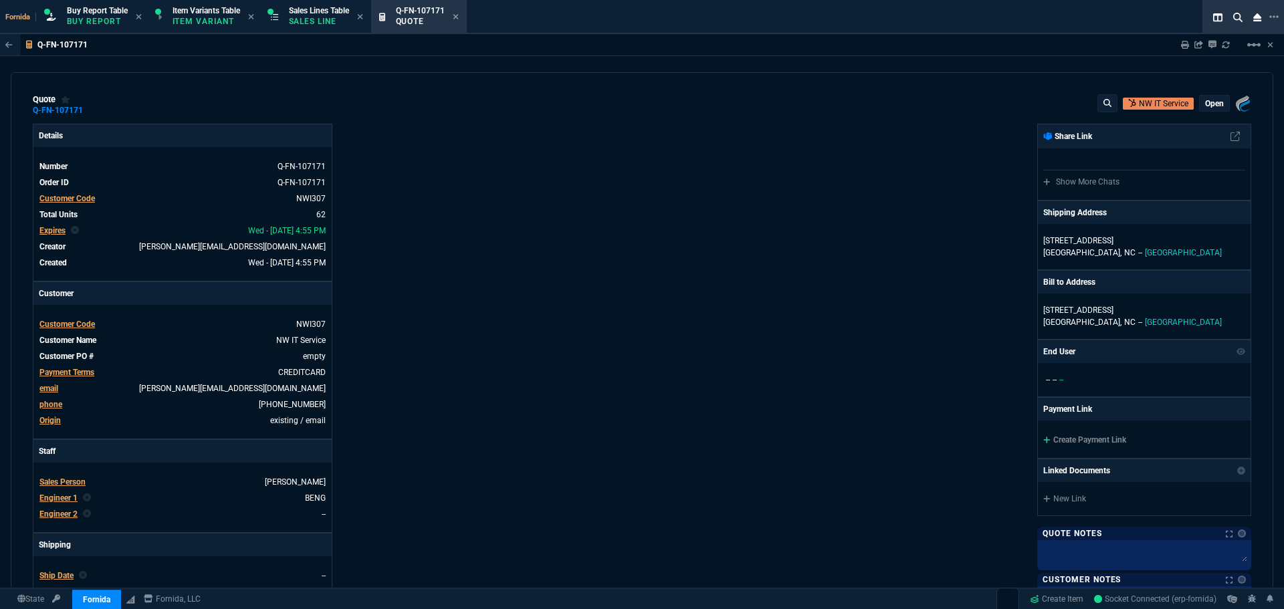
type input "100"
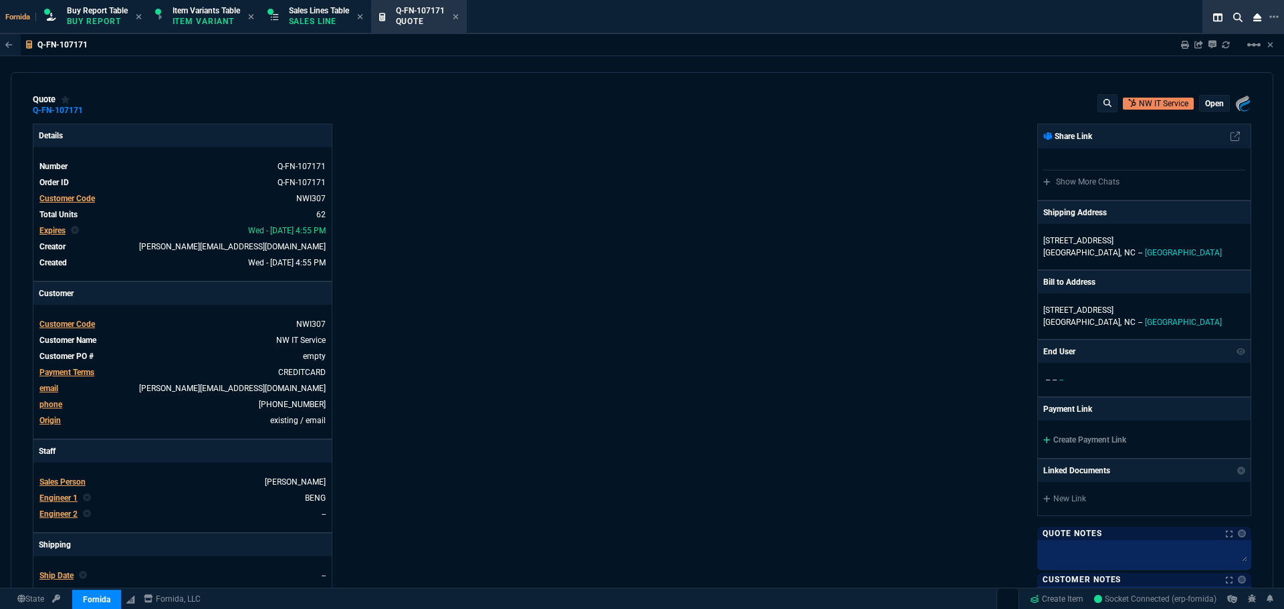
type input "100"
click at [1212, 105] on p "open" at bounding box center [1214, 103] width 19 height 11
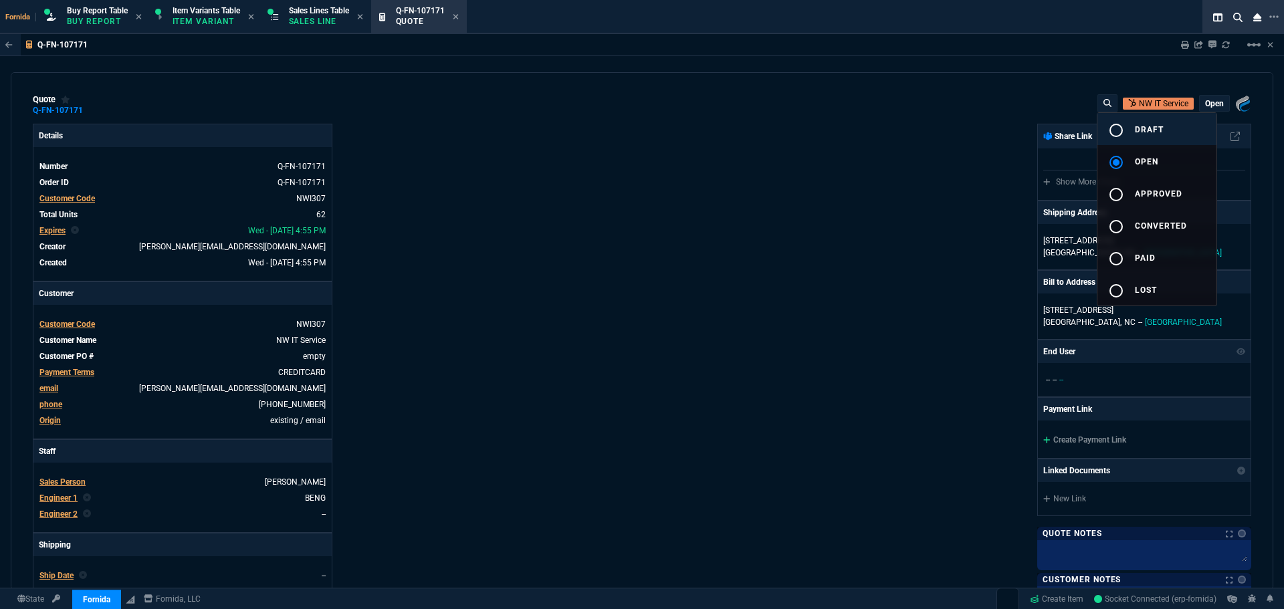
click at [1183, 128] on button "radio_button_unchecked draft" at bounding box center [1157, 129] width 119 height 32
click at [888, 155] on div at bounding box center [642, 304] width 1284 height 609
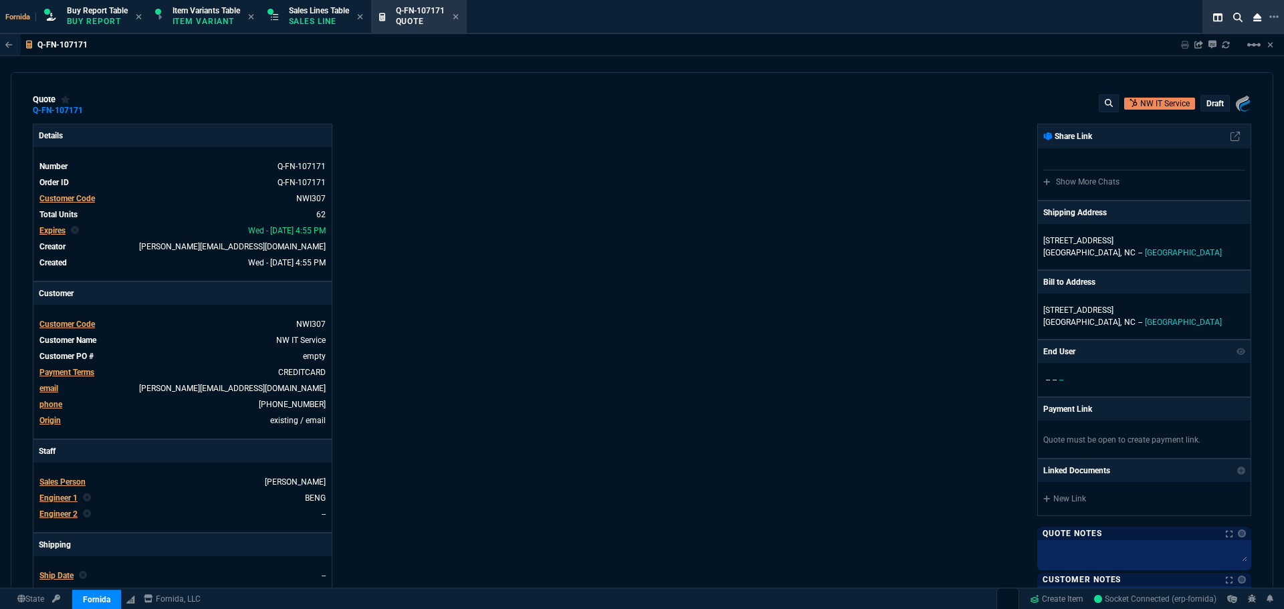
type input "-100"
type input "-1487"
type input "-100"
type input "-90"
type input "-100"
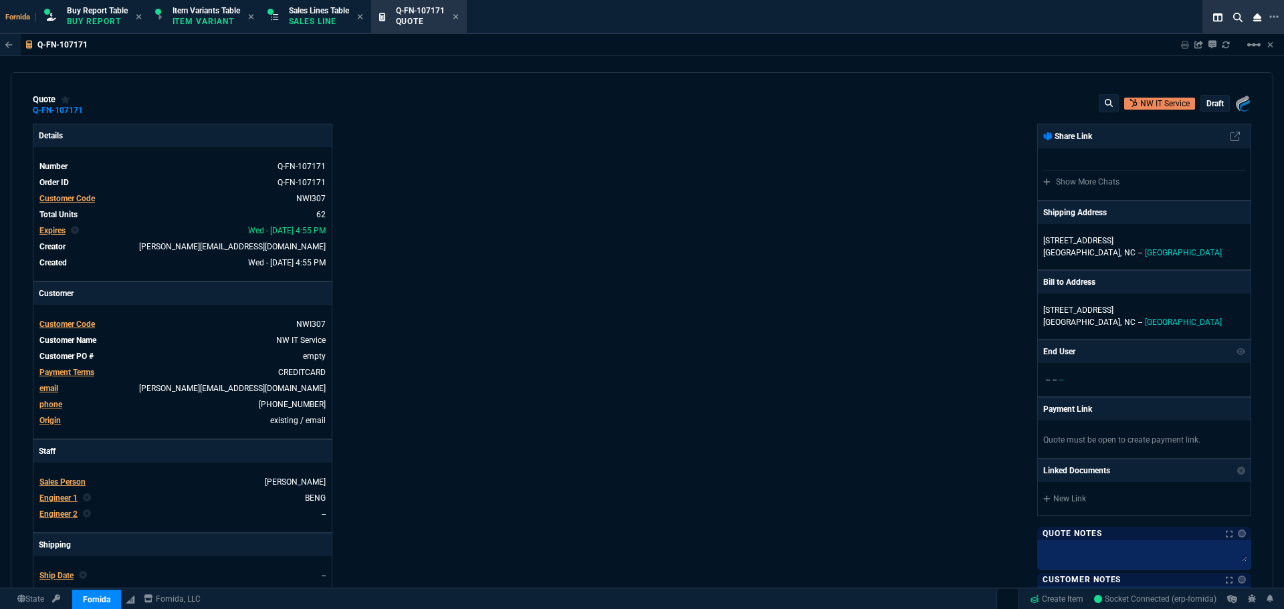
type input "-222"
type input "-100"
type input "-699"
type input "-100"
type input "-155"
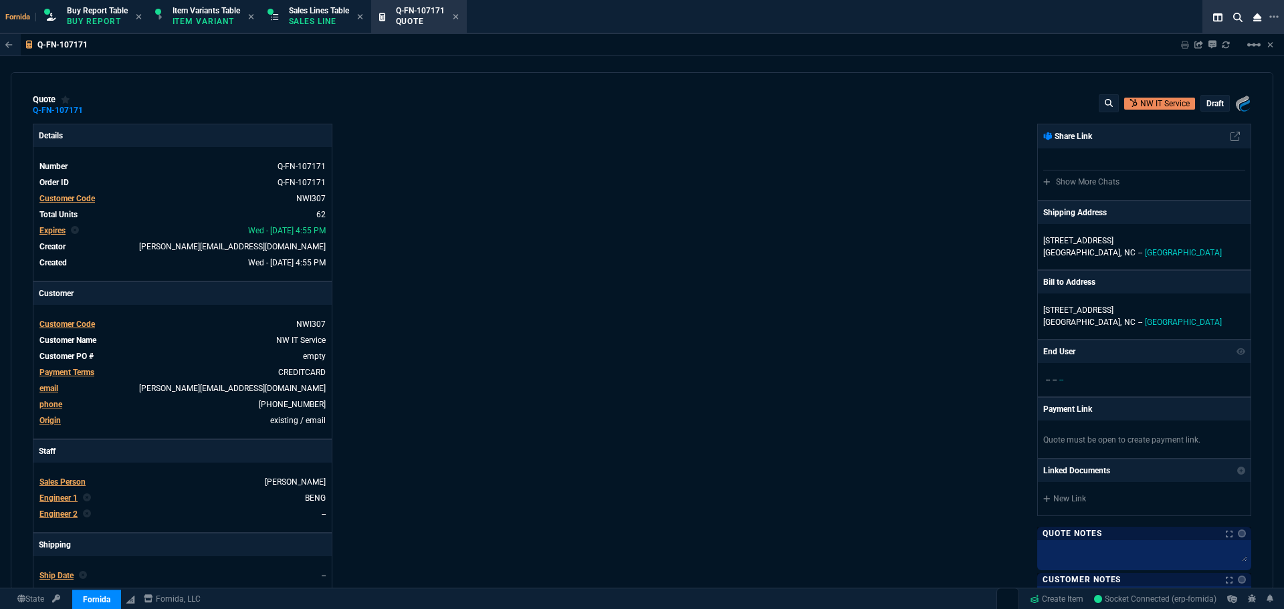
type input "-100"
type input "-118"
type input "-100"
type input "-26"
type input "-100"
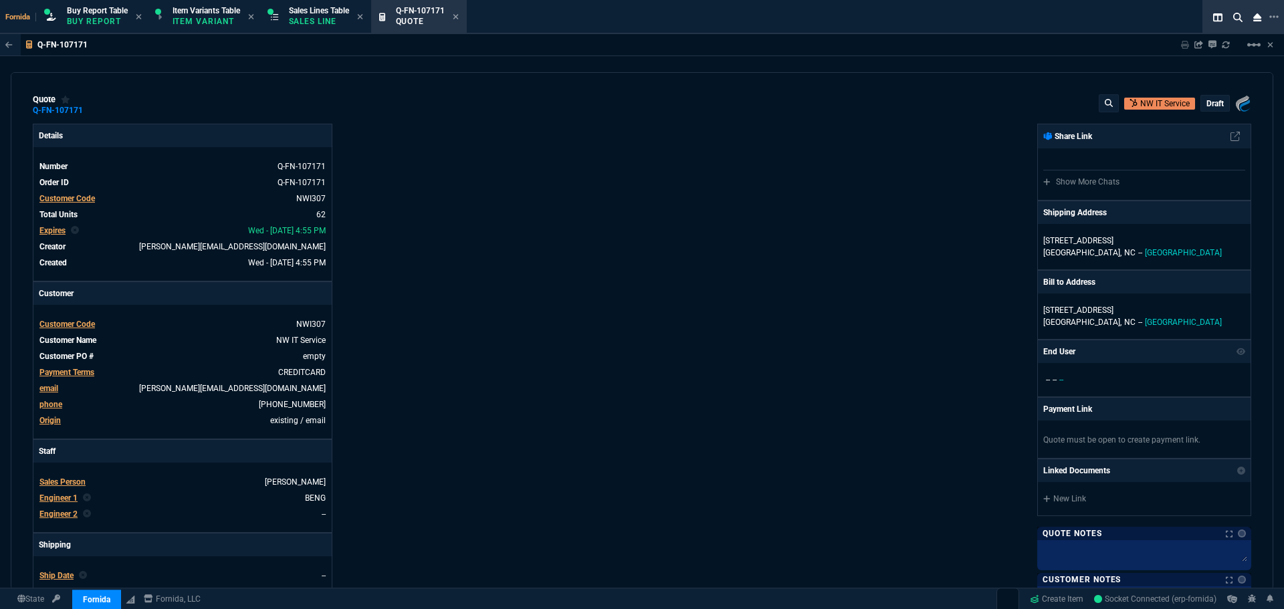
type input "-710"
type input "-100"
type input "-41"
type input "-100"
type input "-118"
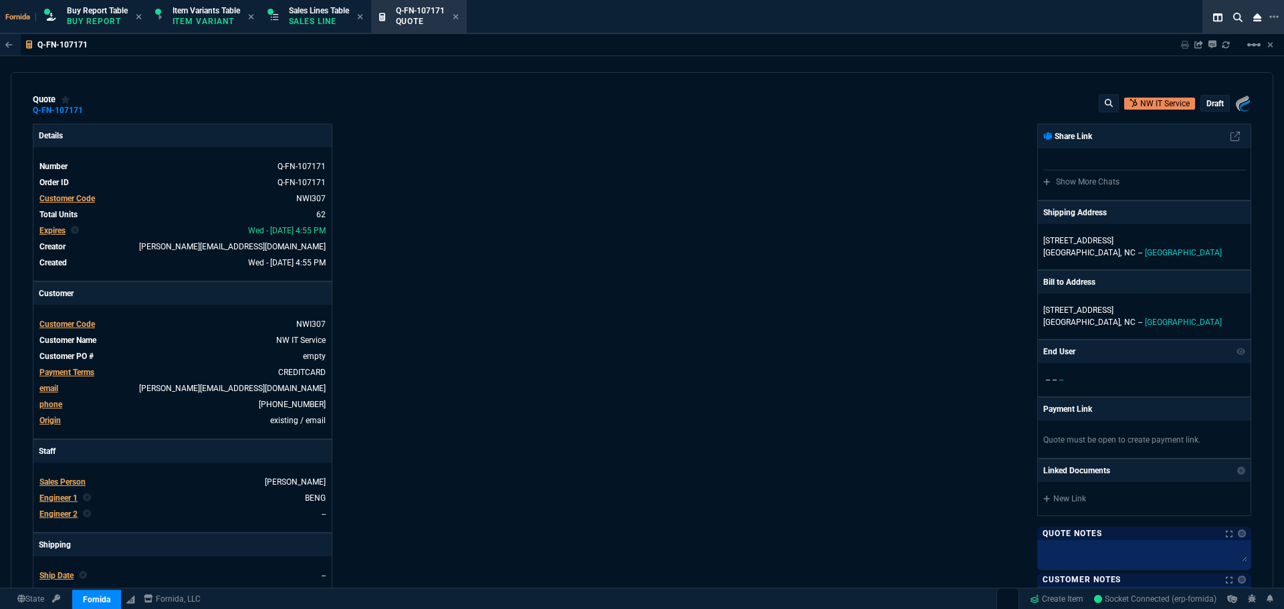
type input "-100"
type input "-26"
type input "-100"
type input "-605"
type input "-100"
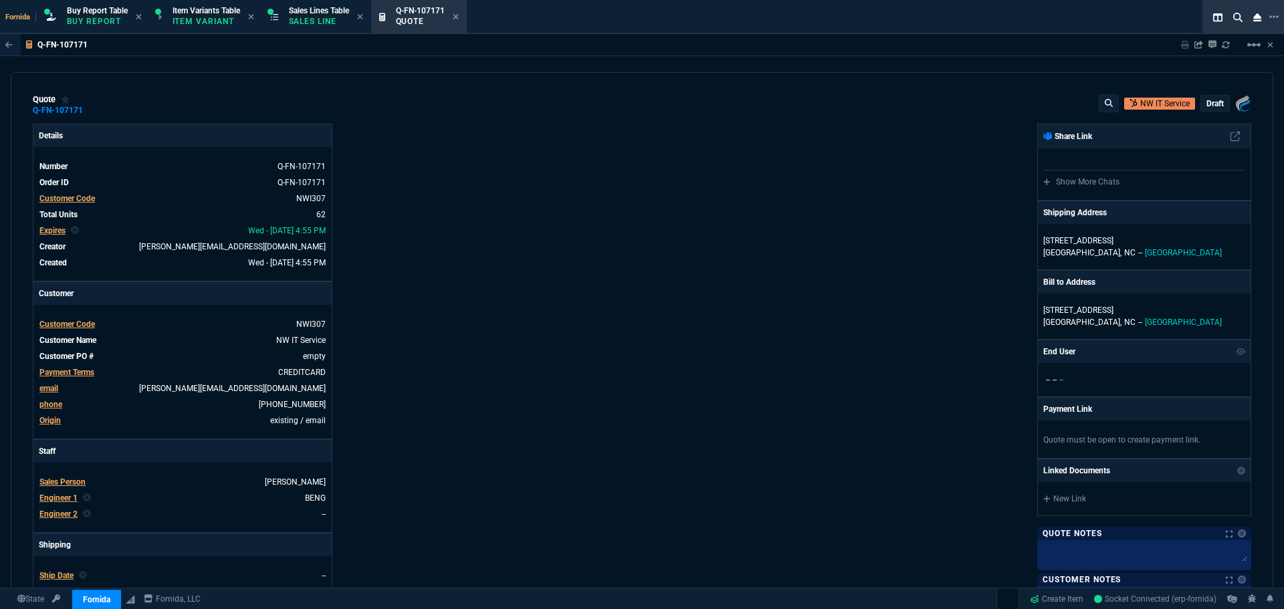
type input "-486"
type input "-100"
type input "-448"
type input "-100"
type input "-394"
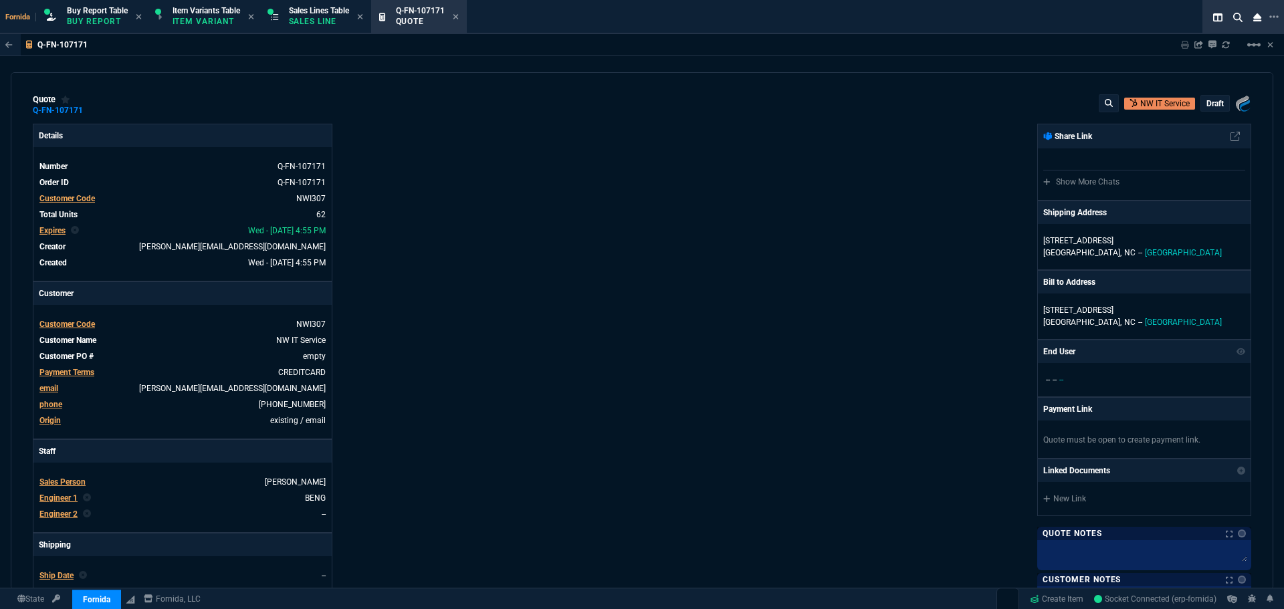
type input "-100"
type input "-469"
type input "-100"
type input "-199"
type input "100"
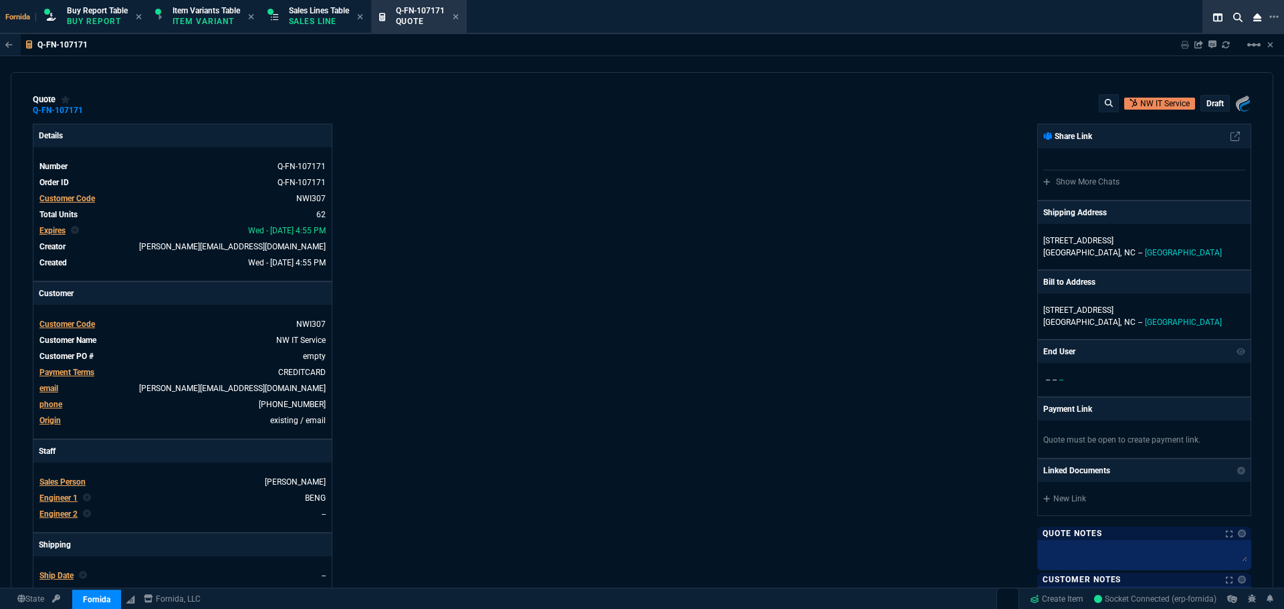
type input "100"
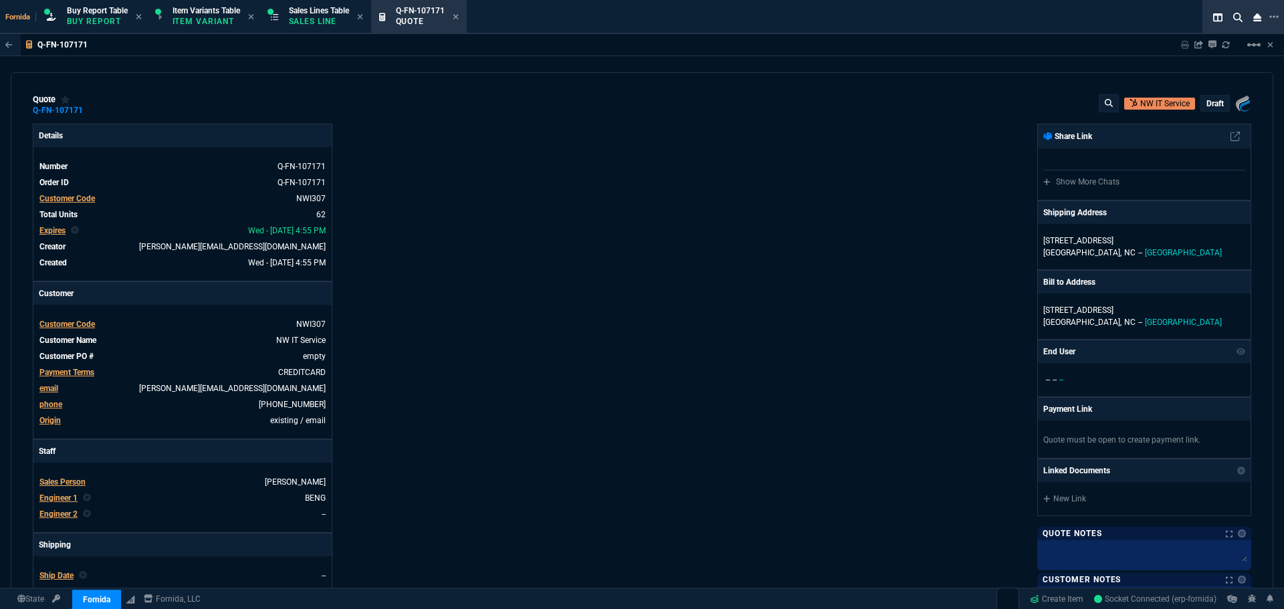
type input "100"
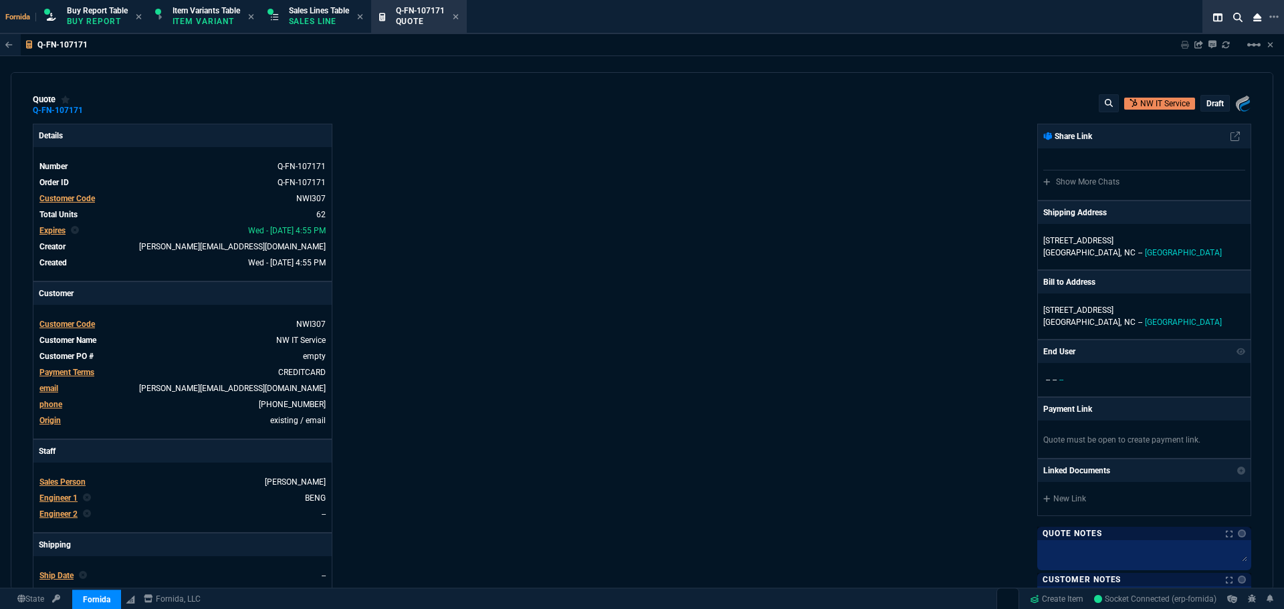
type input "100"
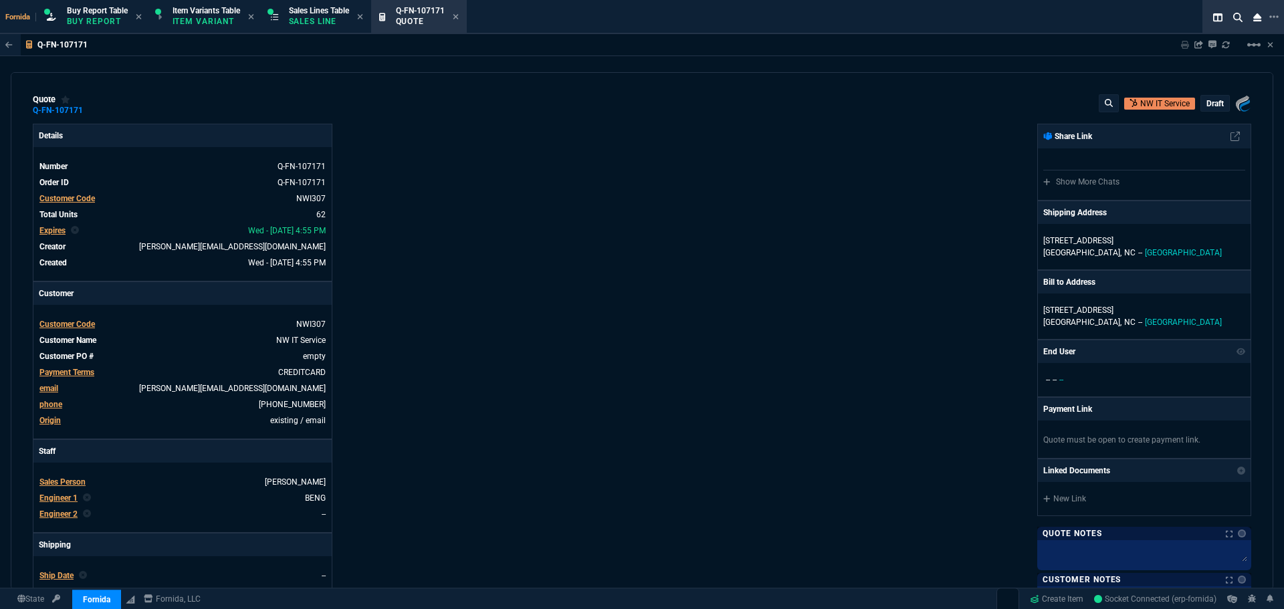
type input "100"
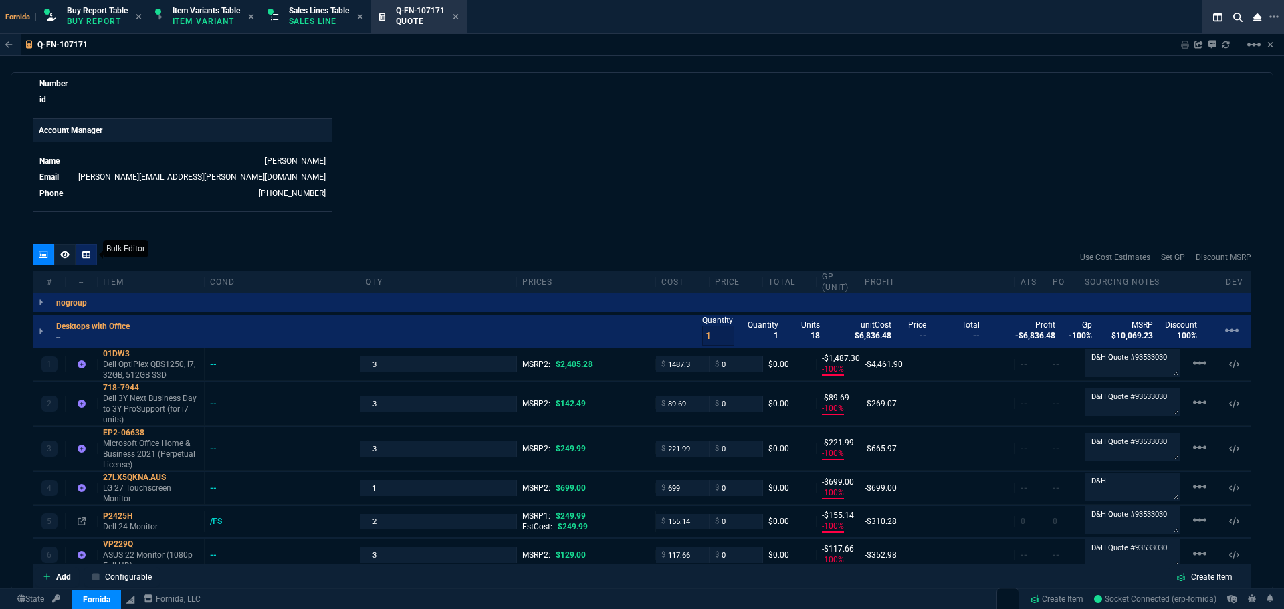
click at [89, 259] on fa-icon at bounding box center [86, 254] width 8 height 9
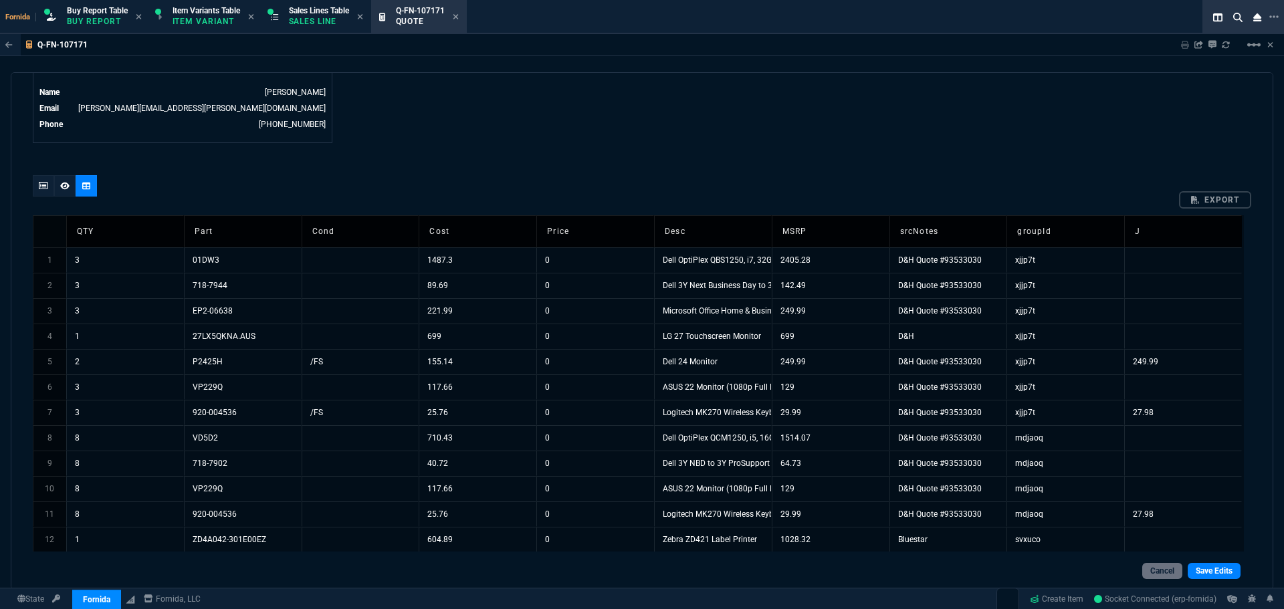
scroll to position [736, 0]
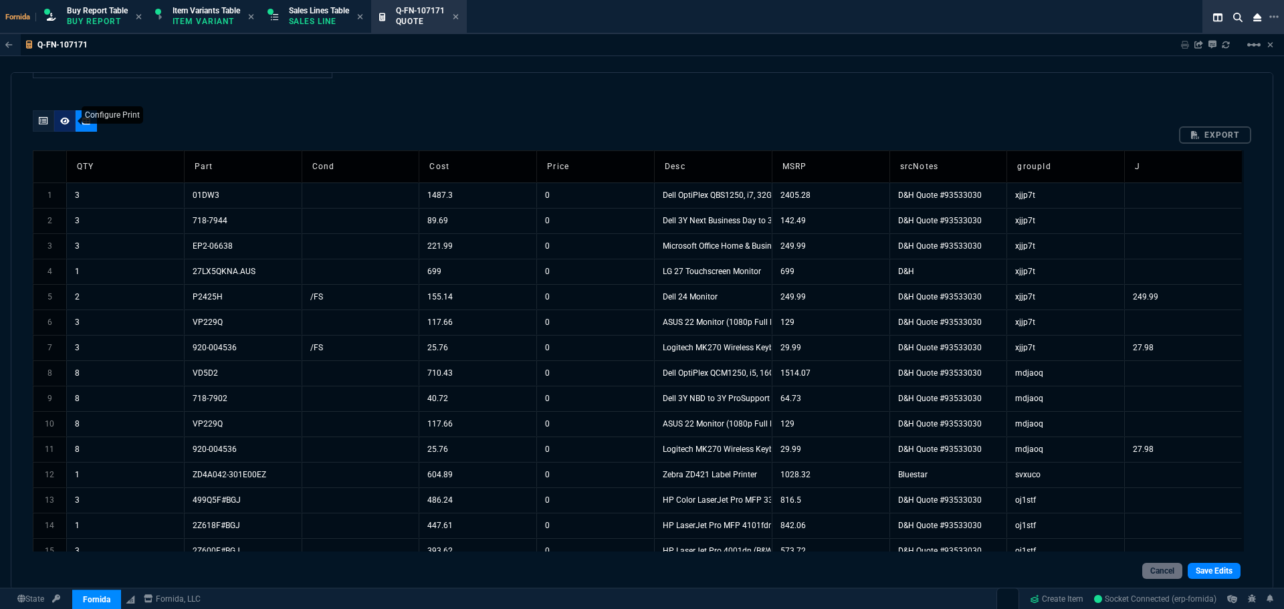
click at [66, 118] on icon at bounding box center [64, 120] width 9 height 7
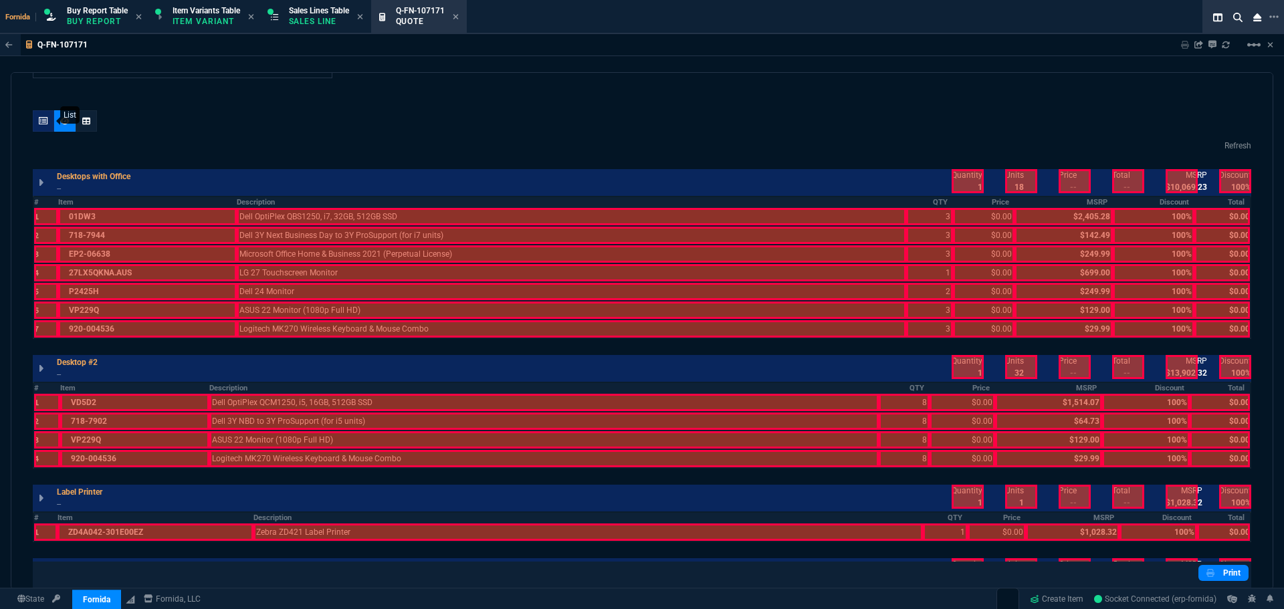
click at [39, 120] on icon at bounding box center [43, 121] width 9 height 8
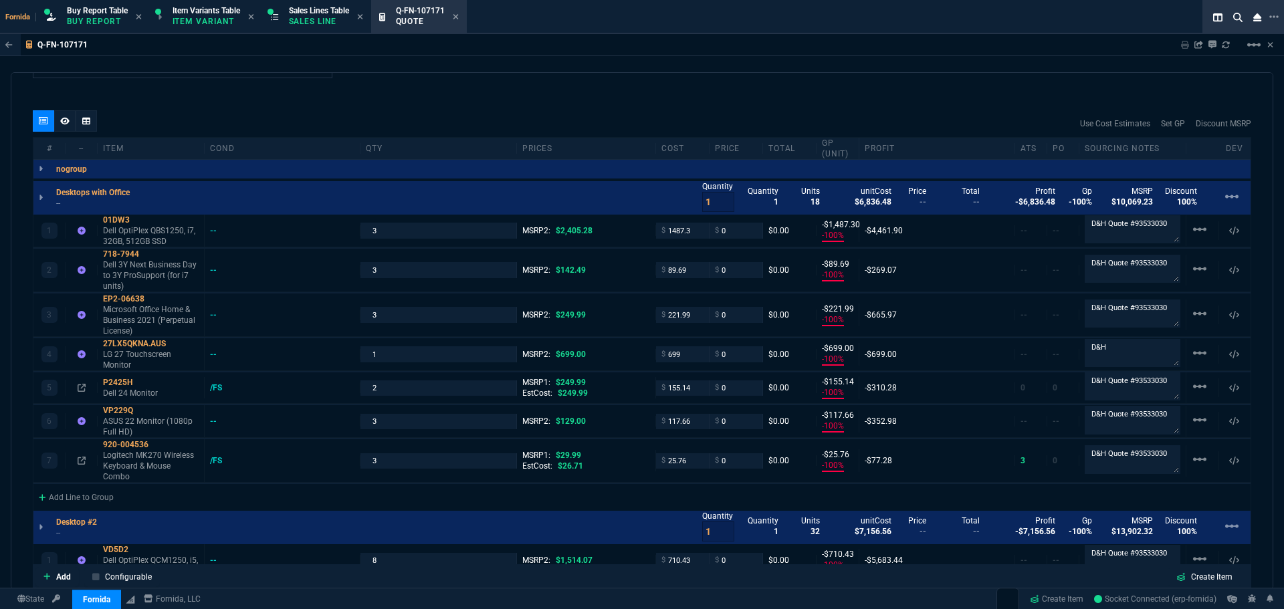
type input "-100"
type input "-1487"
type input "-100"
type input "-90"
type input "-100"
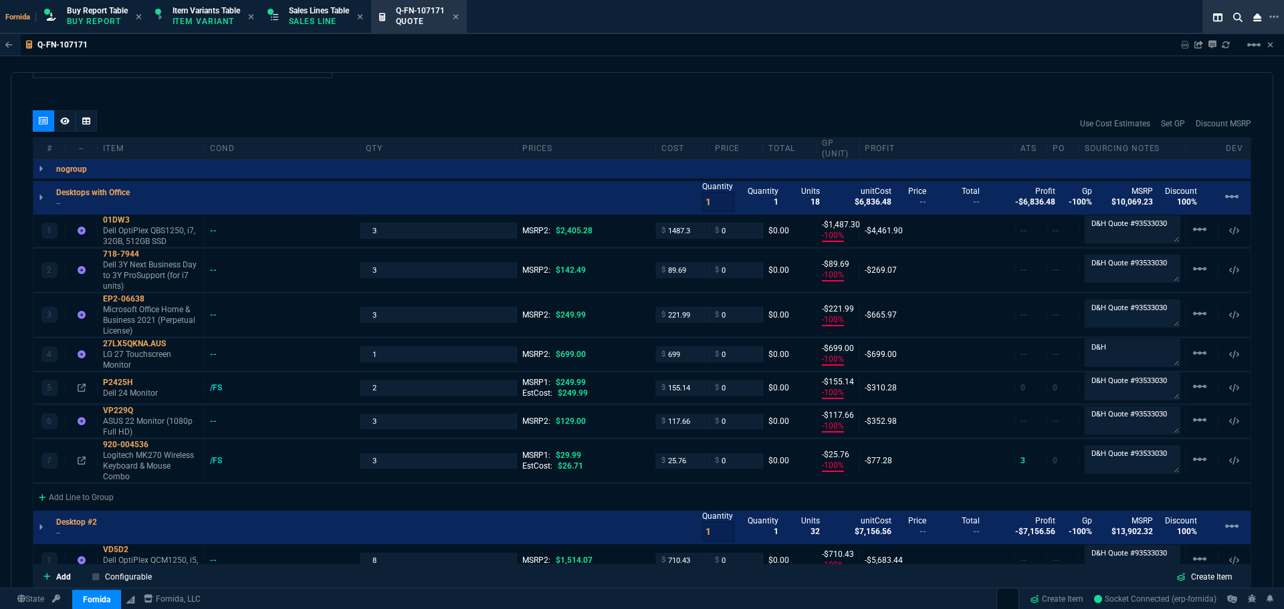
type input "-222"
type input "-100"
type input "-699"
type input "-100"
type input "-155"
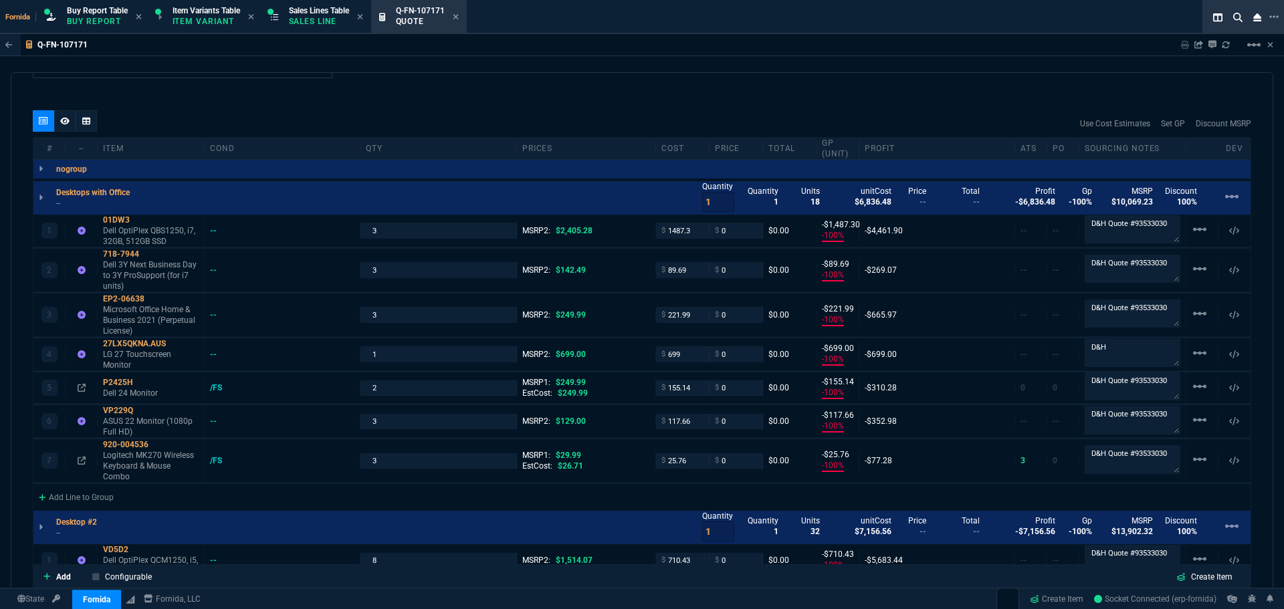
type input "-100"
type input "-118"
type input "-100"
type input "-26"
type input "-100"
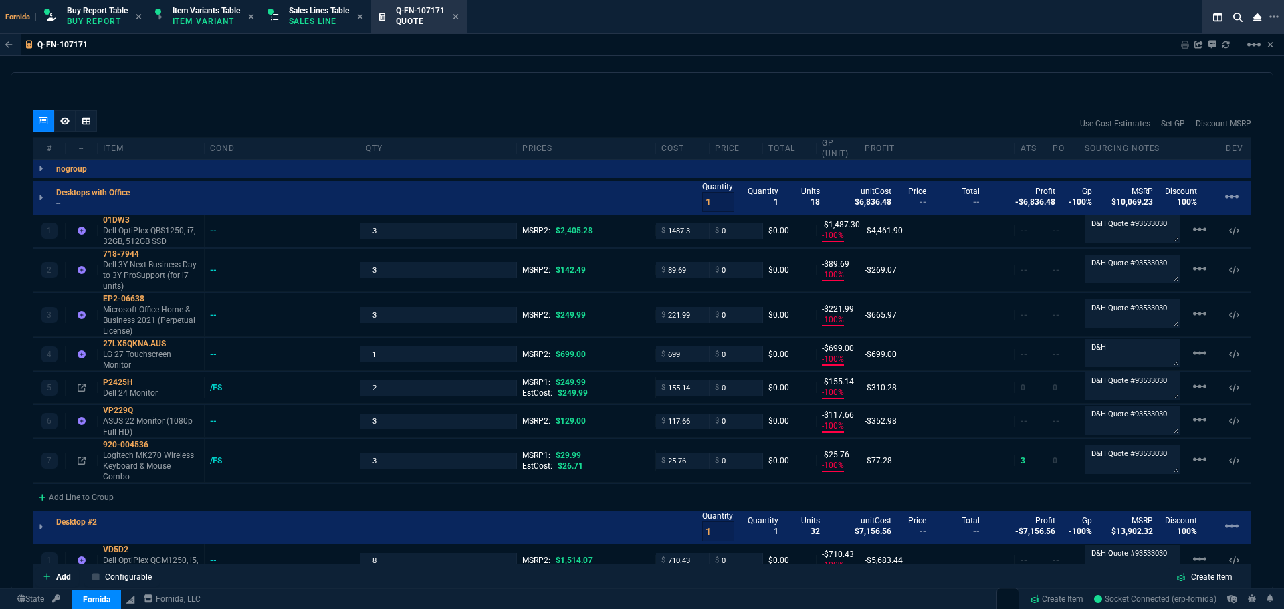
type input "-710"
type input "-100"
type input "-41"
type input "-100"
type input "-118"
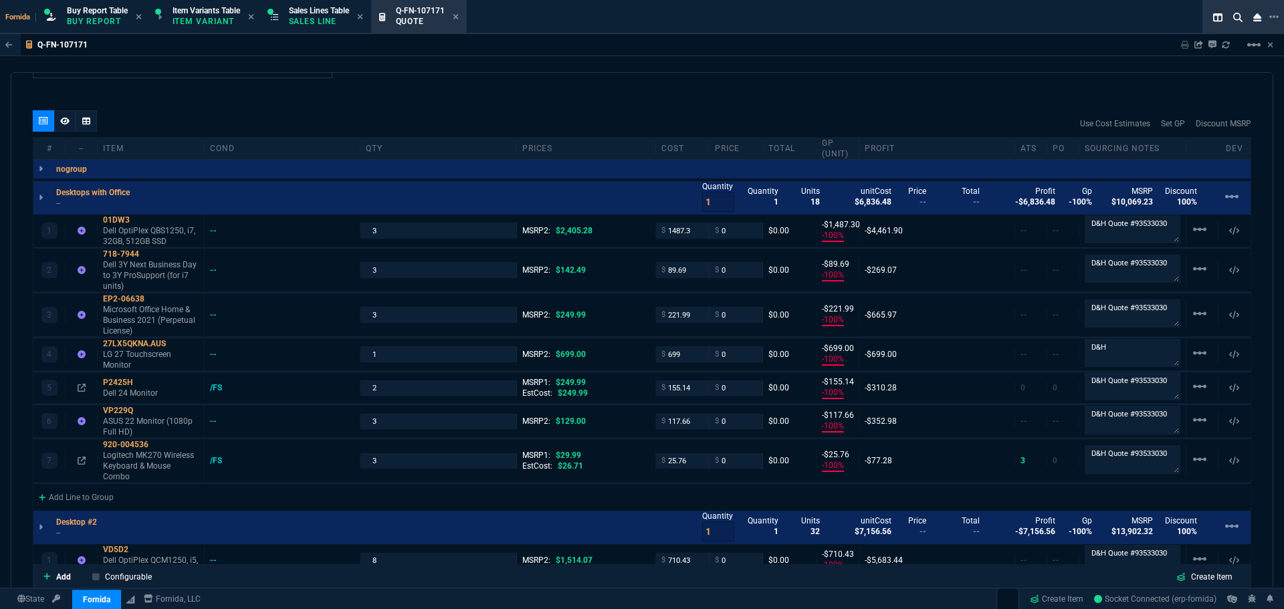
type input "-100"
type input "-26"
type input "-100"
type input "-605"
type input "-100"
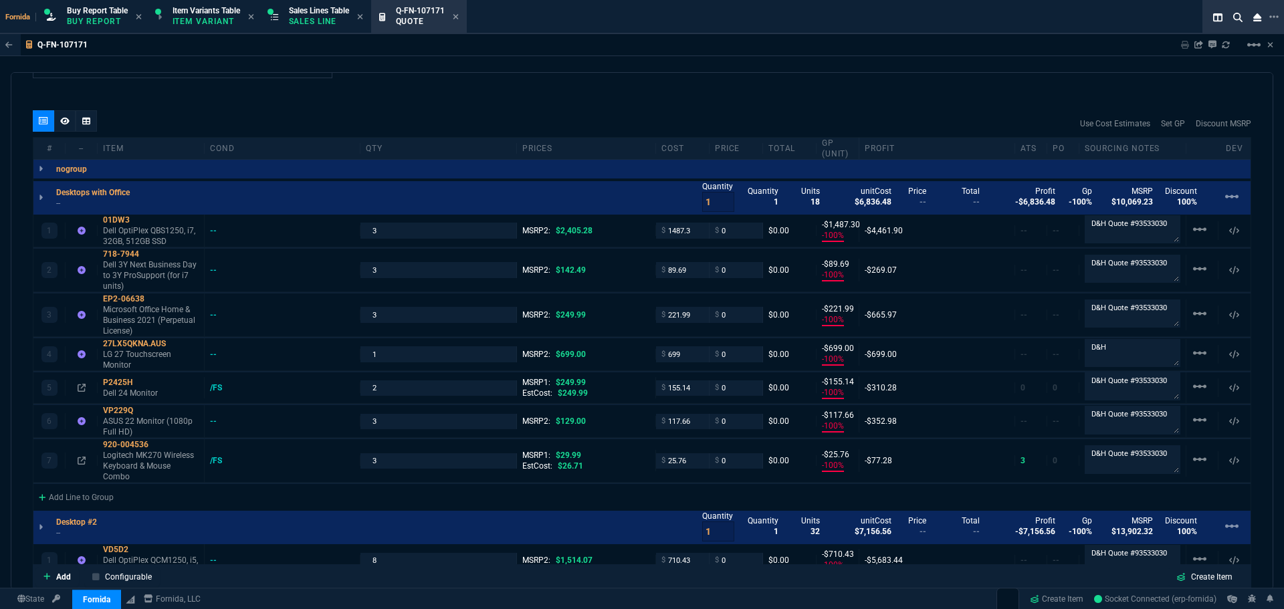
type input "-486"
type input "-100"
type input "-448"
type input "-100"
type input "-394"
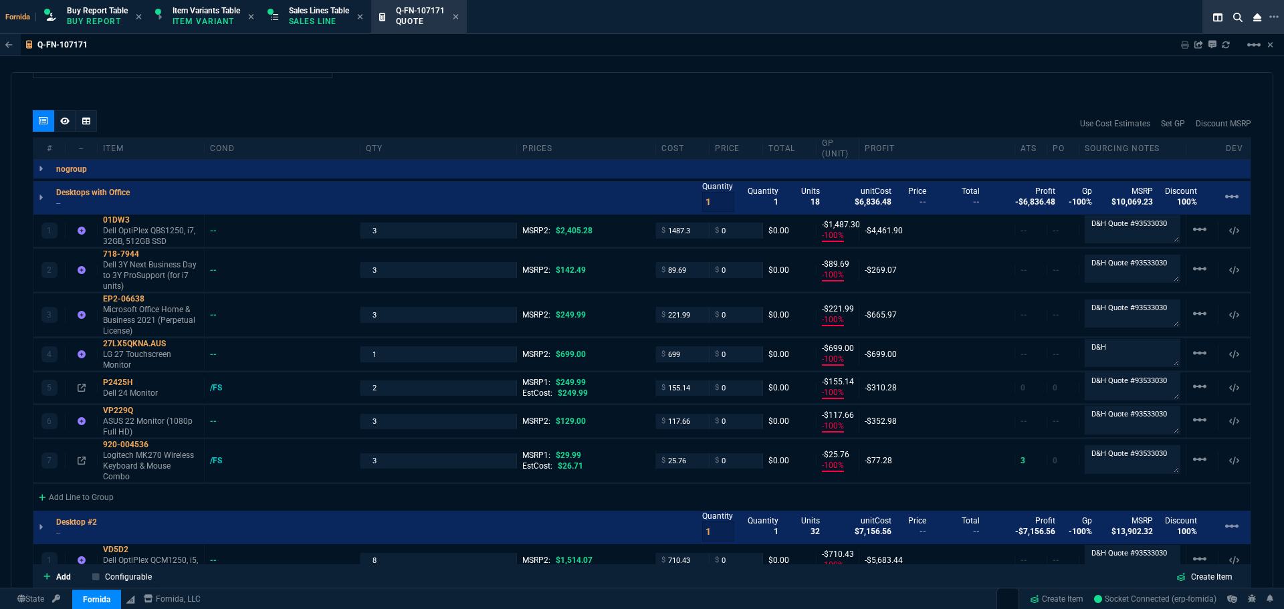
type input "-100"
type input "-469"
type input "-100"
type input "-199"
type input "100"
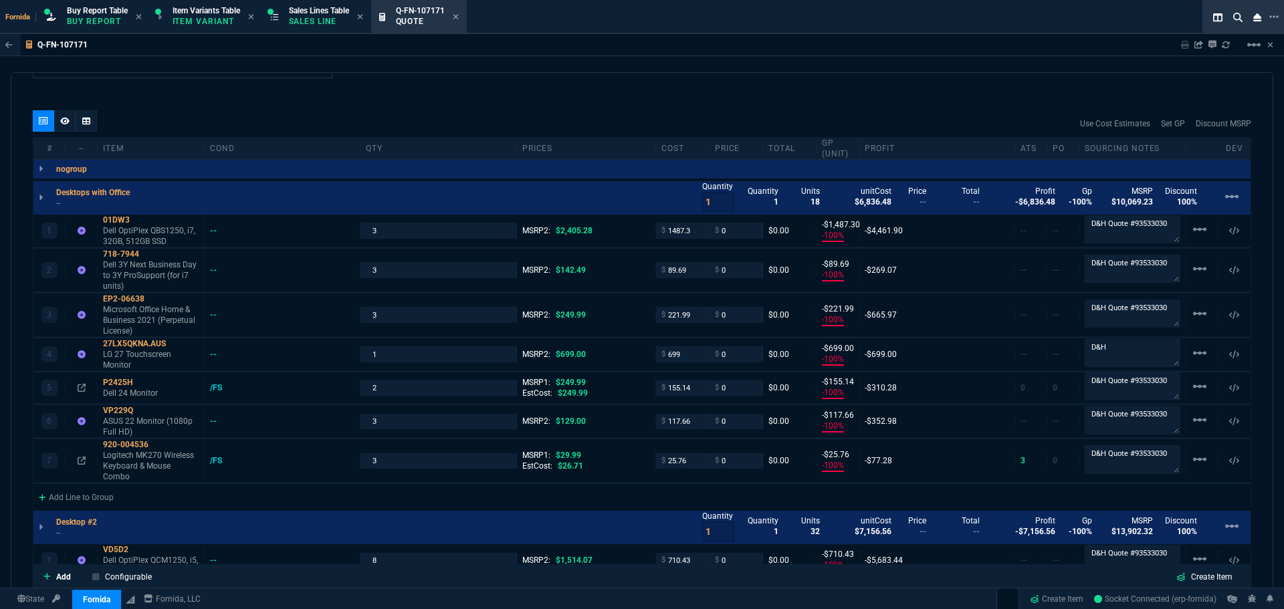
type input "100"
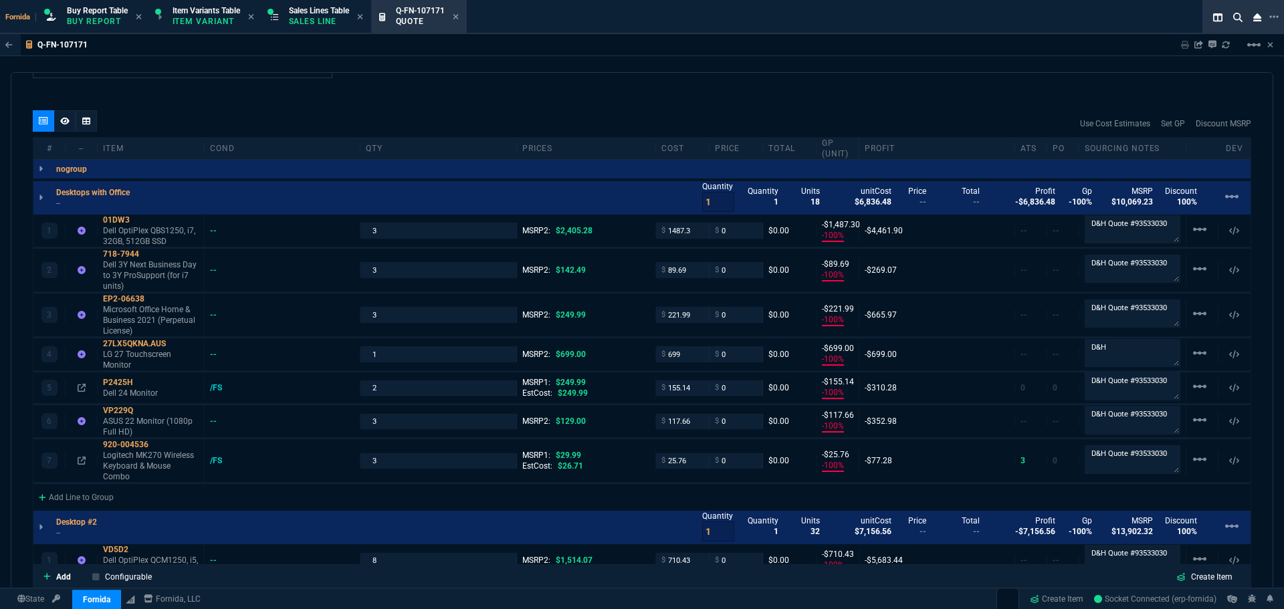
type input "100"
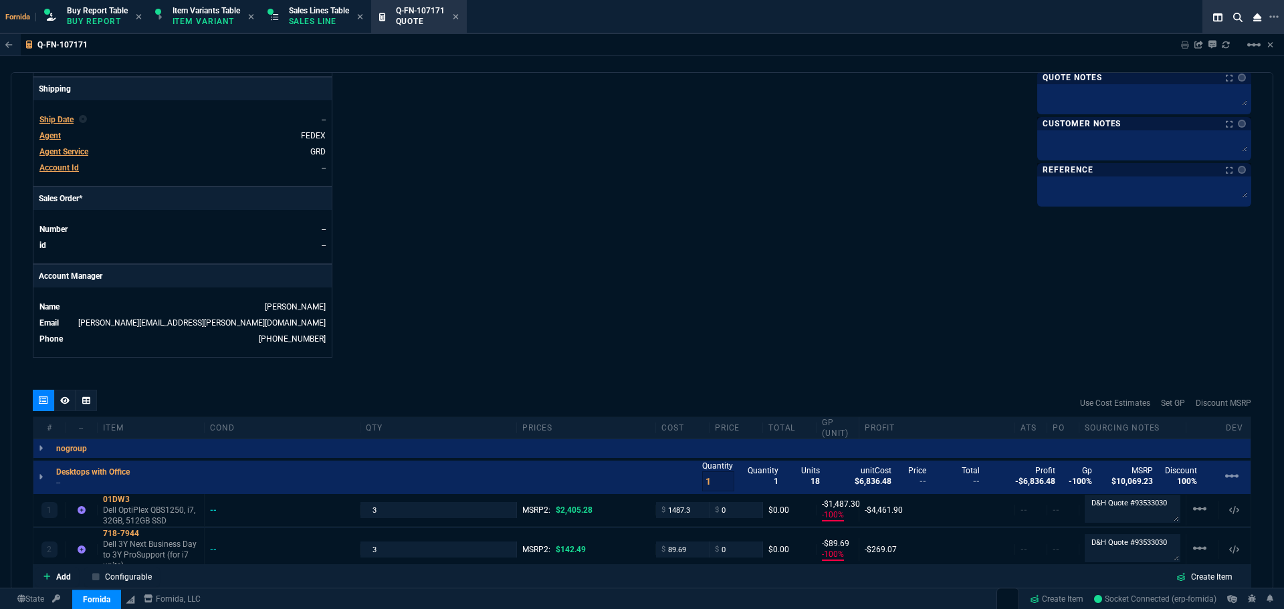
scroll to position [602, 0]
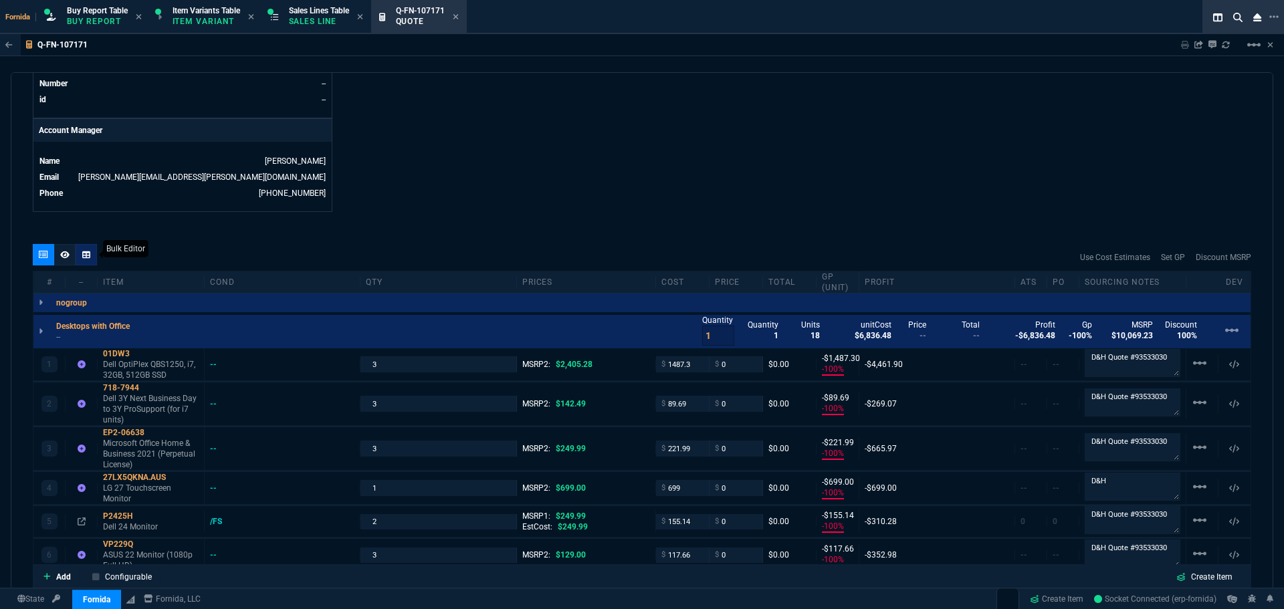
click at [93, 250] on div at bounding box center [86, 254] width 21 height 21
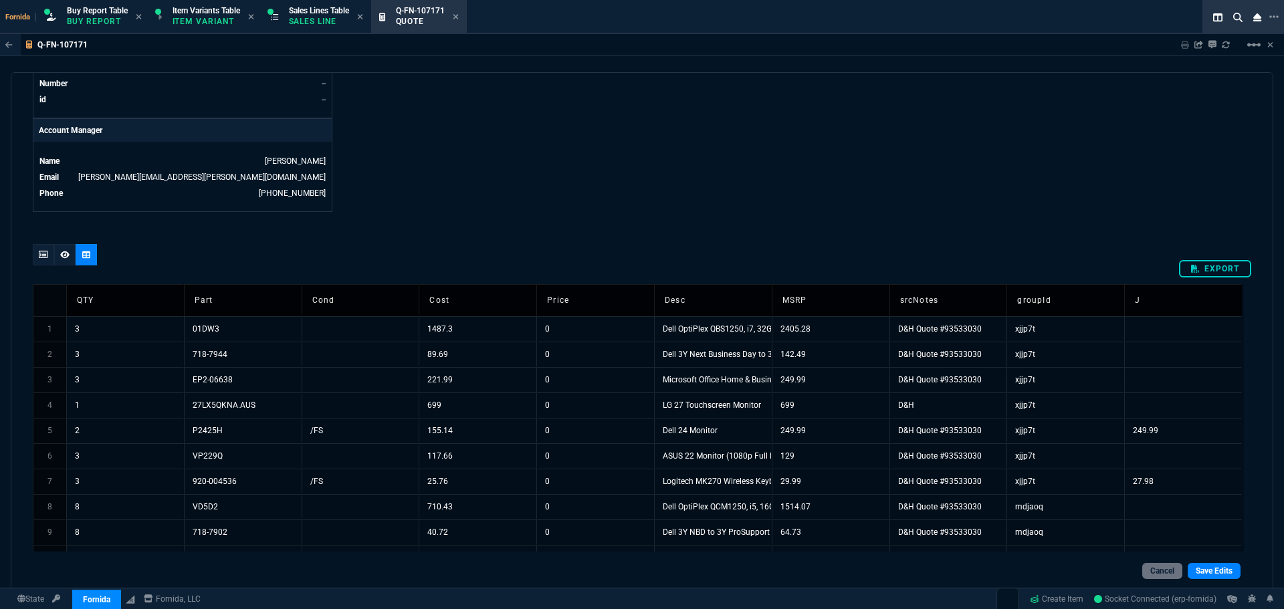
click at [1179, 272] on link "export" at bounding box center [1215, 268] width 72 height 17
drag, startPoint x: 37, startPoint y: 254, endPoint x: 979, endPoint y: 111, distance: 952.6
click at [37, 254] on div at bounding box center [43, 254] width 21 height 21
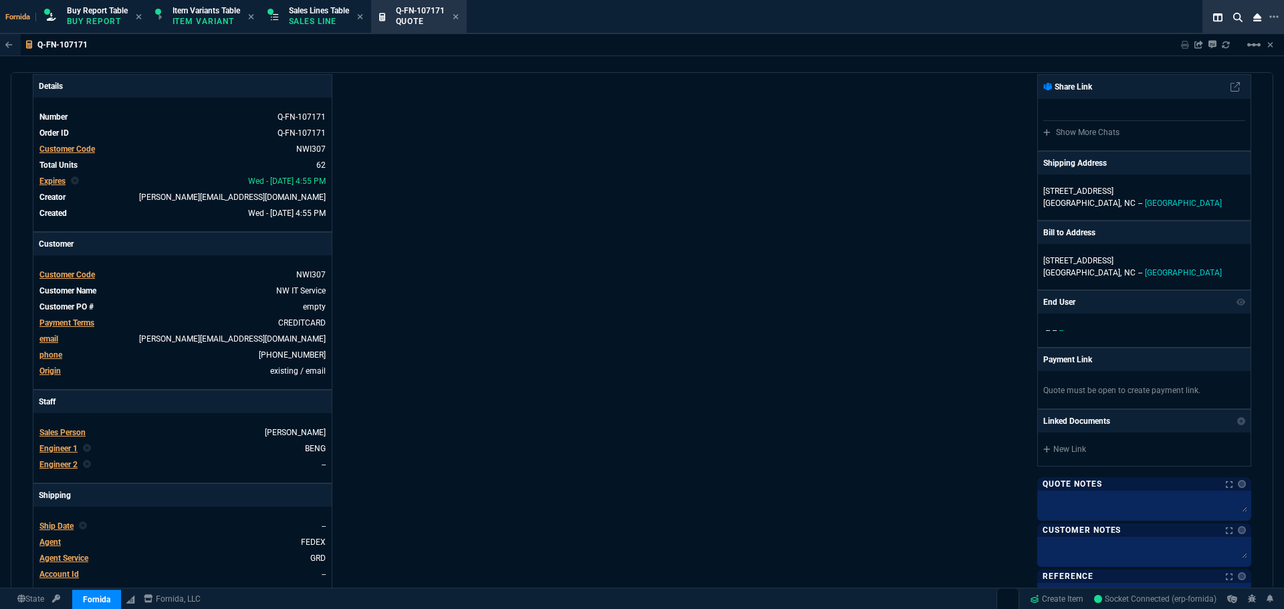
scroll to position [0, 0]
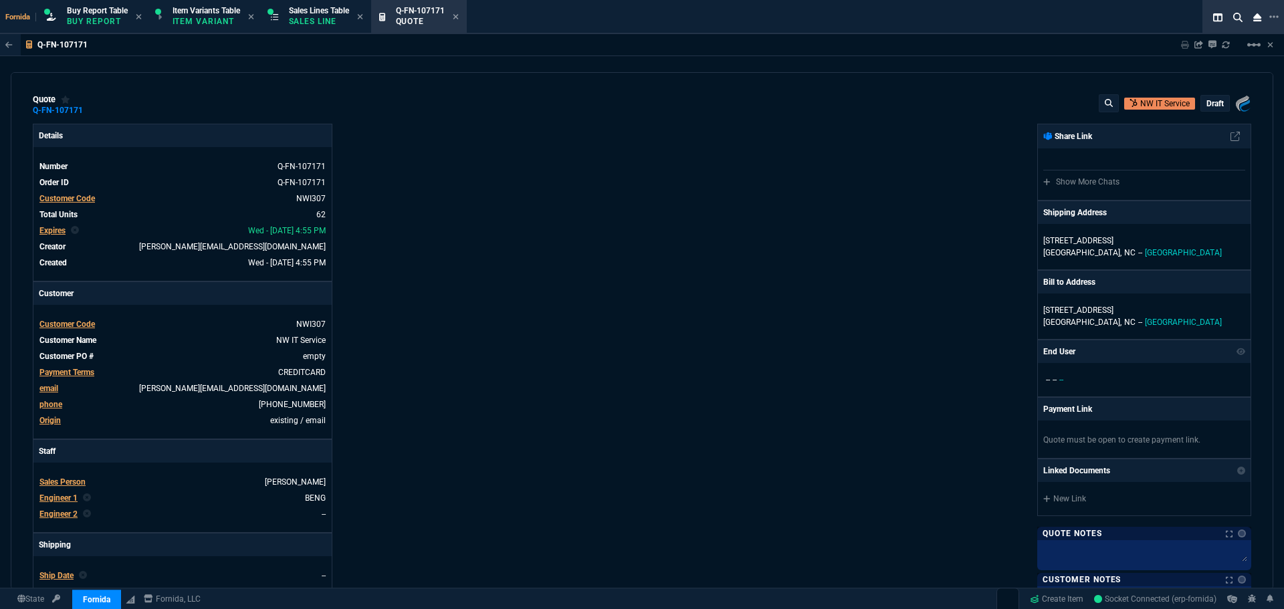
drag, startPoint x: 90, startPoint y: 112, endPoint x: 361, endPoint y: 205, distance: 286.9
click at [90, 112] on icon at bounding box center [91, 110] width 7 height 8
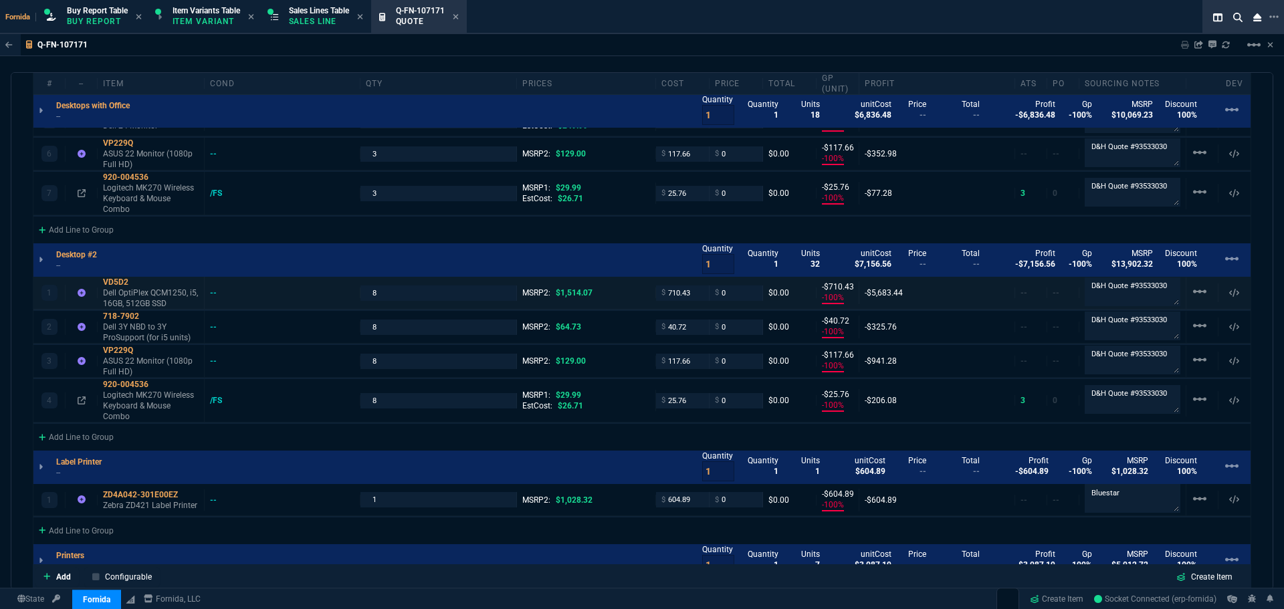
scroll to position [669, 0]
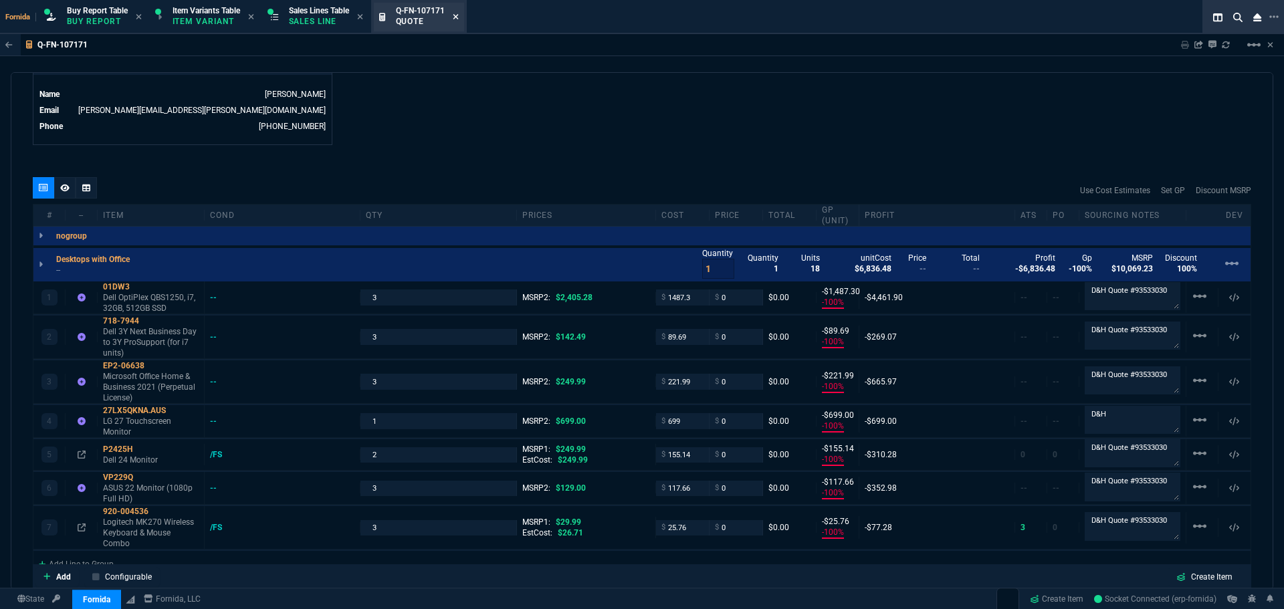
click at [459, 15] on icon at bounding box center [456, 17] width 6 height 8
